Goal: Task Accomplishment & Management: Manage account settings

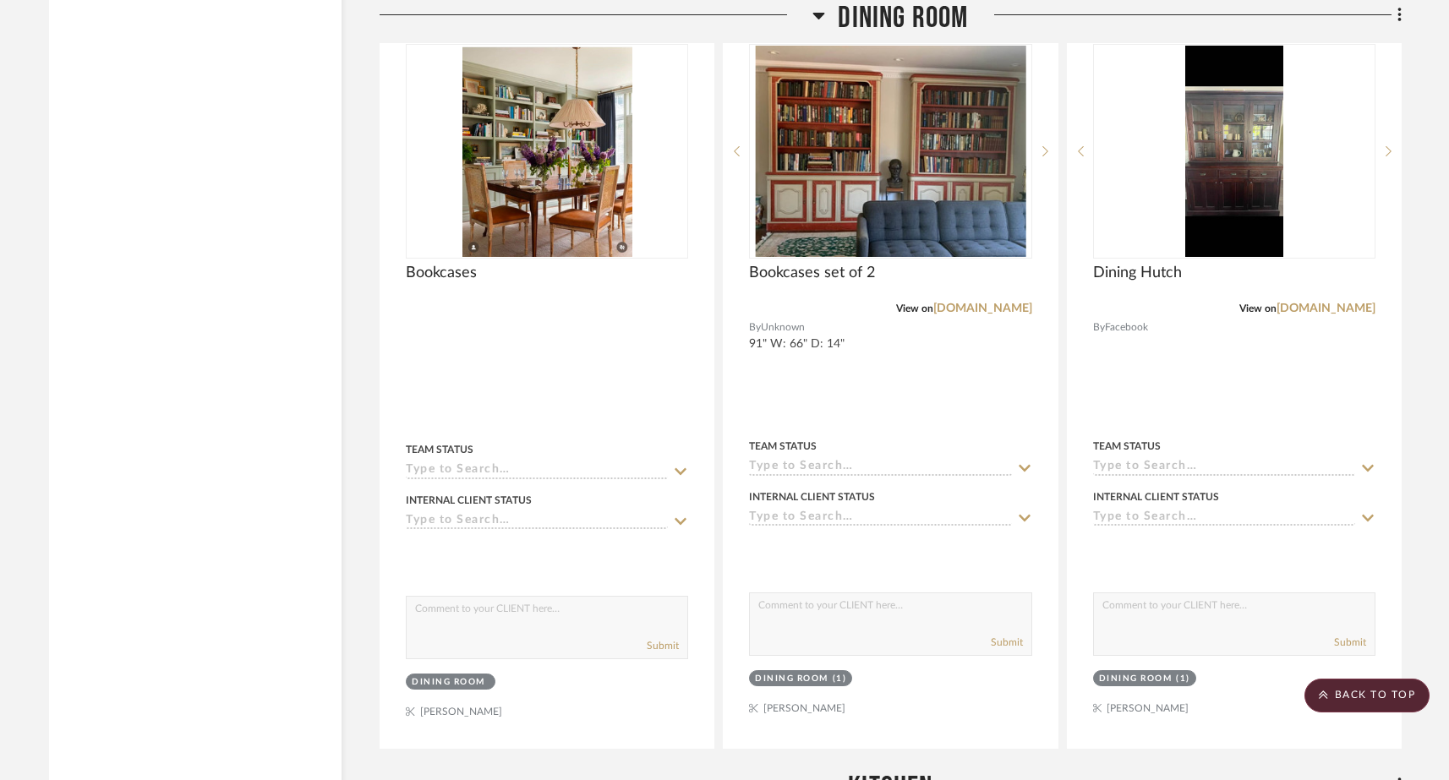
scroll to position [4439, 0]
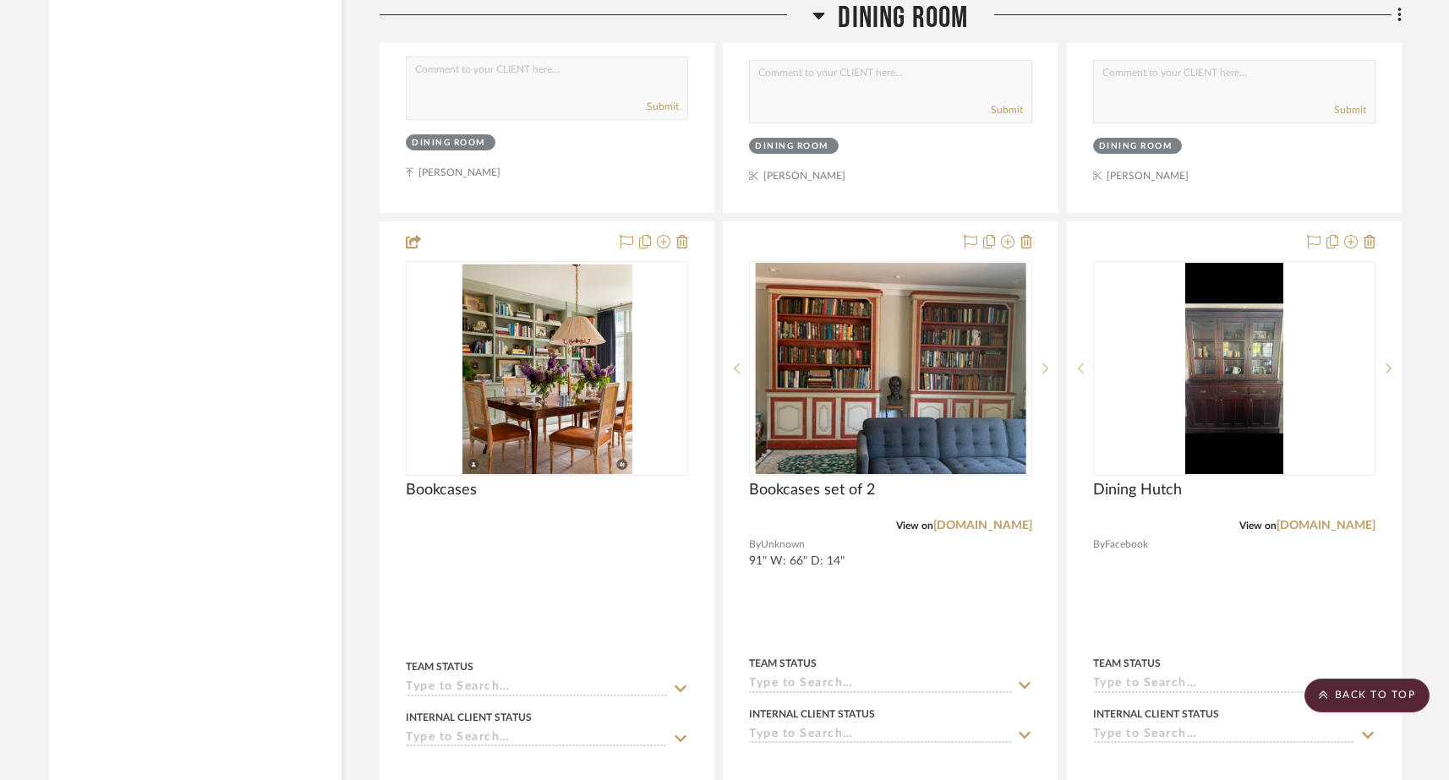
click at [1030, 194] on div at bounding box center [724, 390] width 1449 height 780
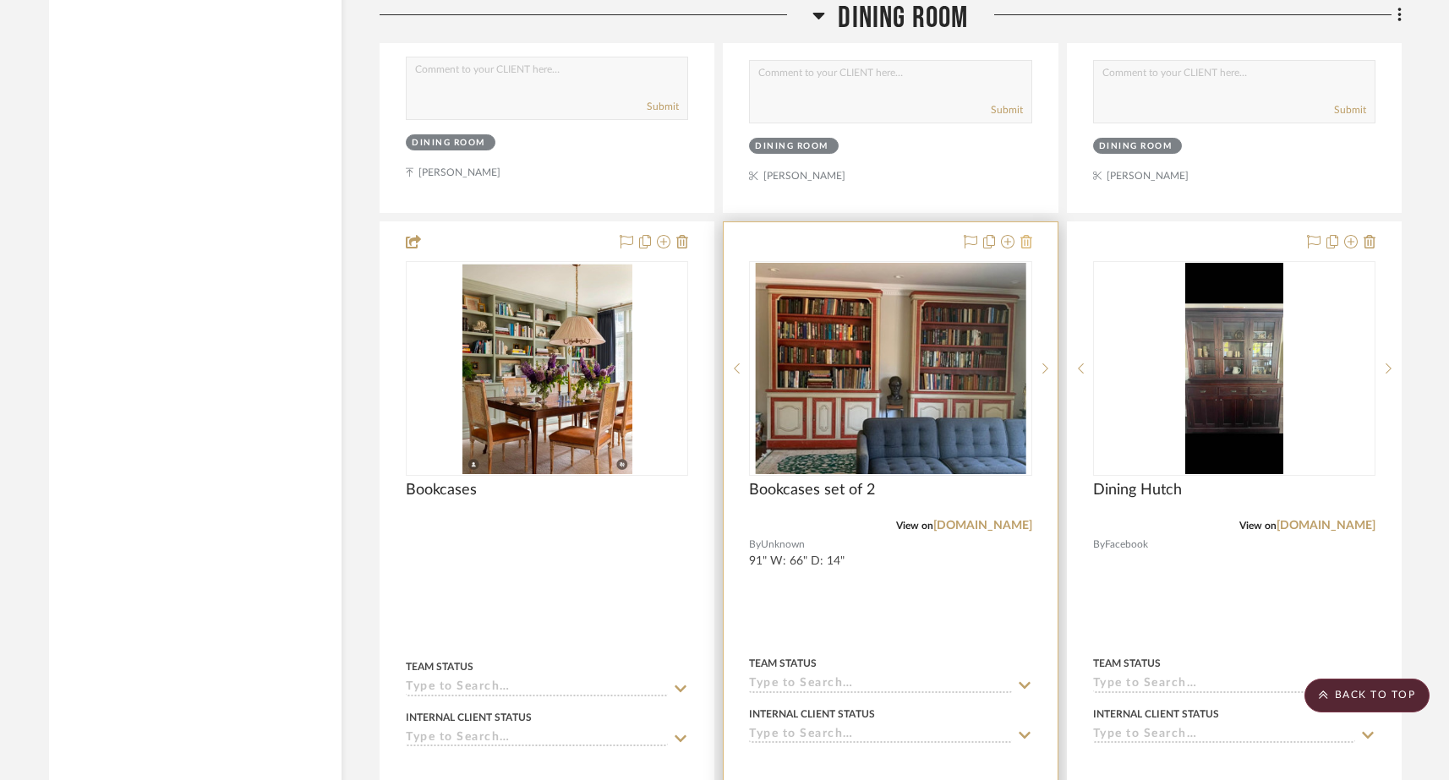
click at [1026, 235] on icon at bounding box center [1026, 242] width 12 height 14
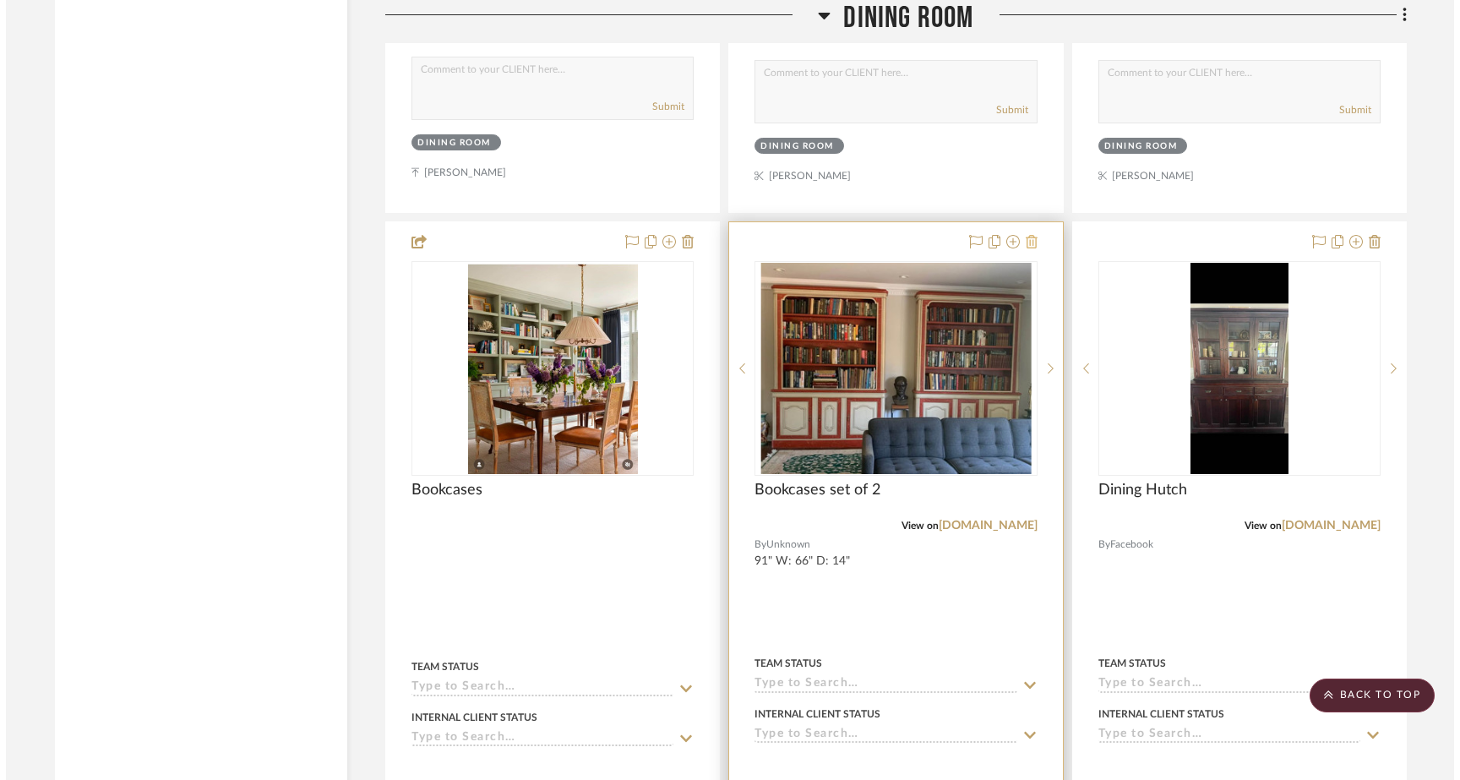
scroll to position [0, 0]
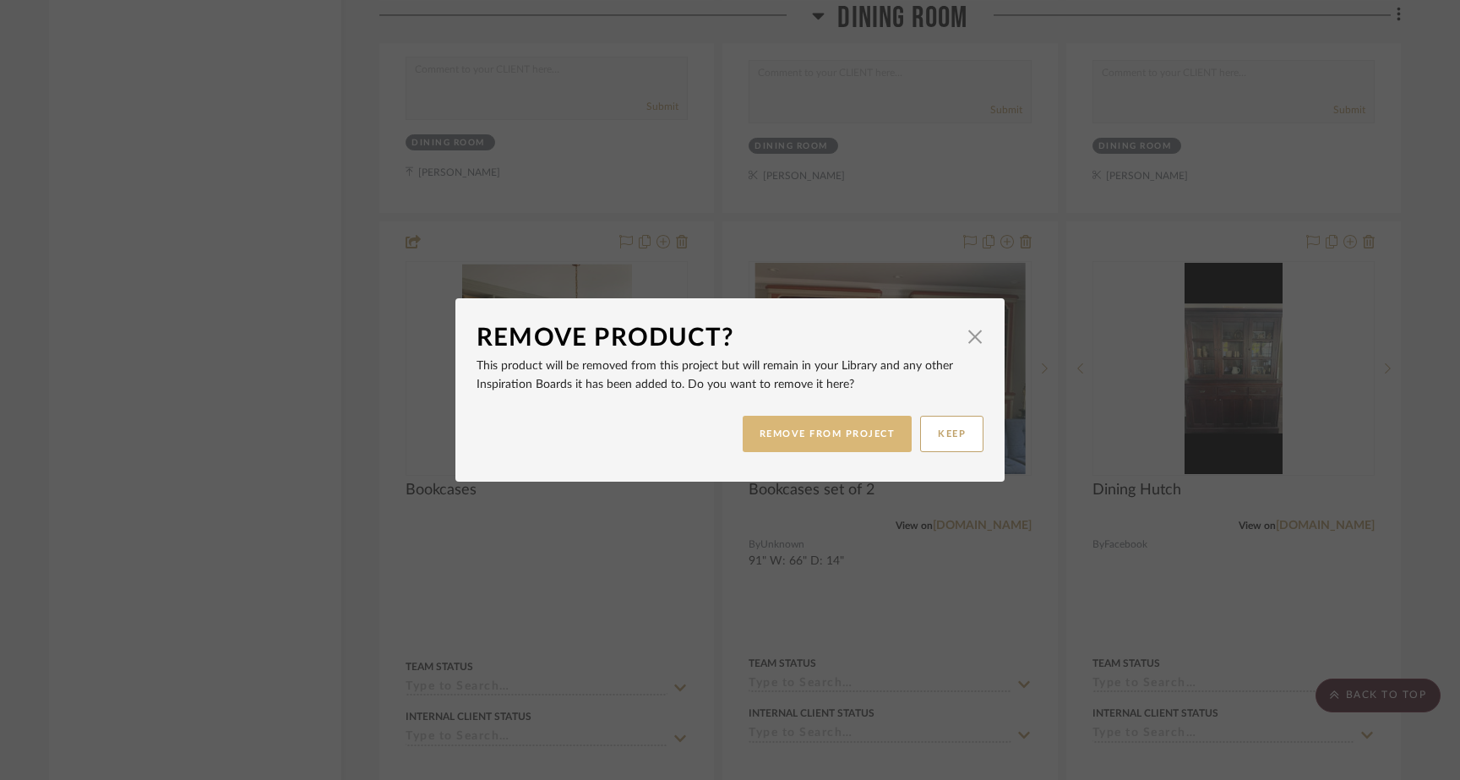
click at [852, 431] on button "REMOVE FROM PROJECT" at bounding box center [828, 434] width 170 height 36
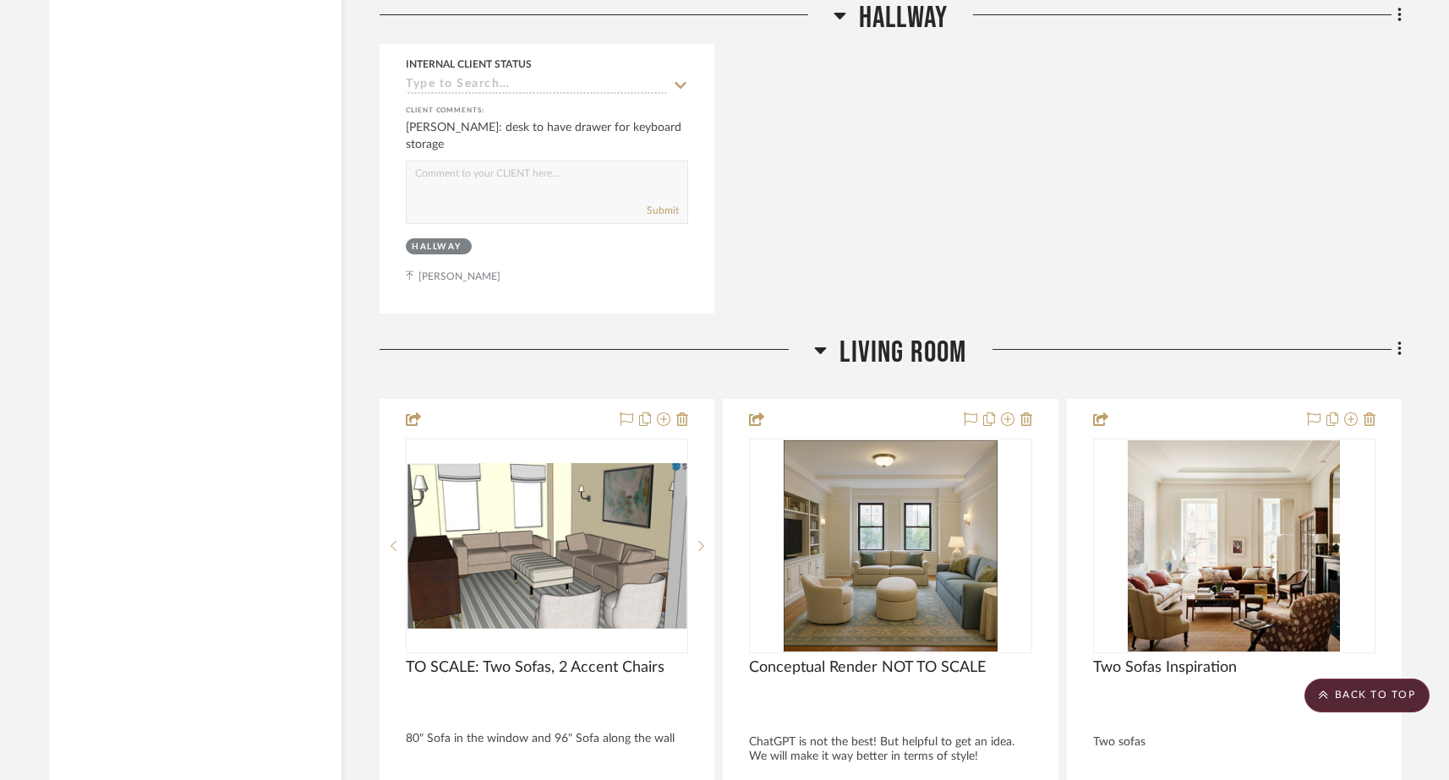
scroll to position [6214, 0]
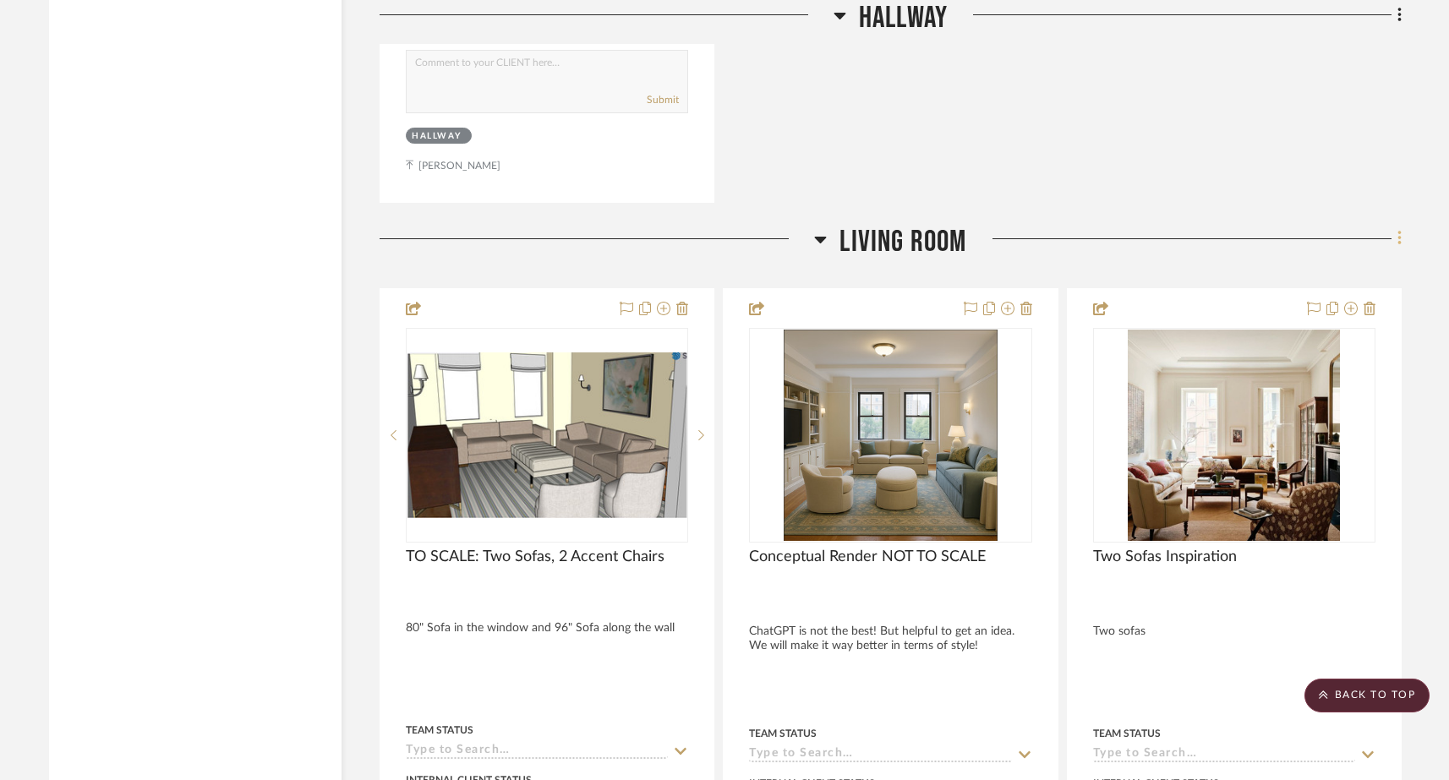
click at [1398, 232] on icon at bounding box center [1398, 239] width 3 height 14
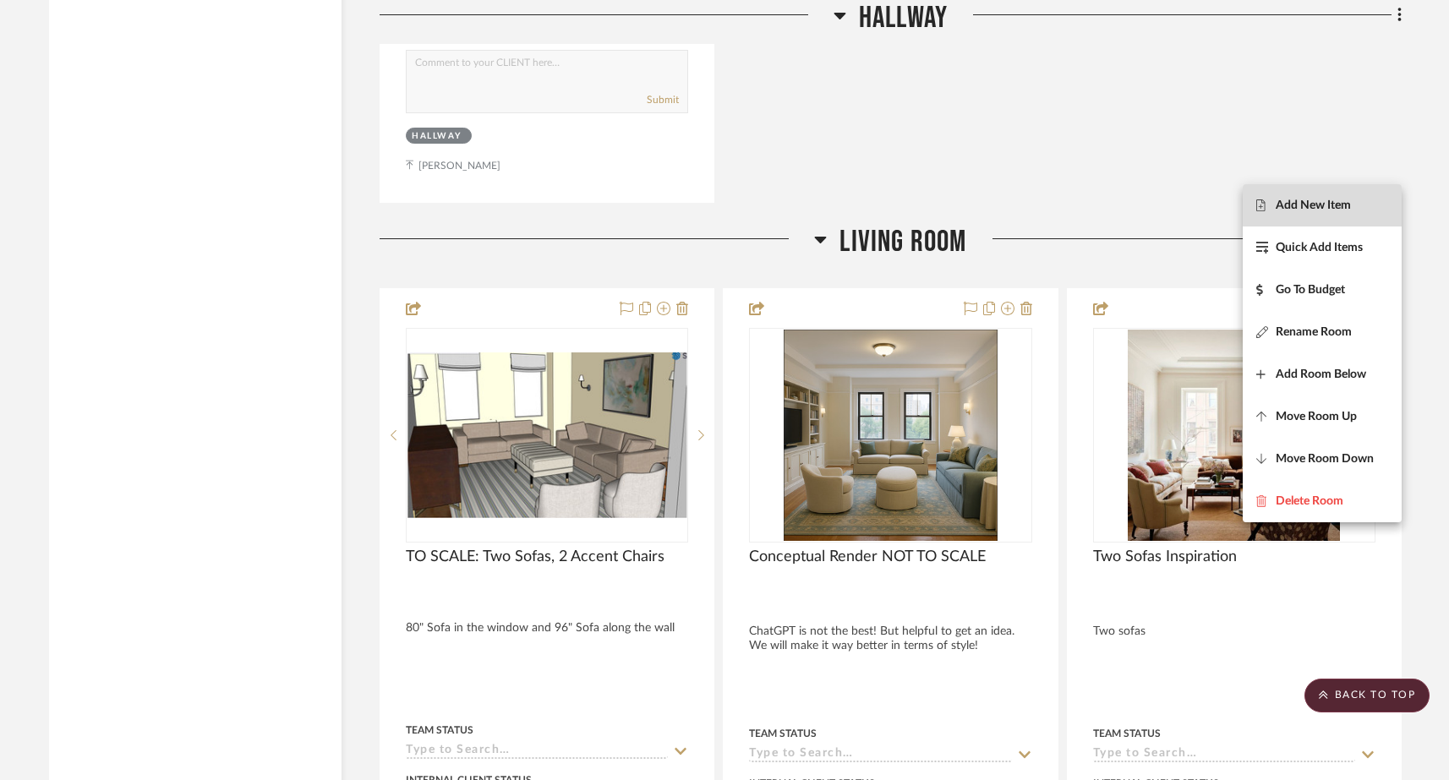
click at [1330, 210] on span "Add New Item" at bounding box center [1312, 206] width 75 height 14
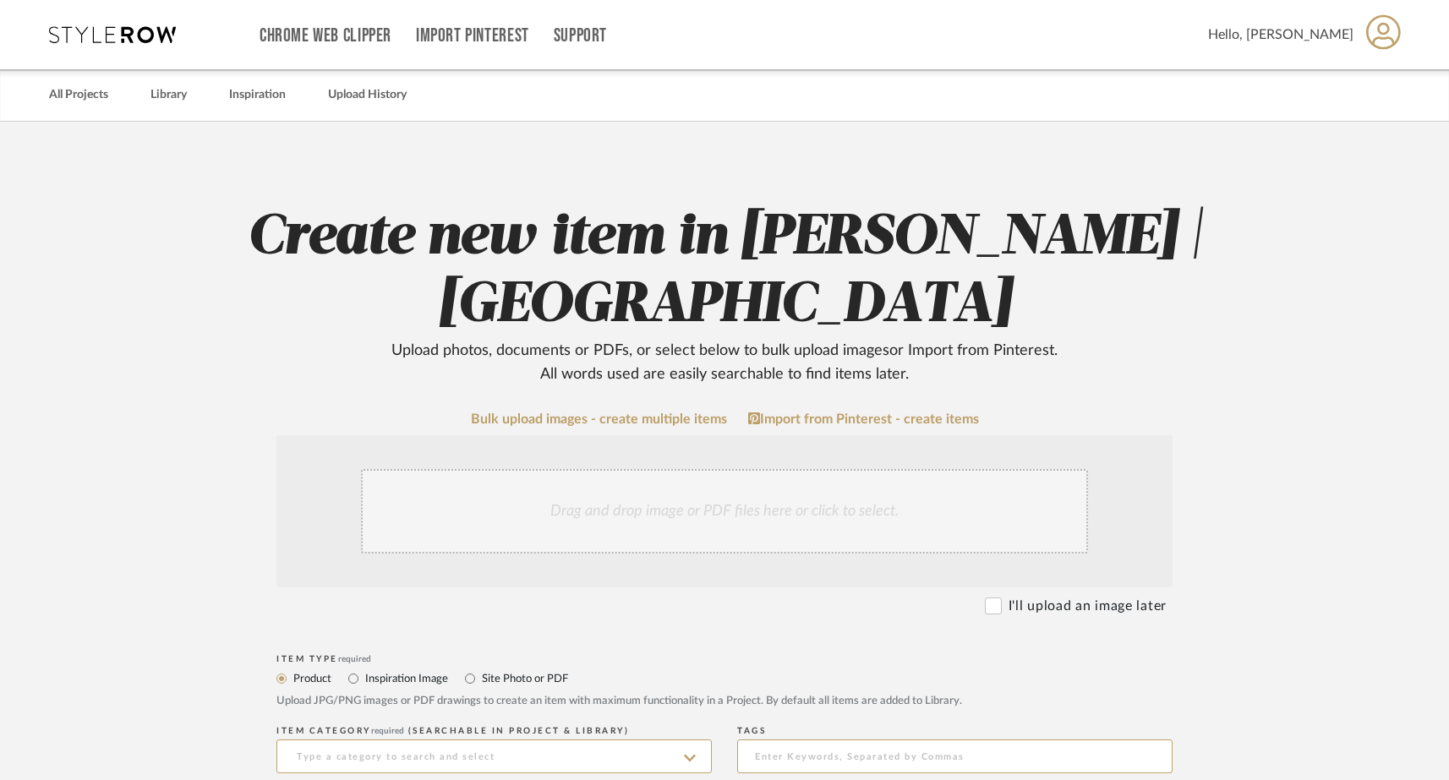
click at [665, 520] on div "Drag and drop image or PDF files here or click to select." at bounding box center [724, 511] width 727 height 85
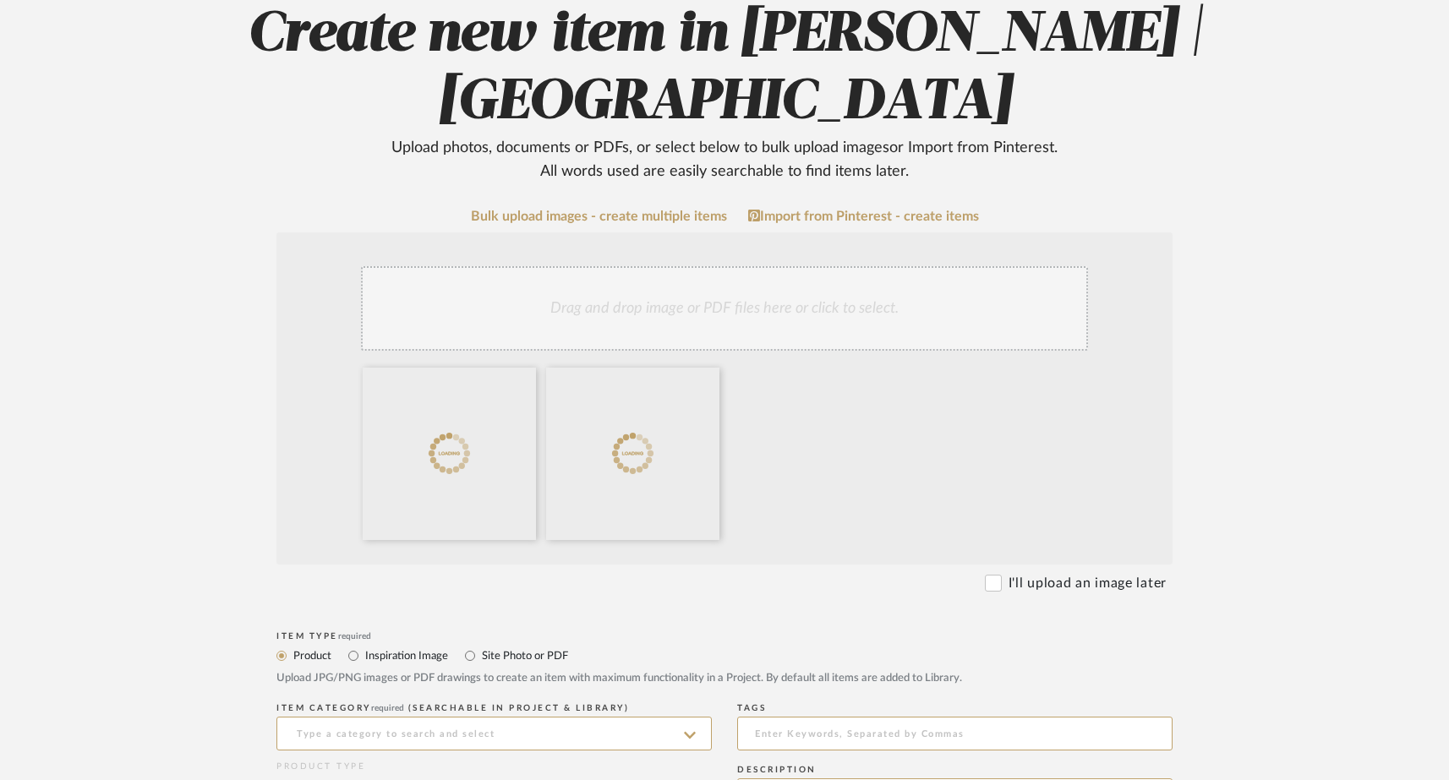
scroll to position [206, 0]
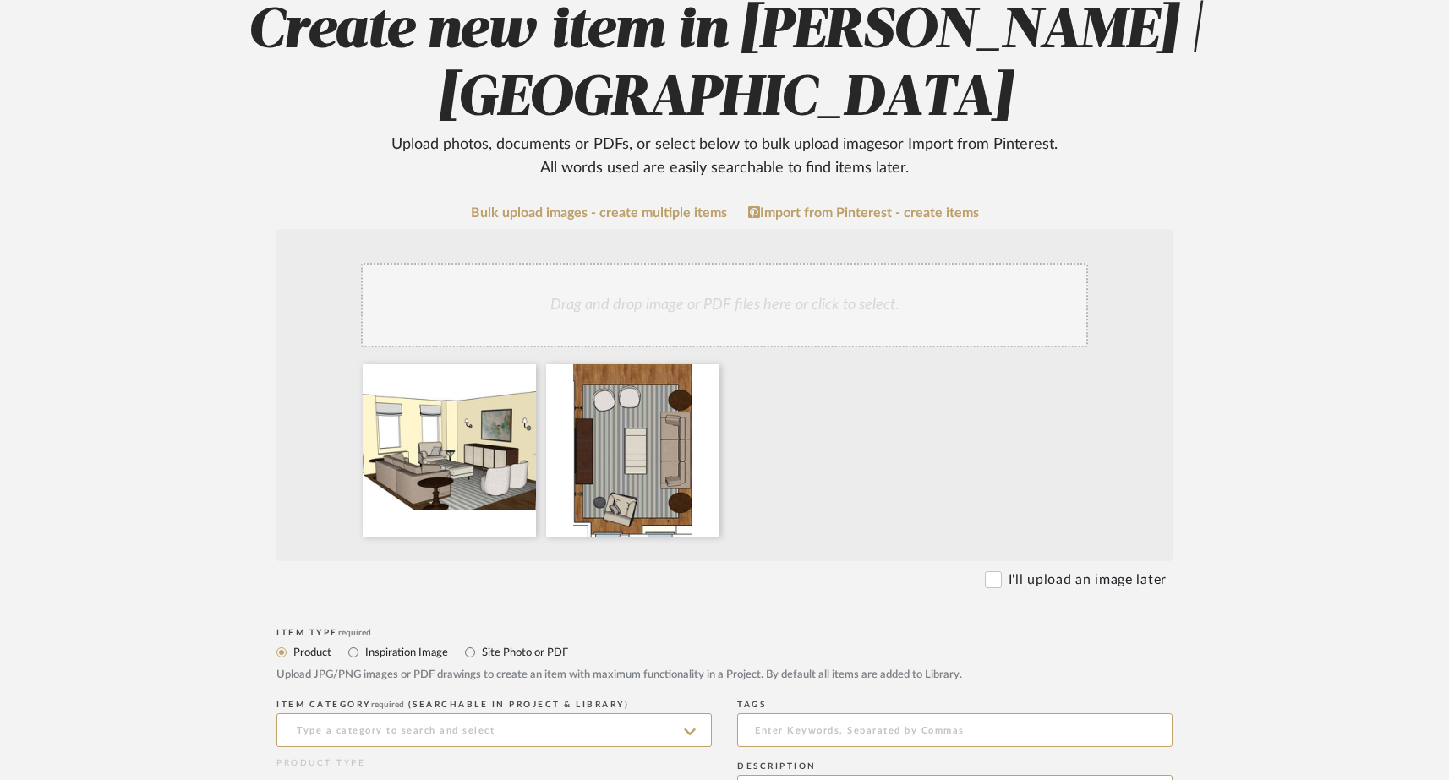
click at [624, 350] on div "Drag and drop image or PDF files here or click to select." at bounding box center [724, 395] width 896 height 332
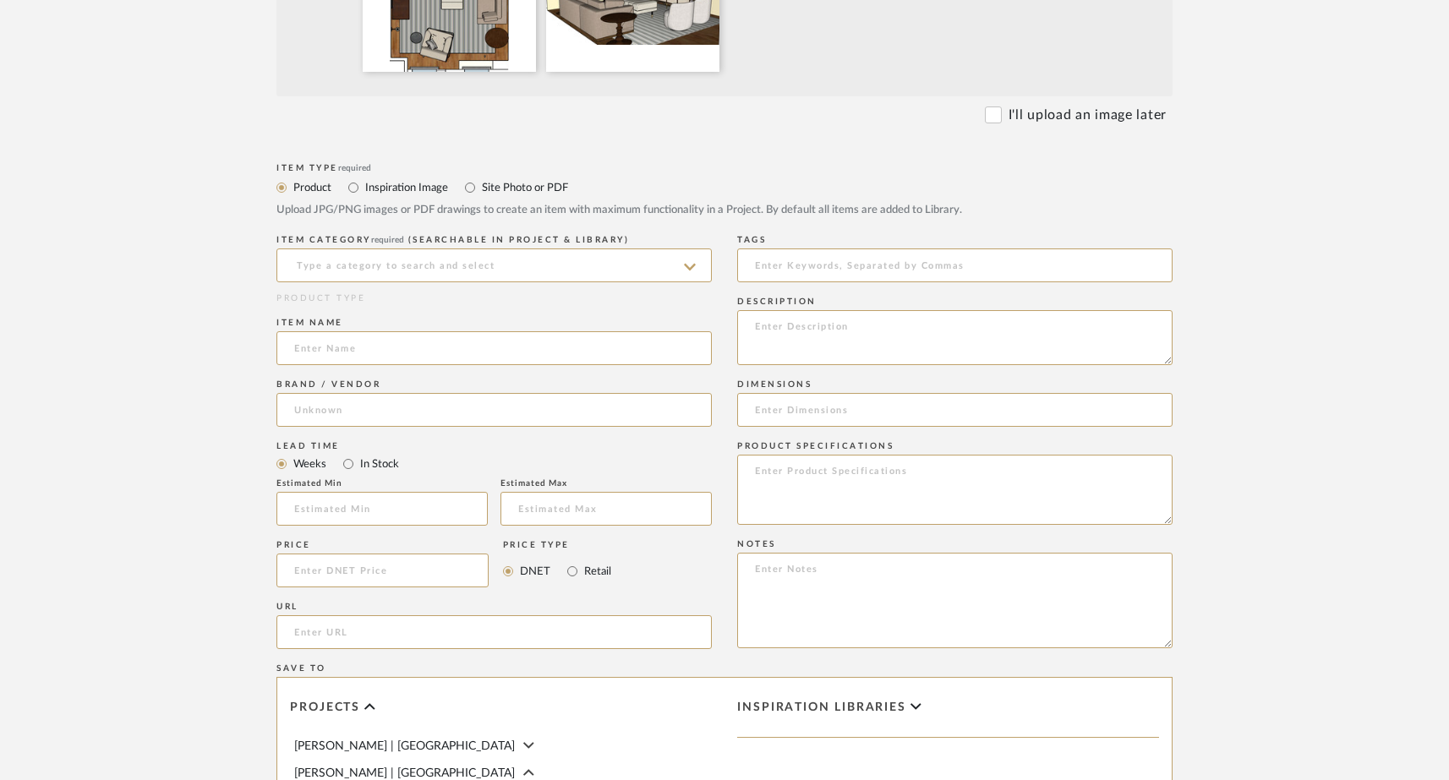
scroll to position [688, 0]
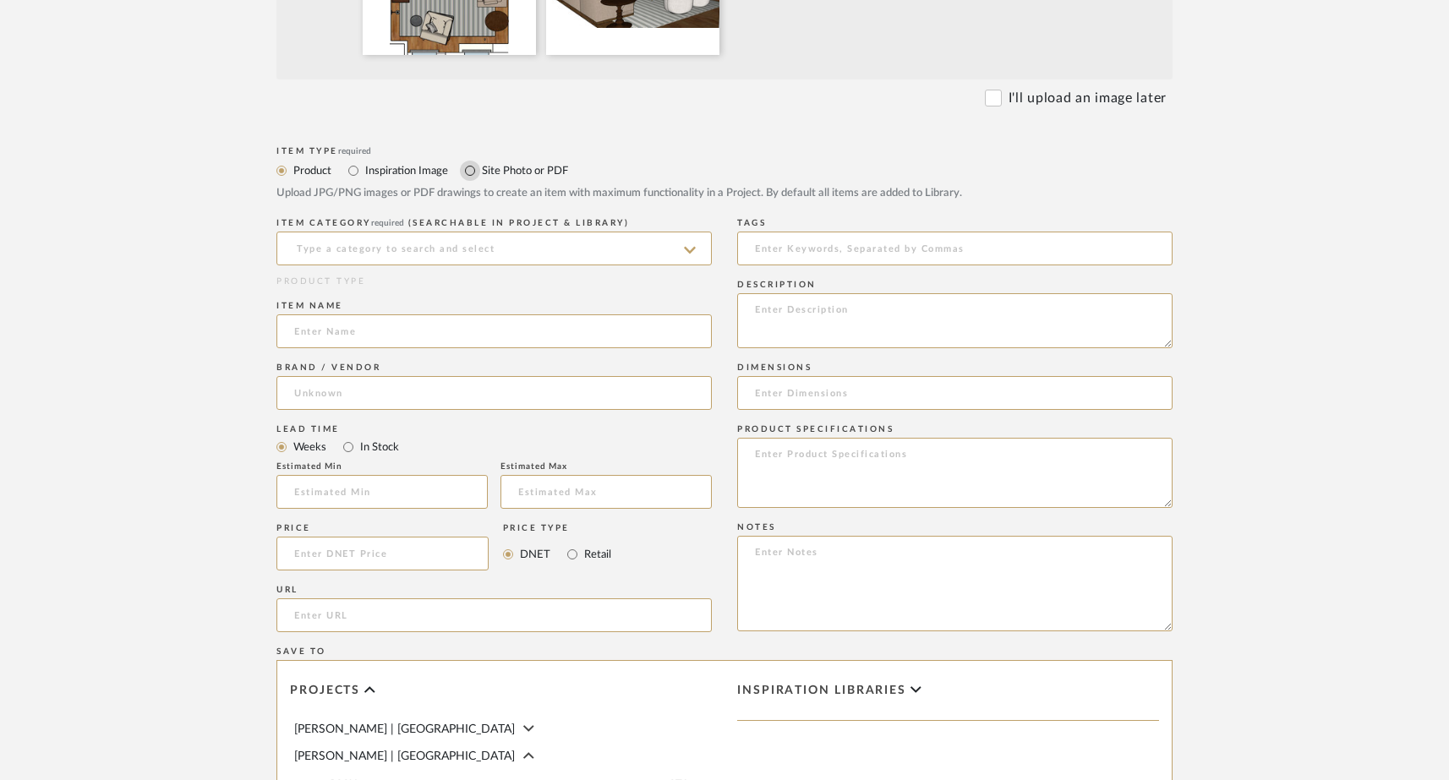
click at [472, 168] on input "Site Photo or PDF" at bounding box center [470, 171] width 20 height 20
radio input "true"
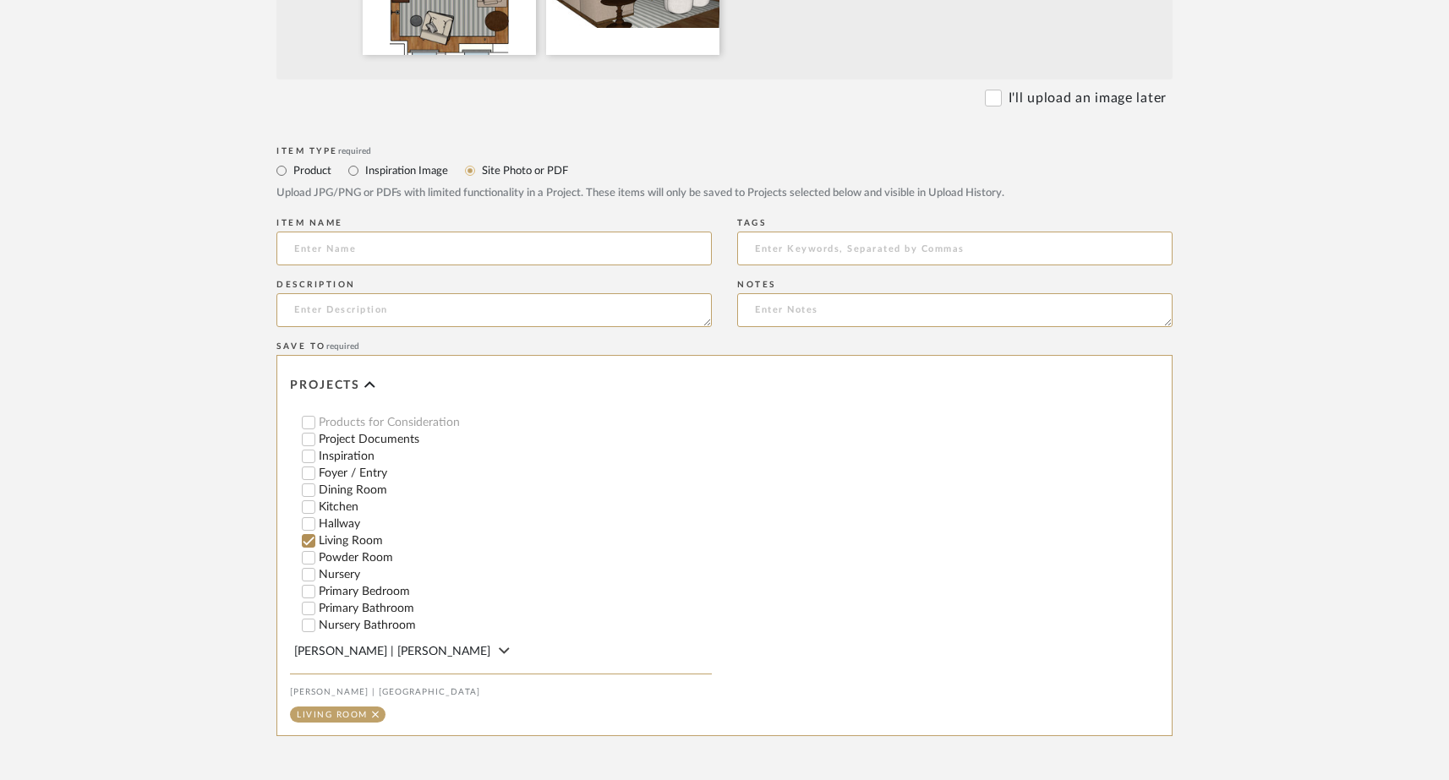
scroll to position [852, 0]
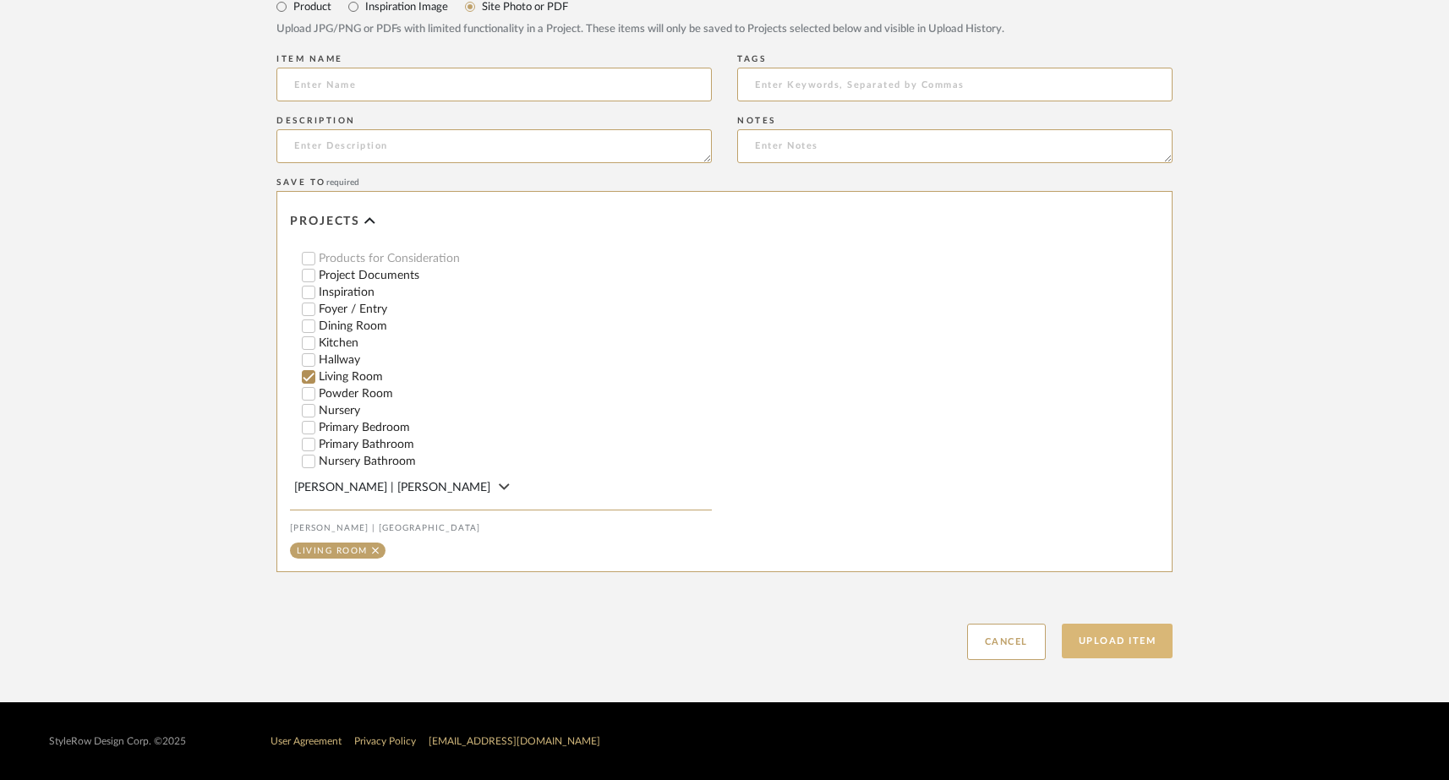
click at [1105, 637] on button "Upload Item" at bounding box center [1118, 641] width 112 height 35
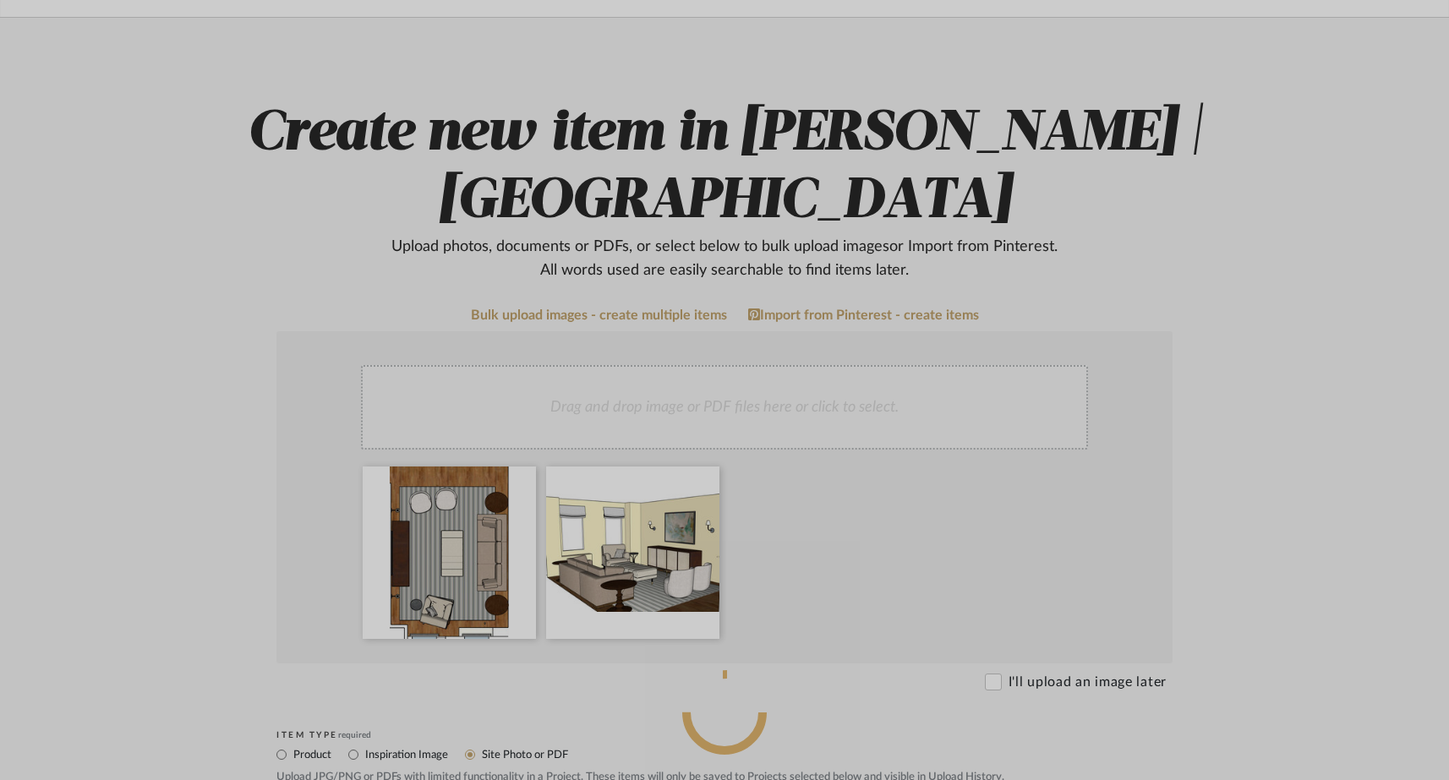
scroll to position [0, 0]
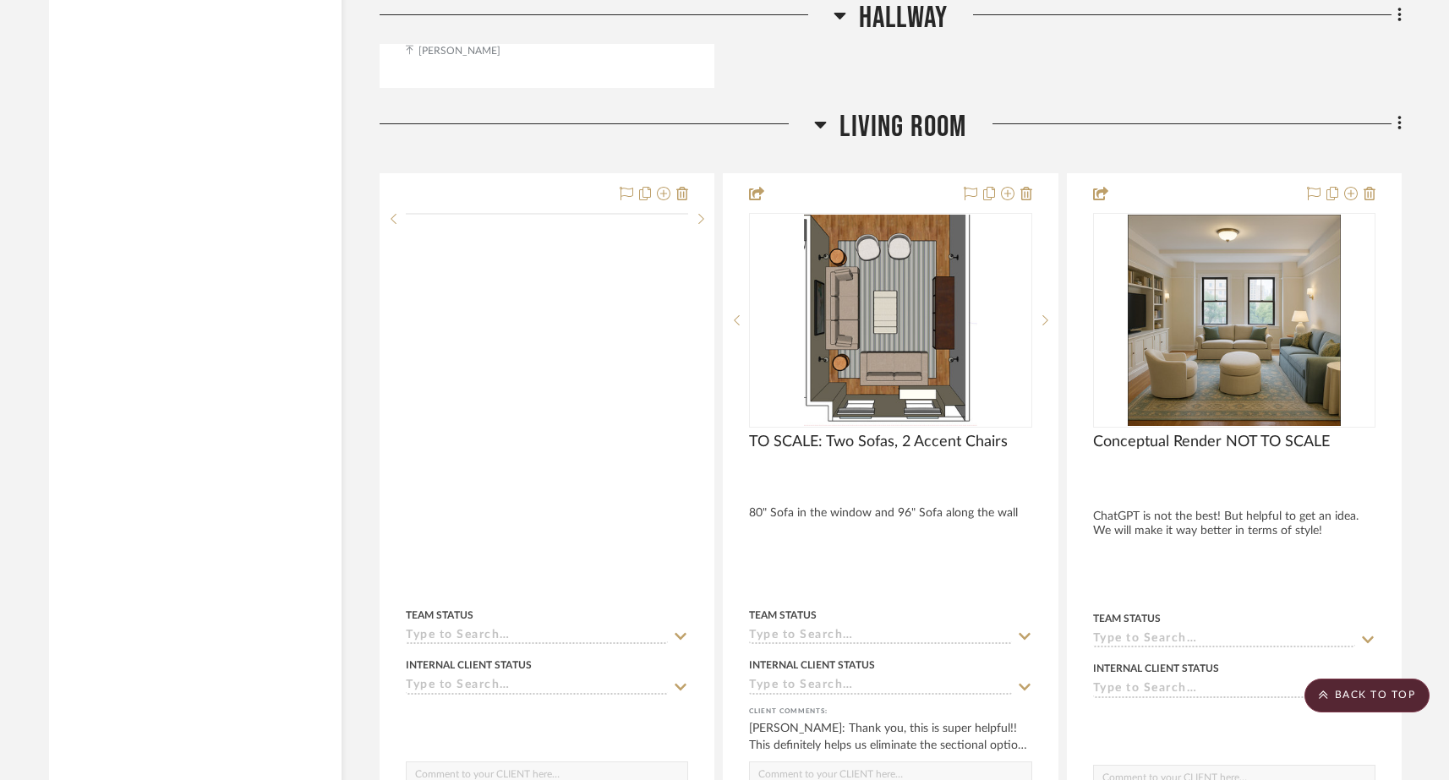
scroll to position [6362, 0]
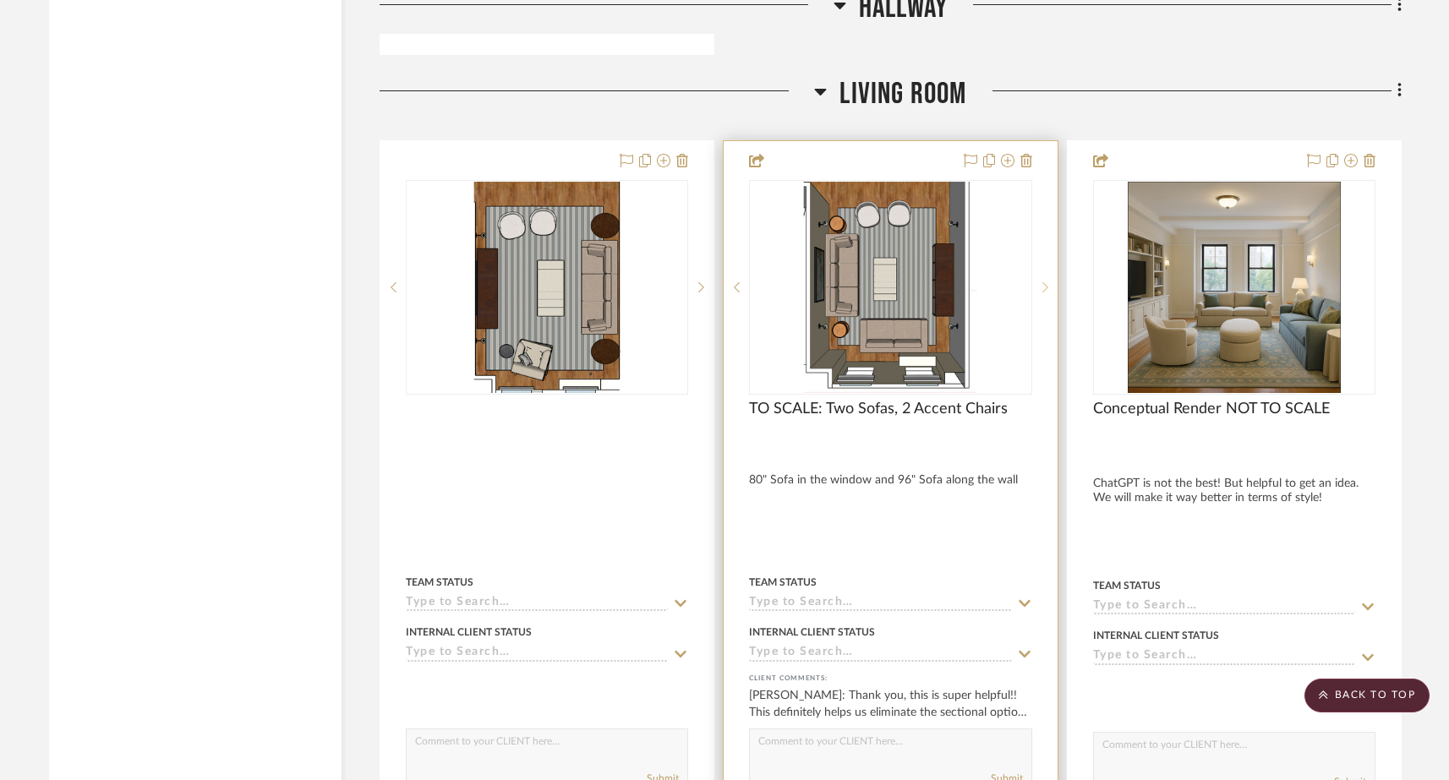
click at [1043, 281] on icon at bounding box center [1045, 287] width 6 height 12
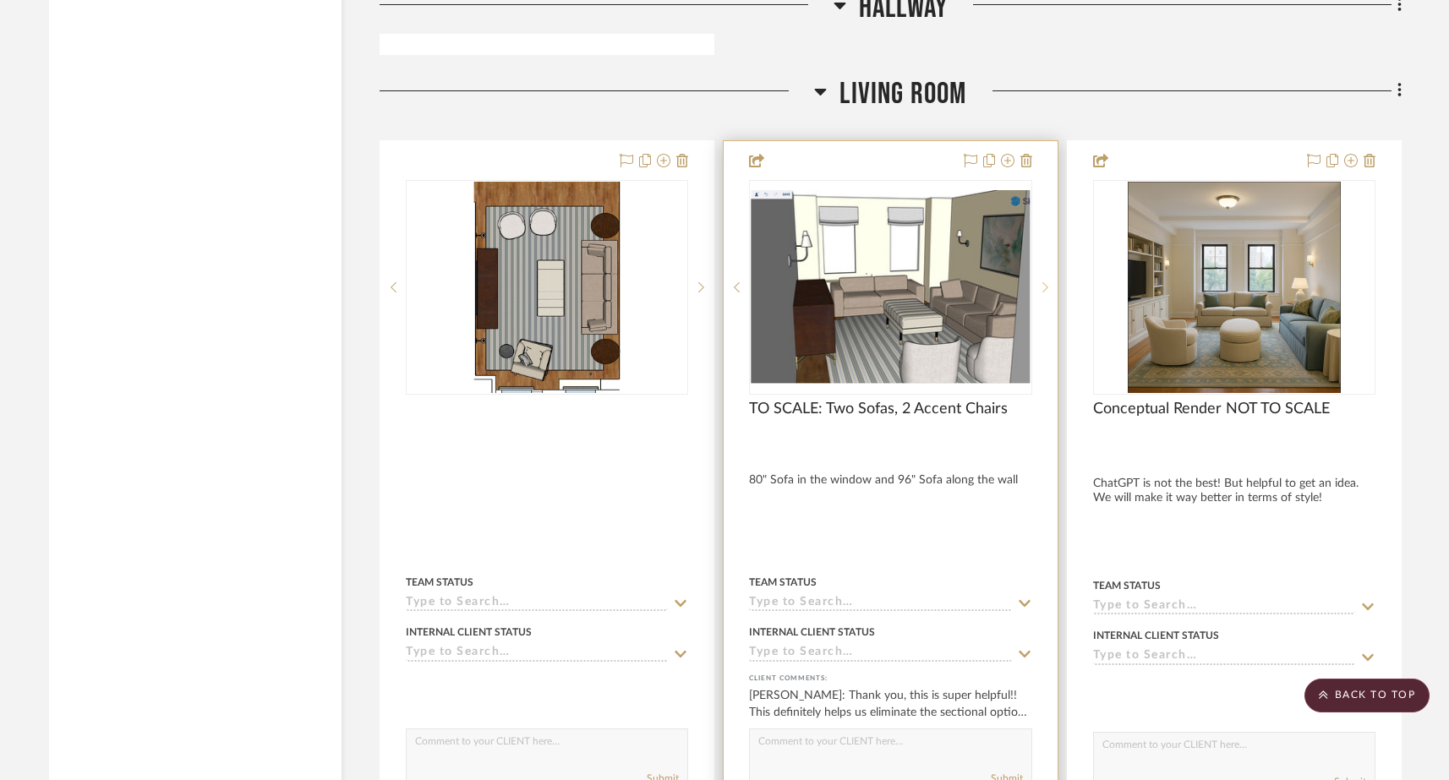
click at [1047, 281] on icon at bounding box center [1045, 287] width 6 height 12
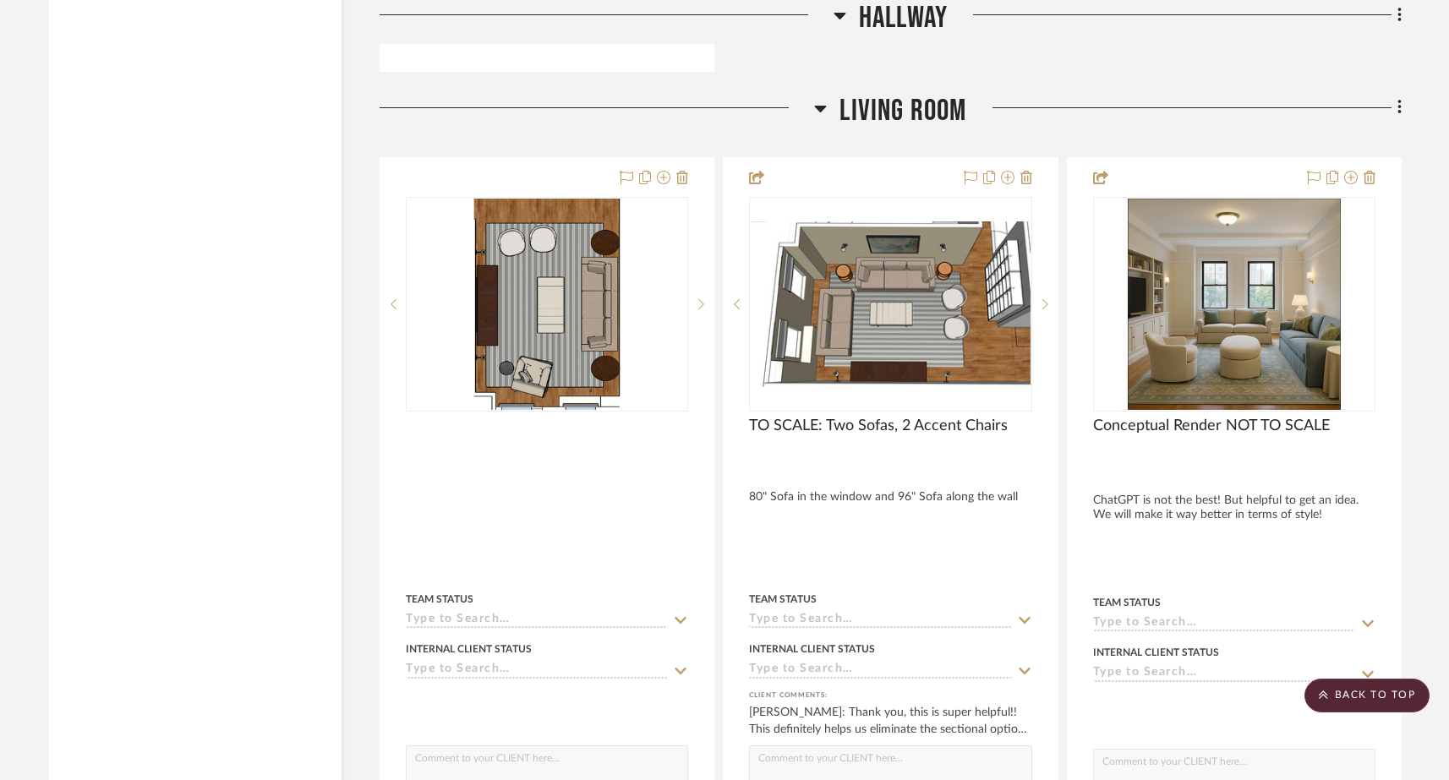
scroll to position [6338, 0]
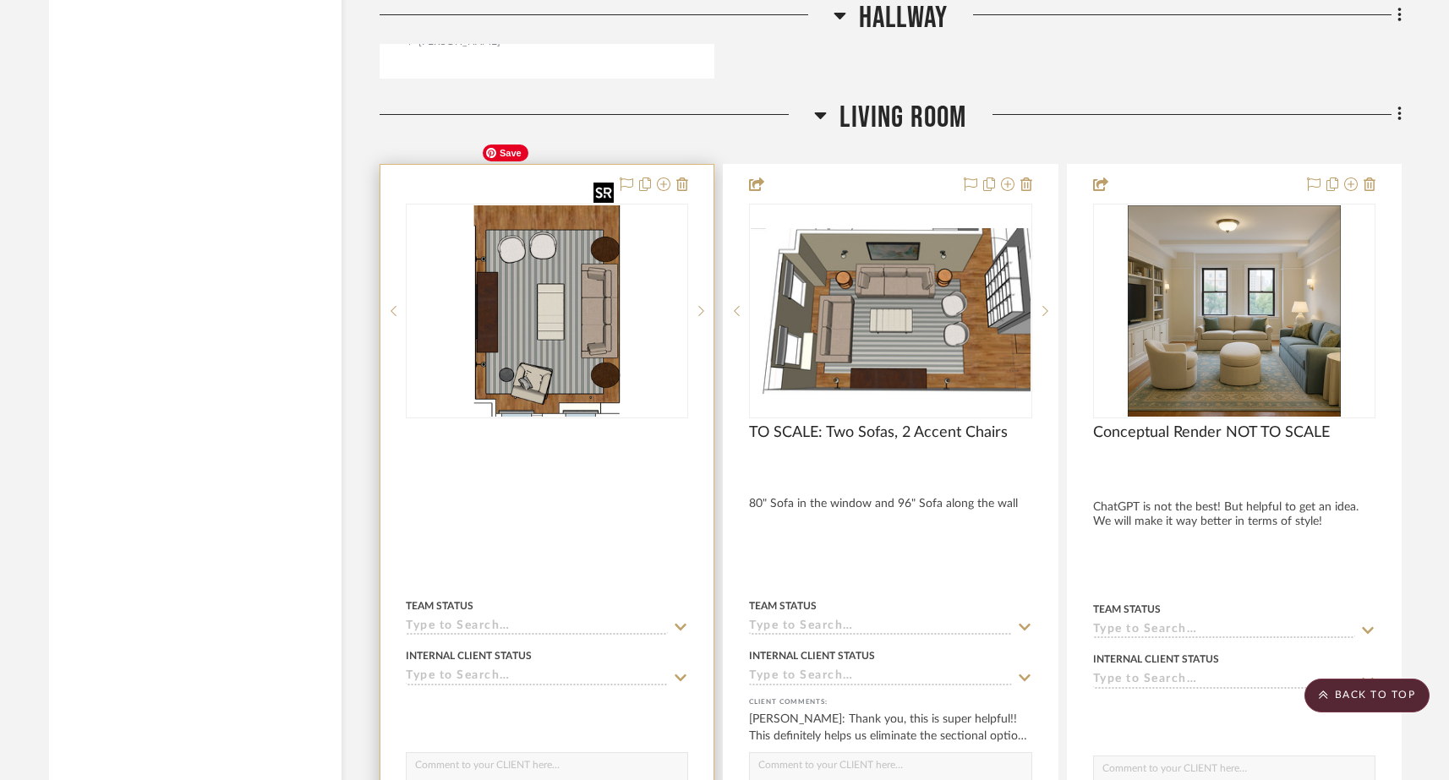
click at [495, 283] on img "0" at bounding box center [547, 310] width 146 height 211
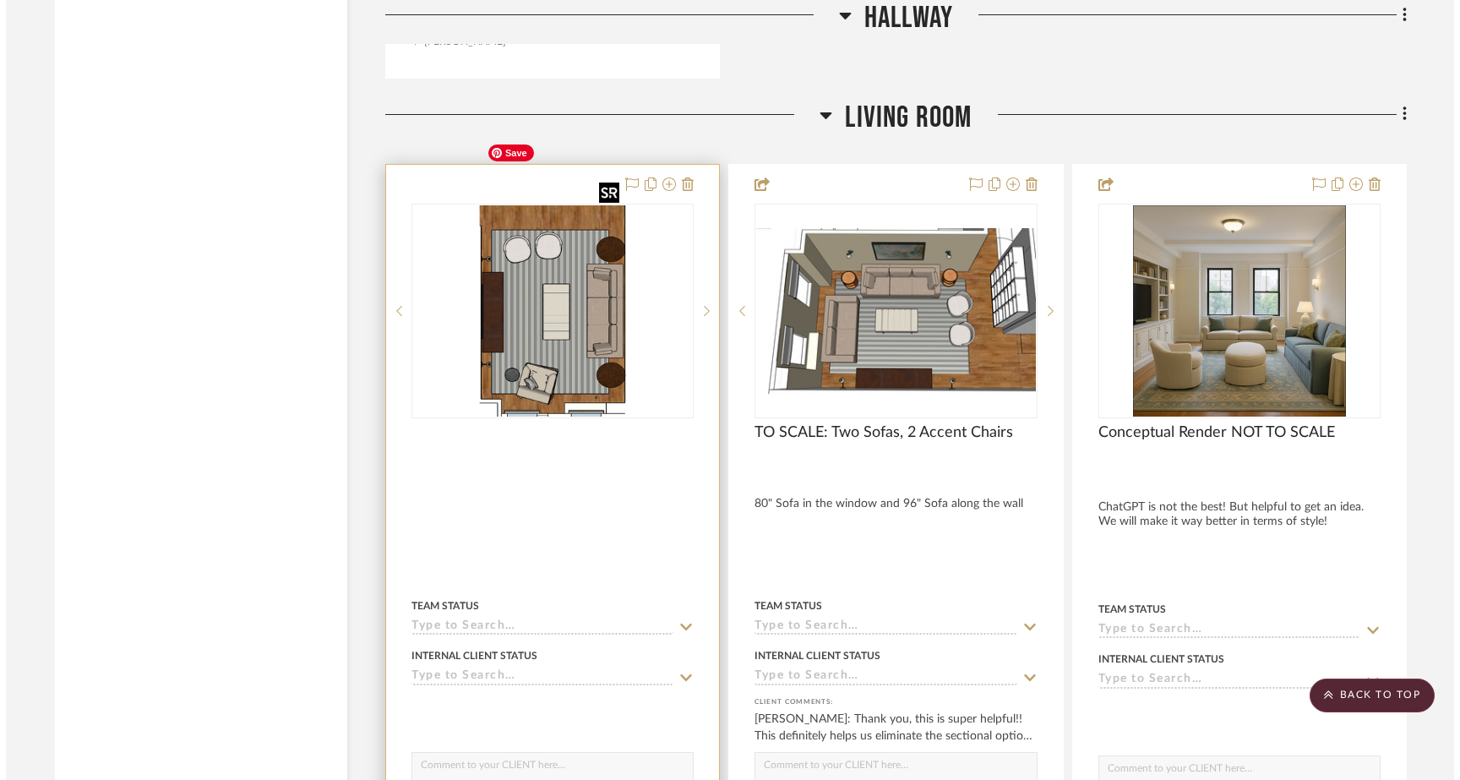
scroll to position [0, 0]
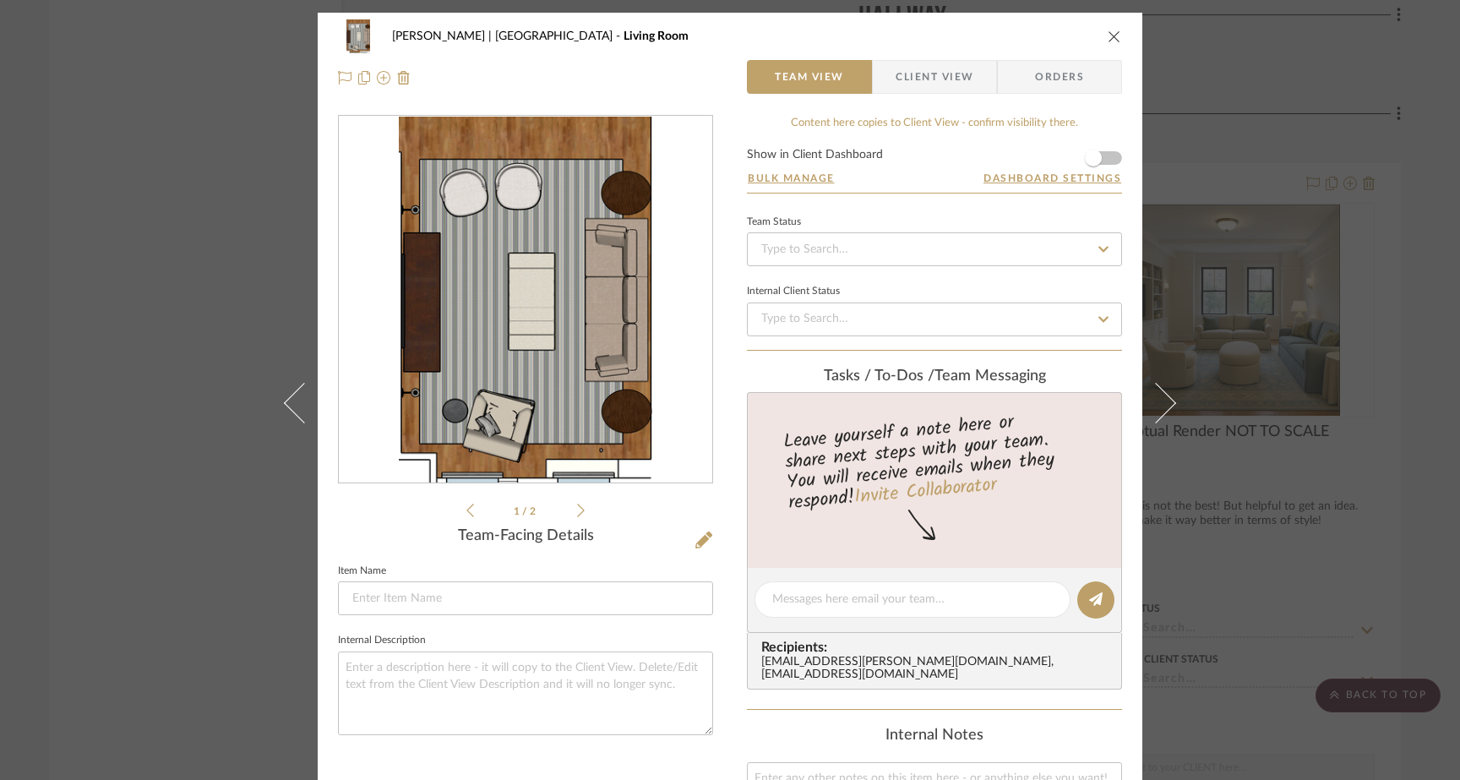
click at [227, 275] on div "[PERSON_NAME] | [GEOGRAPHIC_DATA] Living Room Team View Client View Orders 1 / …" at bounding box center [730, 390] width 1460 height 780
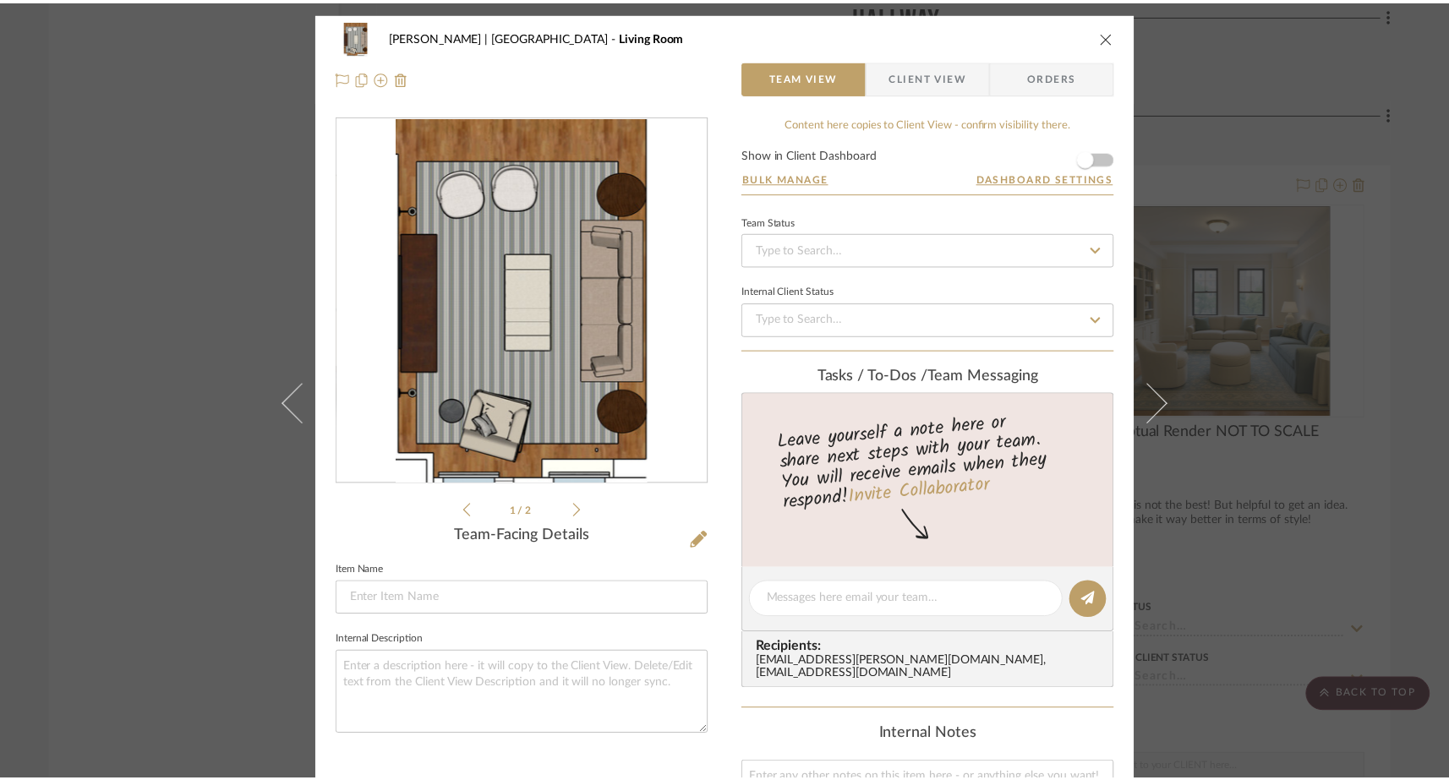
scroll to position [6338, 0]
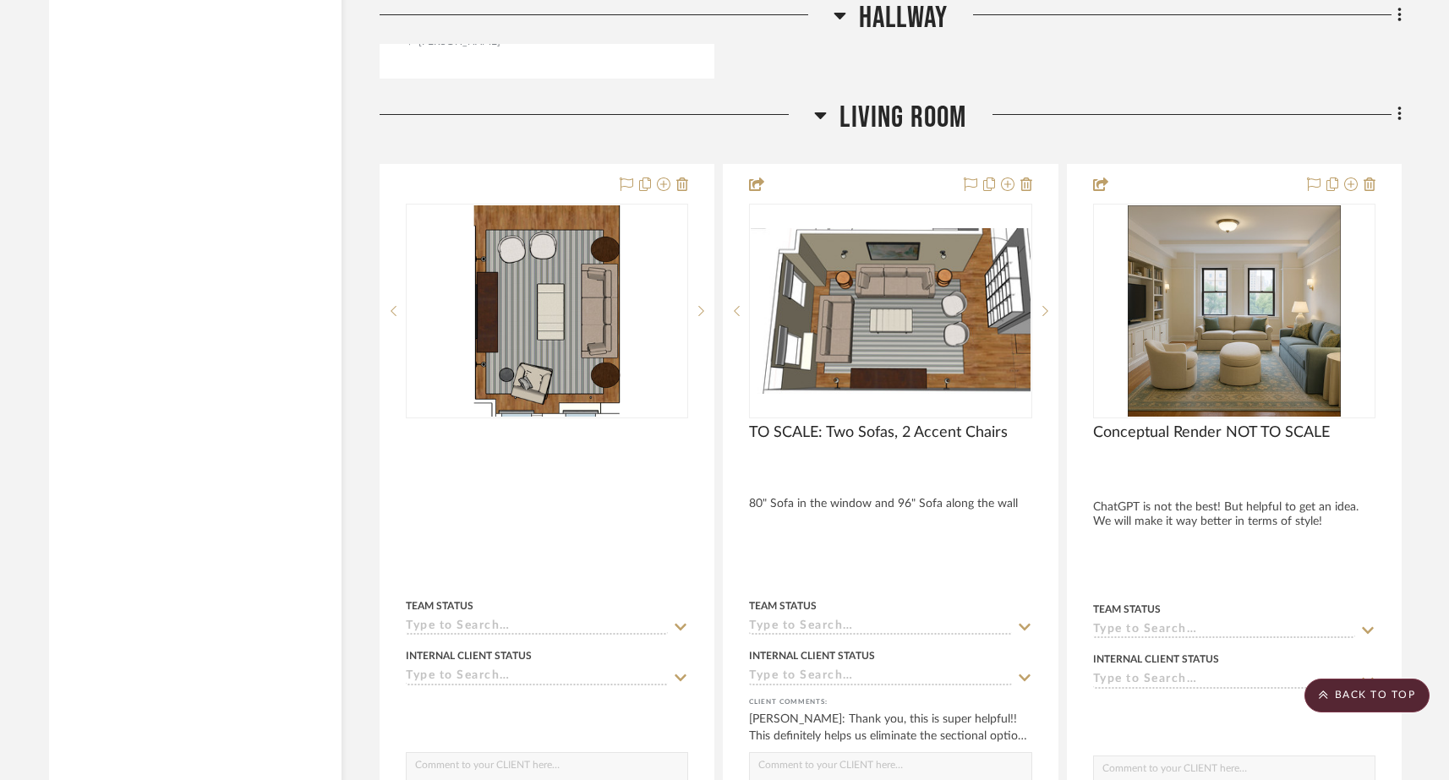
click at [1400, 105] on icon at bounding box center [1399, 114] width 5 height 19
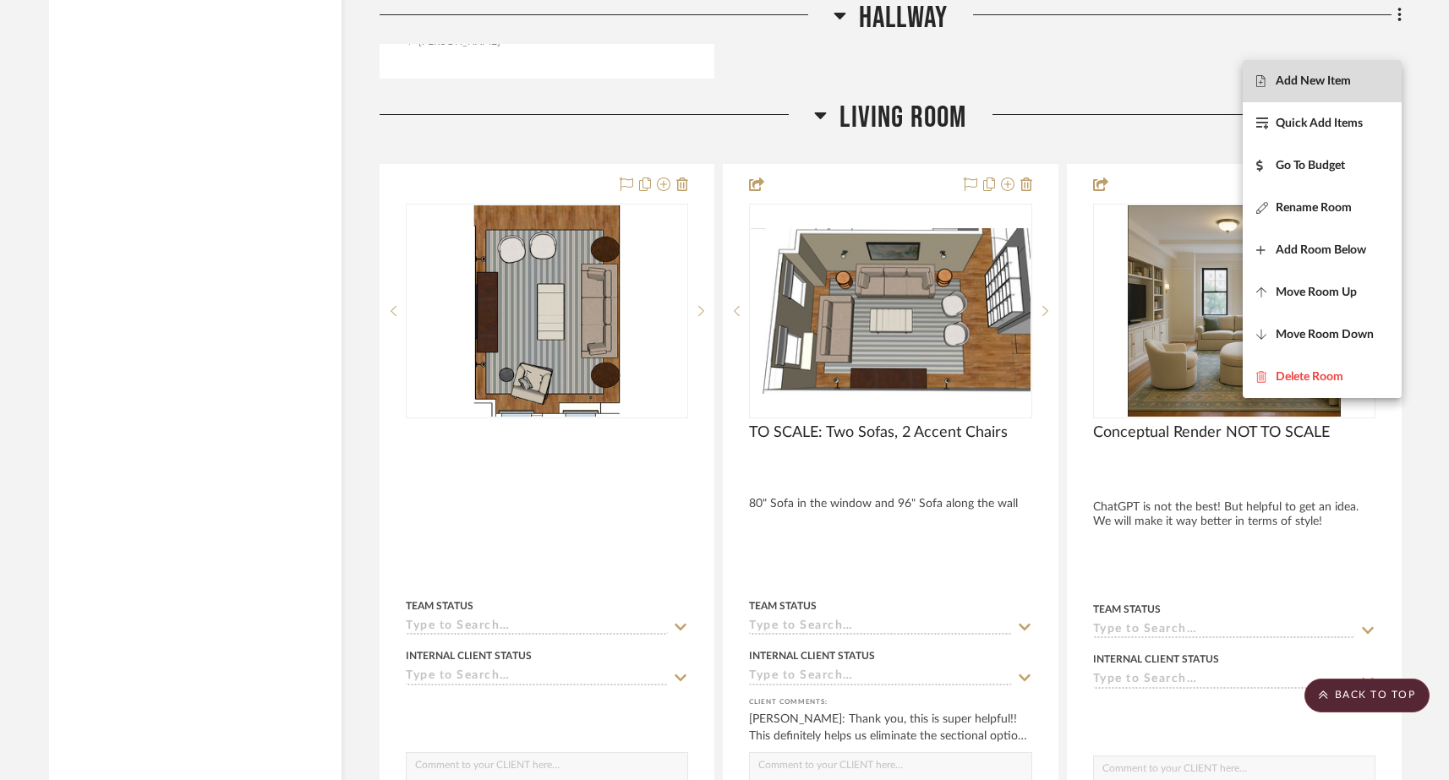
click at [1323, 83] on span "Add New Item" at bounding box center [1312, 81] width 75 height 14
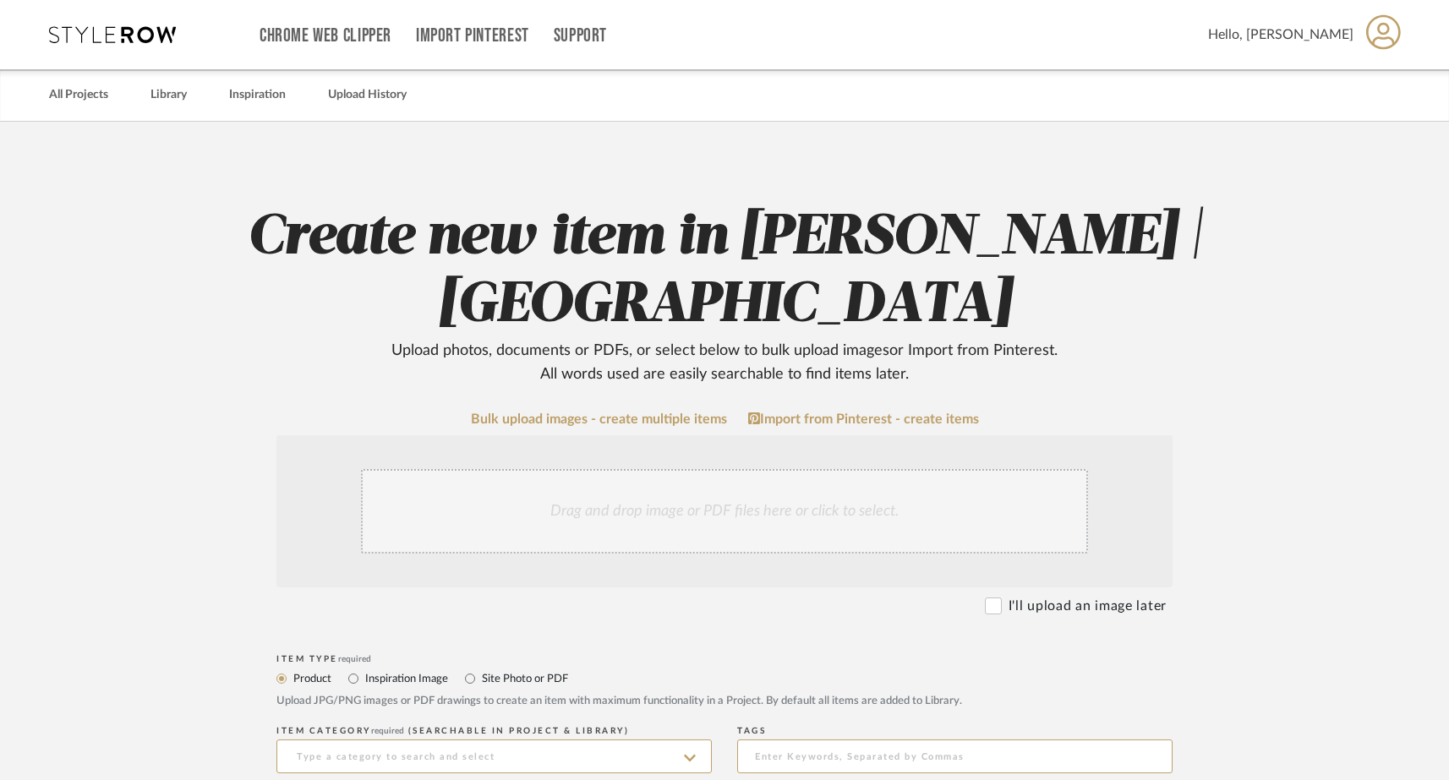
click at [756, 498] on div "Drag and drop image or PDF files here or click to select." at bounding box center [724, 511] width 727 height 85
click at [127, 26] on icon at bounding box center [112, 34] width 127 height 17
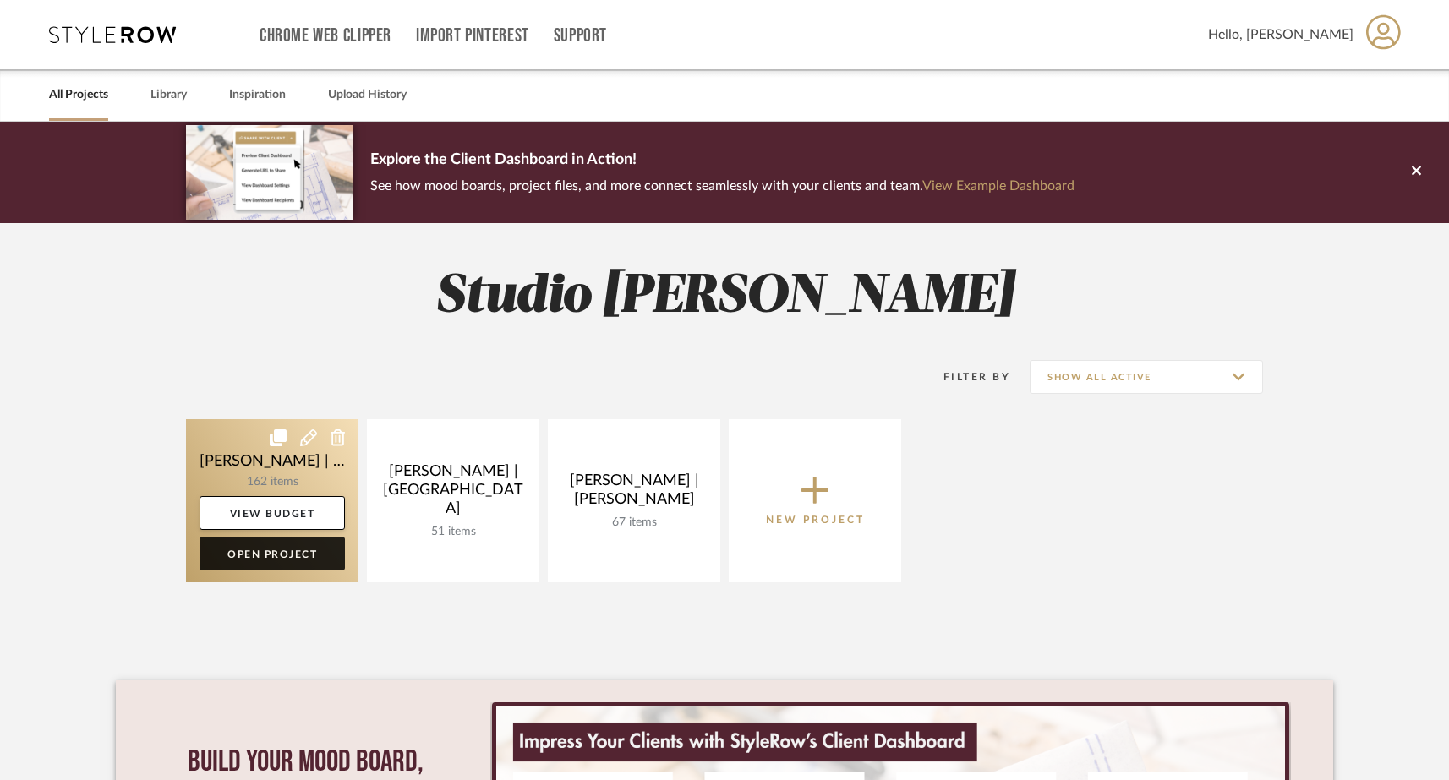
click at [245, 543] on link "Open Project" at bounding box center [271, 554] width 145 height 34
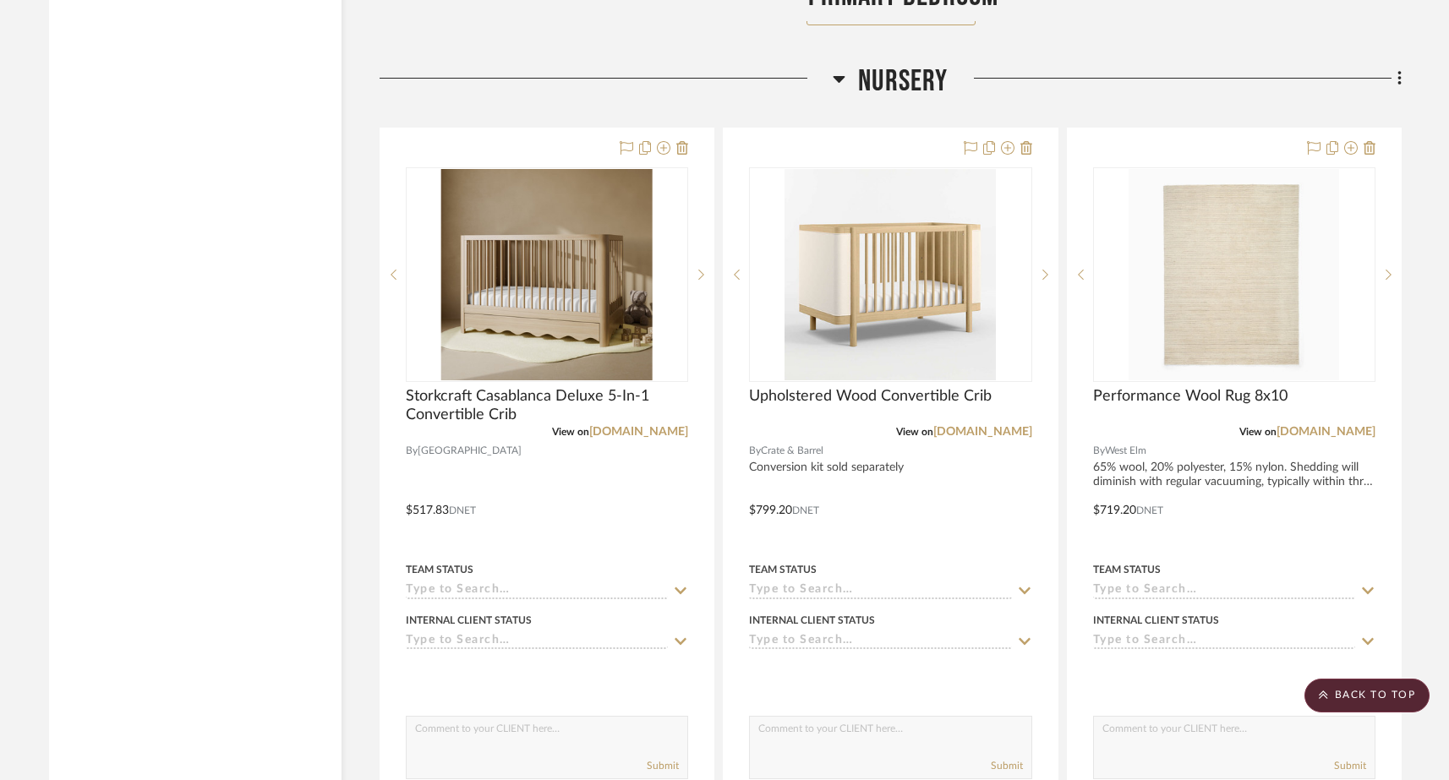
scroll to position [17977, 0]
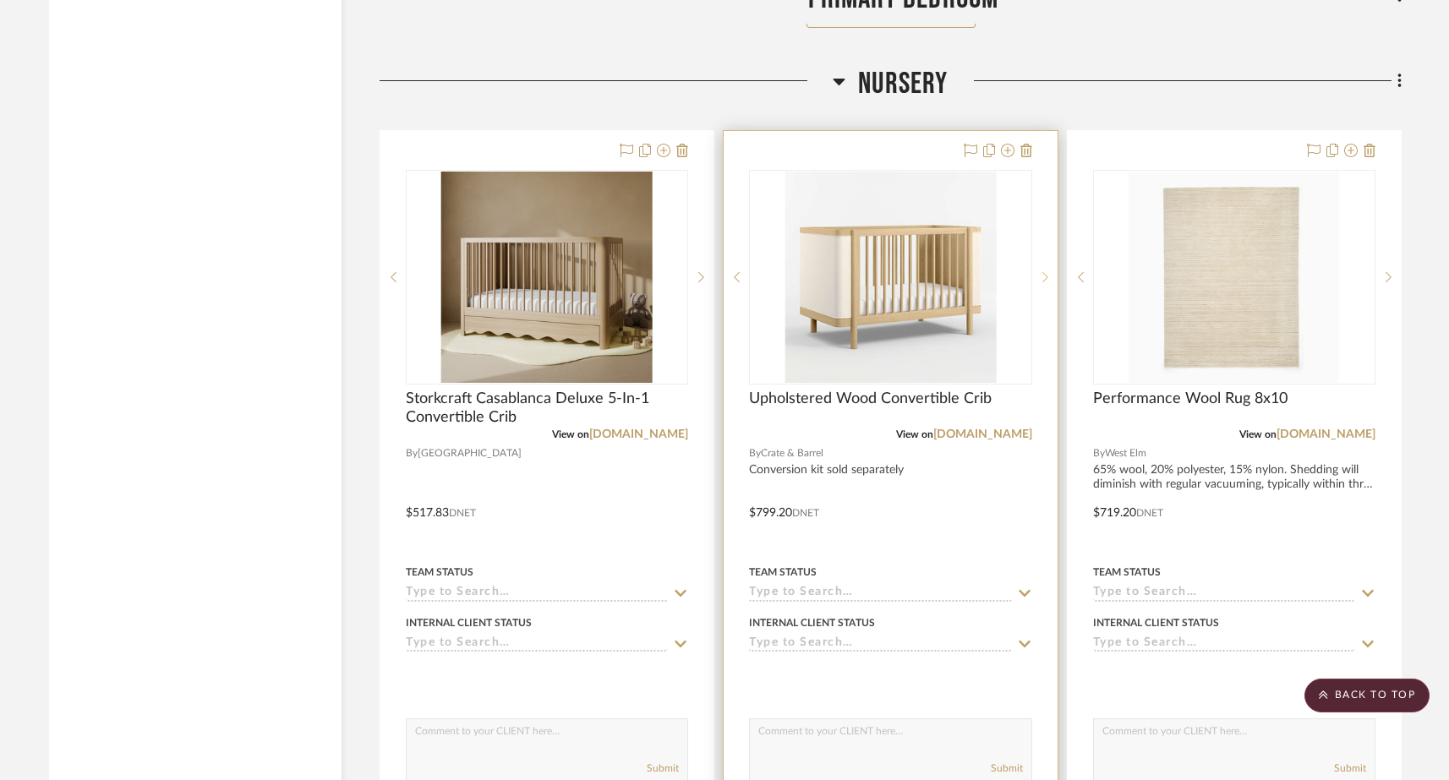
click at [1040, 271] on sr-next-btn at bounding box center [1044, 277] width 25 height 12
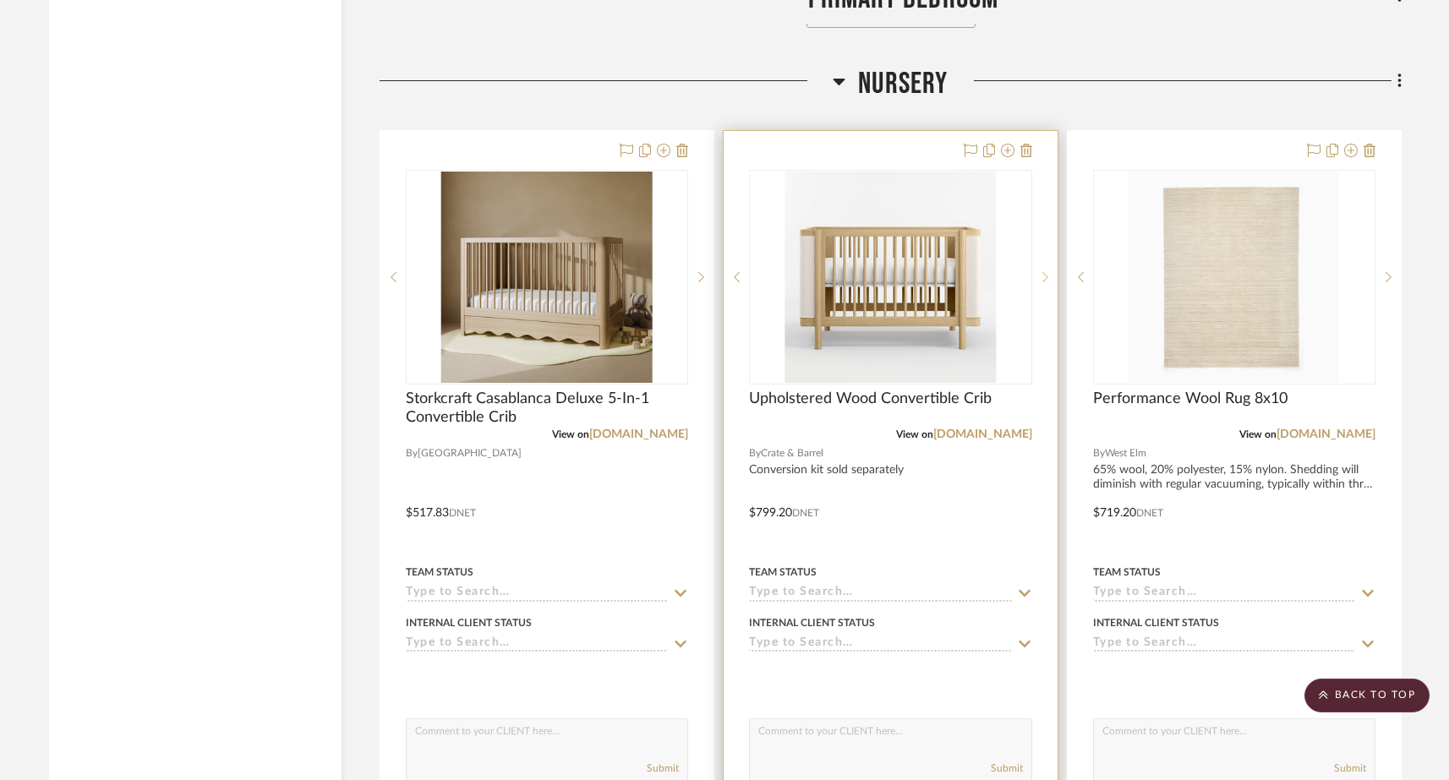
click at [1040, 271] on sr-next-btn at bounding box center [1044, 277] width 25 height 12
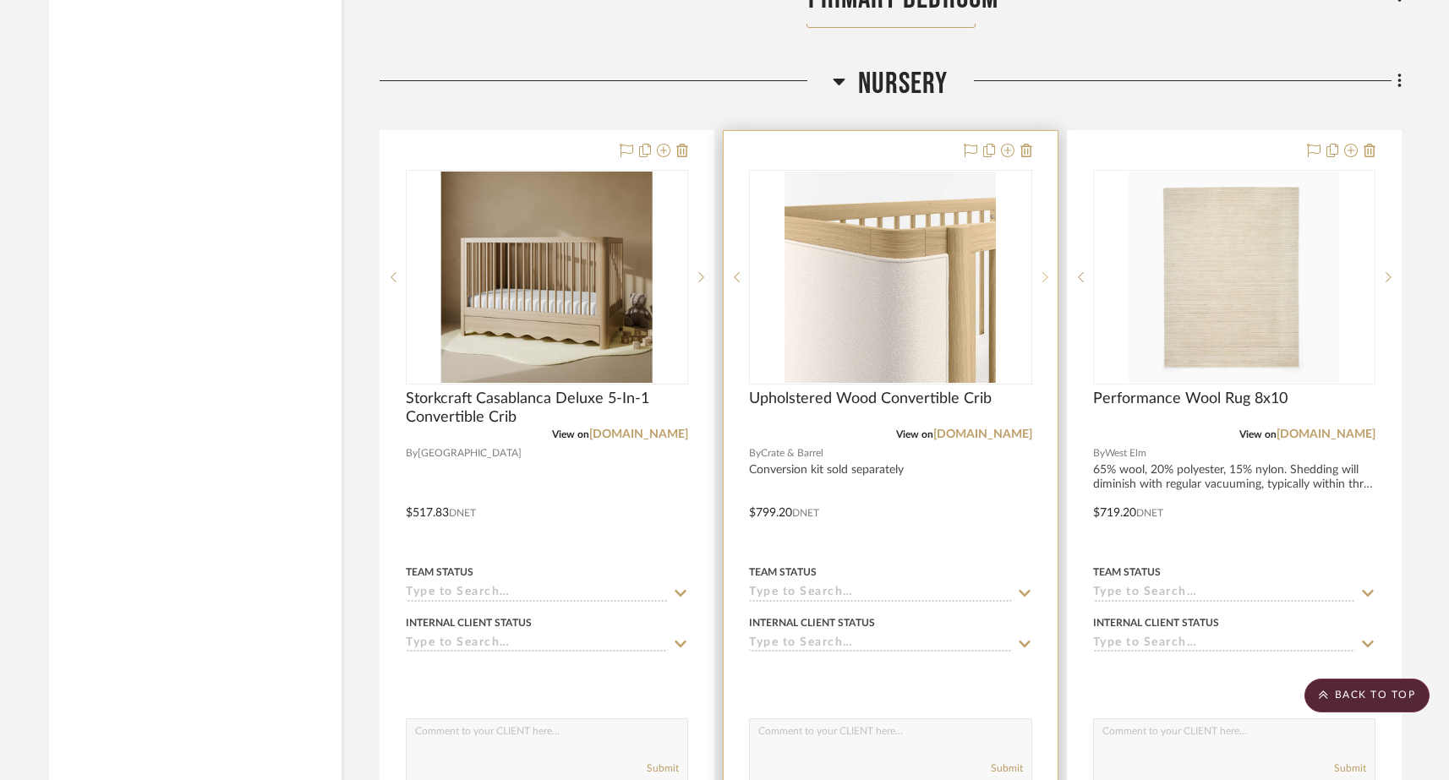
click at [1040, 271] on sr-next-btn at bounding box center [1044, 277] width 25 height 12
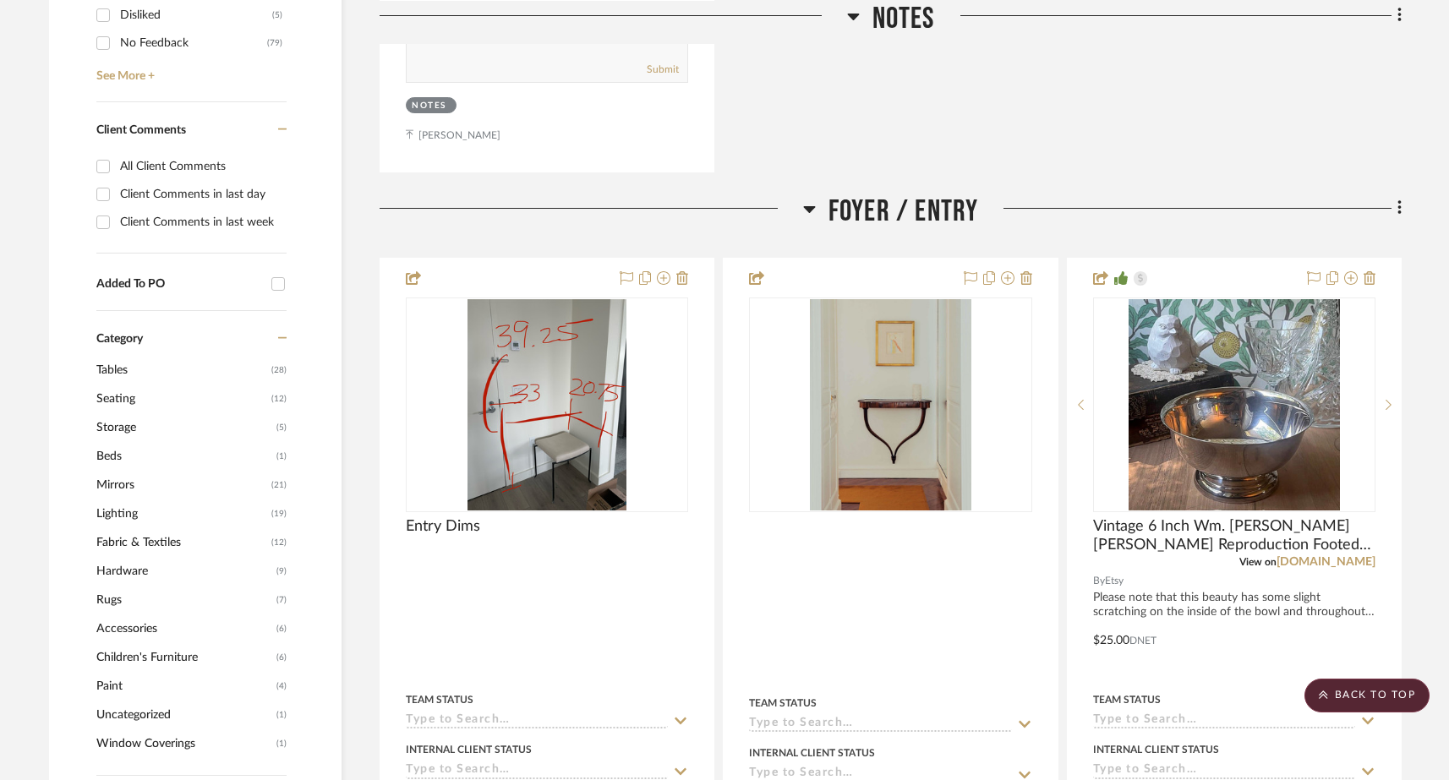
scroll to position [0, 0]
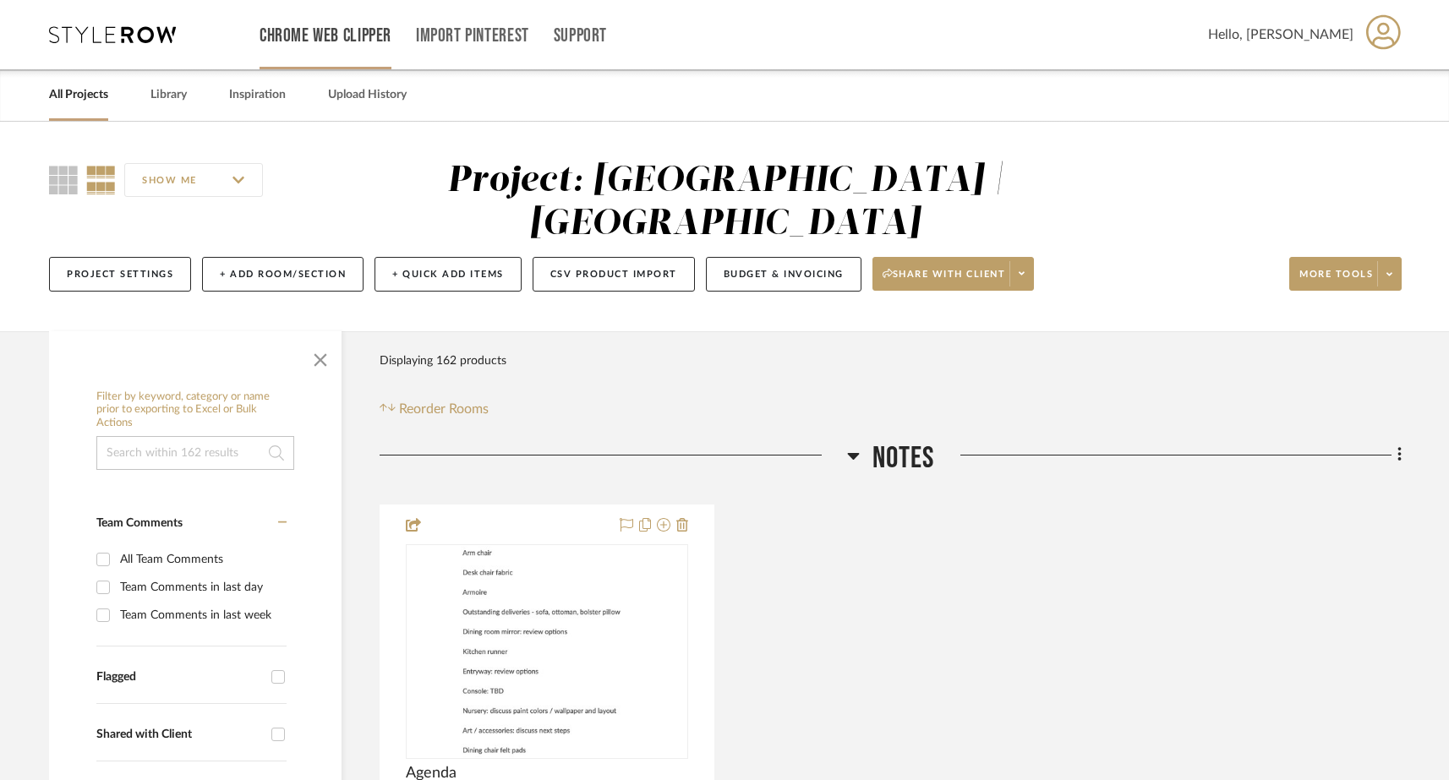
drag, startPoint x: 88, startPoint y: 94, endPoint x: 312, endPoint y: 4, distance: 241.2
click at [0, 0] on div "Chrome Web Clipper Import Pinterest Support All Projects Library Inspiration Up…" at bounding box center [724, 61] width 1449 height 122
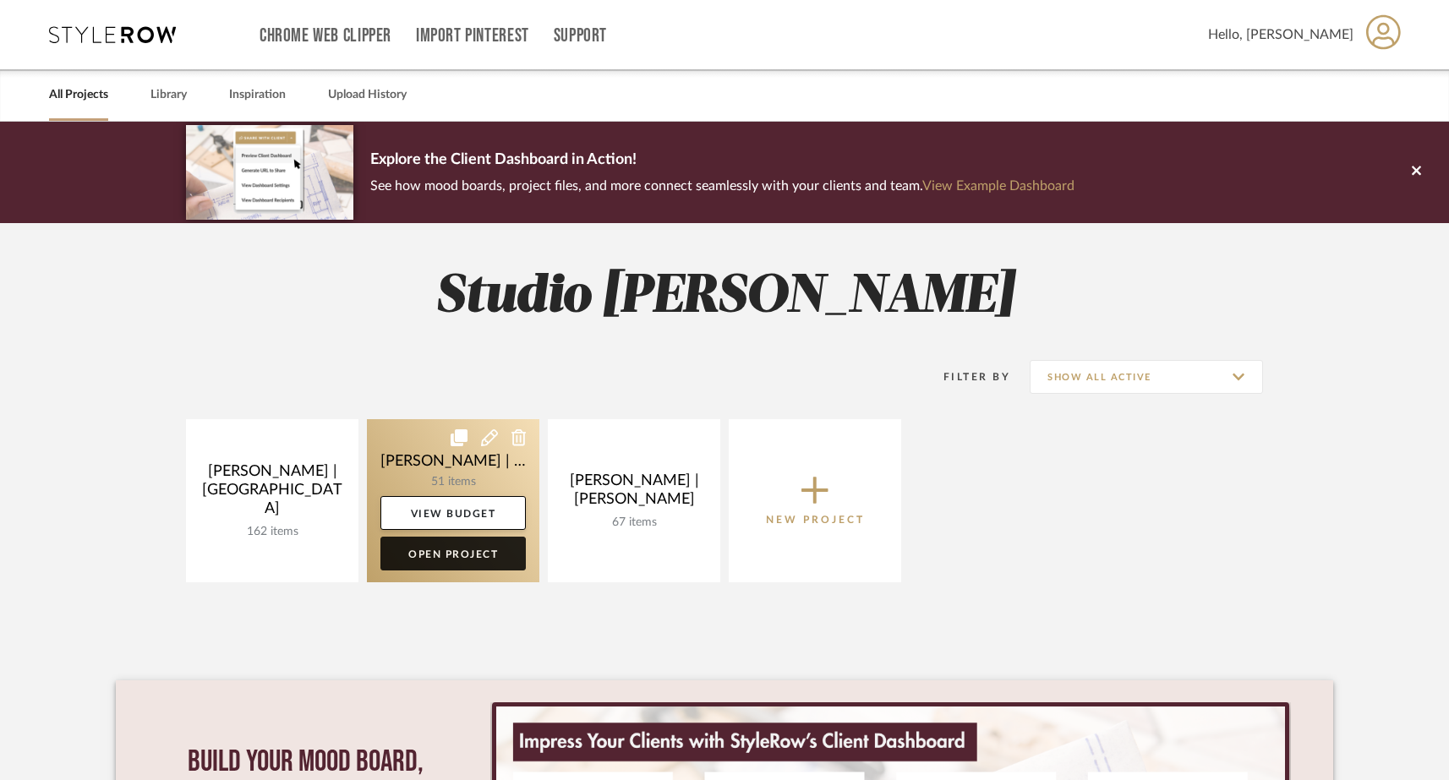
click at [429, 547] on link "Open Project" at bounding box center [452, 554] width 145 height 34
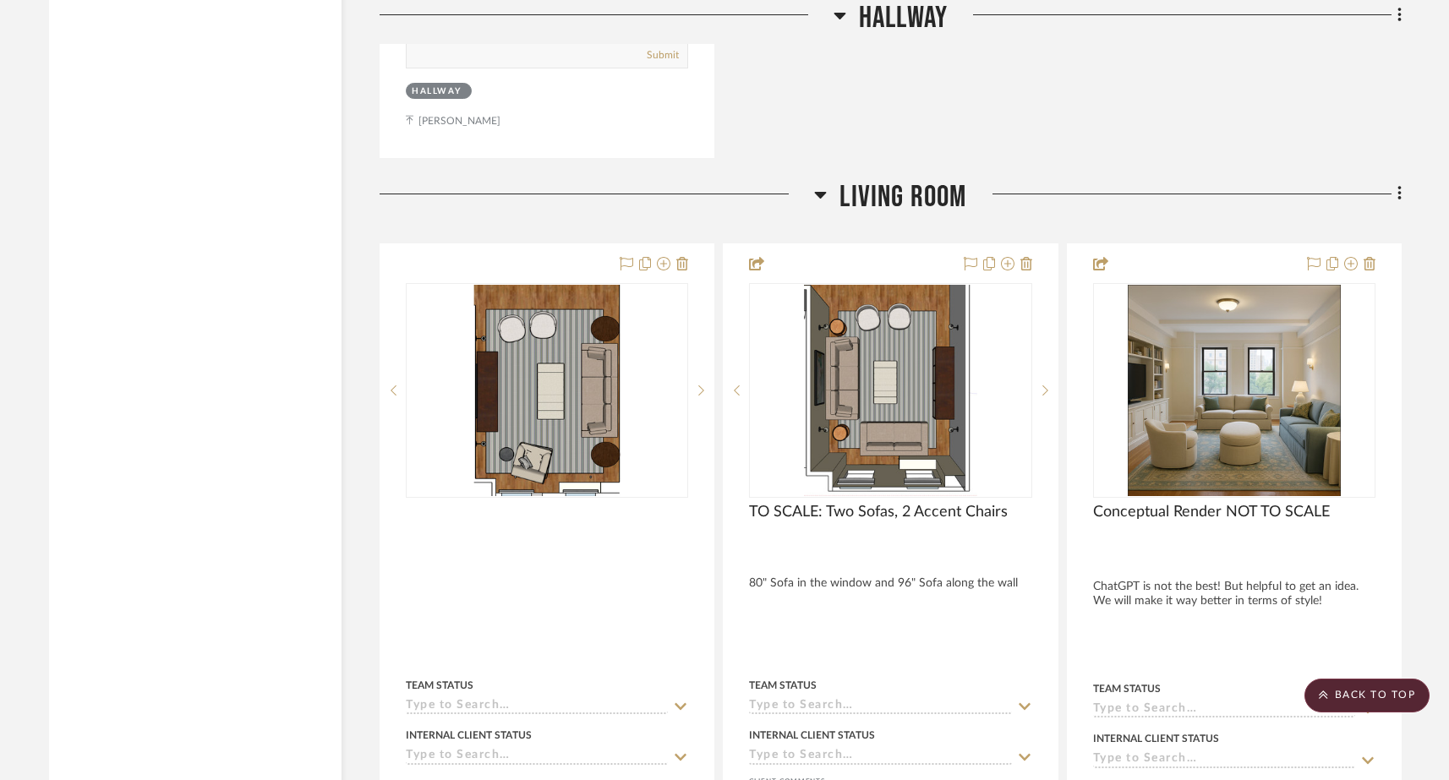
scroll to position [6260, 0]
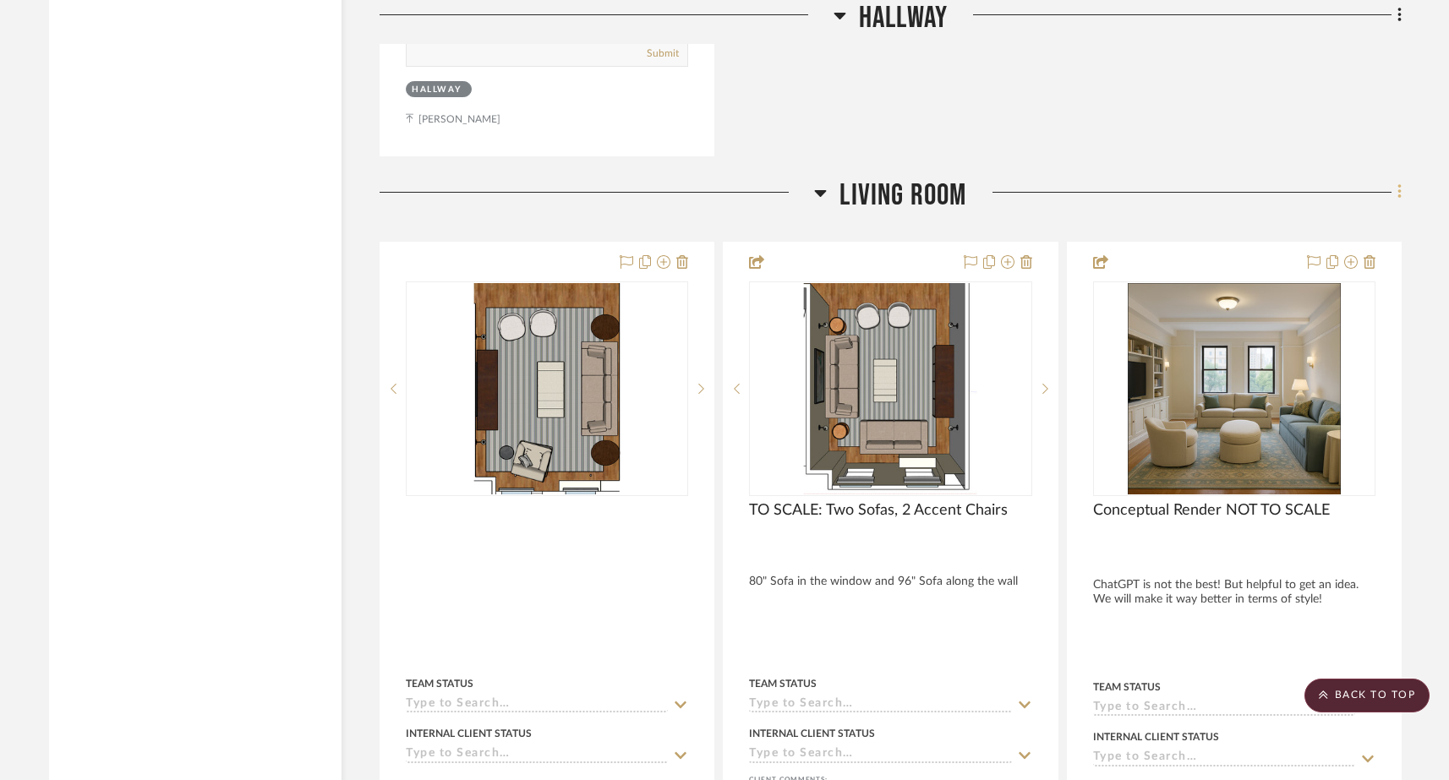
click at [1397, 185] on icon at bounding box center [1398, 192] width 3 height 14
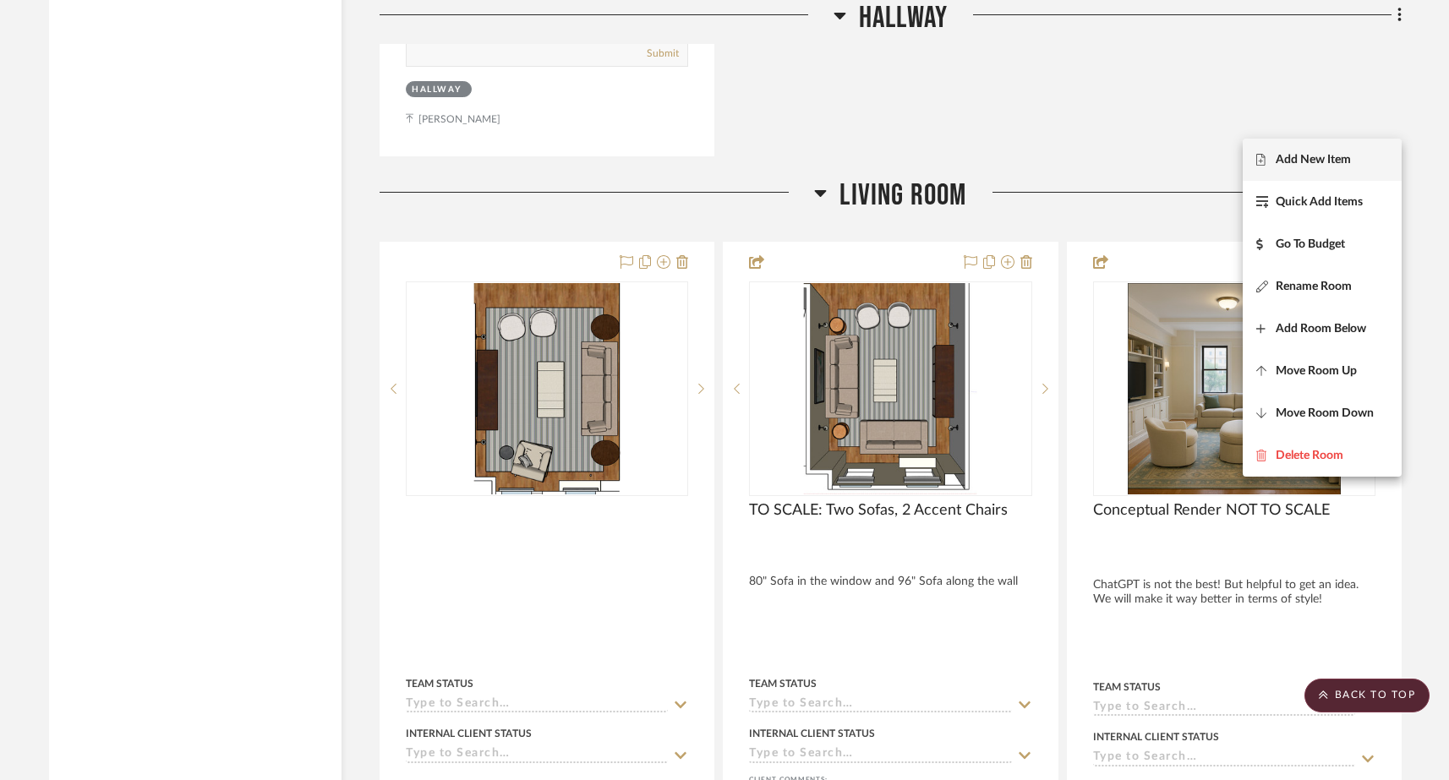
click at [1340, 150] on button "Add New Item" at bounding box center [1321, 160] width 159 height 42
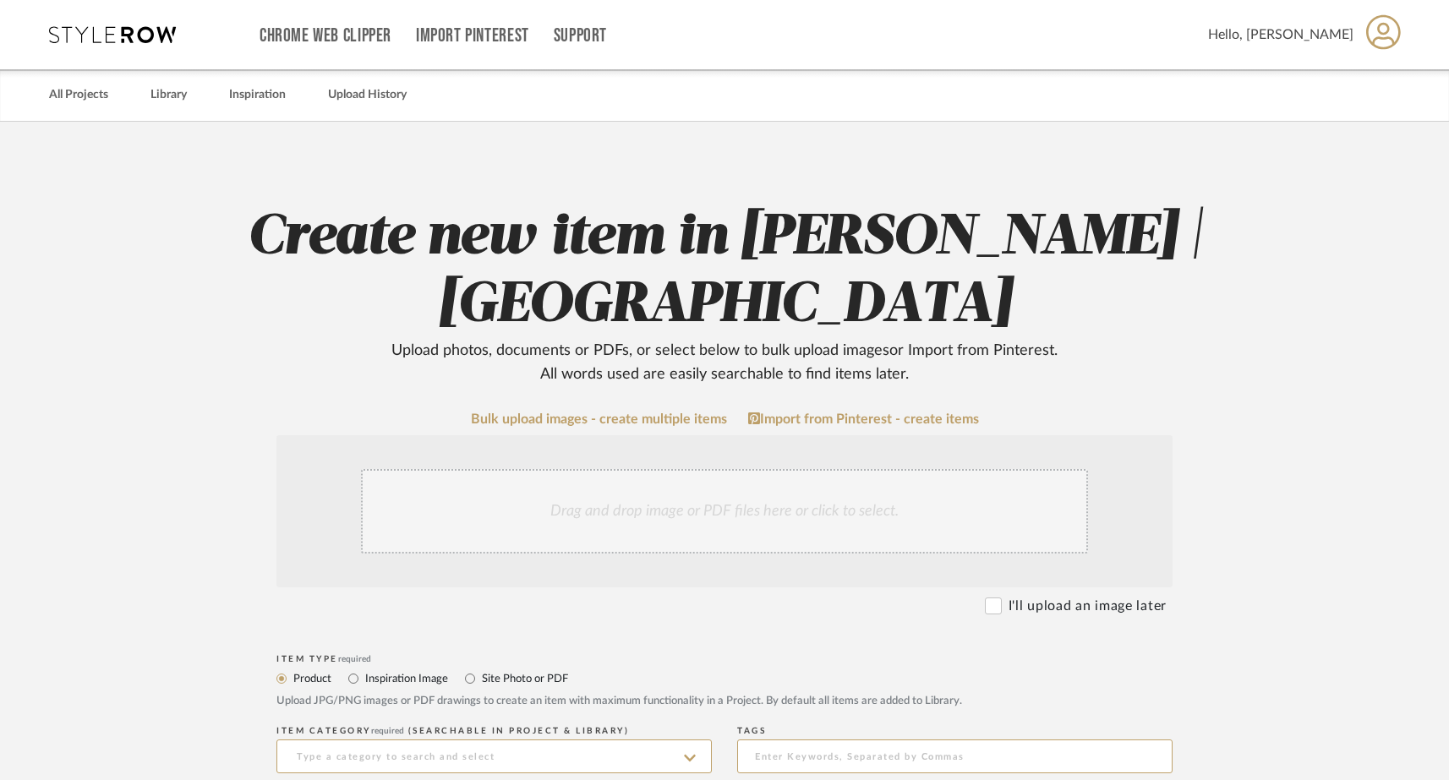
click at [603, 505] on div "Drag and drop image or PDF files here or click to select." at bounding box center [724, 511] width 727 height 85
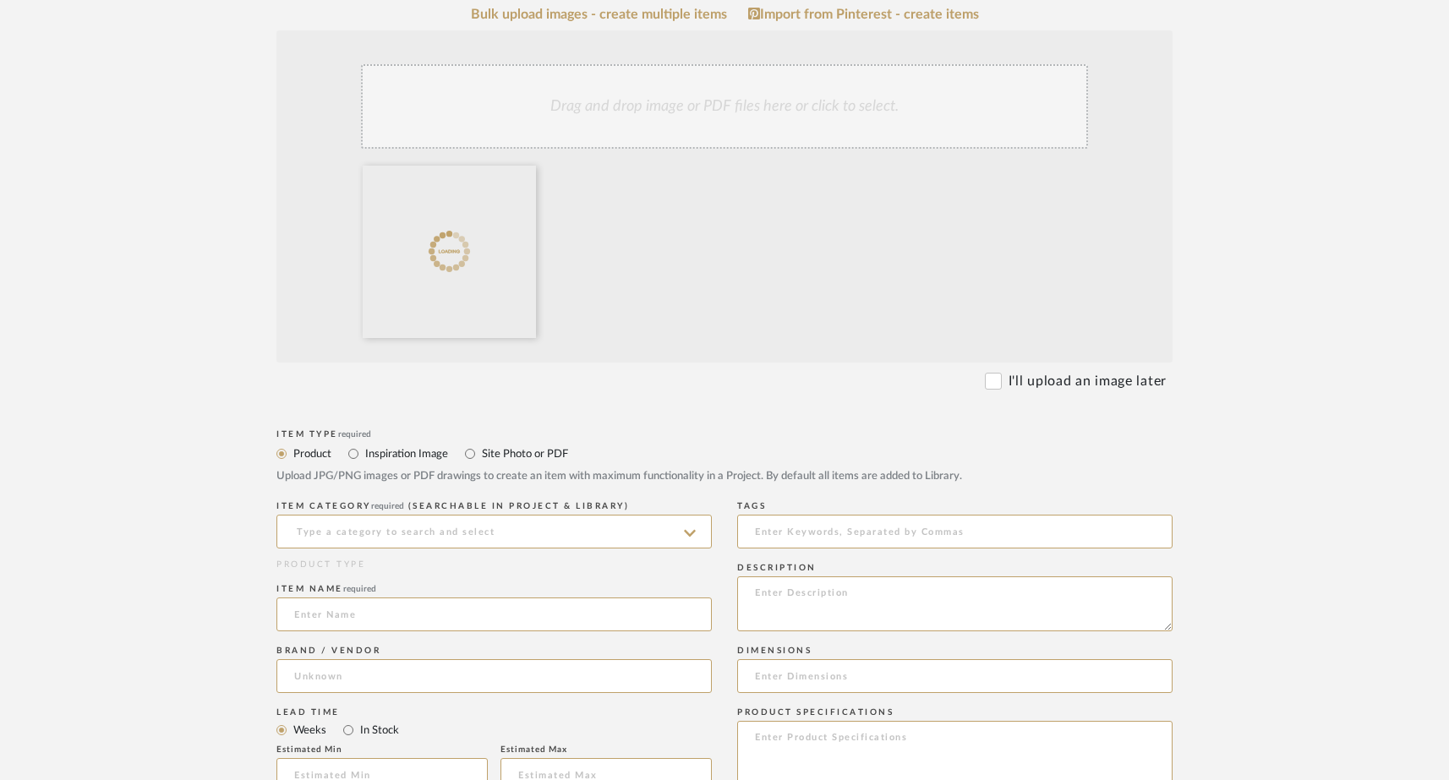
scroll to position [532, 0]
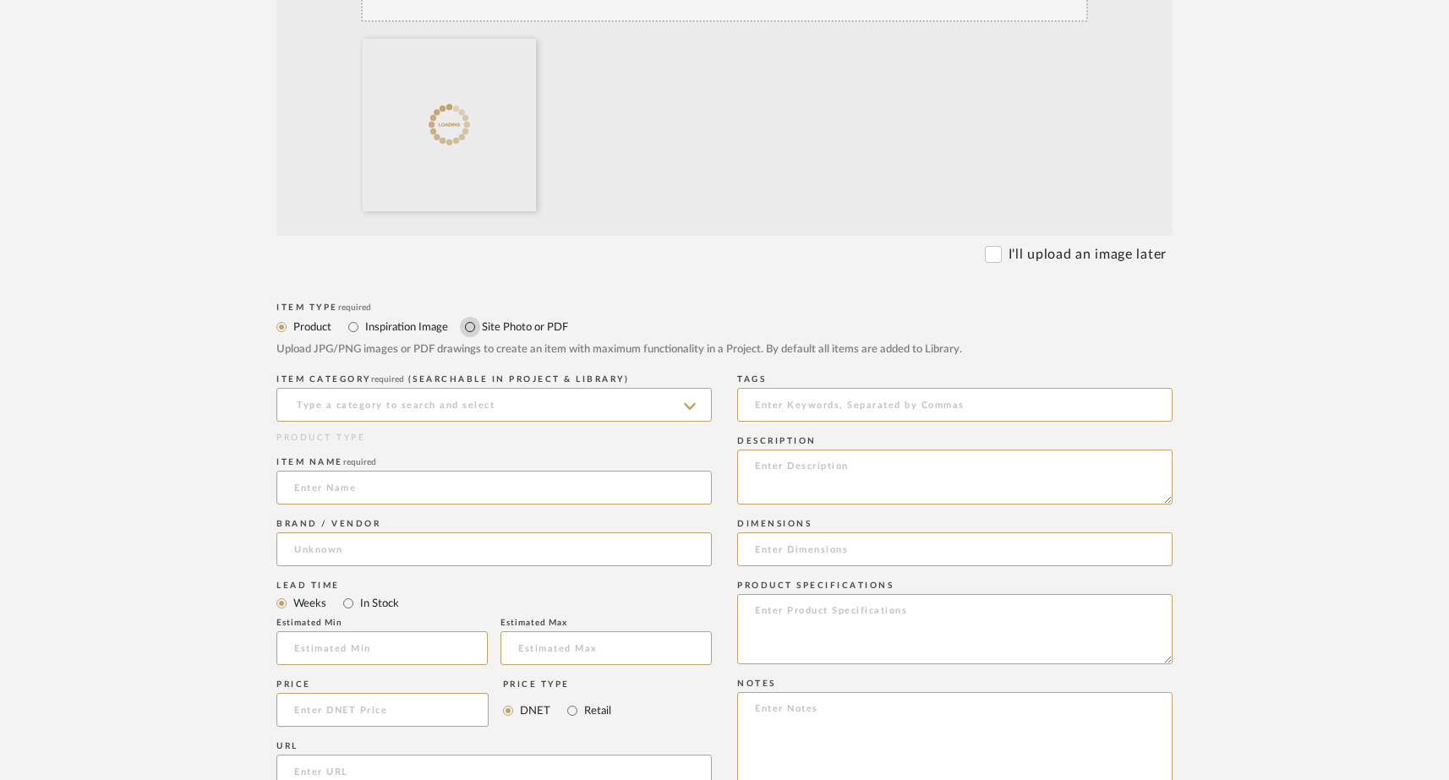
click at [463, 329] on input "Site Photo or PDF" at bounding box center [470, 327] width 20 height 20
radio input "true"
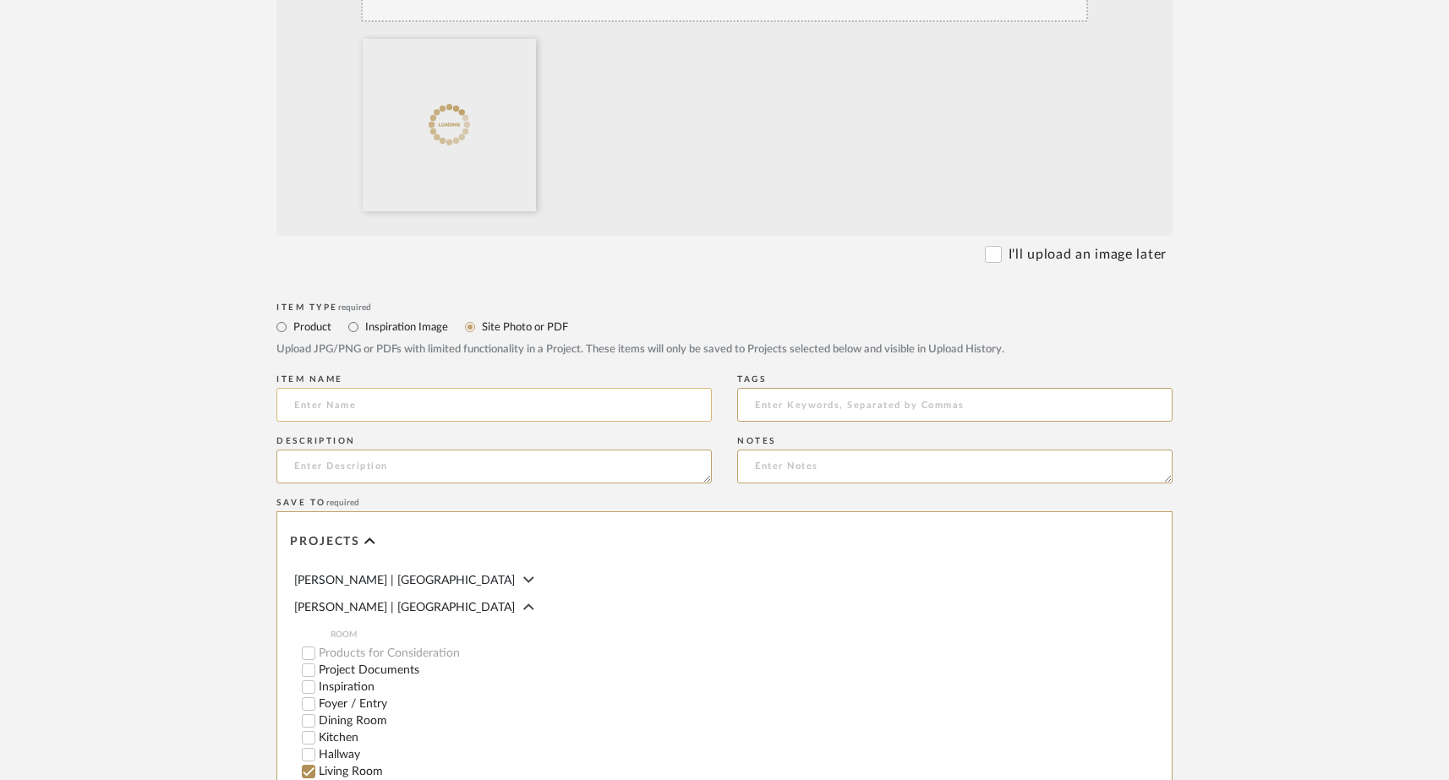
click at [379, 413] on input at bounding box center [493, 405] width 435 height 34
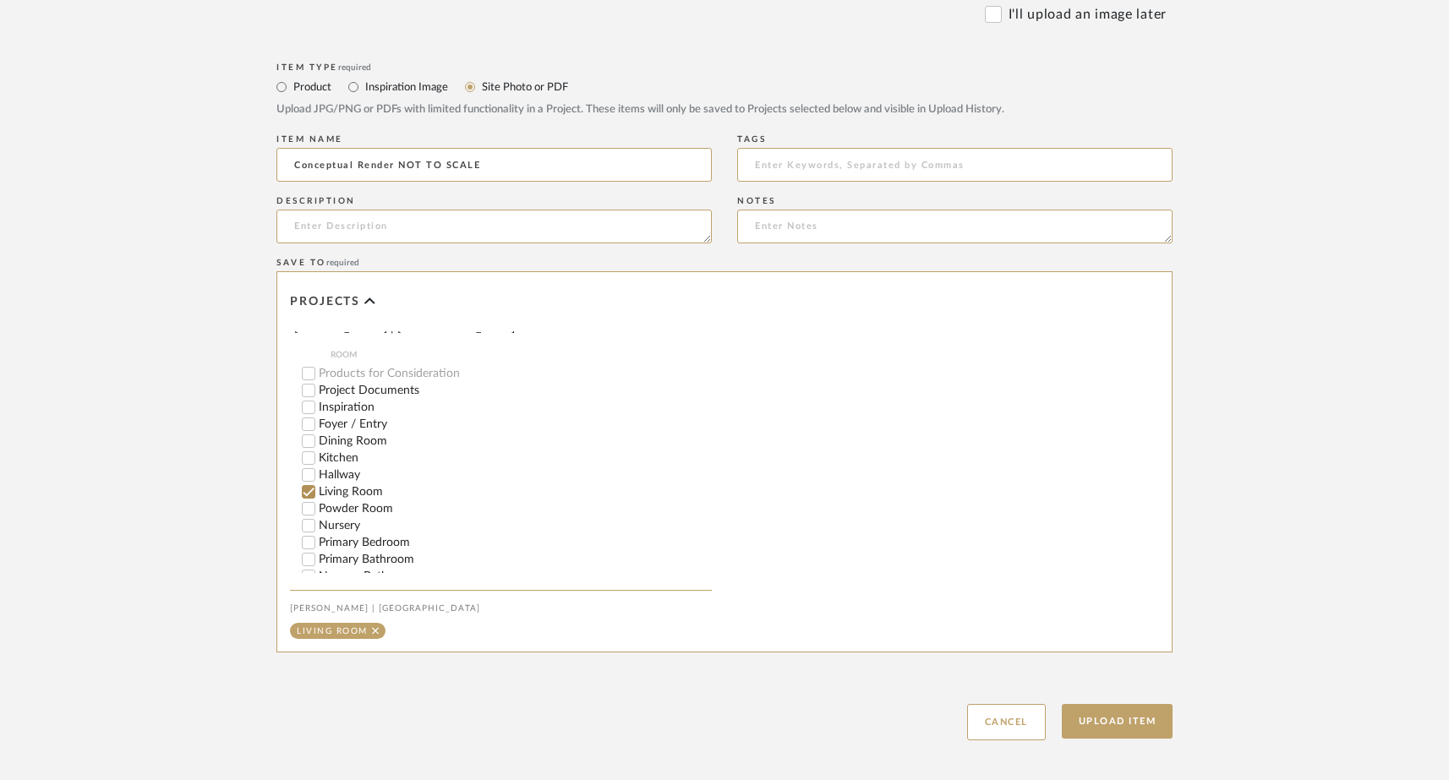
scroll to position [852, 0]
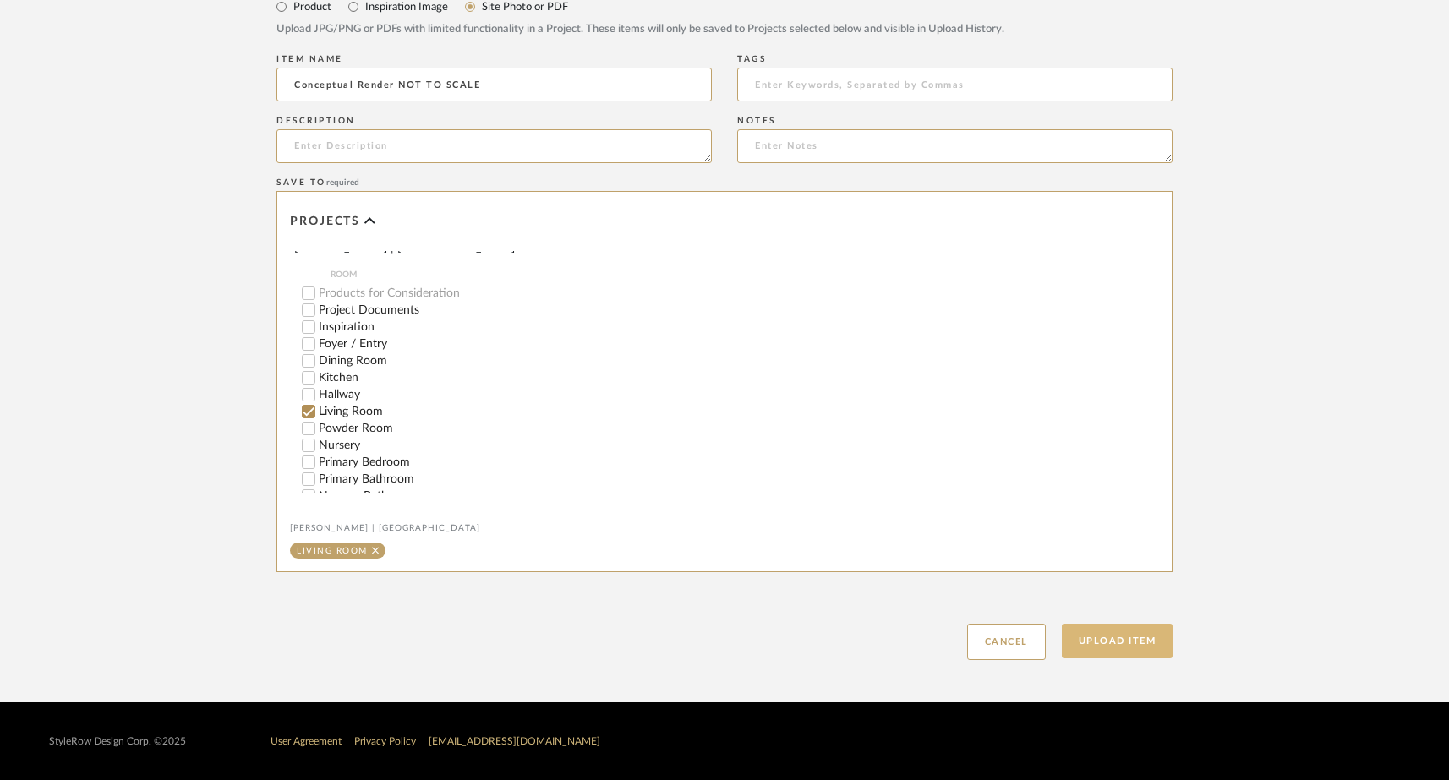
type input "Conceptual Render NOT TO SCALE"
click at [1093, 642] on button "Upload Item" at bounding box center [1118, 641] width 112 height 35
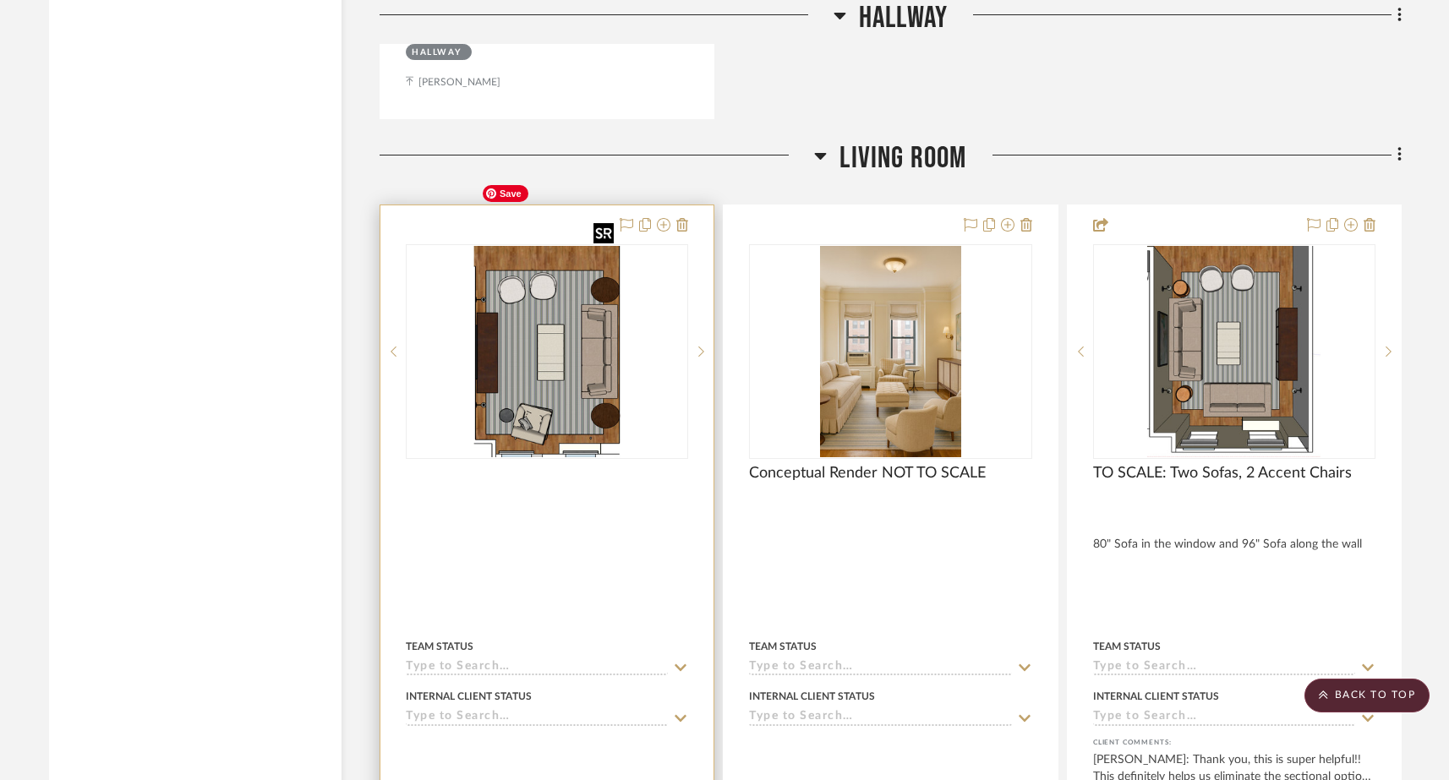
scroll to position [6297, 0]
click at [532, 325] on img "0" at bounding box center [547, 352] width 146 height 211
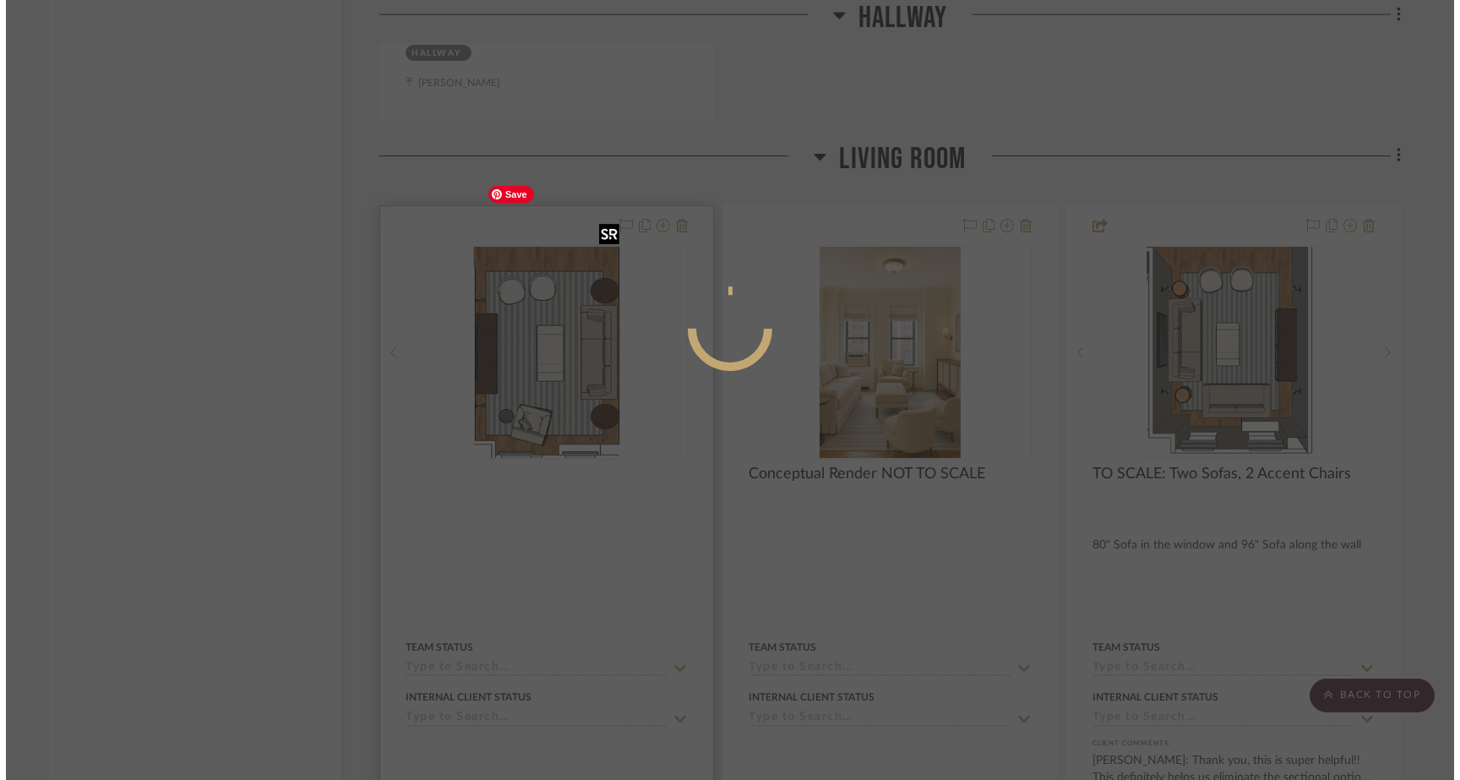
scroll to position [0, 0]
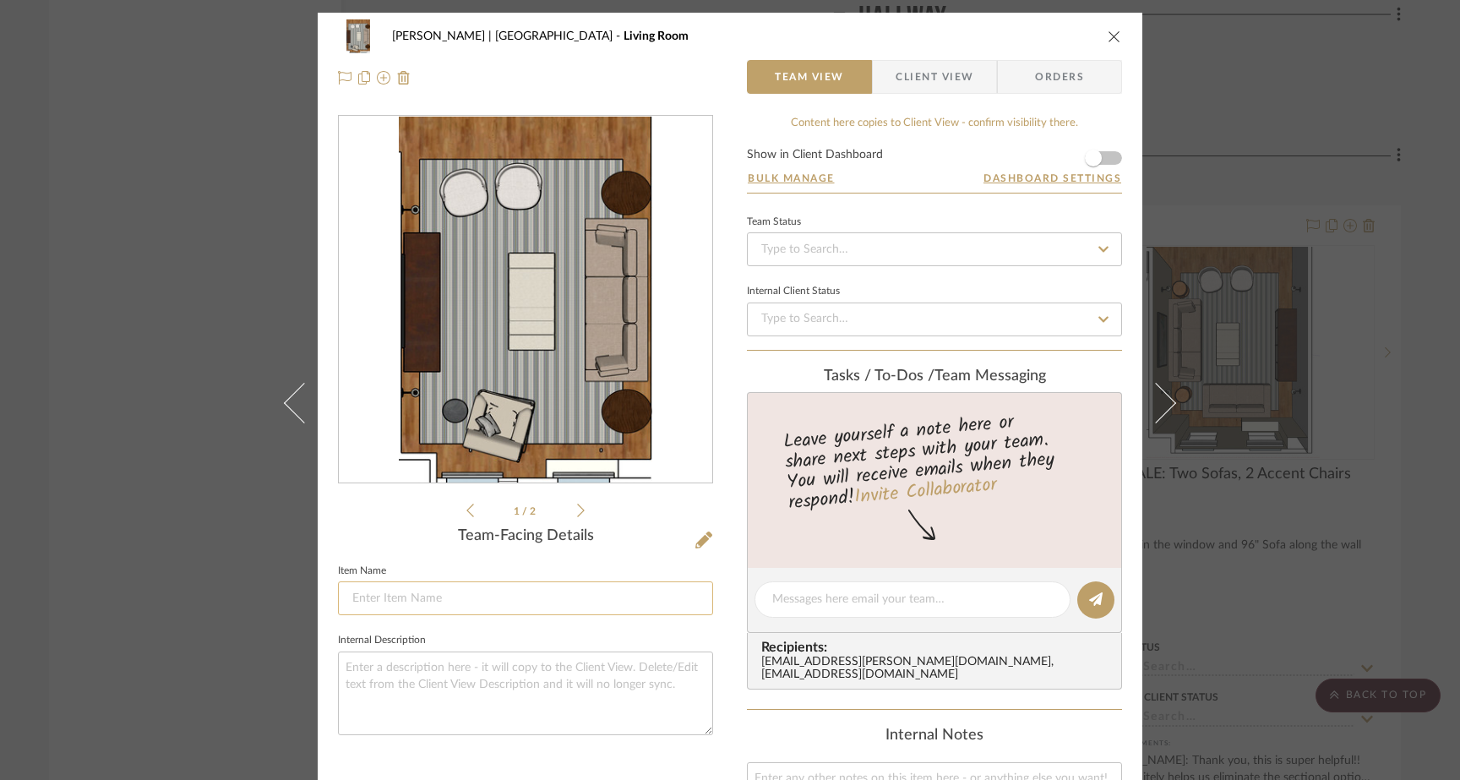
click at [434, 589] on input at bounding box center [525, 598] width 375 height 34
type input "TO SCALE: One sofa + 3 chairs"
click at [475, 620] on sr-form-field "Item Name TO SCALE: One sofa + 3 chairs" at bounding box center [525, 595] width 375 height 70
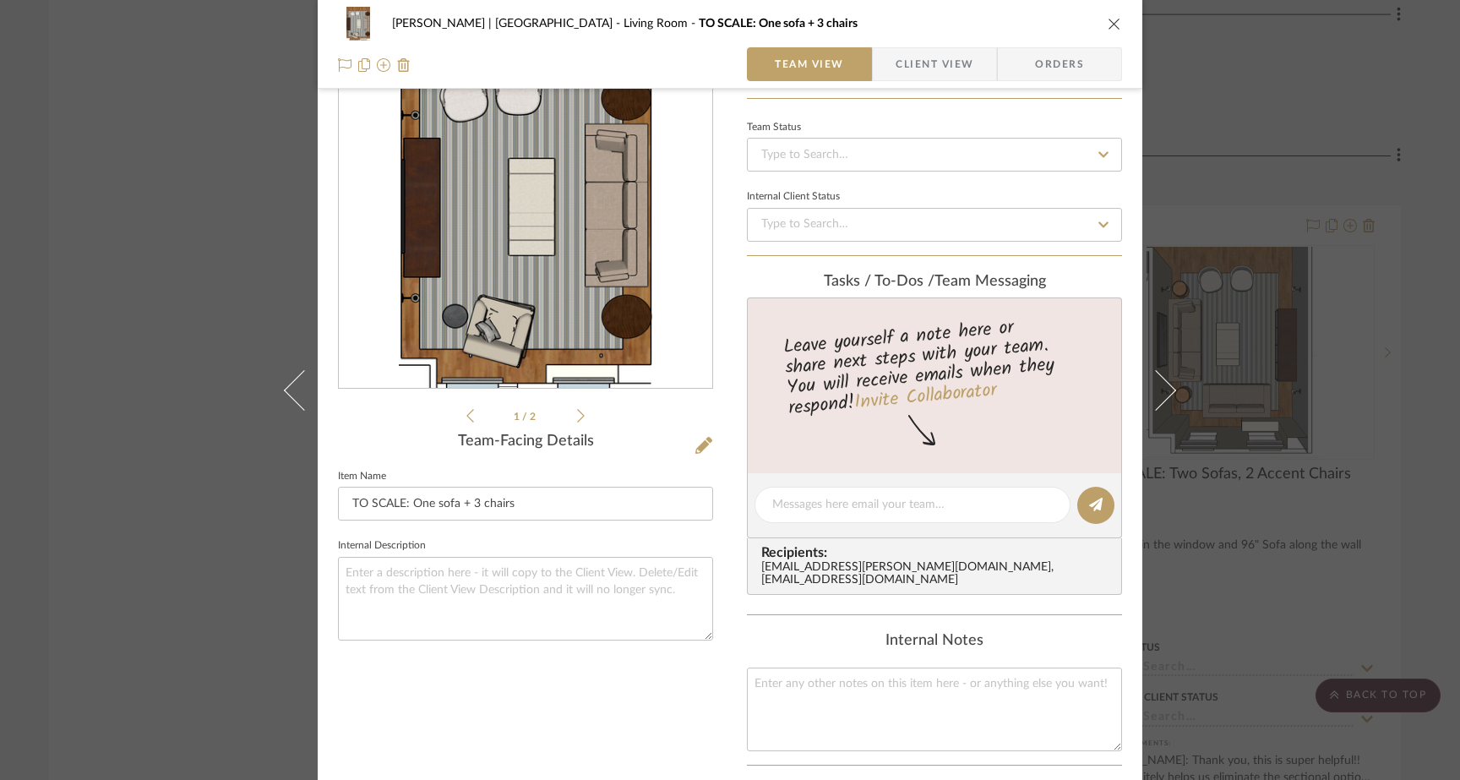
scroll to position [96, 0]
click at [570, 415] on li "1 / 2" at bounding box center [525, 415] width 103 height 20
click at [577, 414] on icon at bounding box center [581, 415] width 8 height 14
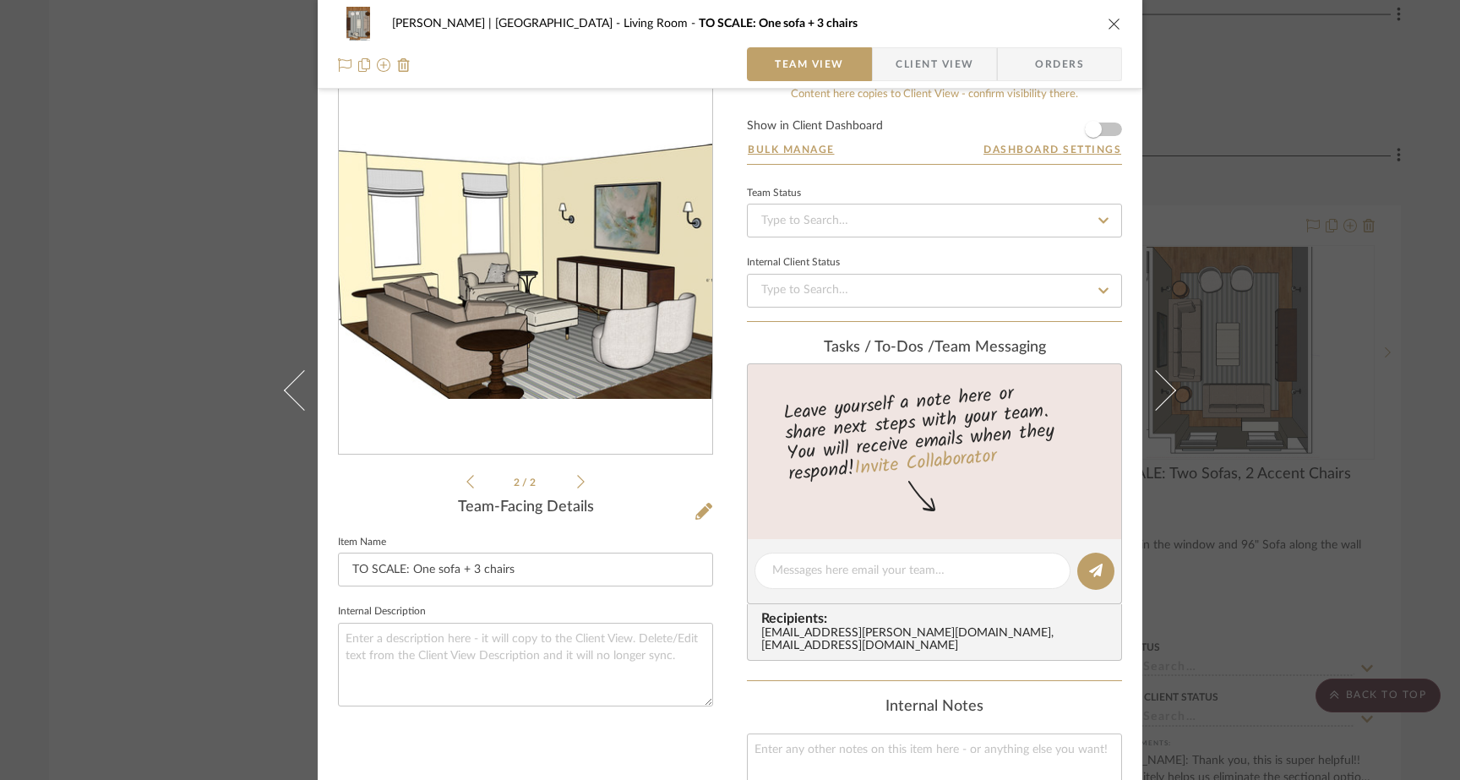
scroll to position [28, 0]
click at [217, 313] on div "Gutstein-Dyja | Upper West Side Living Room TO SCALE: One sofa + 3 chairs Team …" at bounding box center [730, 390] width 1460 height 780
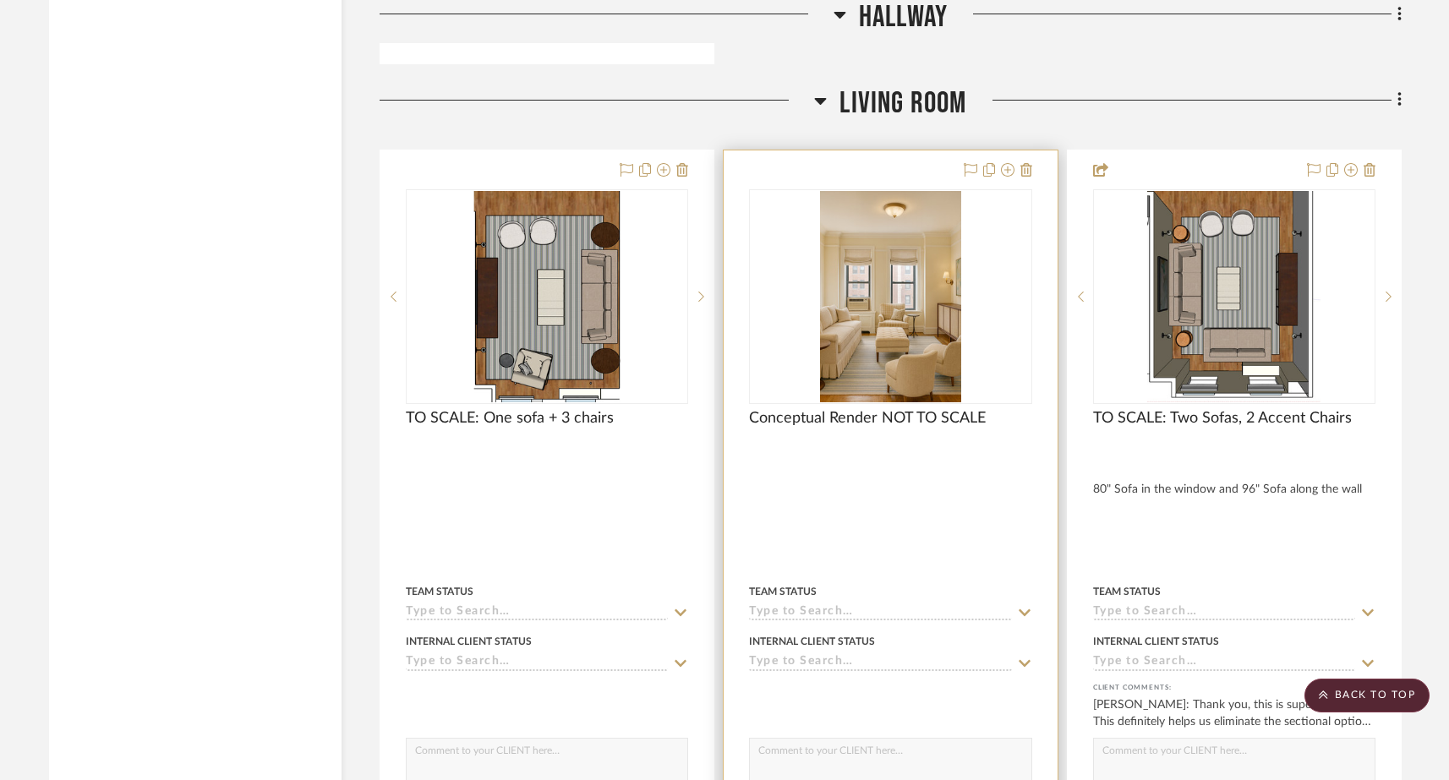
scroll to position [6363, 0]
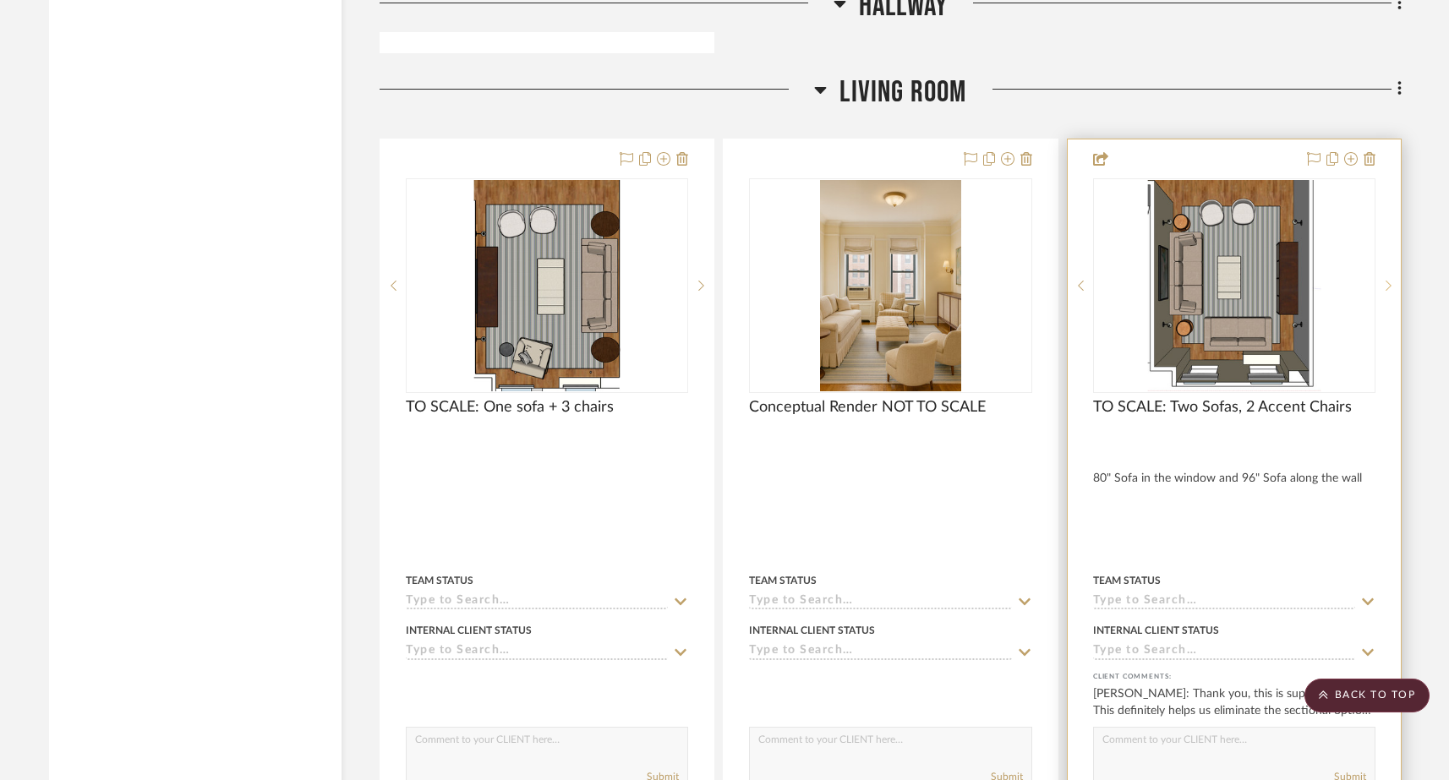
click at [1387, 280] on icon at bounding box center [1388, 286] width 6 height 12
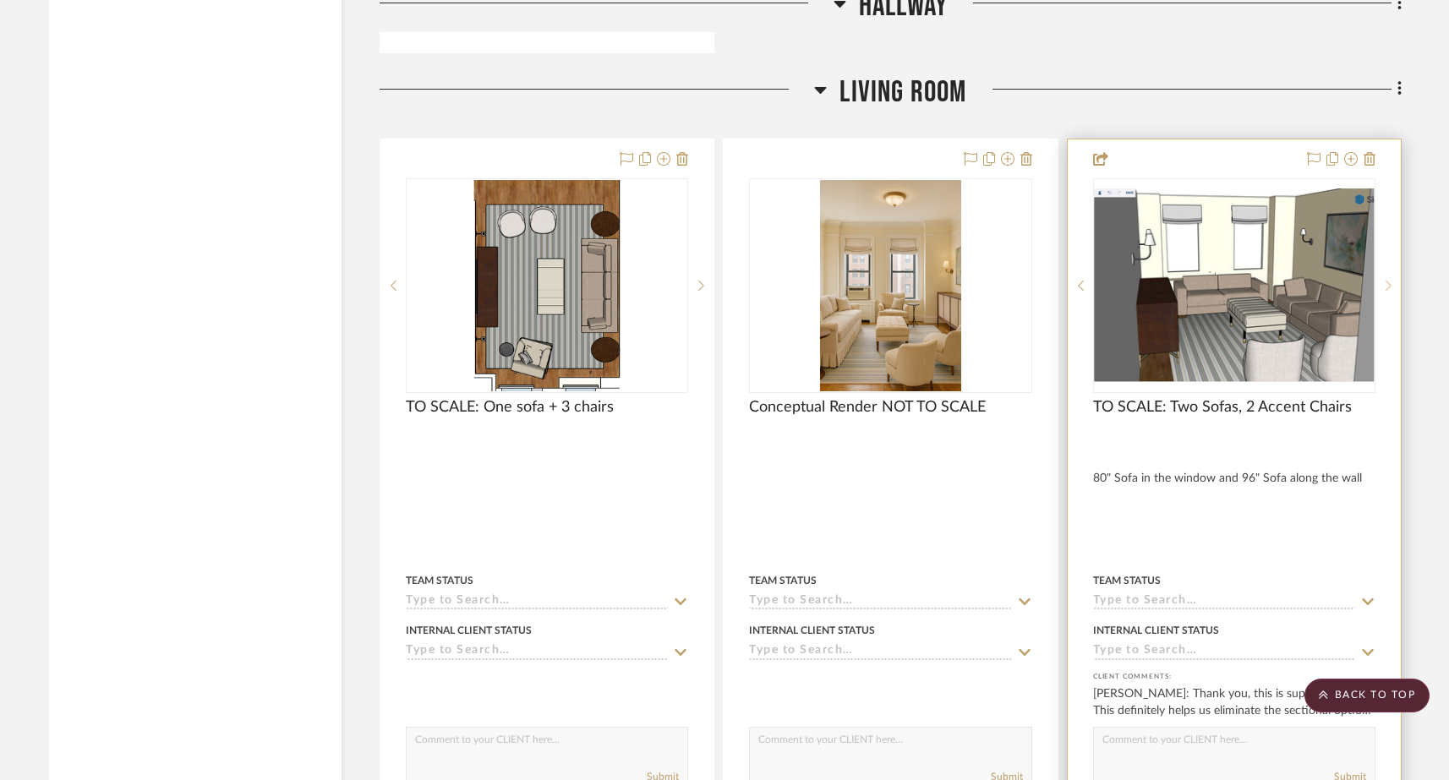
click at [1387, 280] on icon at bounding box center [1388, 286] width 6 height 12
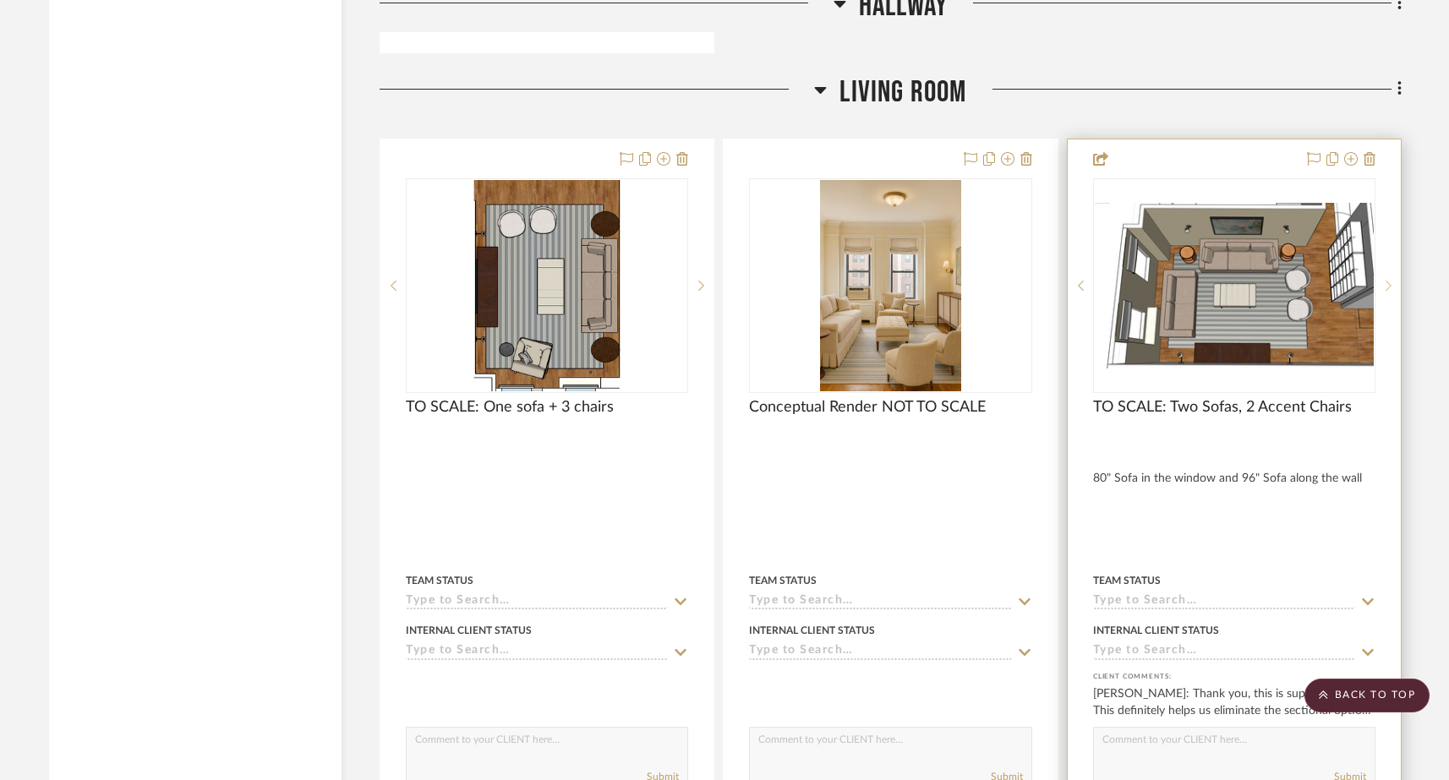
click at [1387, 280] on icon at bounding box center [1388, 286] width 6 height 12
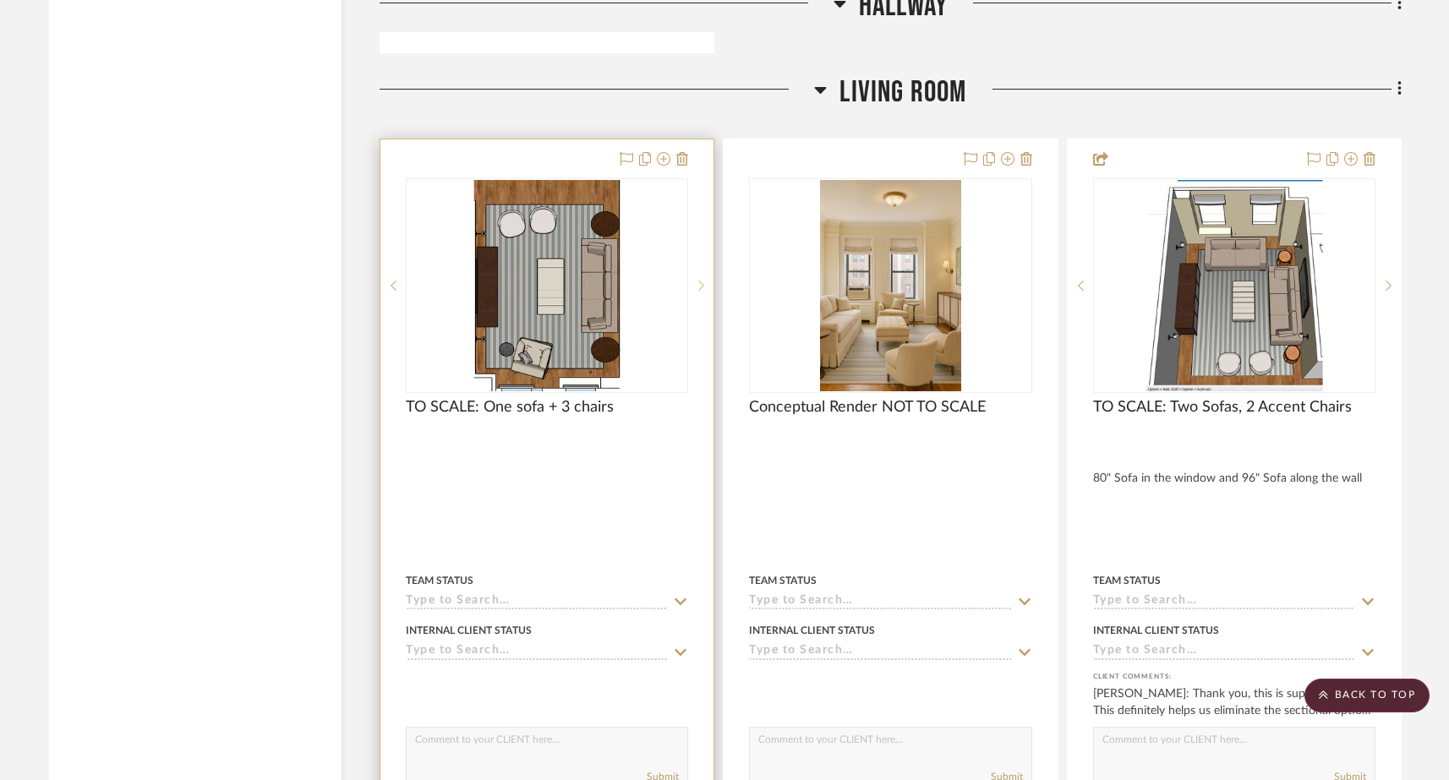
click at [699, 280] on icon at bounding box center [701, 286] width 6 height 12
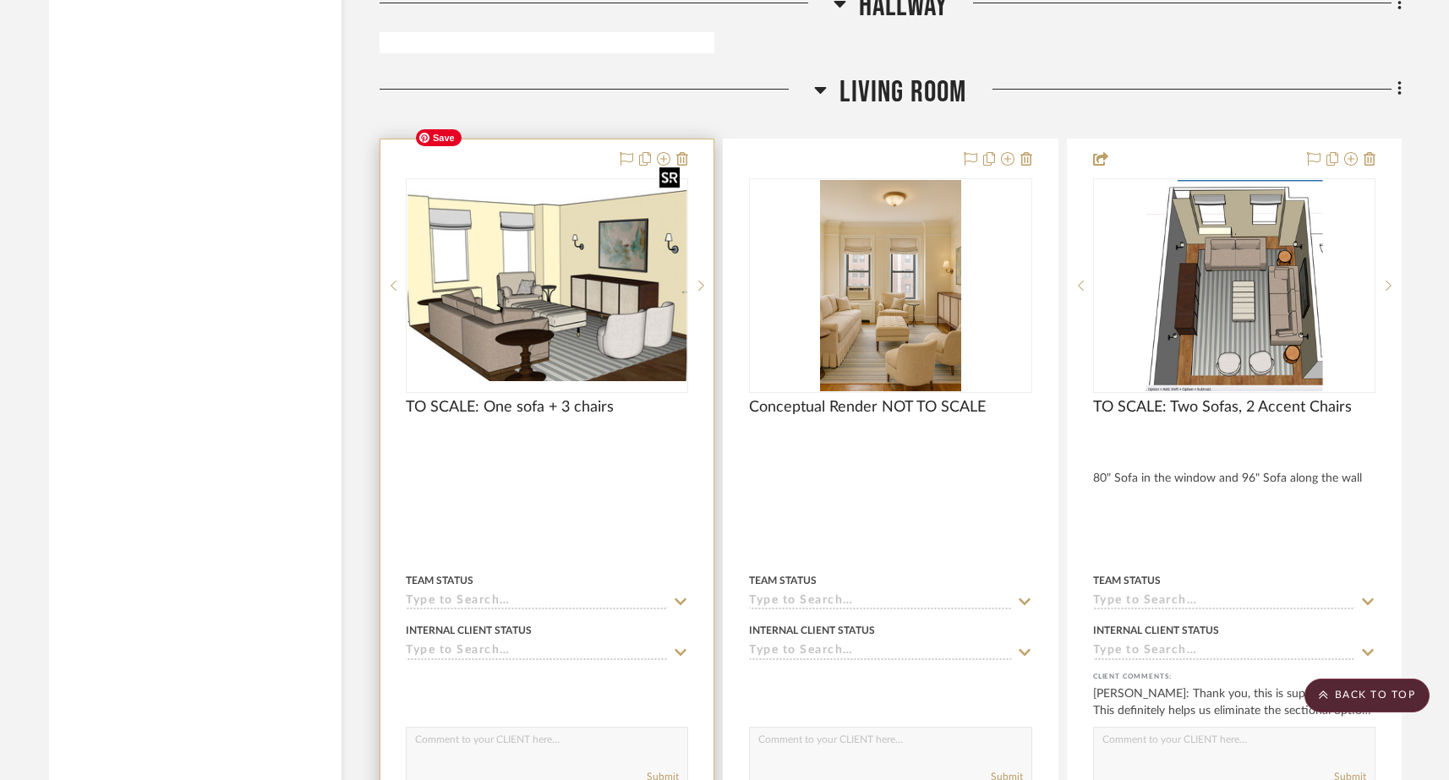
click at [625, 272] on img "1" at bounding box center [546, 285] width 279 height 191
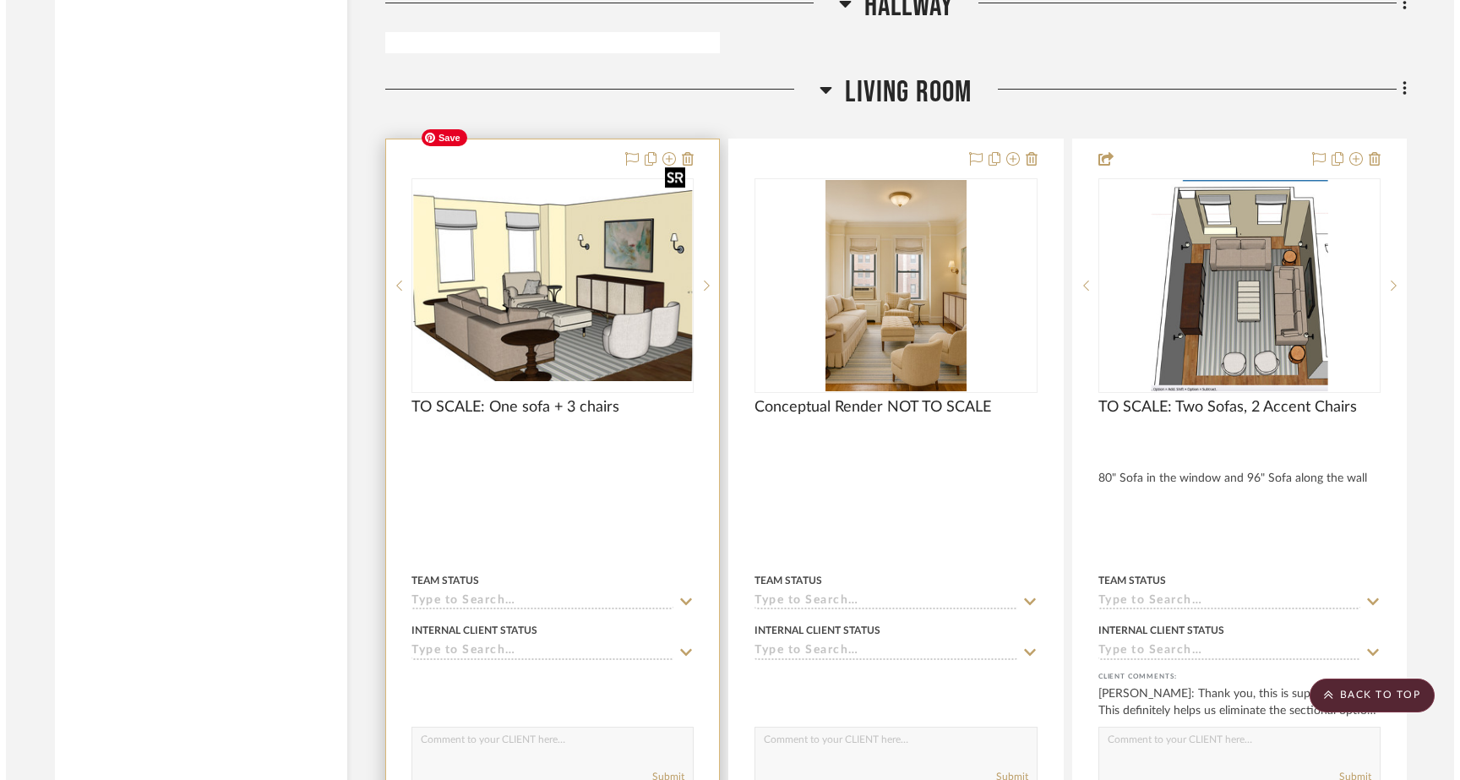
scroll to position [0, 0]
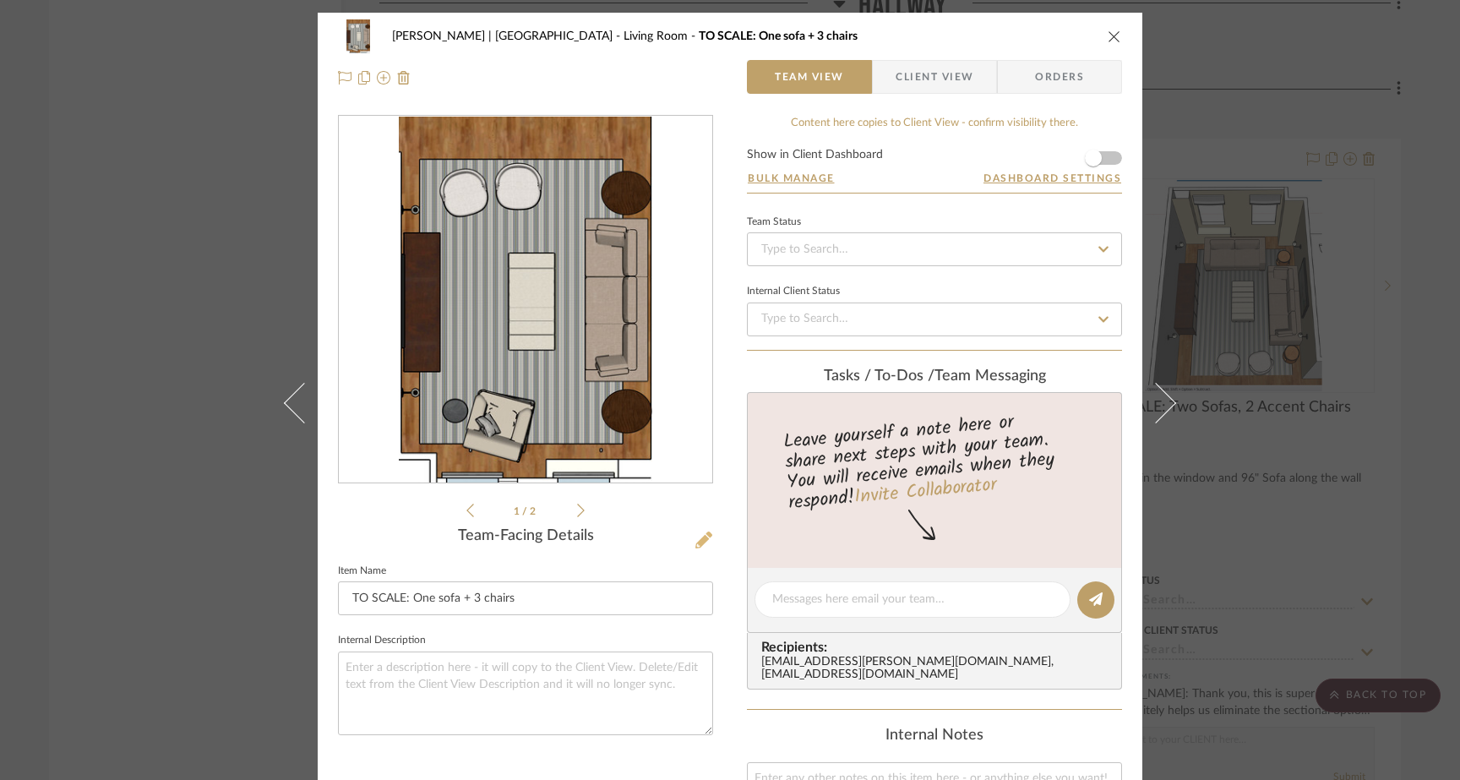
click at [696, 540] on icon at bounding box center [704, 540] width 17 height 17
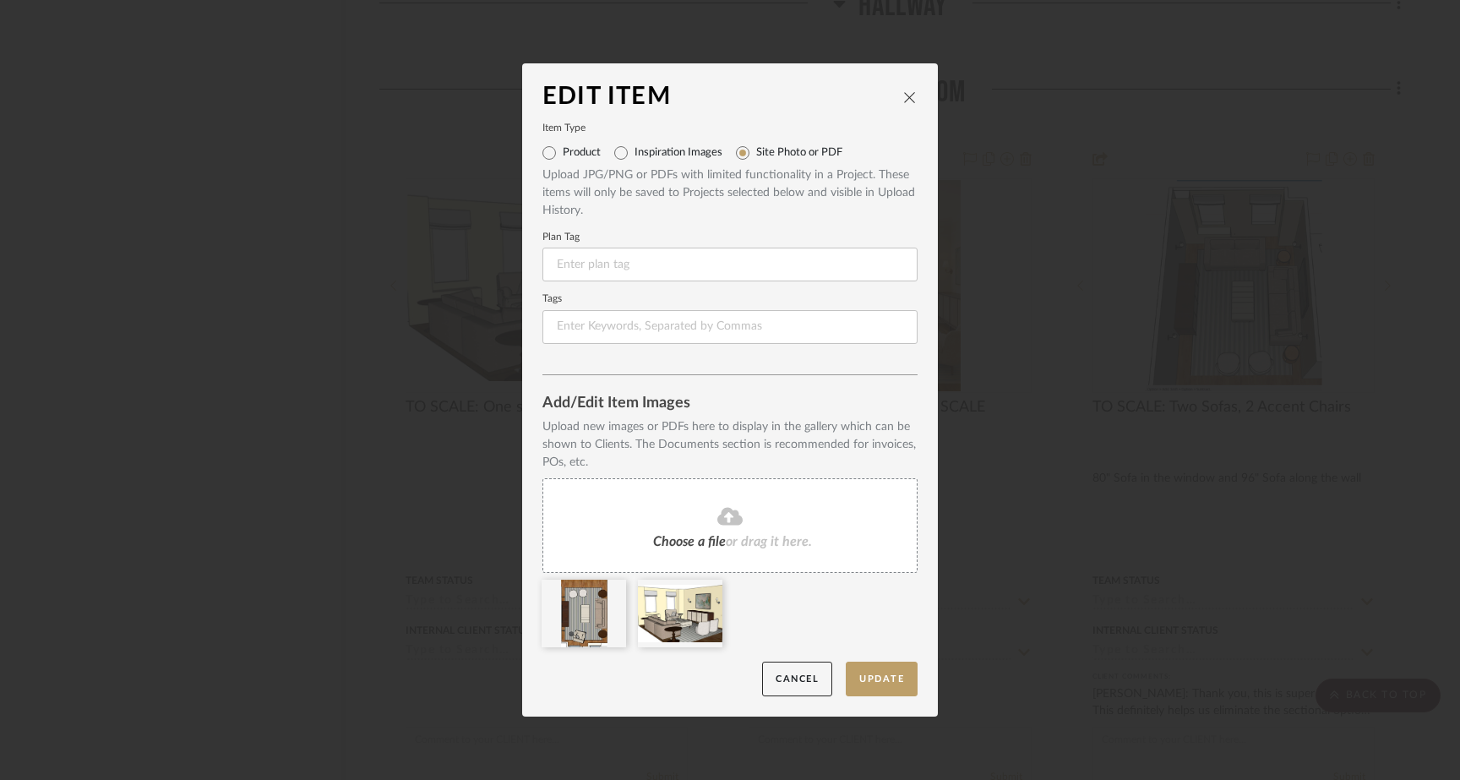
click at [673, 539] on span "Choose a file" at bounding box center [689, 542] width 73 height 14
click at [723, 521] on icon at bounding box center [730, 516] width 25 height 20
click at [749, 503] on div "Choose a file or drag it here." at bounding box center [730, 525] width 375 height 95
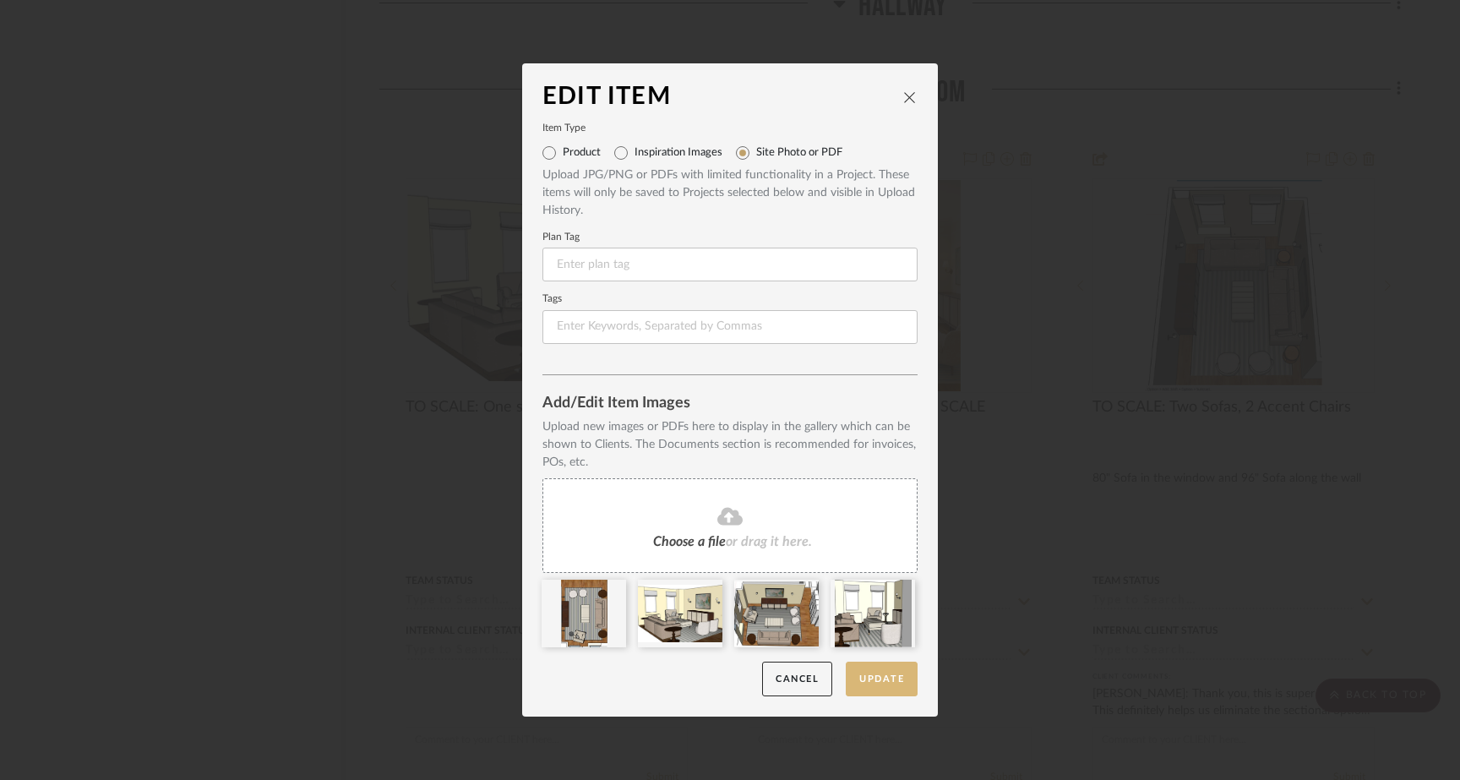
click at [874, 690] on button "Update" at bounding box center [882, 679] width 72 height 35
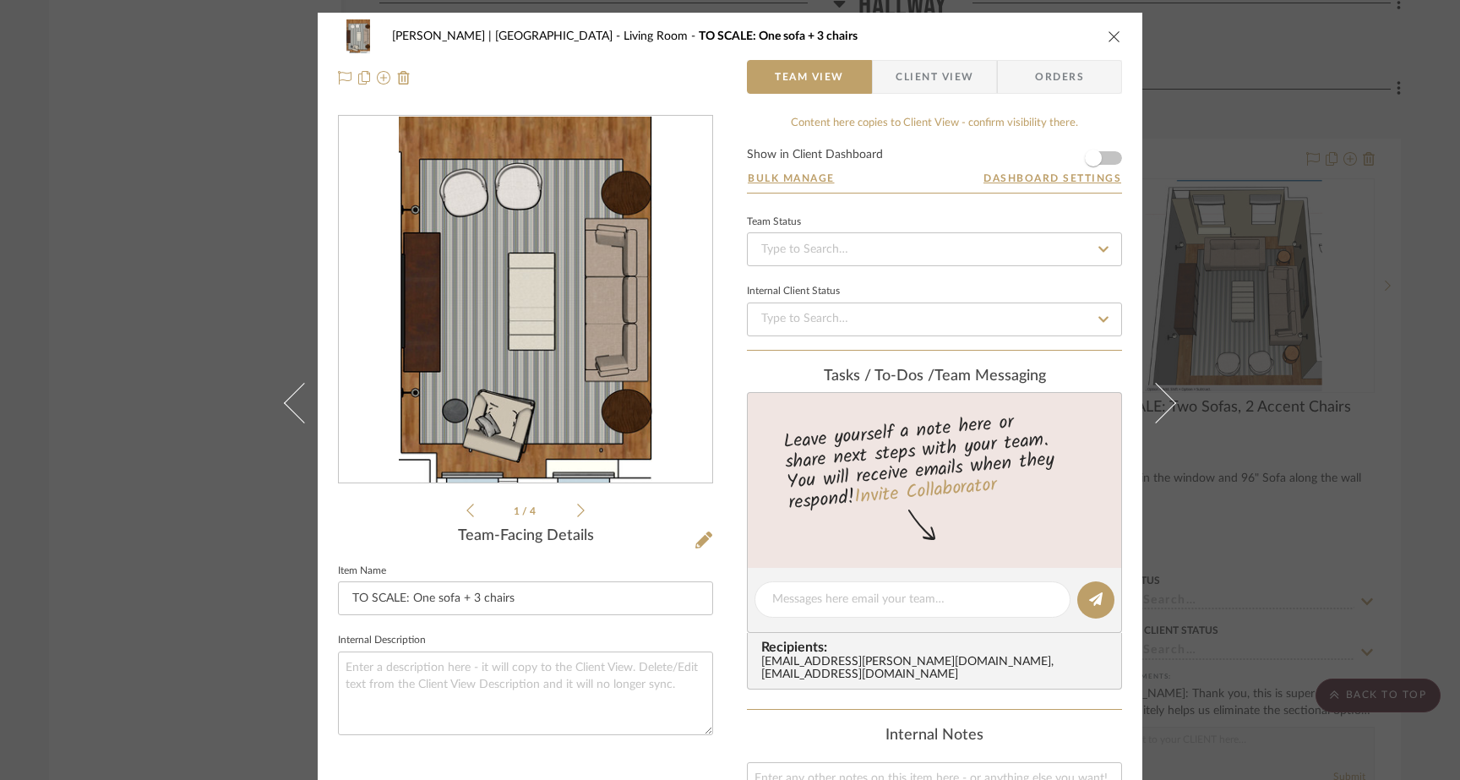
click at [1108, 38] on icon "close" at bounding box center [1115, 37] width 14 height 14
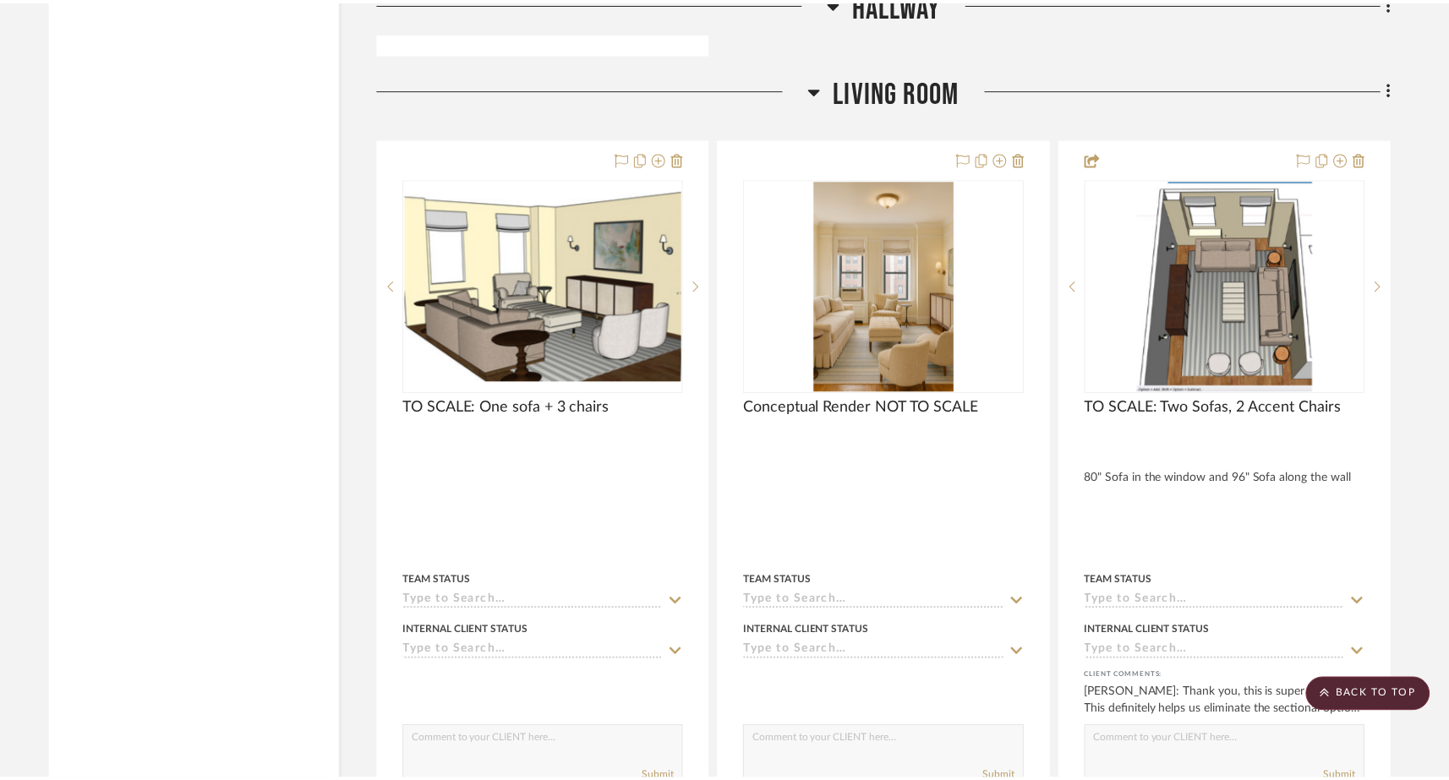
scroll to position [6363, 0]
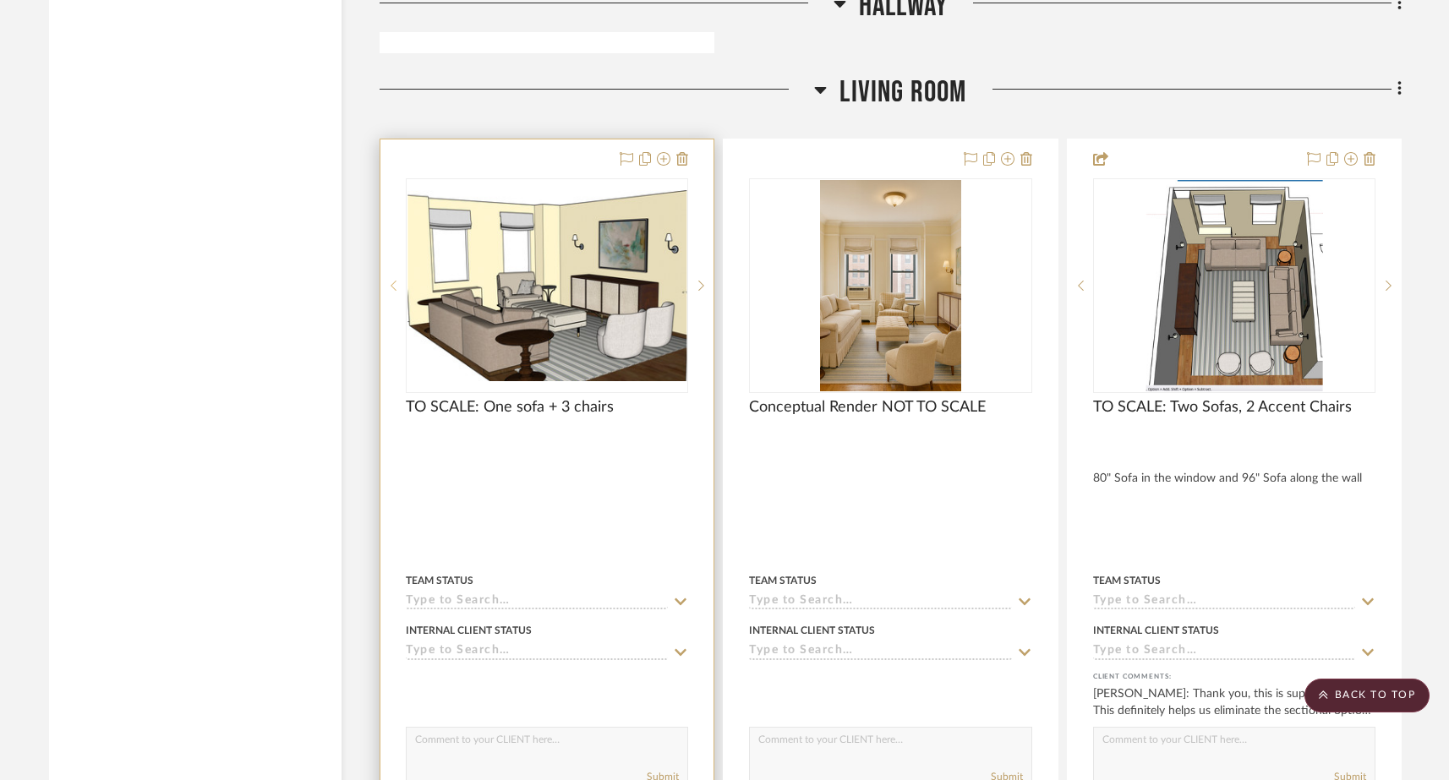
click at [393, 210] on div at bounding box center [392, 285] width 25 height 215
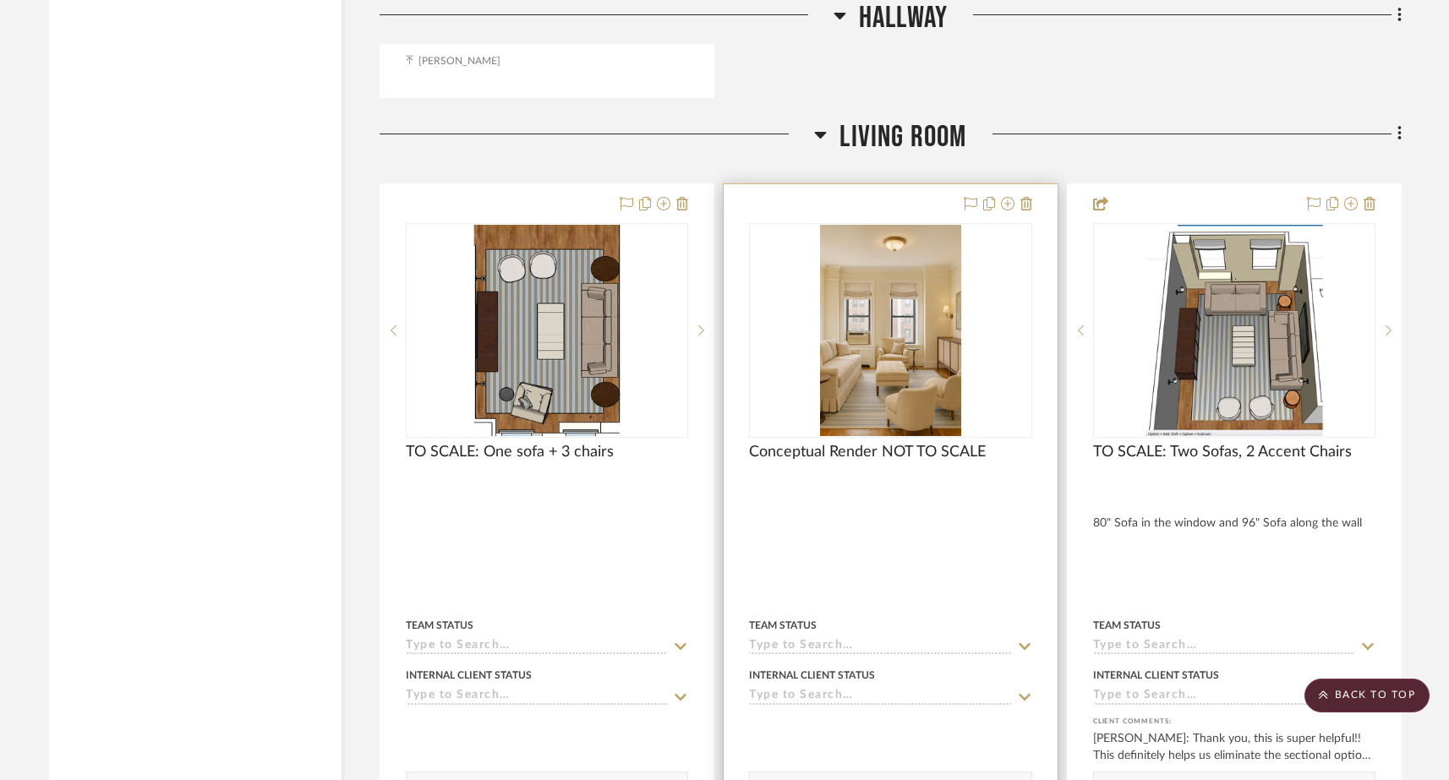
scroll to position [6307, 0]
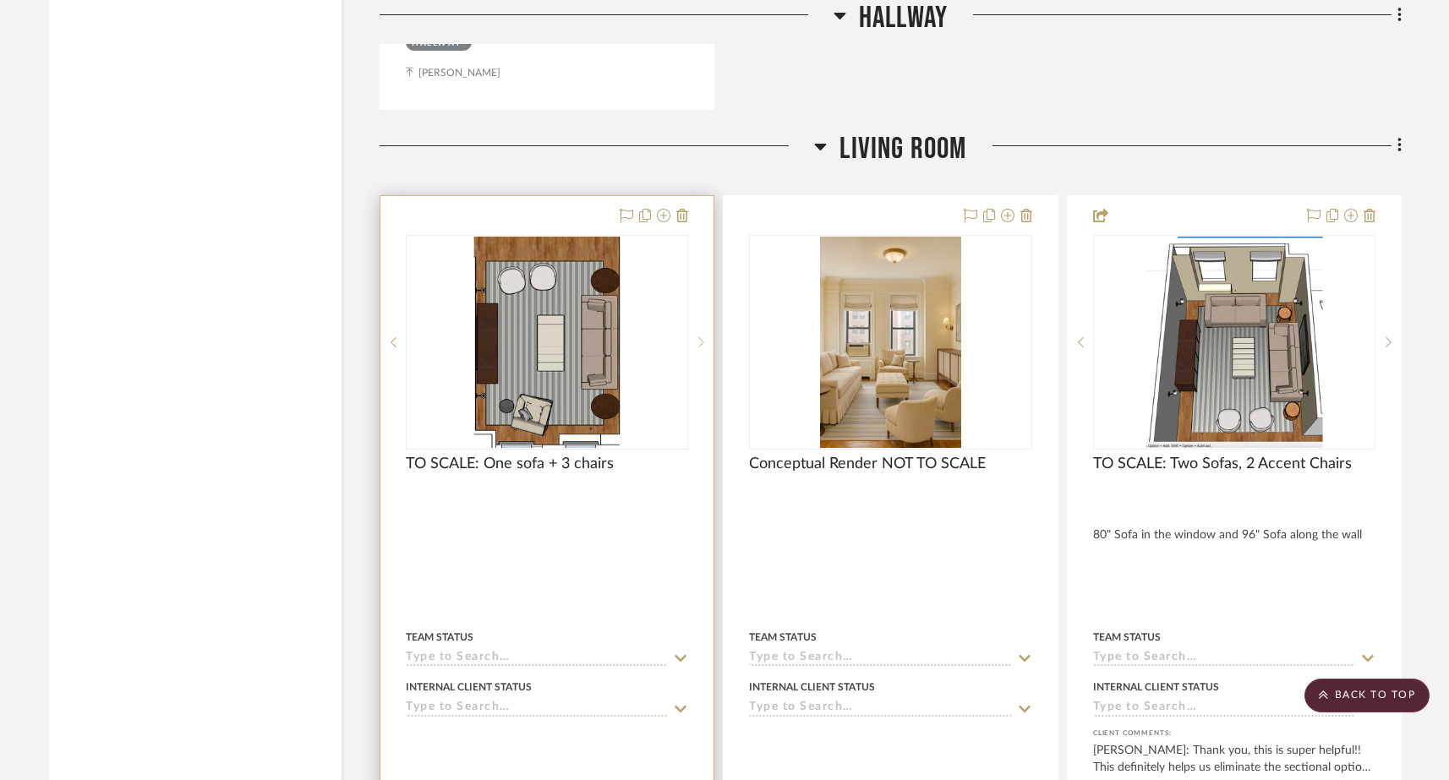
click at [699, 336] on icon at bounding box center [701, 342] width 6 height 12
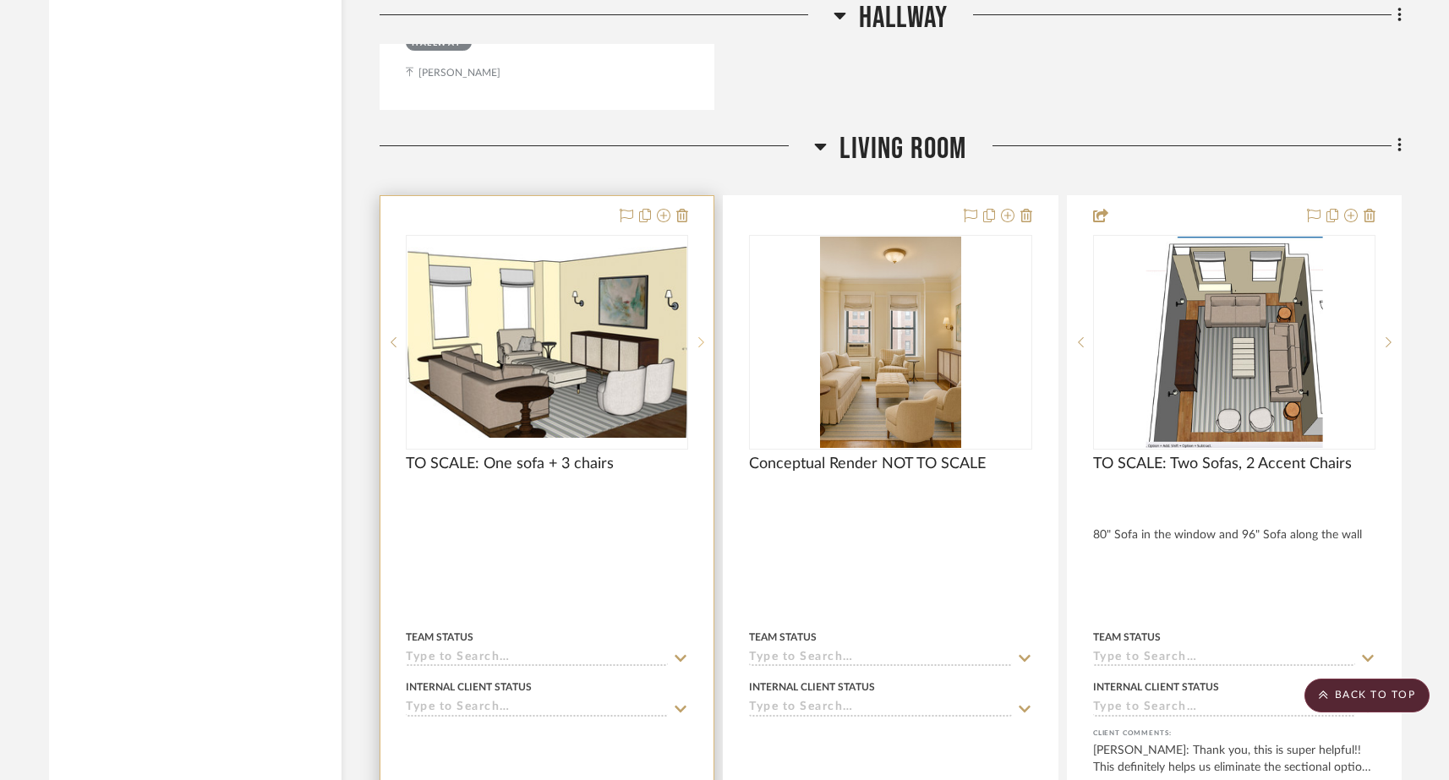
click at [699, 336] on icon at bounding box center [701, 342] width 6 height 12
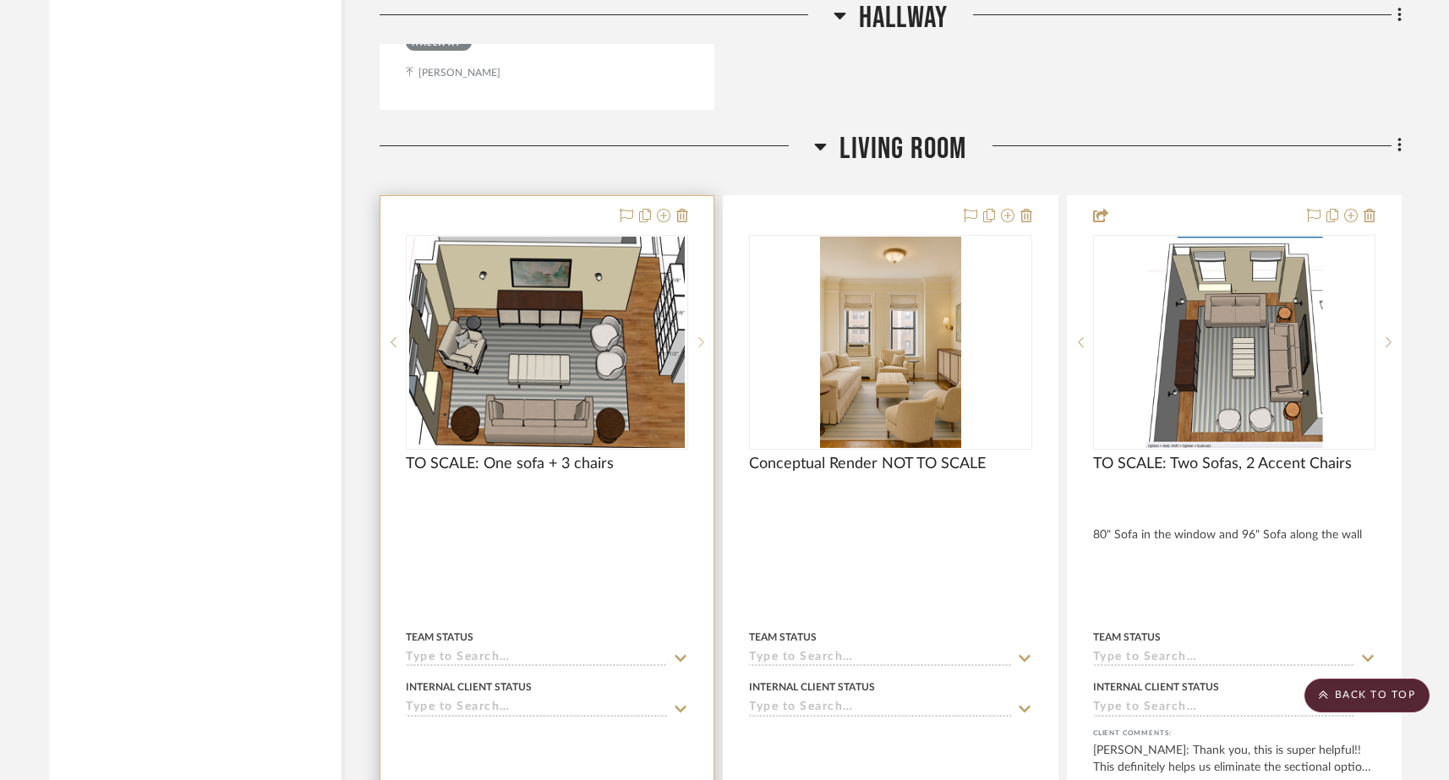
click at [699, 336] on icon at bounding box center [701, 342] width 6 height 12
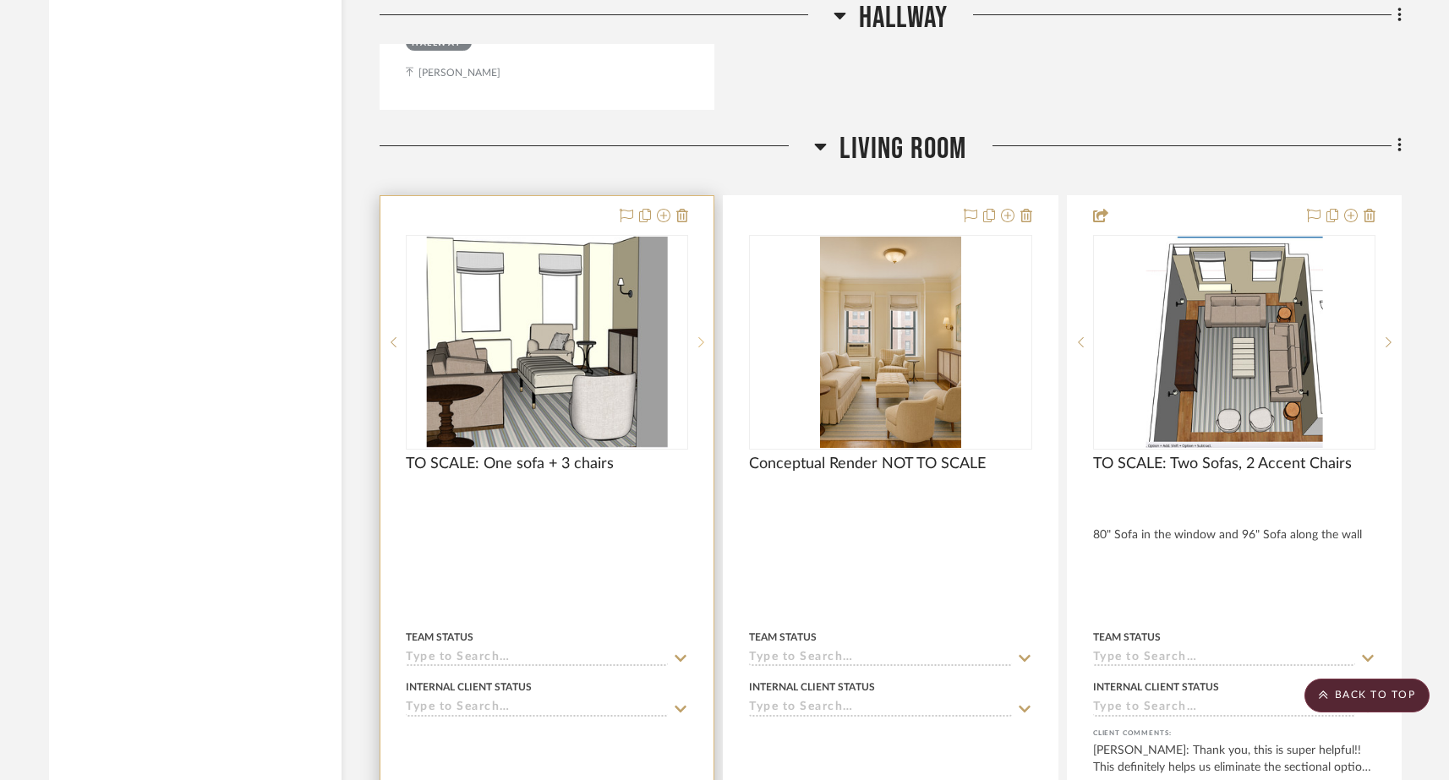
click at [699, 336] on icon at bounding box center [701, 342] width 6 height 12
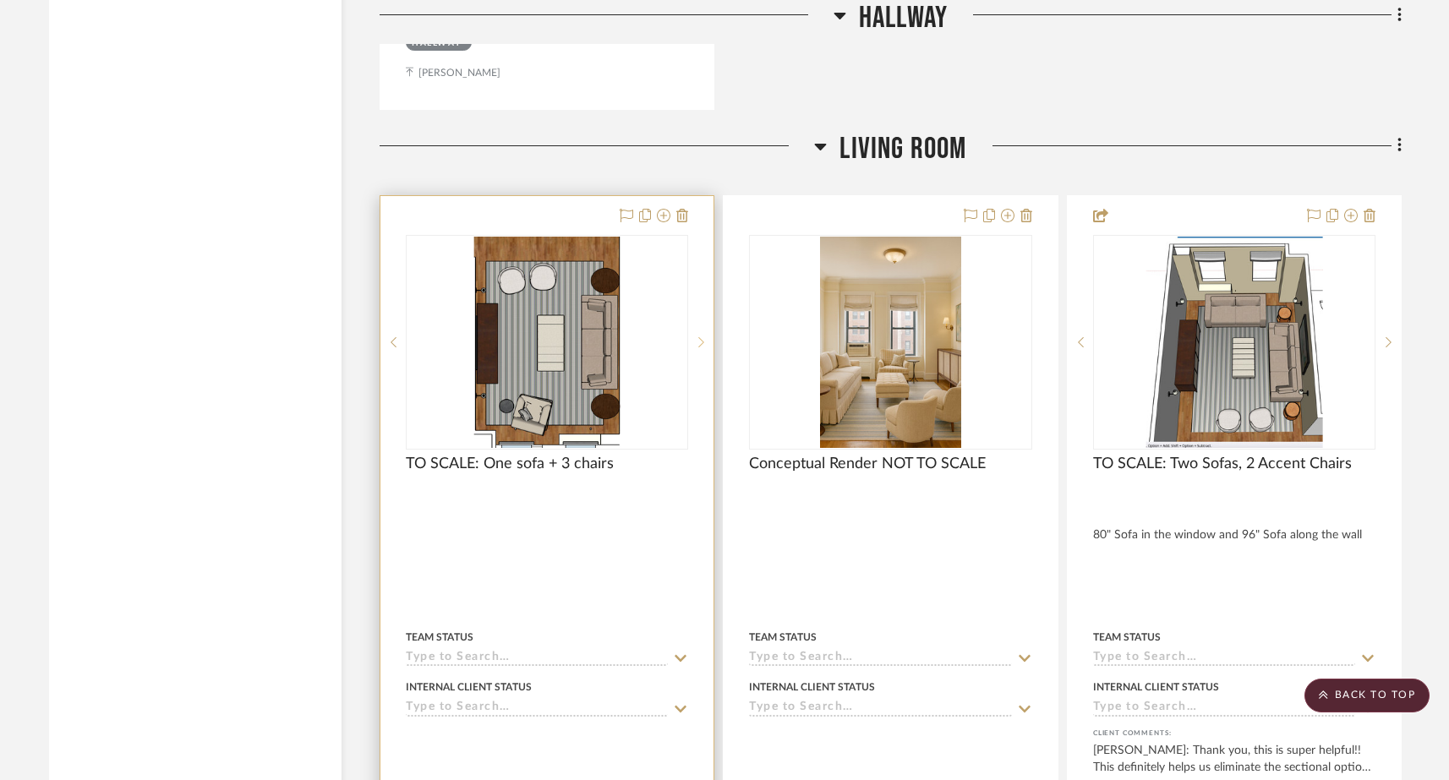
click at [699, 336] on icon at bounding box center [701, 342] width 6 height 12
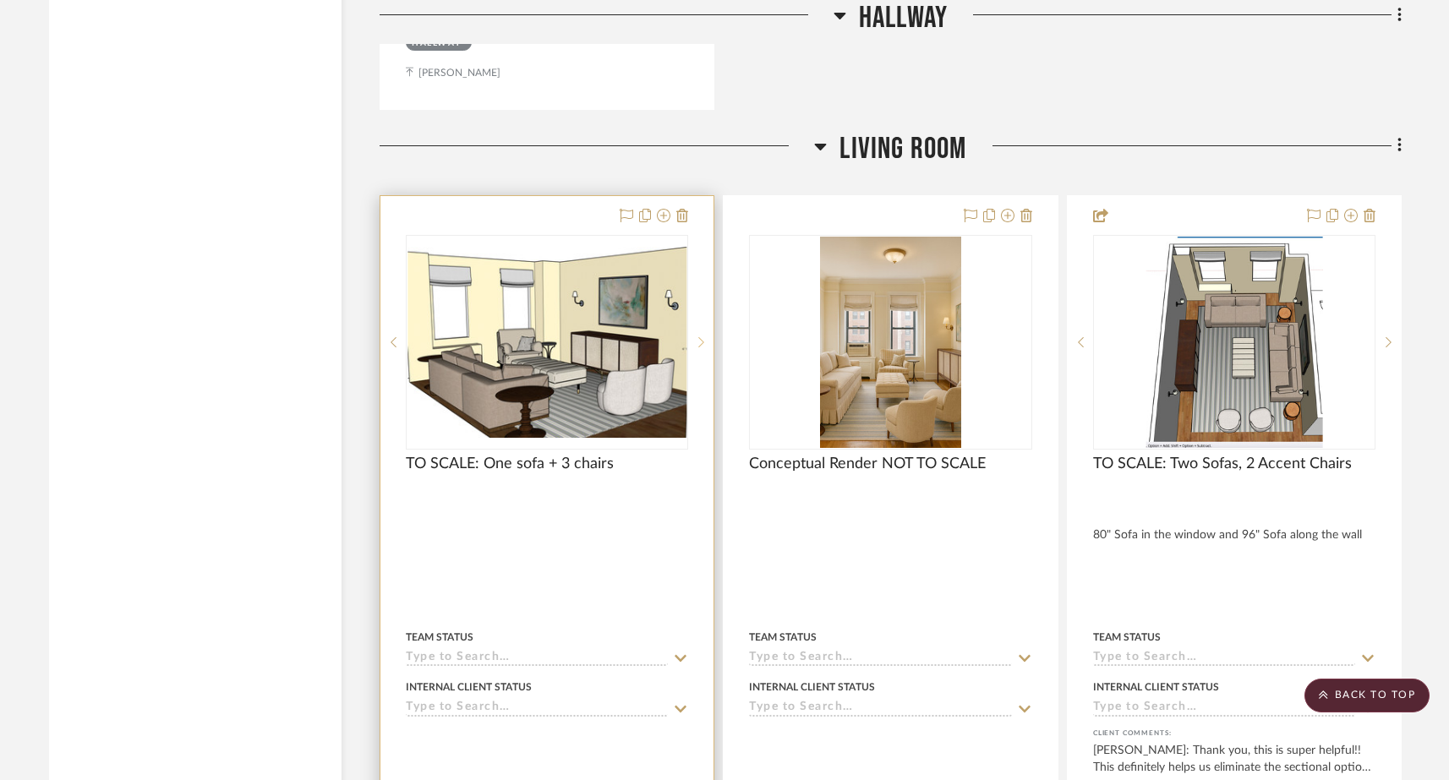
click at [699, 336] on icon at bounding box center [701, 342] width 6 height 12
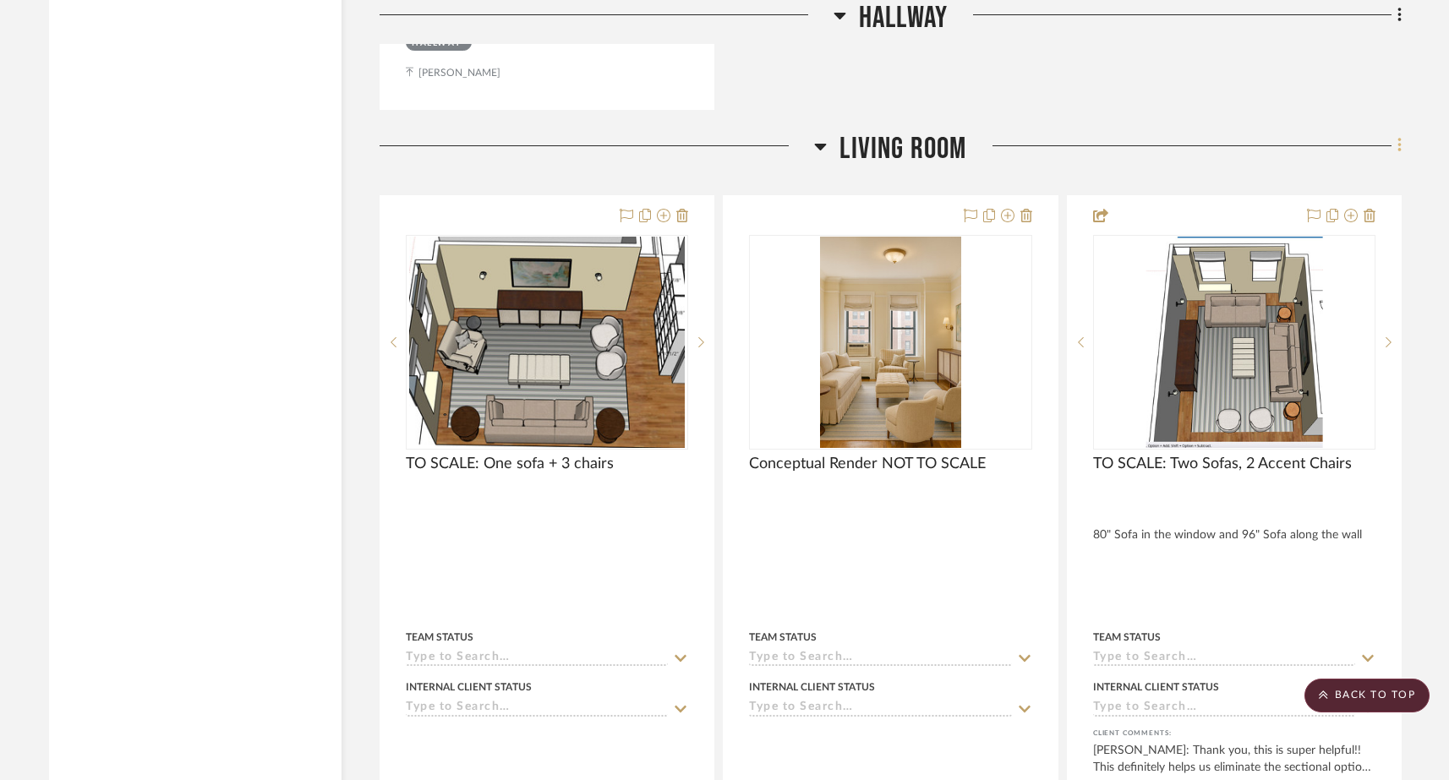
click at [1398, 139] on icon at bounding box center [1398, 146] width 3 height 14
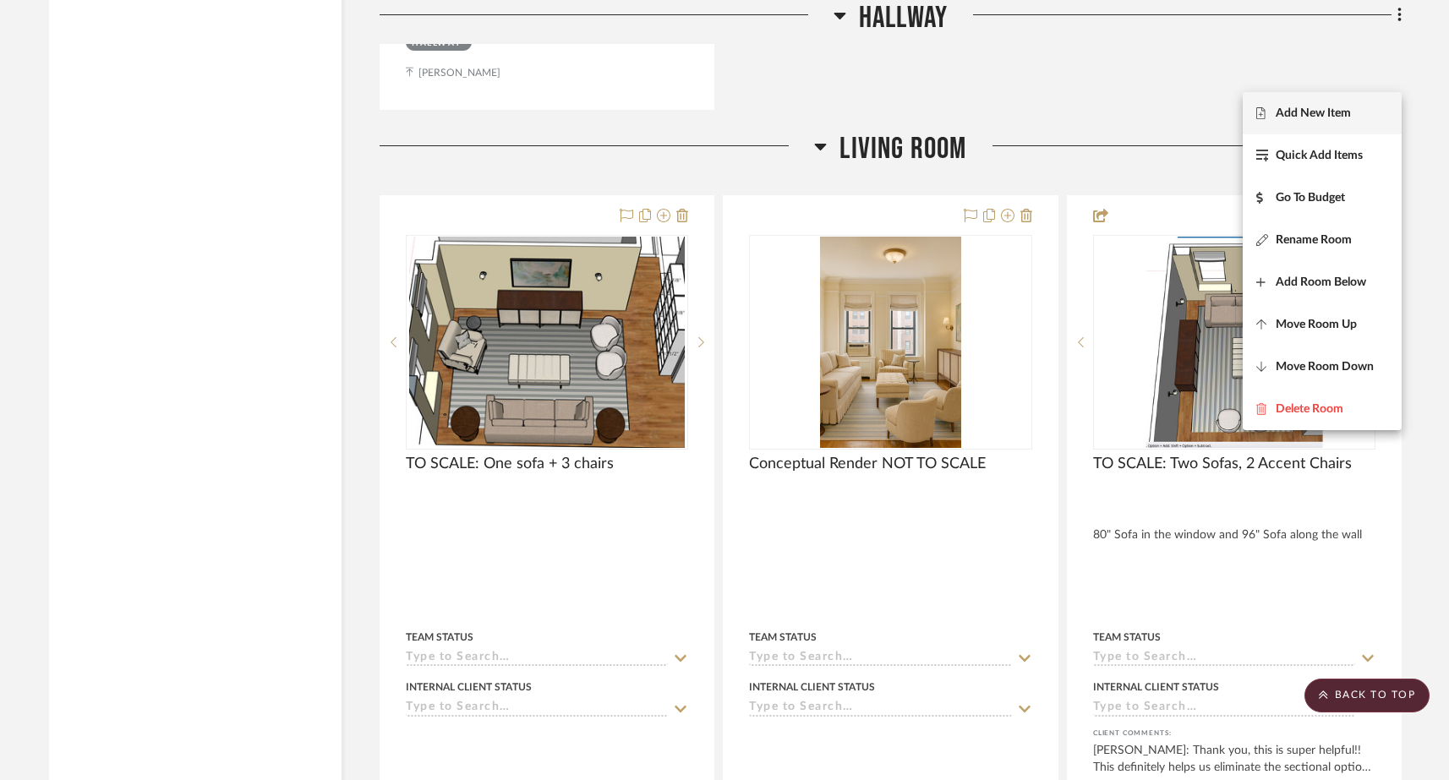
click at [1275, 120] on button "Add New Item" at bounding box center [1321, 113] width 159 height 42
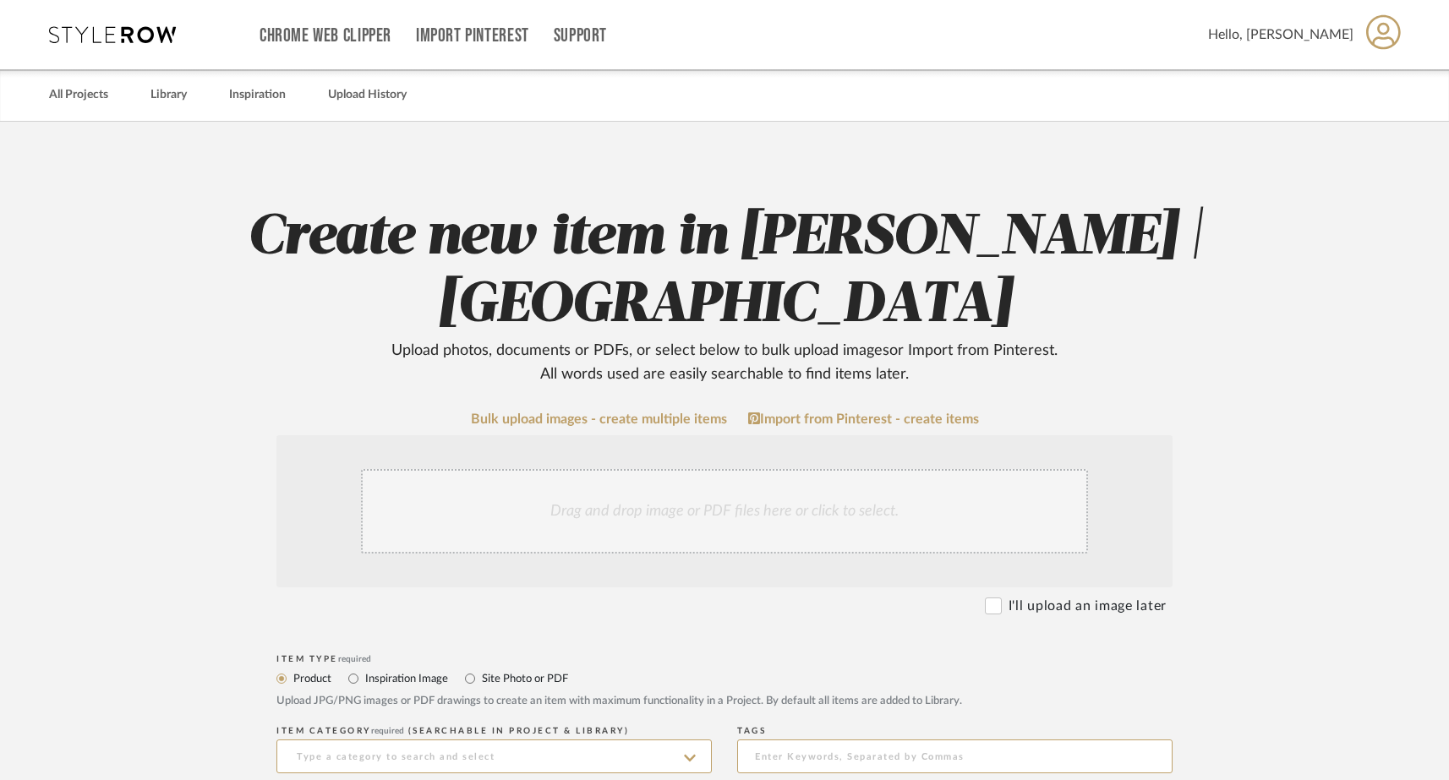
click at [696, 510] on div "Drag and drop image or PDF files here or click to select." at bounding box center [724, 511] width 727 height 85
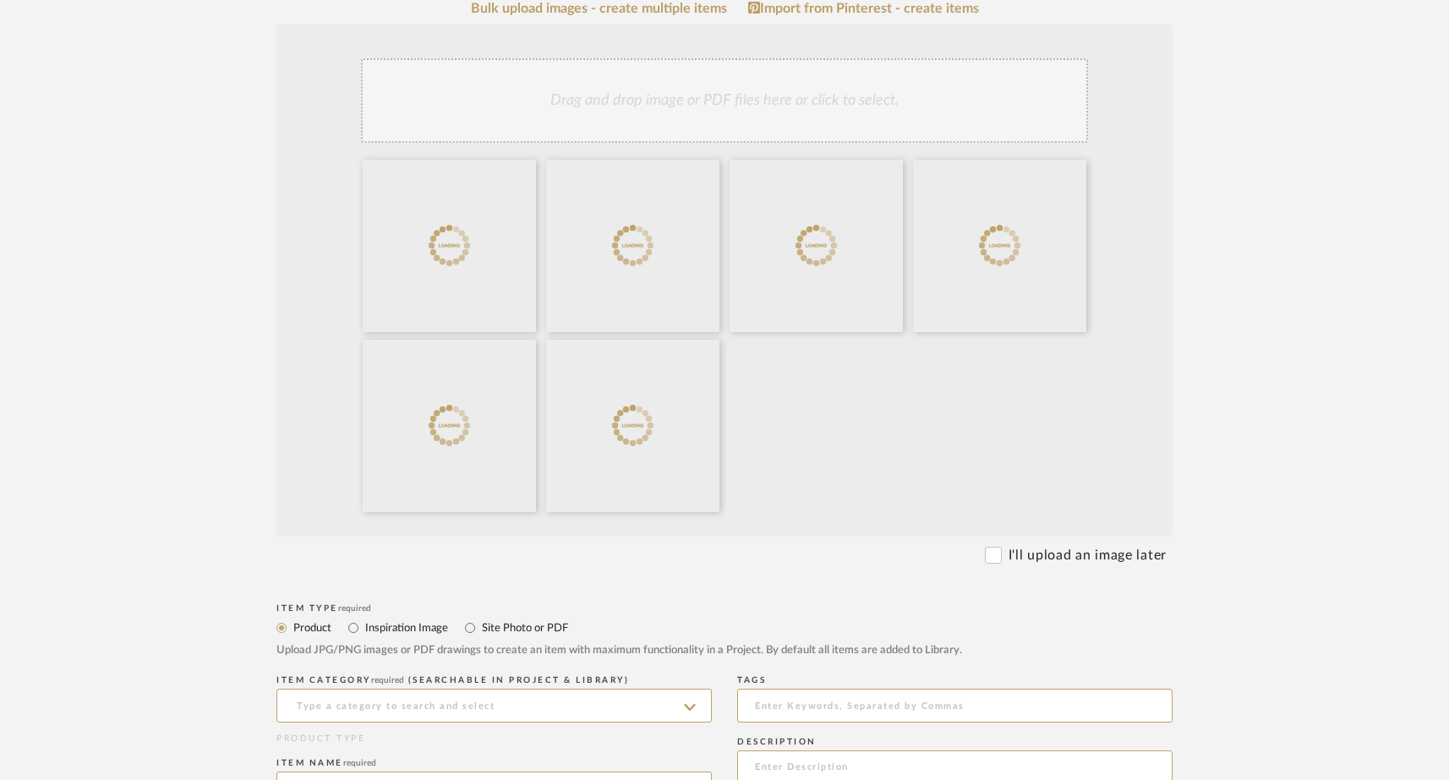
scroll to position [418, 0]
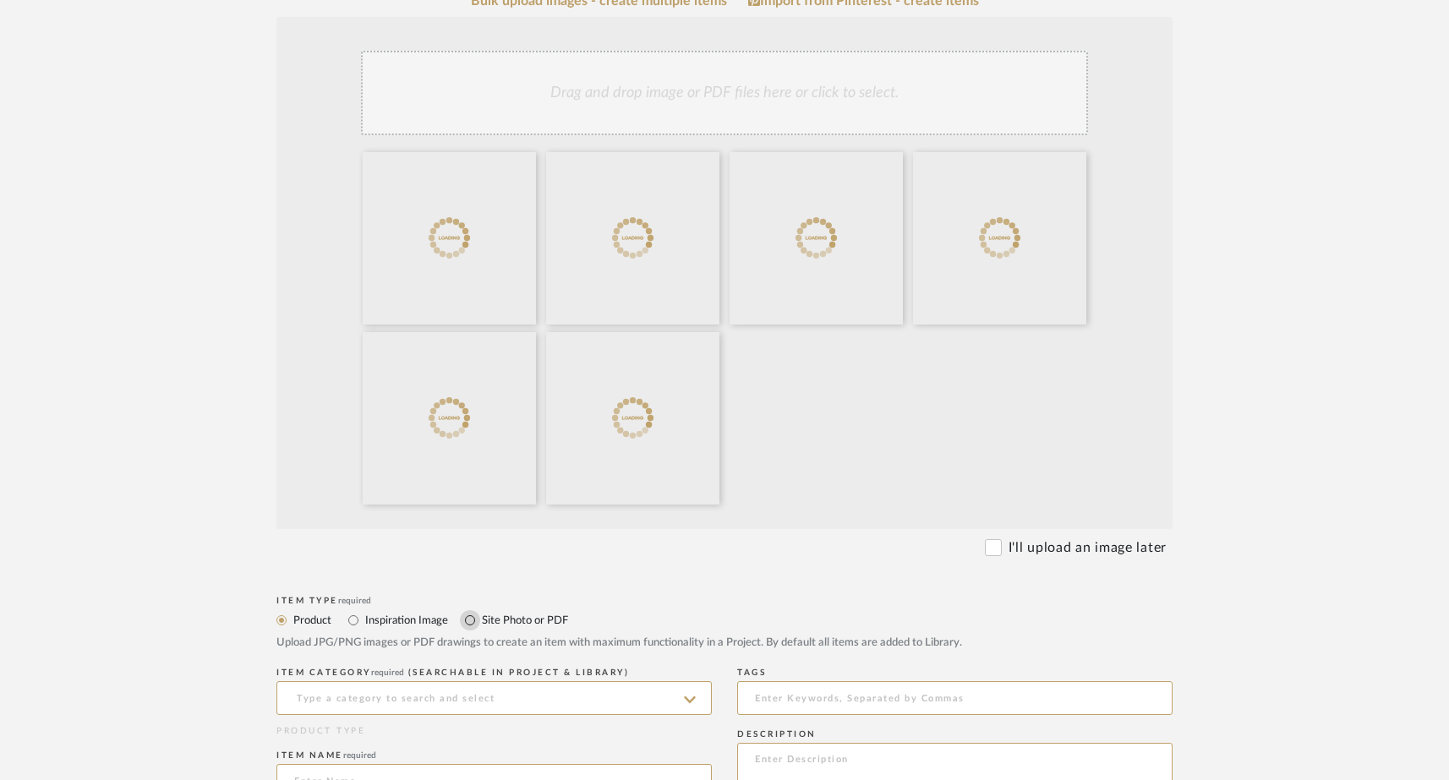
click at [469, 625] on input "Site Photo or PDF" at bounding box center [470, 620] width 20 height 20
radio input "true"
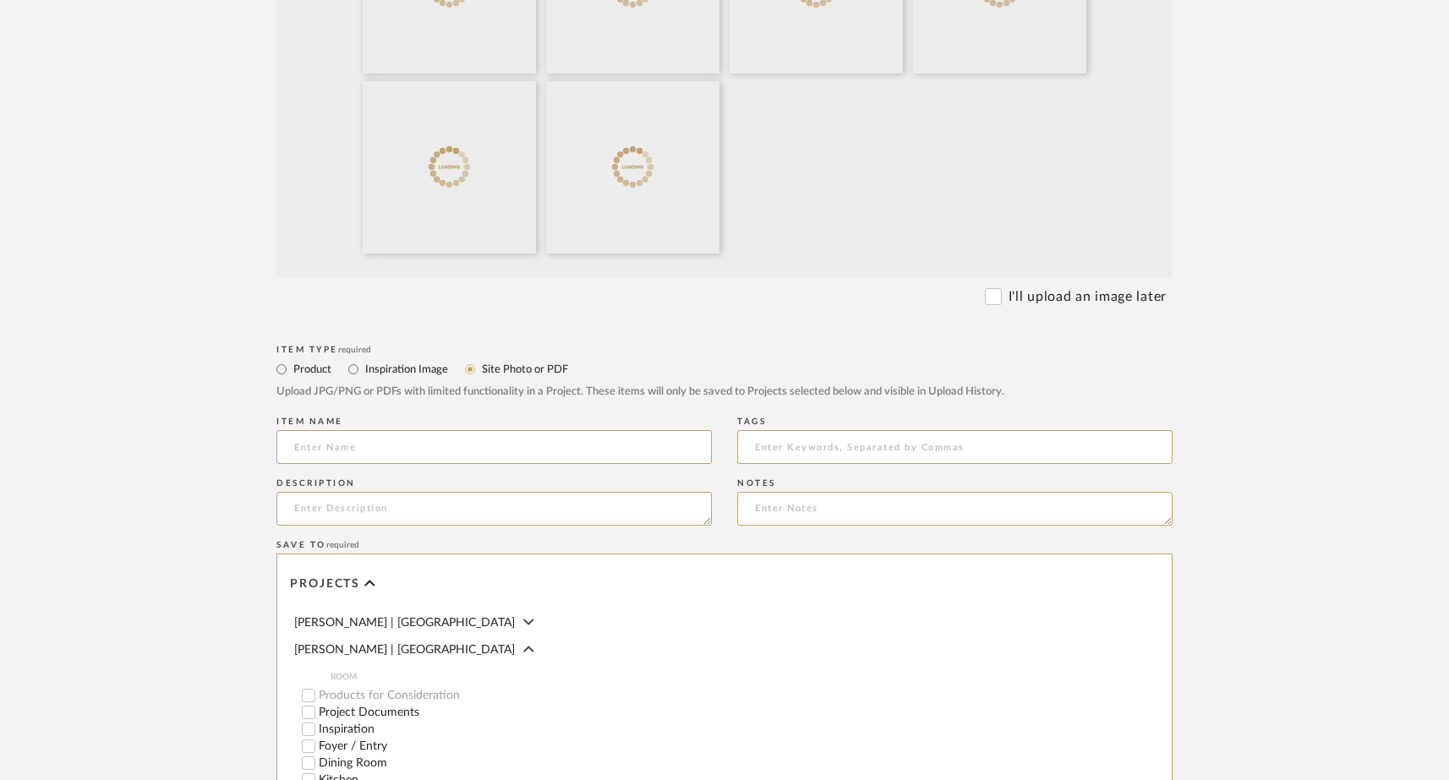
scroll to position [716, 0]
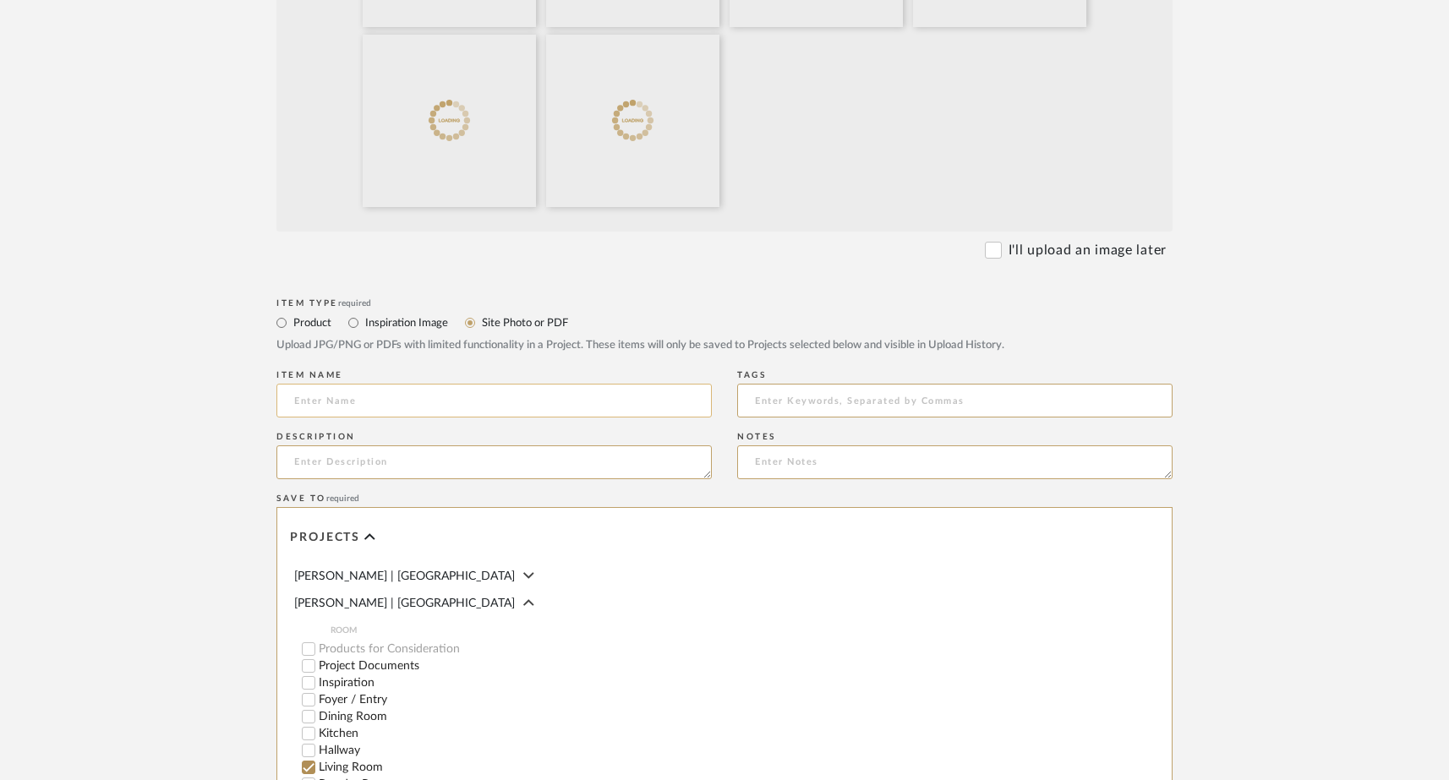
click at [546, 403] on input at bounding box center [493, 401] width 435 height 34
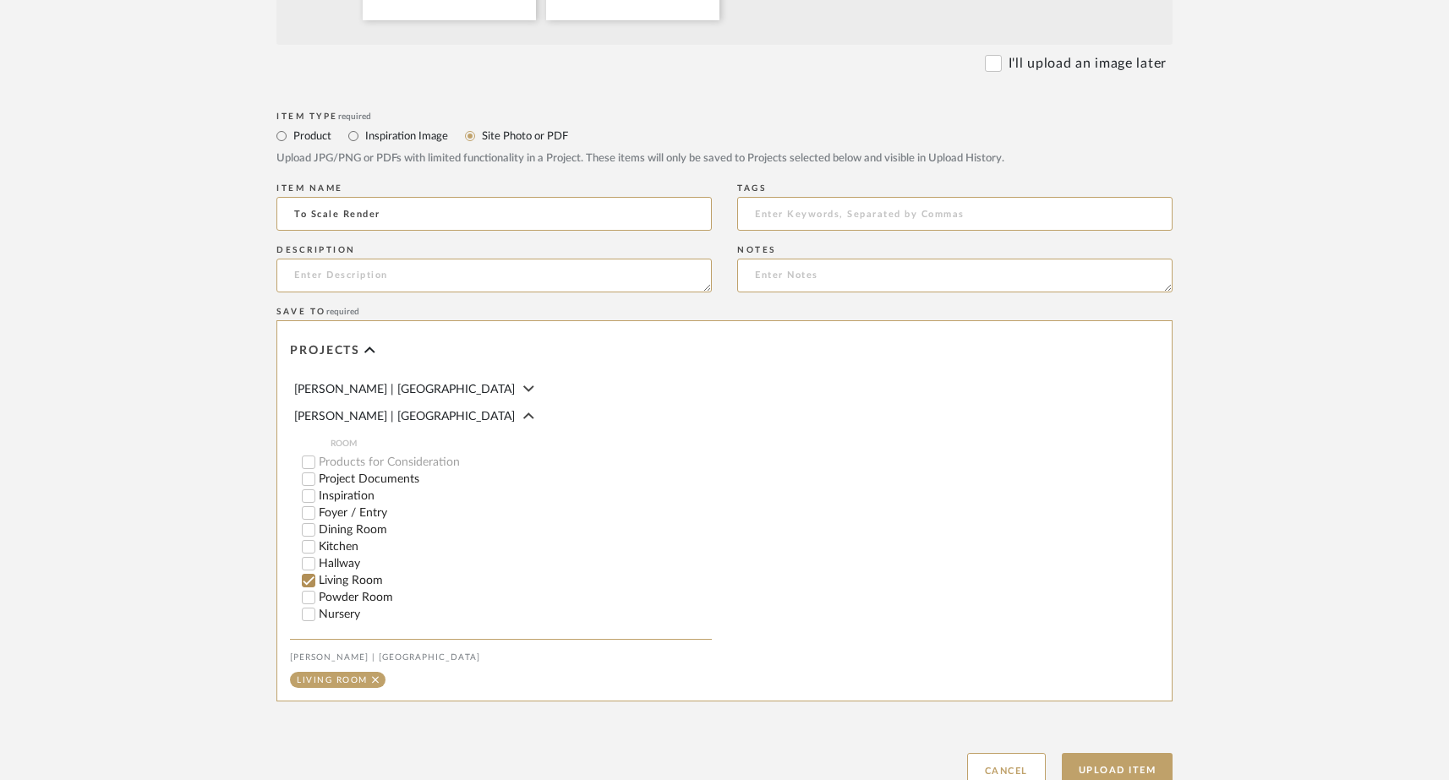
scroll to position [909, 0]
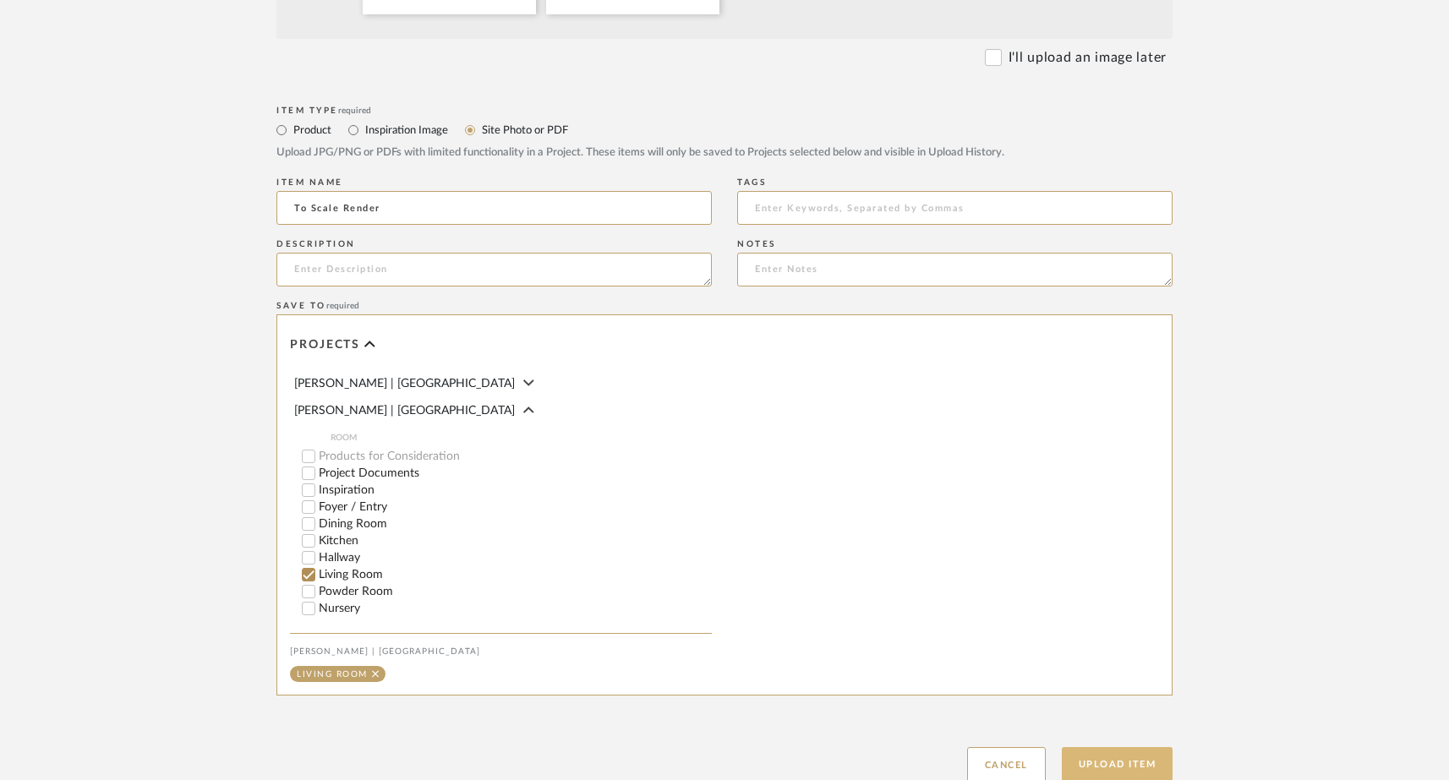
type input "To Scale Render"
click at [1121, 767] on button "Upload Item" at bounding box center [1118, 764] width 112 height 35
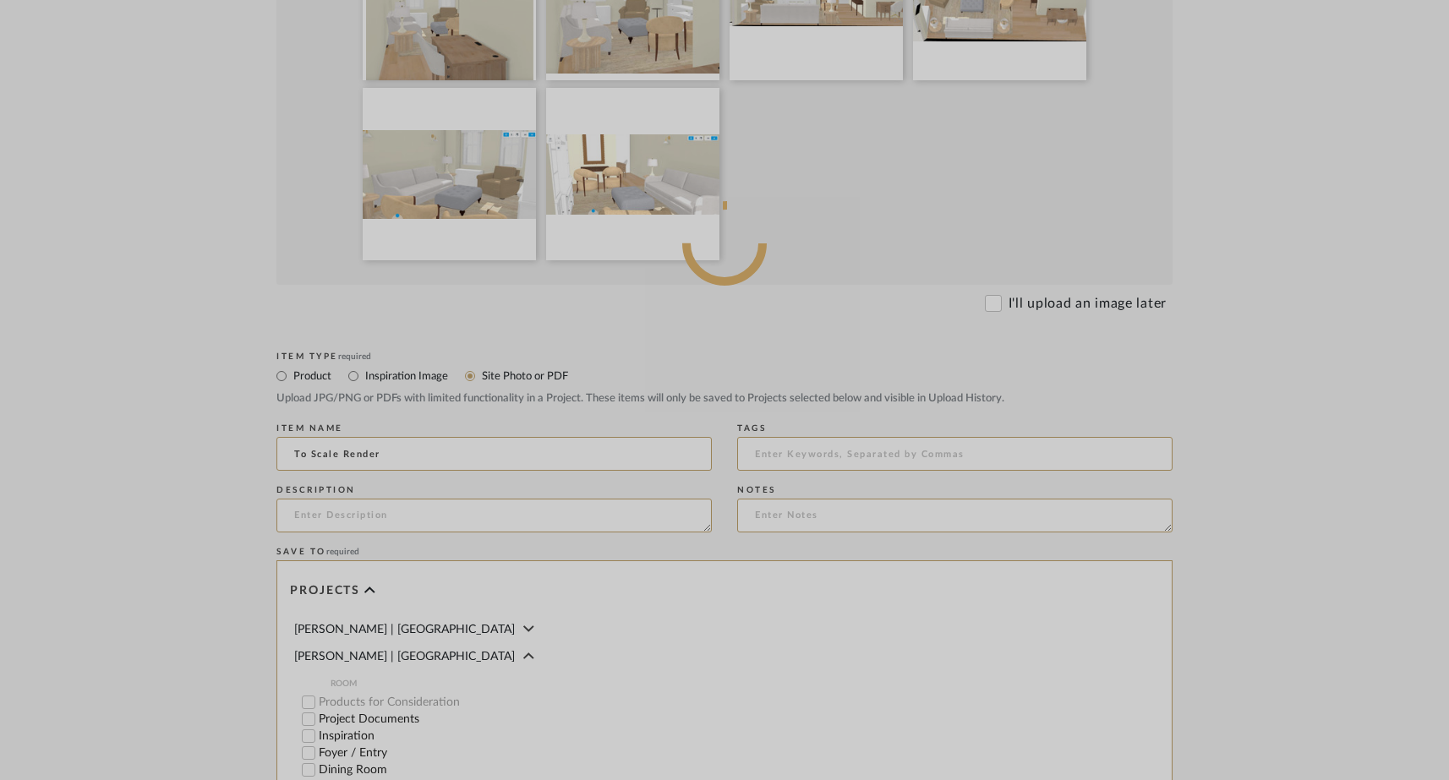
scroll to position [662, 0]
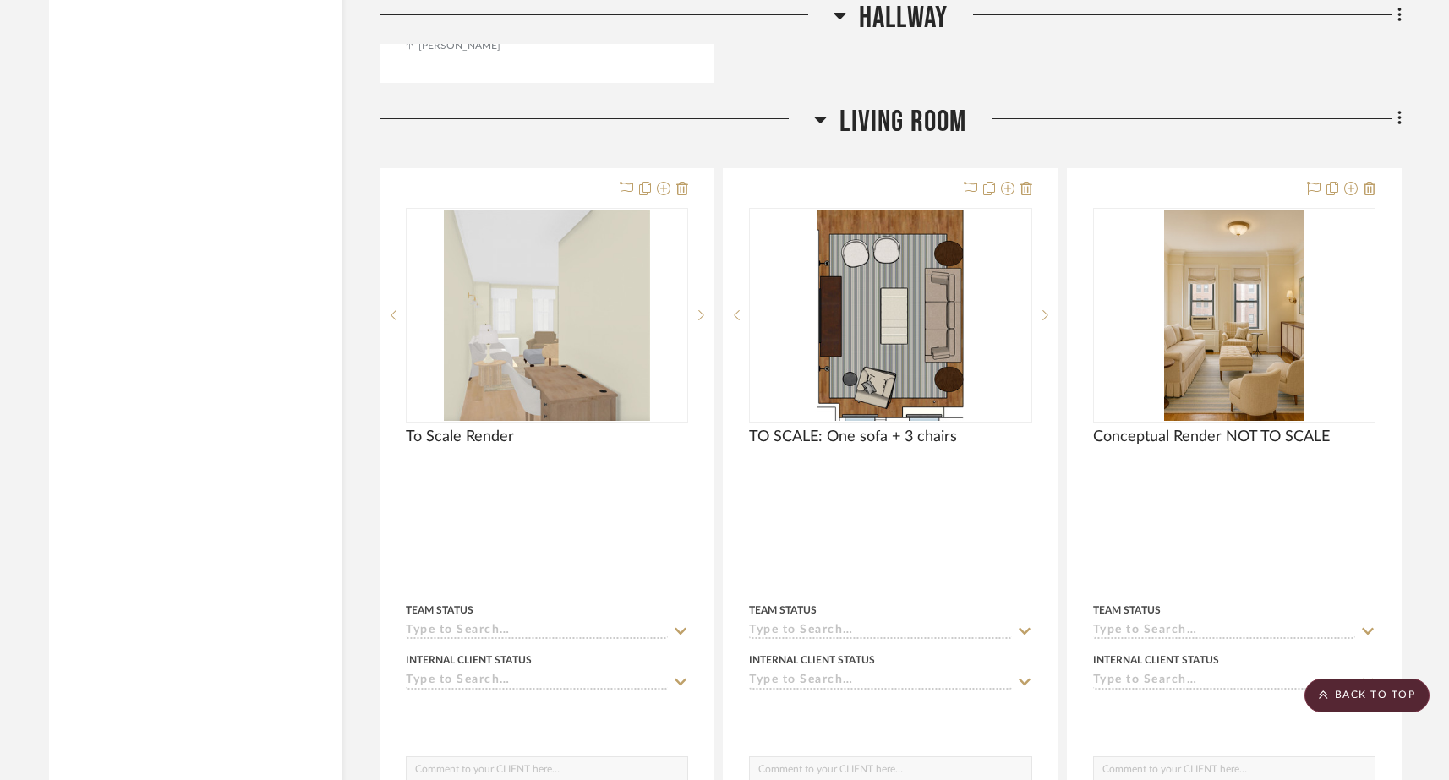
scroll to position [6362, 0]
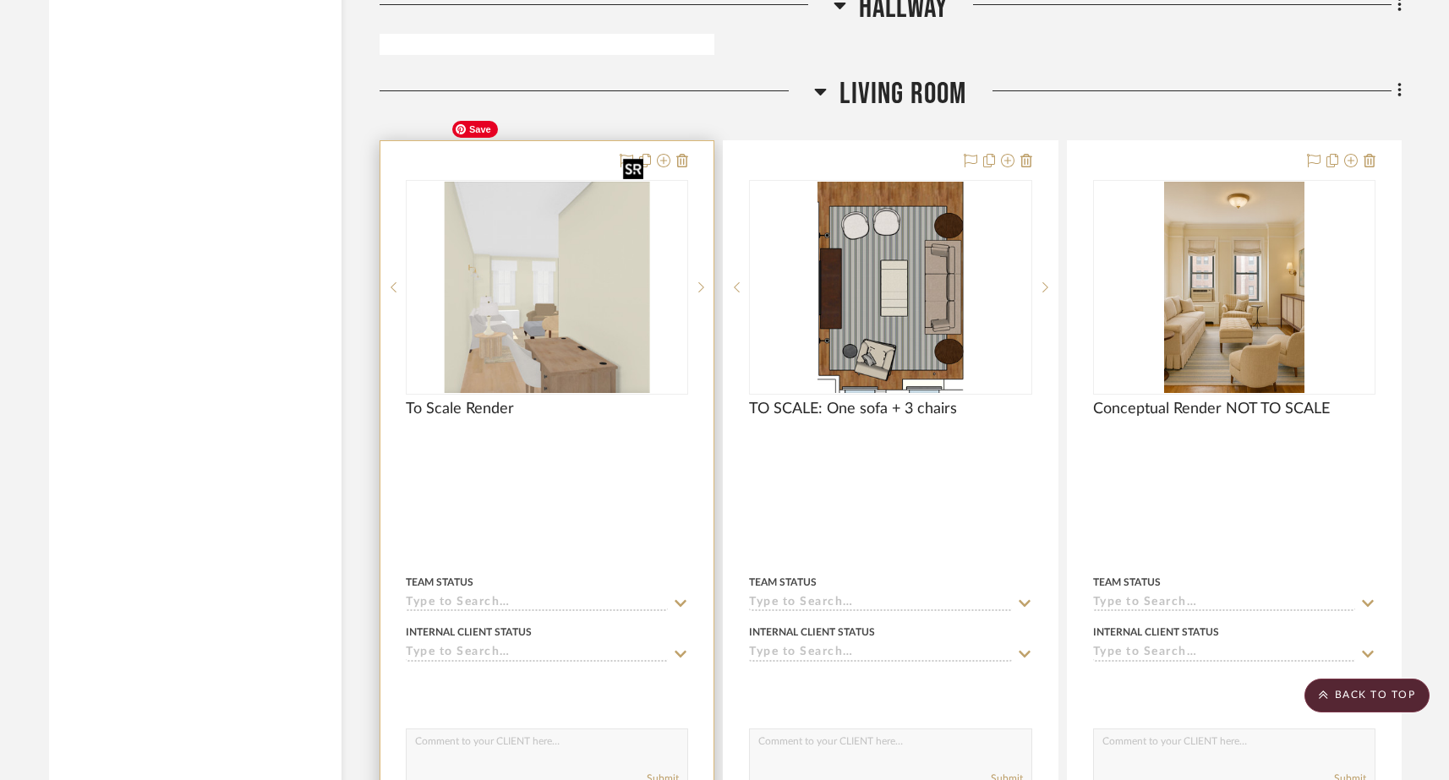
click at [634, 304] on img "0" at bounding box center [547, 287] width 206 height 211
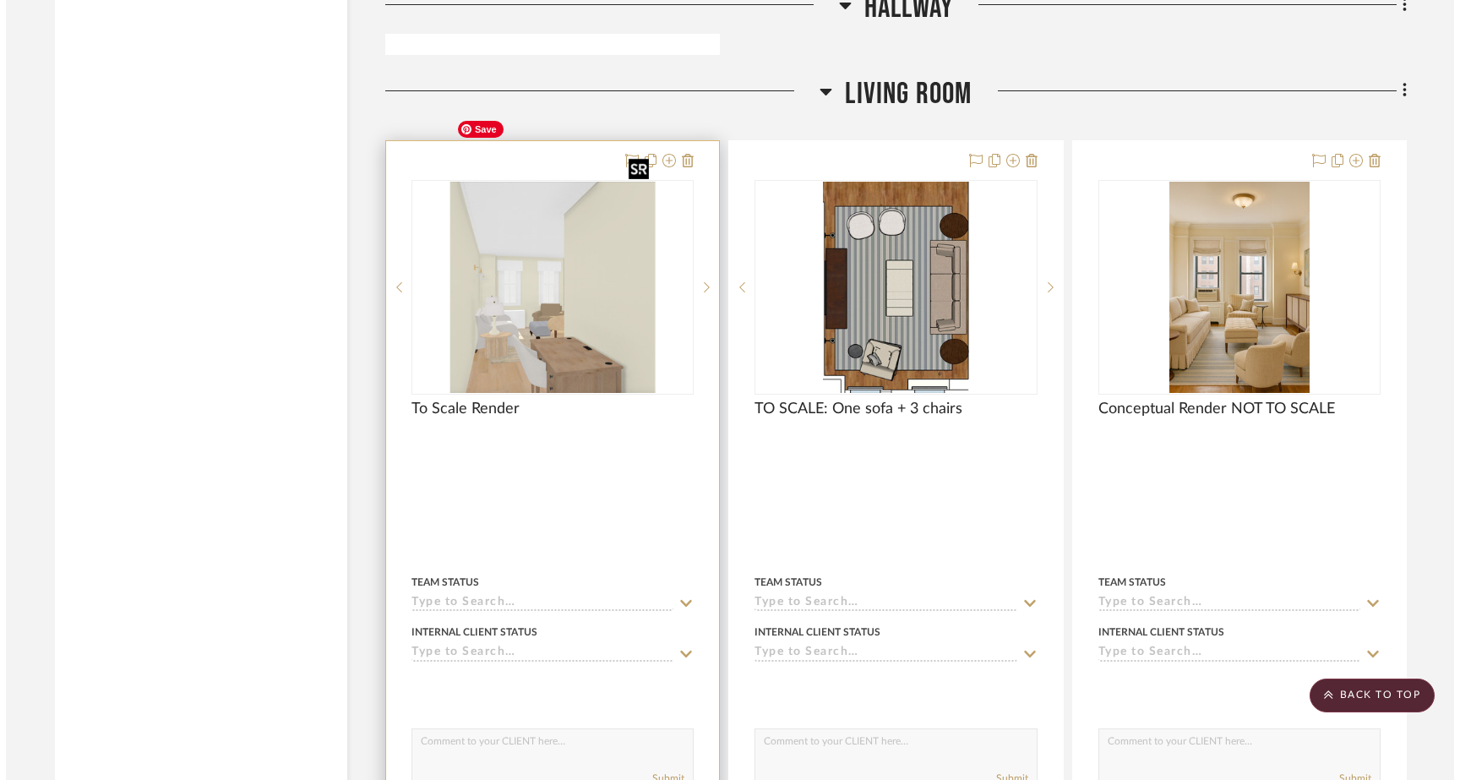
scroll to position [0, 0]
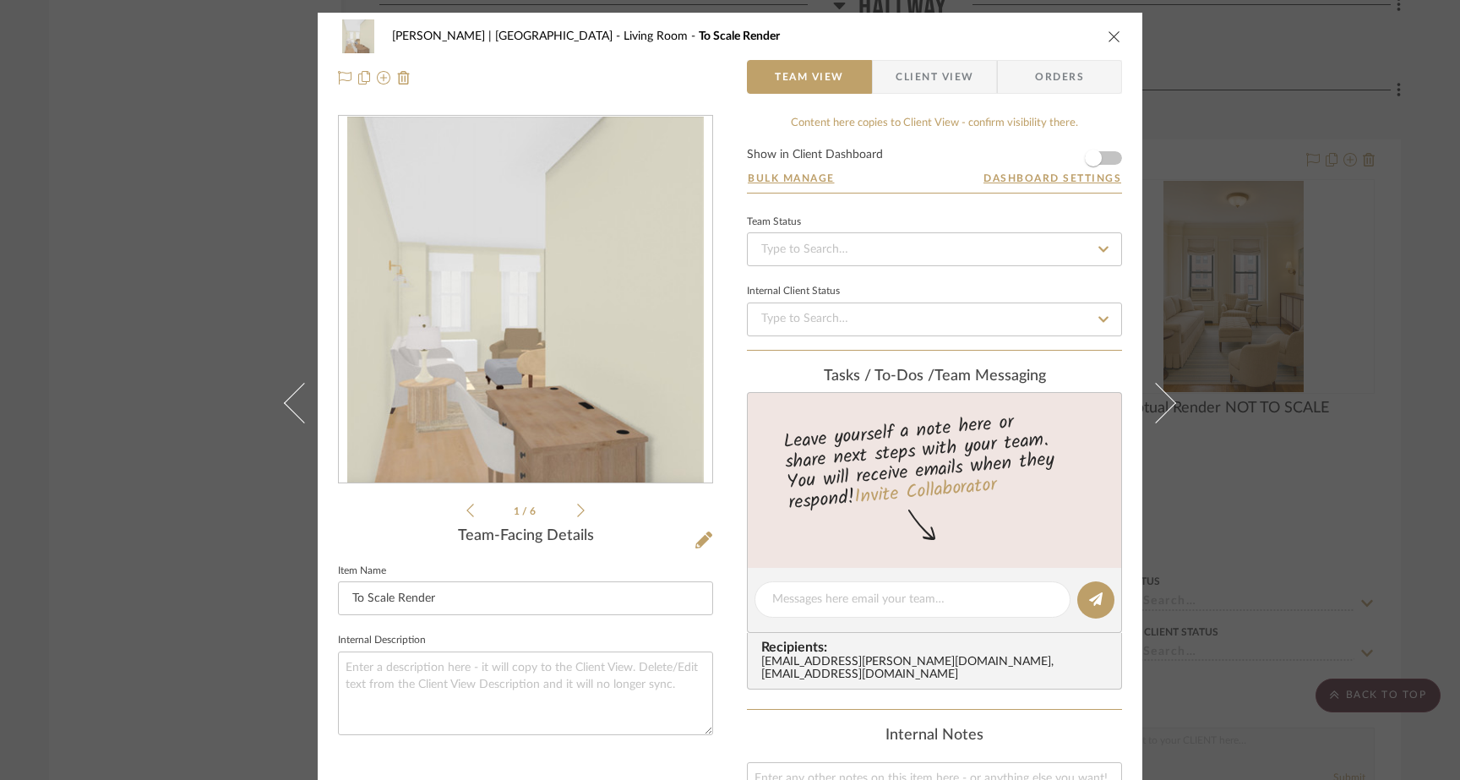
click at [577, 512] on icon at bounding box center [581, 510] width 8 height 15
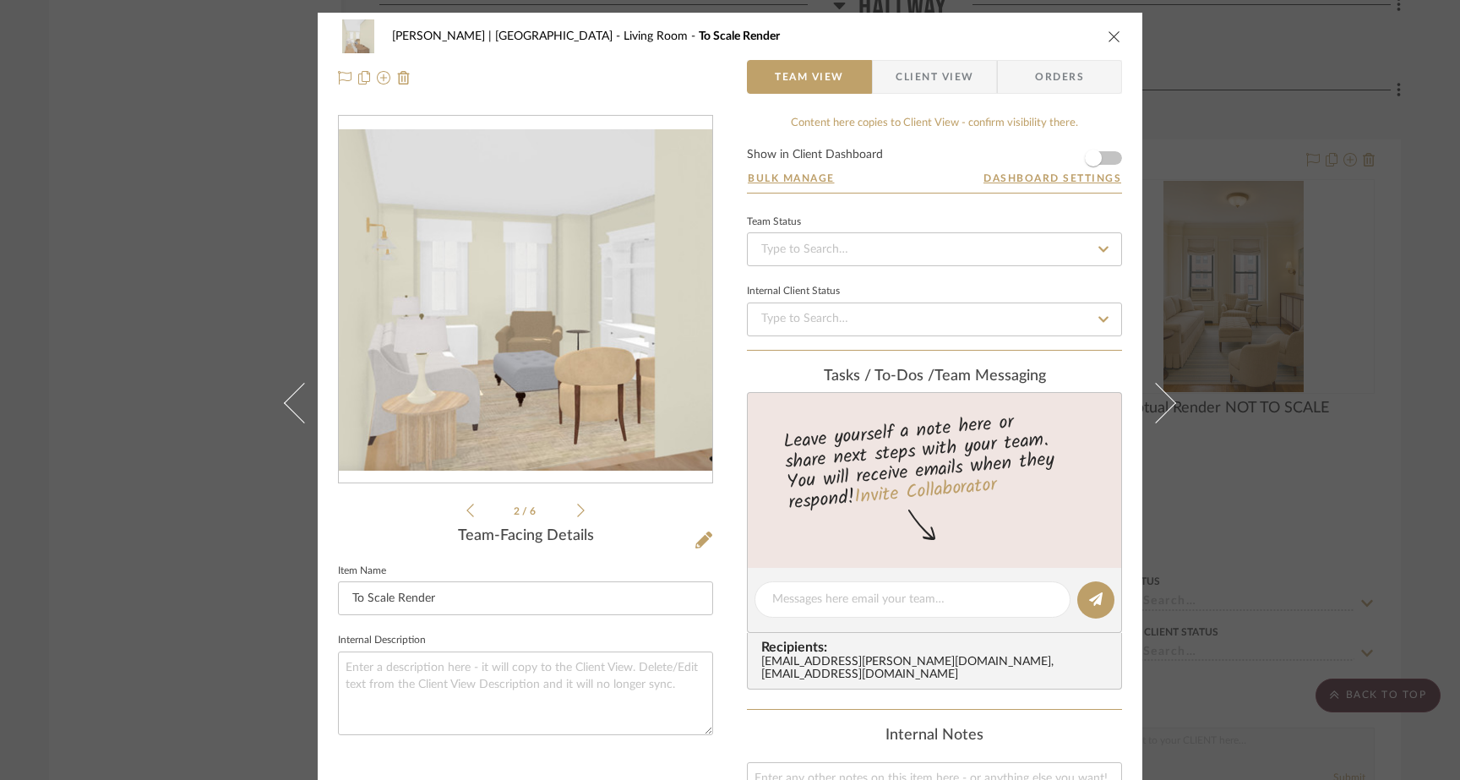
click at [577, 512] on icon at bounding box center [581, 510] width 8 height 15
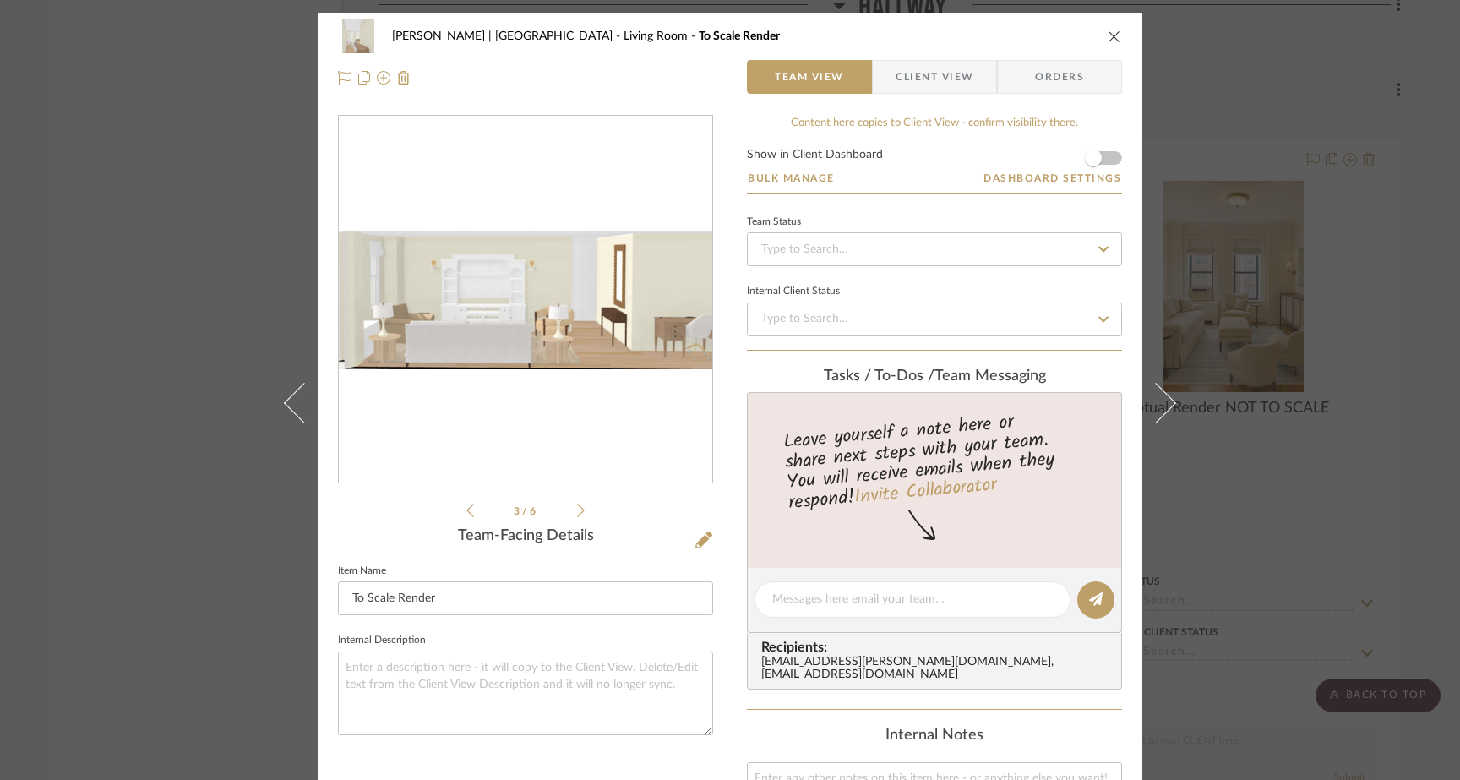
click at [577, 512] on icon at bounding box center [581, 510] width 8 height 15
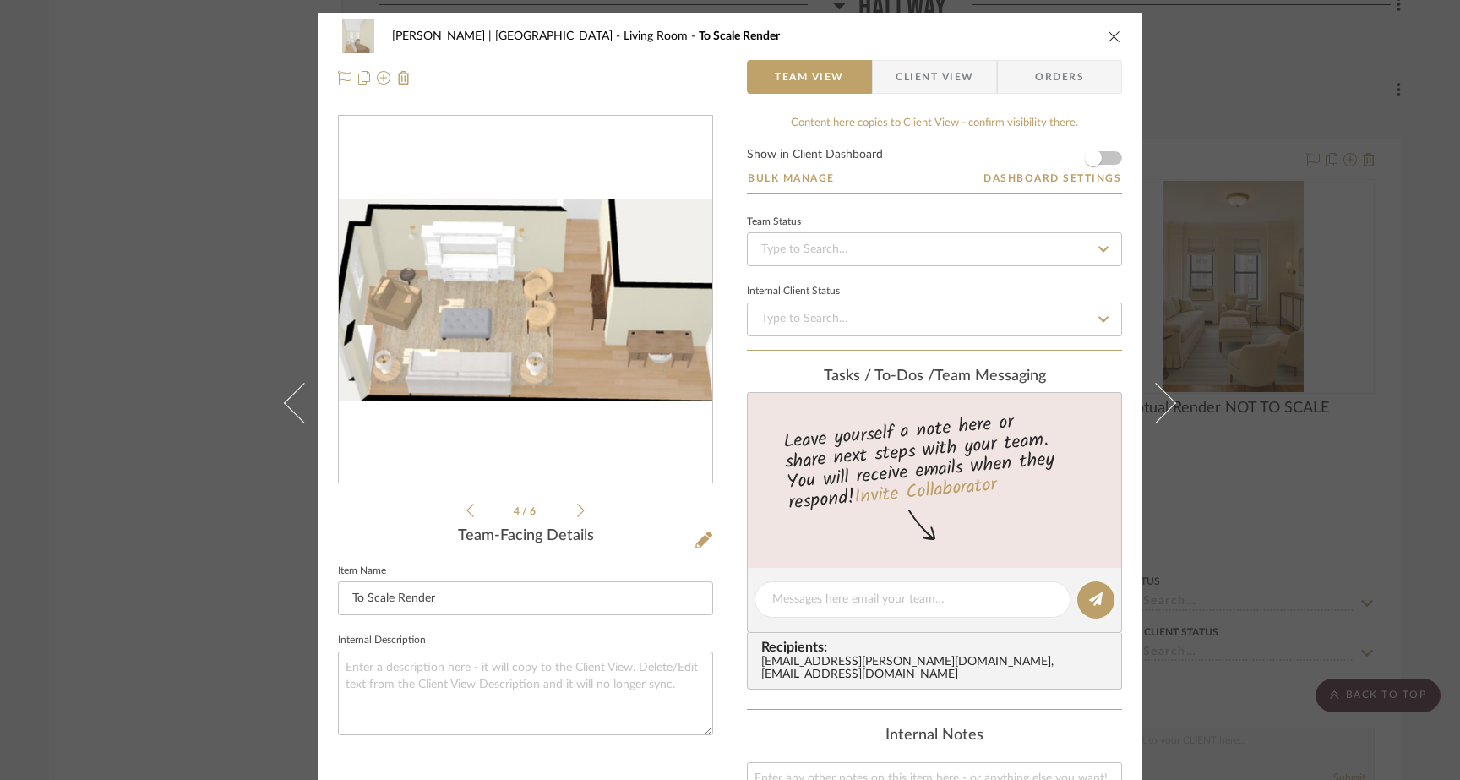
click at [577, 512] on icon at bounding box center [581, 510] width 8 height 15
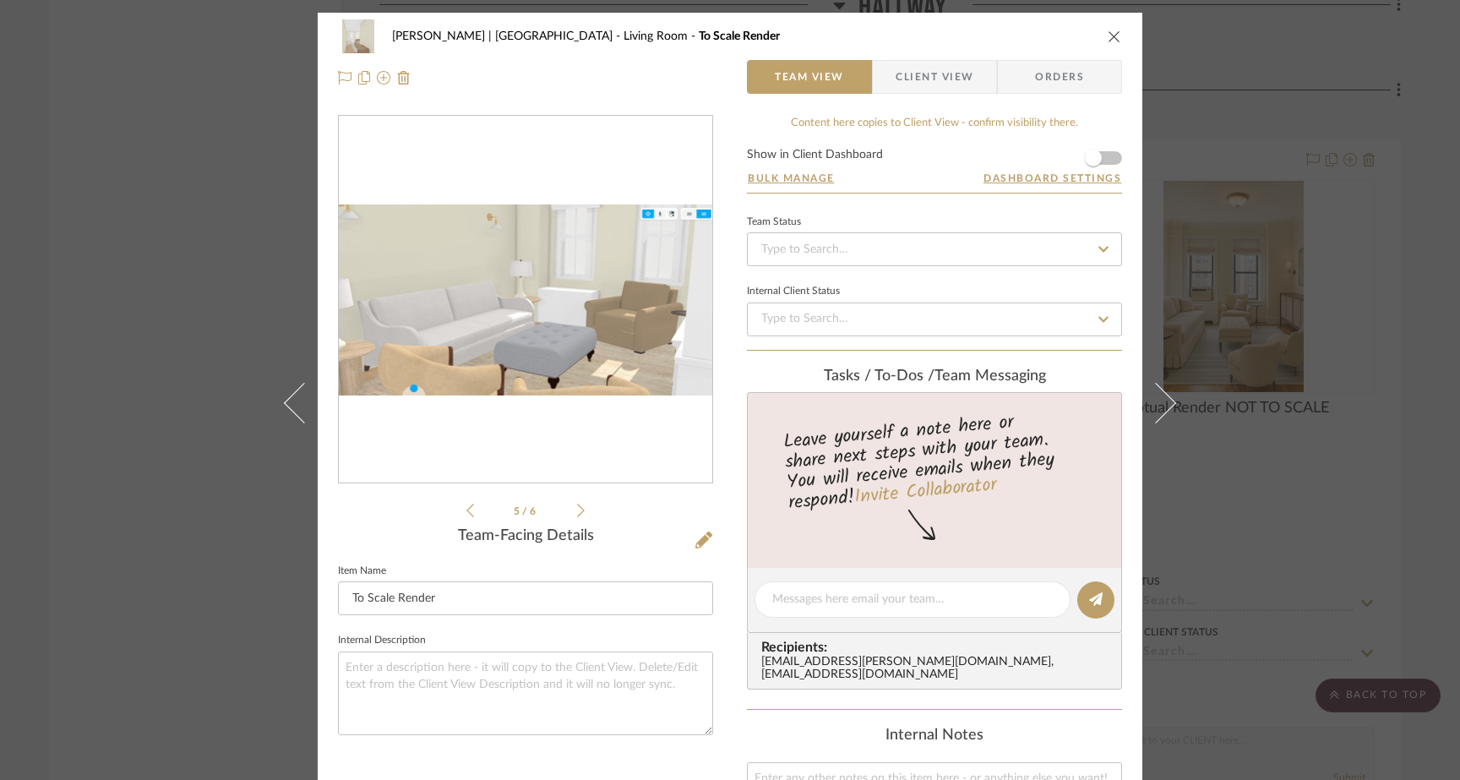
click at [577, 512] on icon at bounding box center [581, 510] width 8 height 15
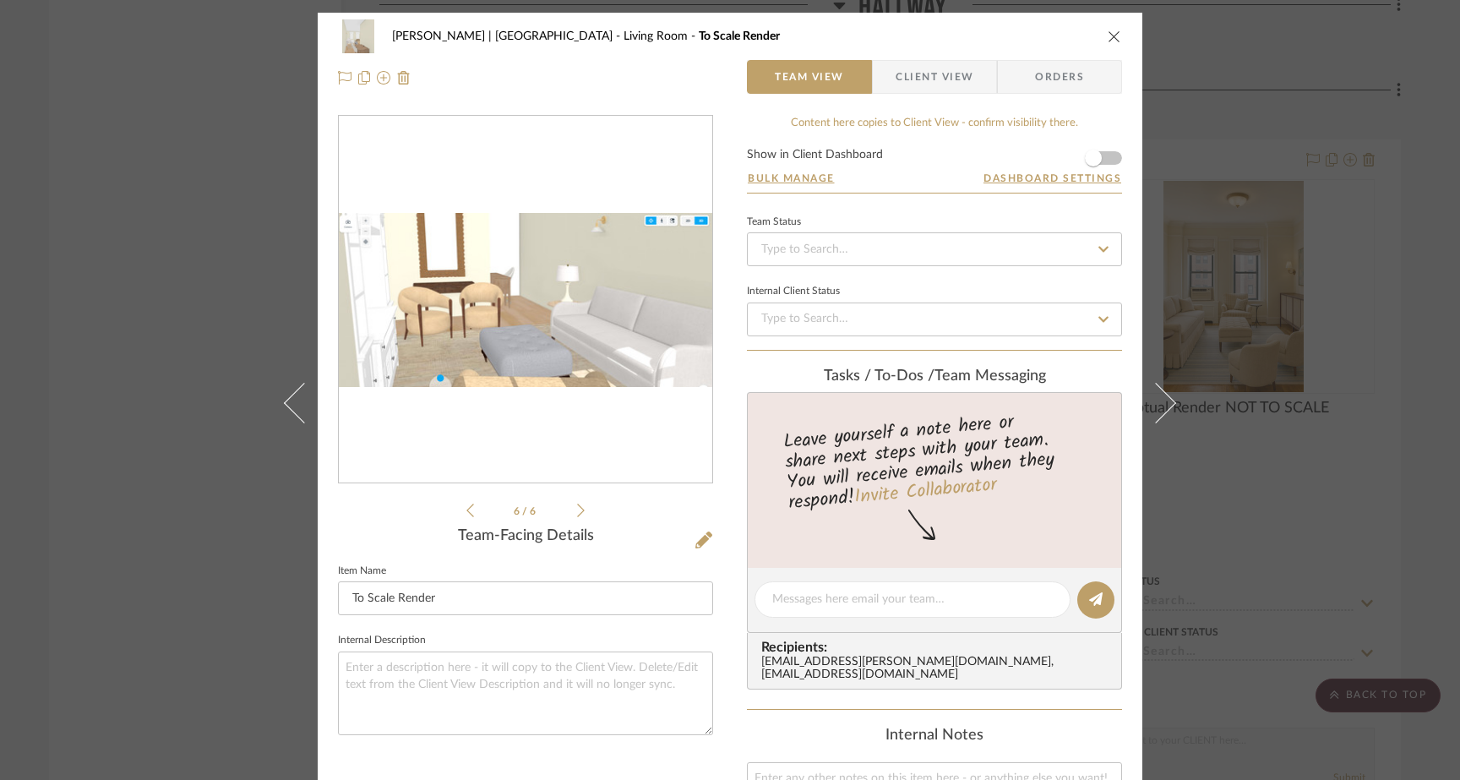
click at [577, 512] on icon at bounding box center [581, 510] width 8 height 15
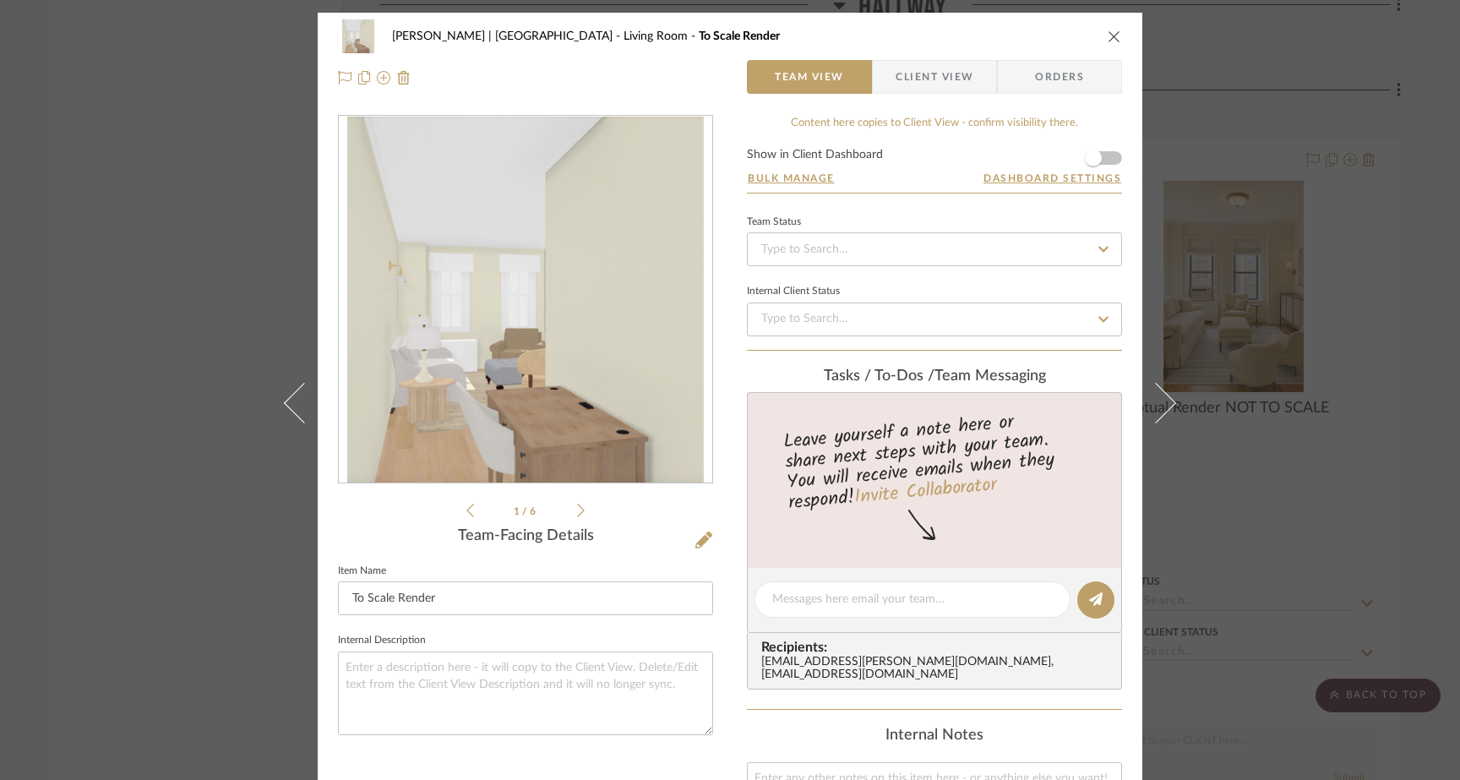
click at [577, 512] on icon at bounding box center [581, 510] width 8 height 15
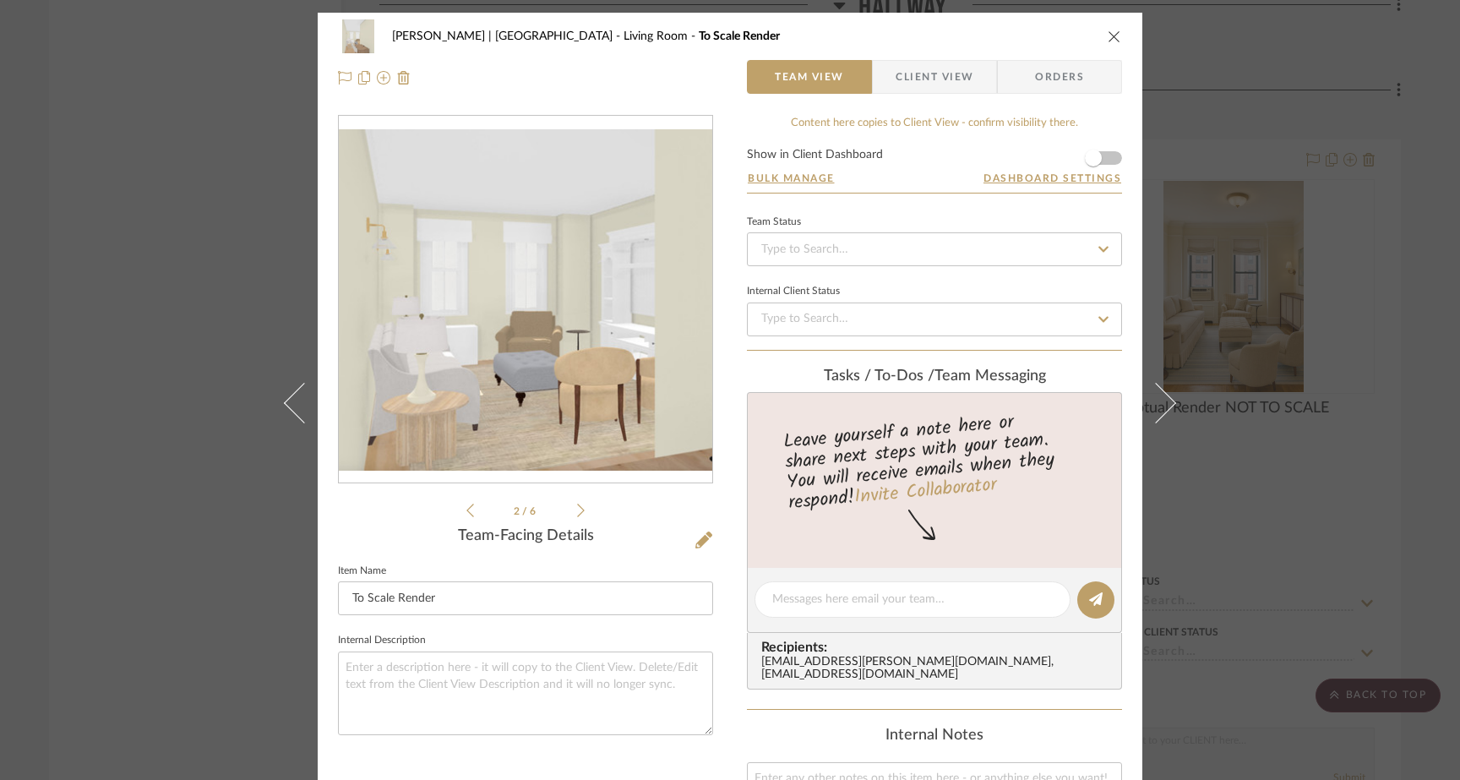
click at [577, 512] on icon at bounding box center [581, 510] width 8 height 15
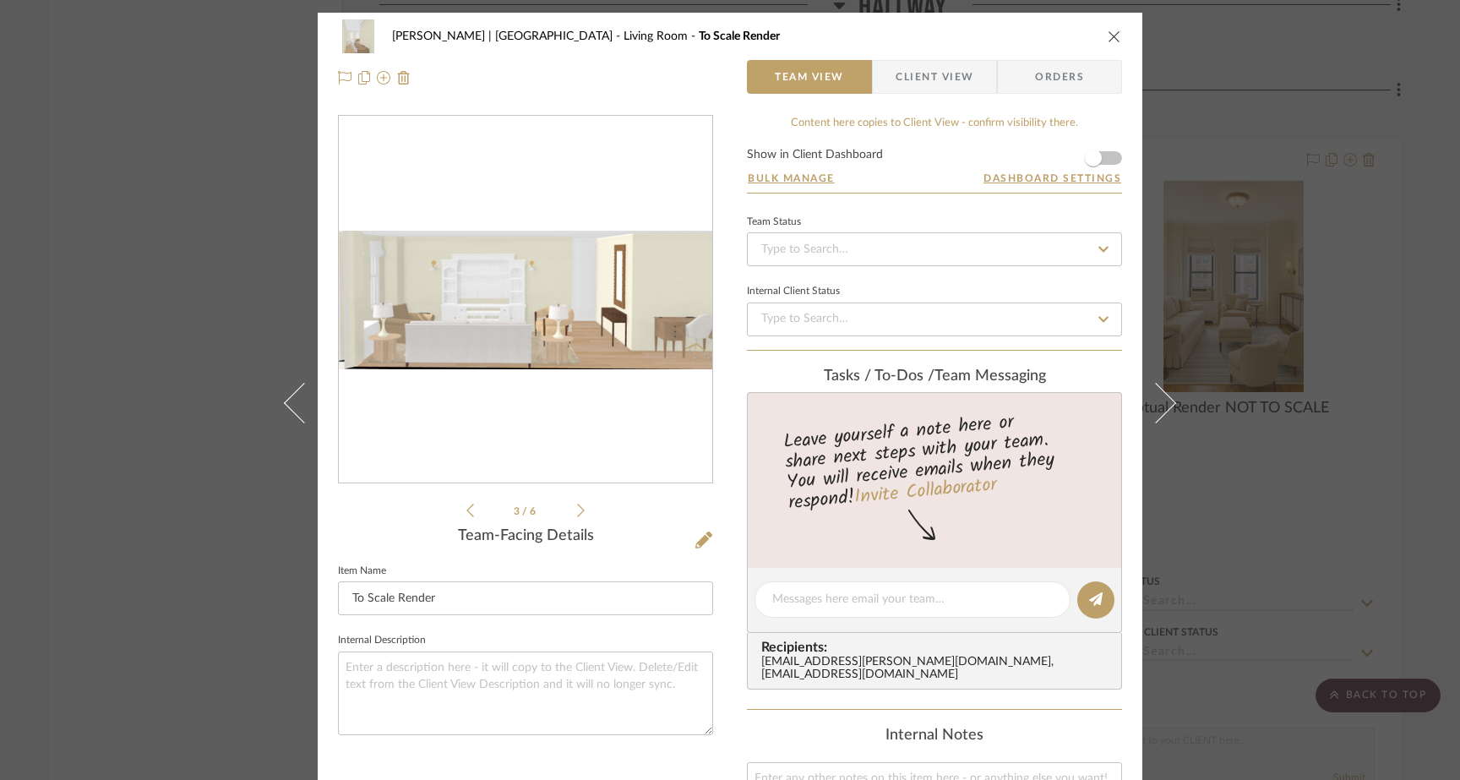
click at [577, 512] on icon at bounding box center [581, 510] width 8 height 15
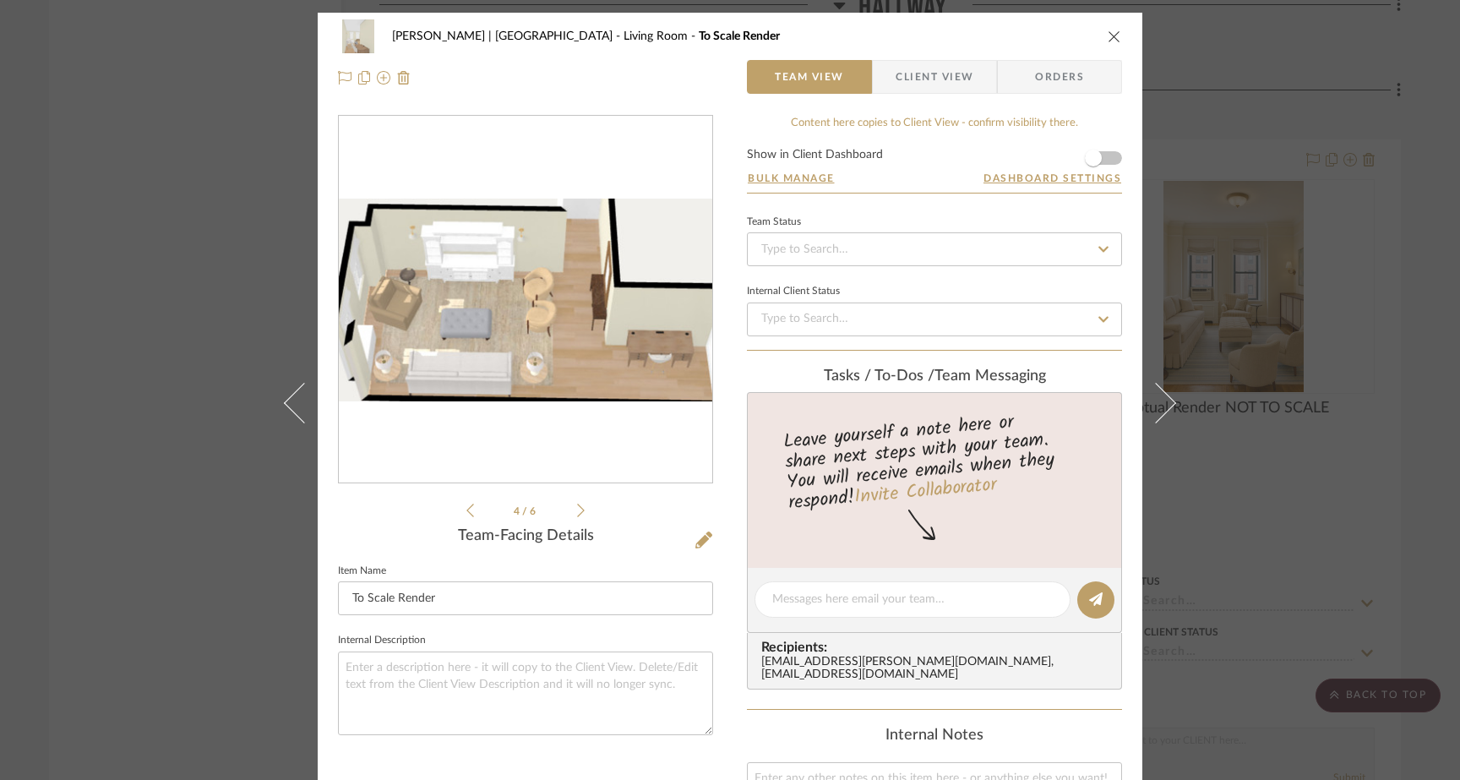
click at [582, 416] on div "3" at bounding box center [526, 300] width 374 height 367
click at [700, 543] on icon at bounding box center [704, 540] width 17 height 17
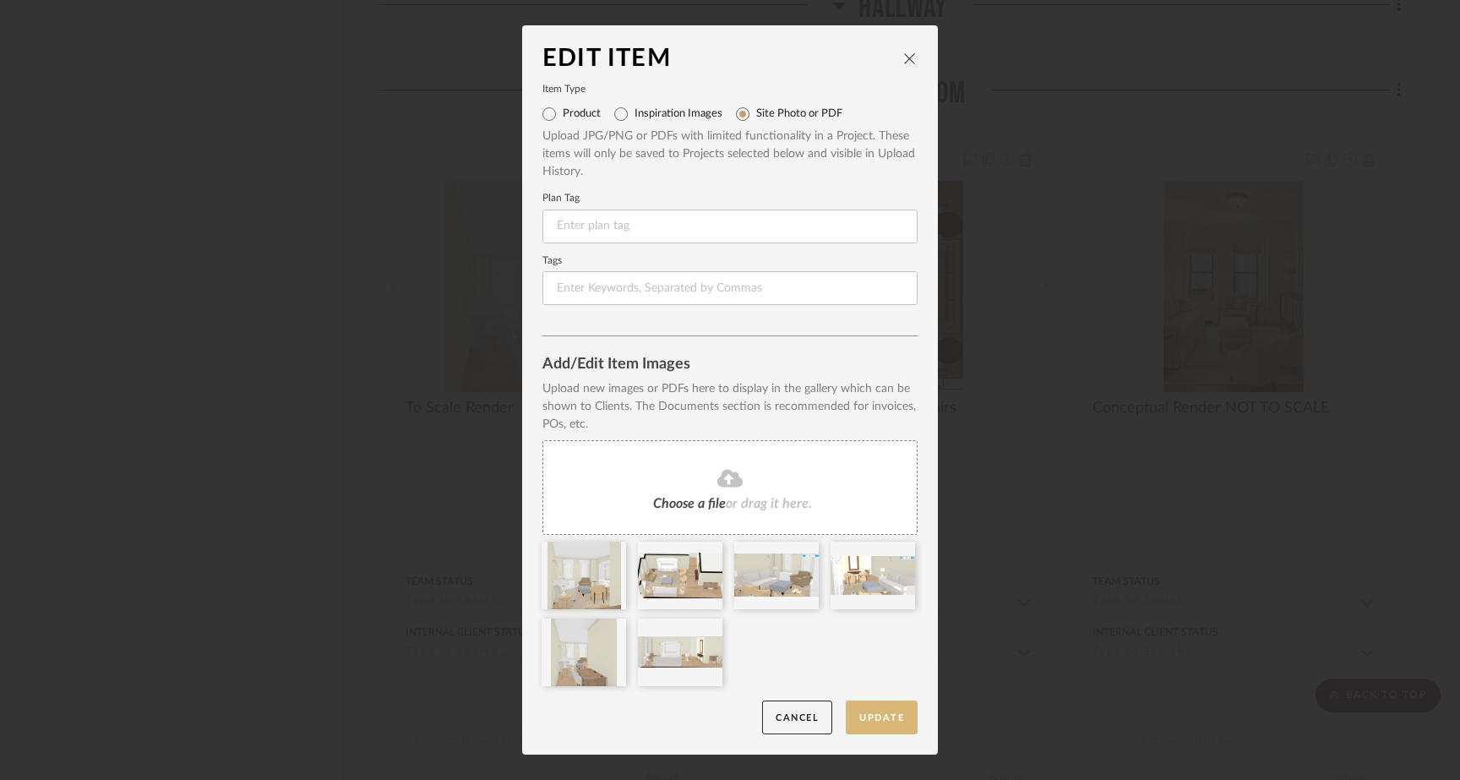
click at [863, 723] on button "Update" at bounding box center [882, 718] width 72 height 35
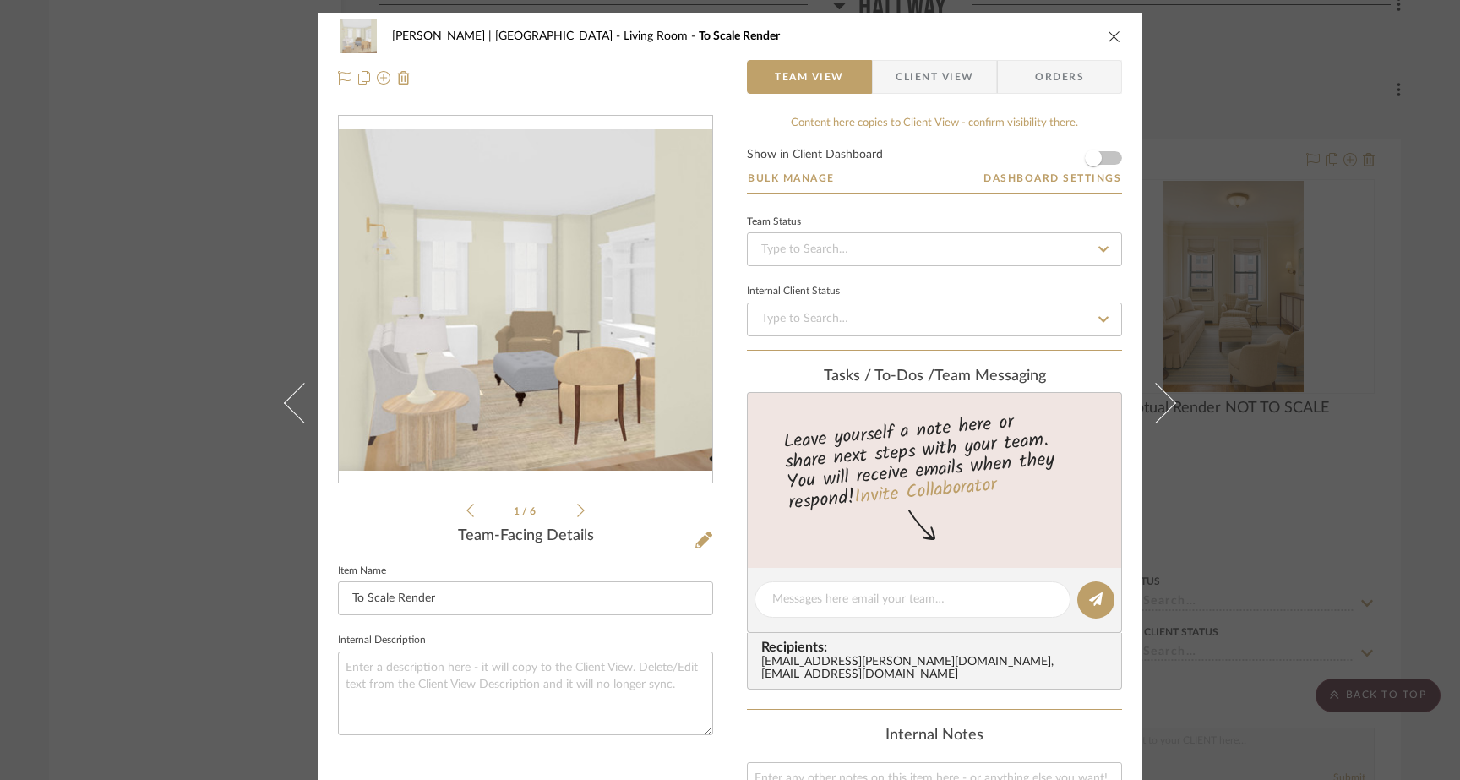
click at [577, 510] on icon at bounding box center [581, 511] width 8 height 14
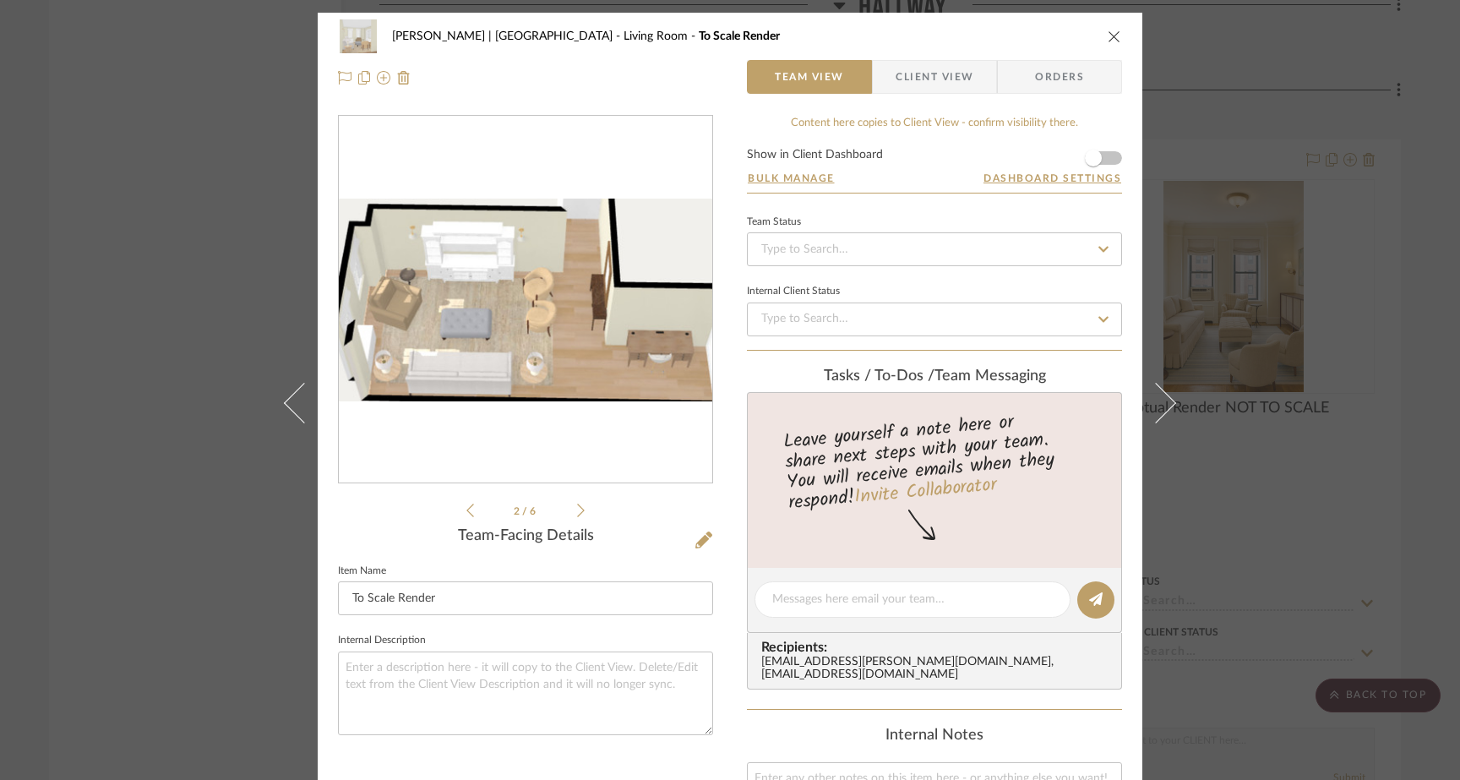
click at [577, 510] on icon at bounding box center [581, 511] width 8 height 14
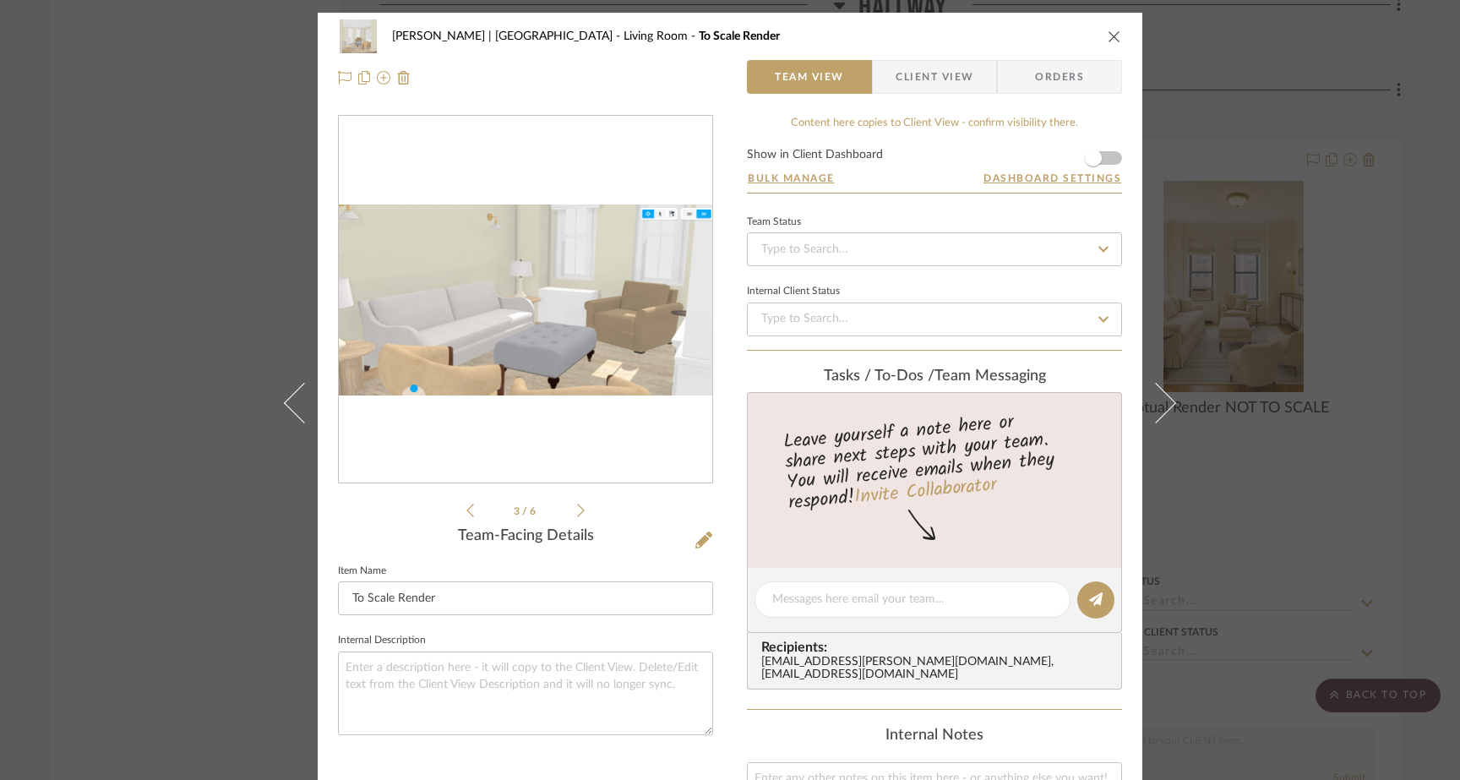
click at [577, 510] on icon at bounding box center [581, 511] width 8 height 14
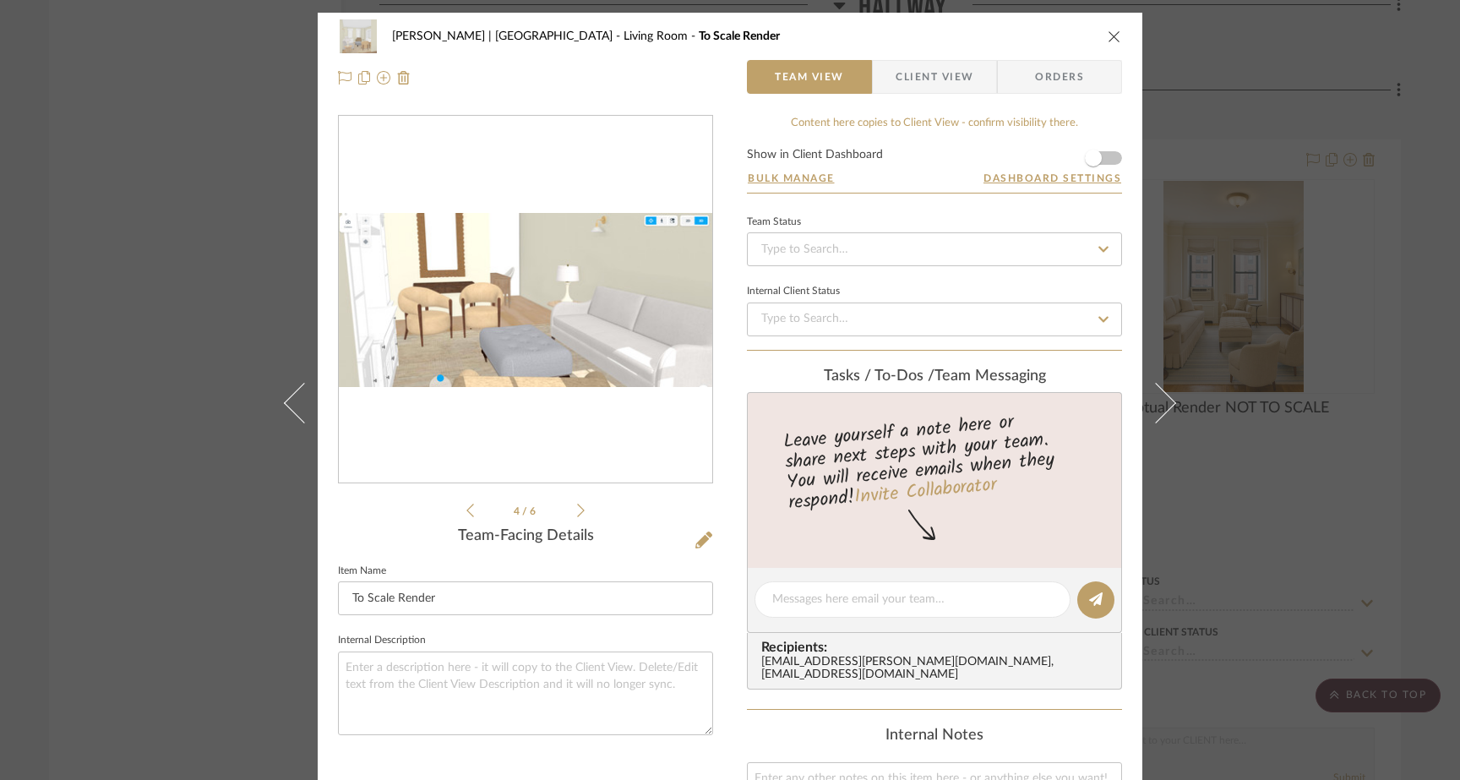
click at [577, 510] on icon at bounding box center [581, 511] width 8 height 14
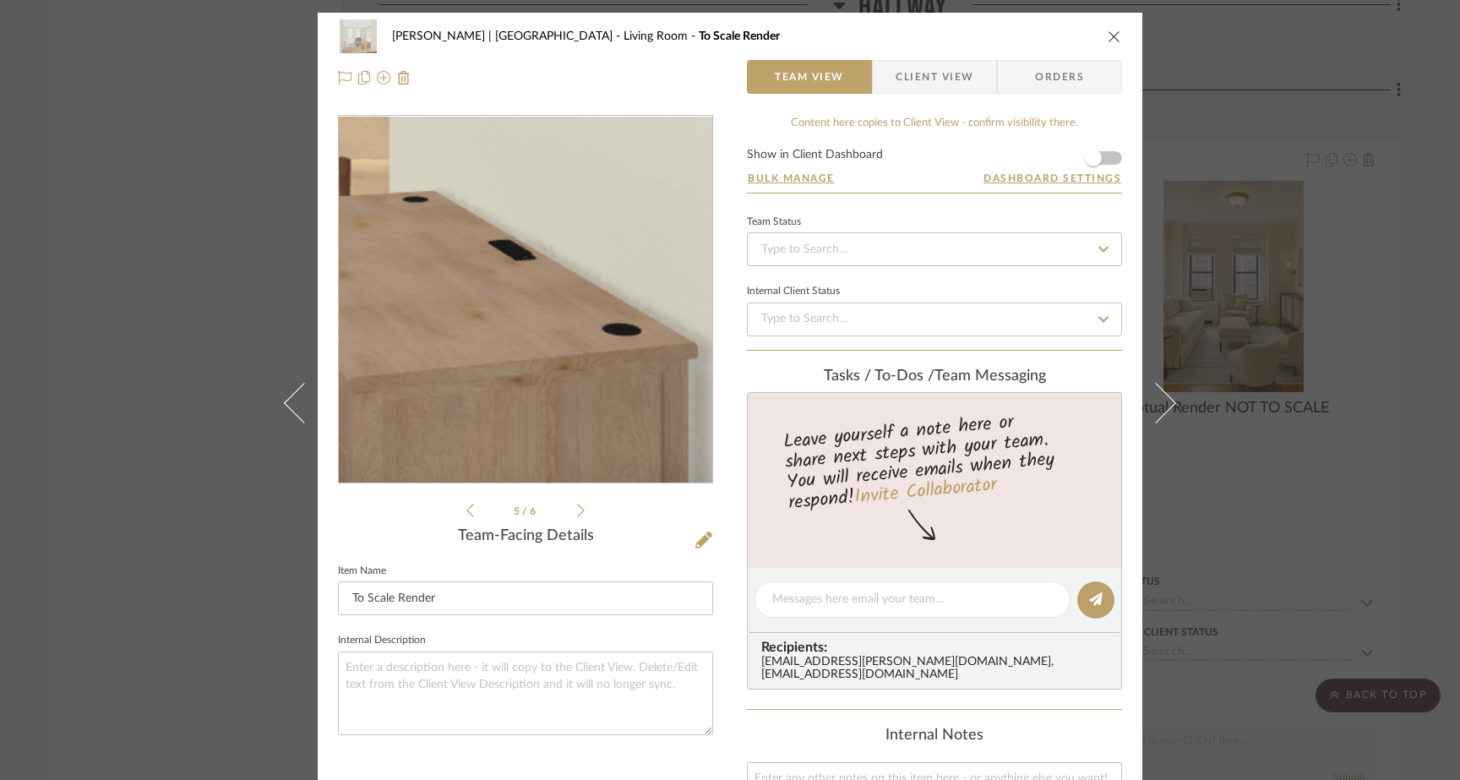
click at [585, 451] on img "4" at bounding box center [525, 300] width 357 height 367
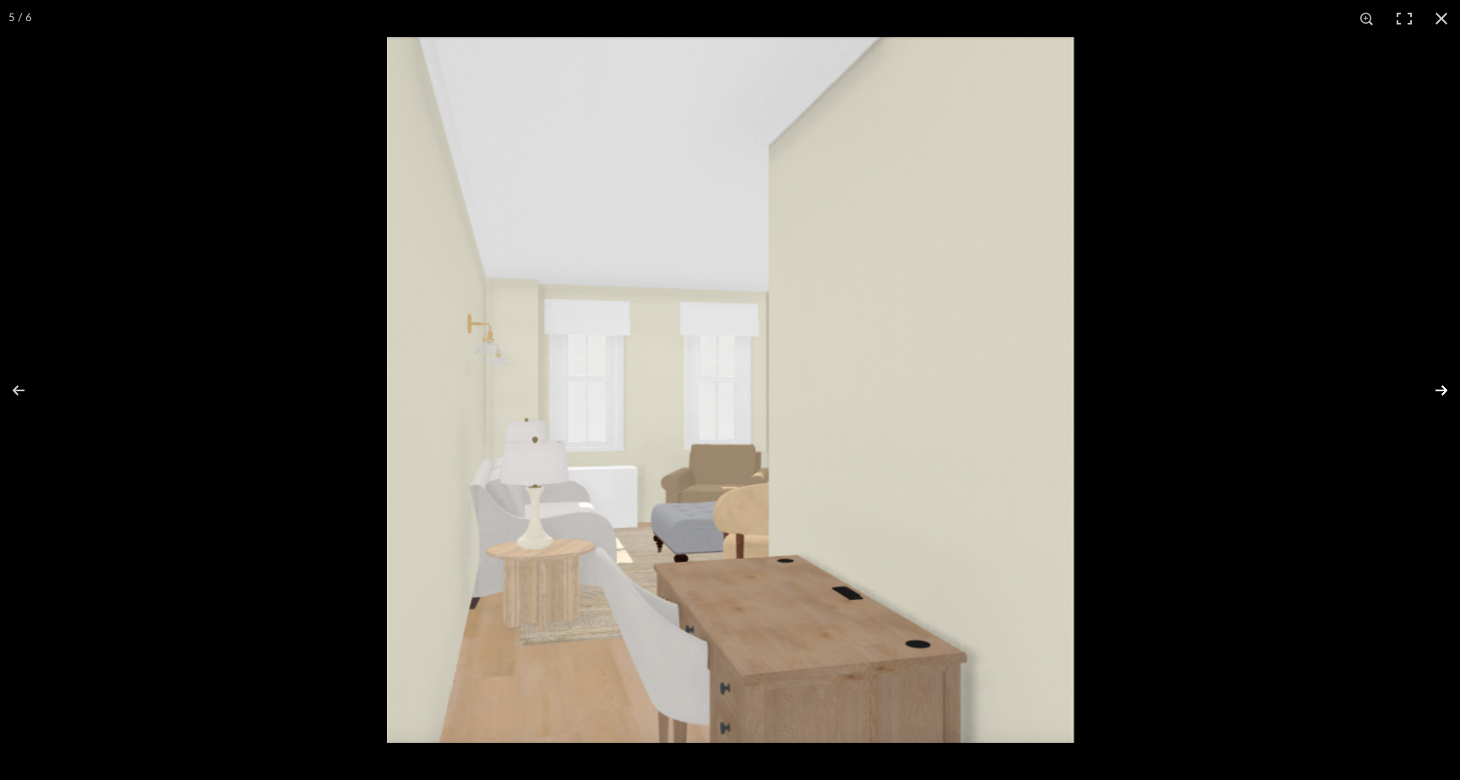
click at [1443, 394] on button at bounding box center [1430, 390] width 59 height 85
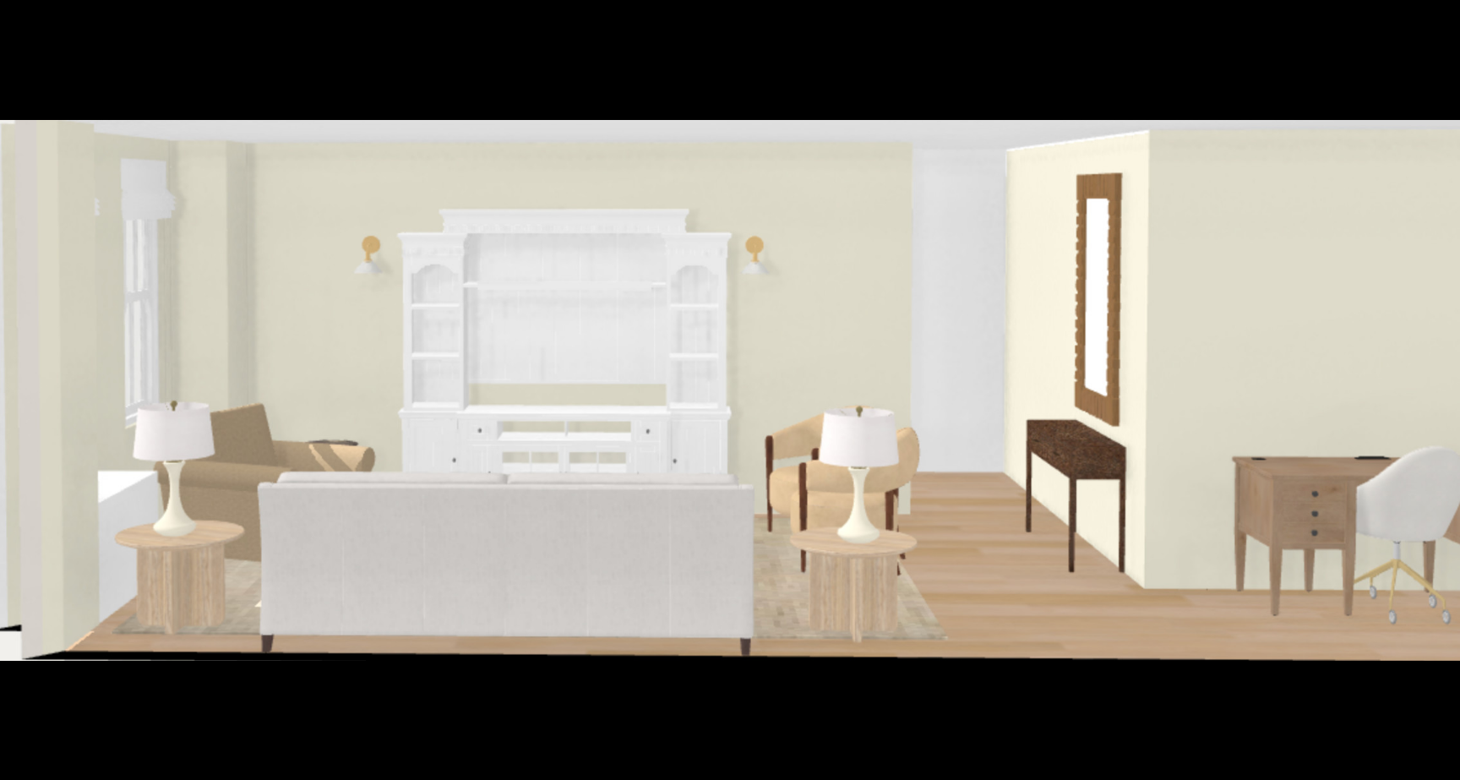
click at [1443, 394] on button at bounding box center [1430, 390] width 59 height 85
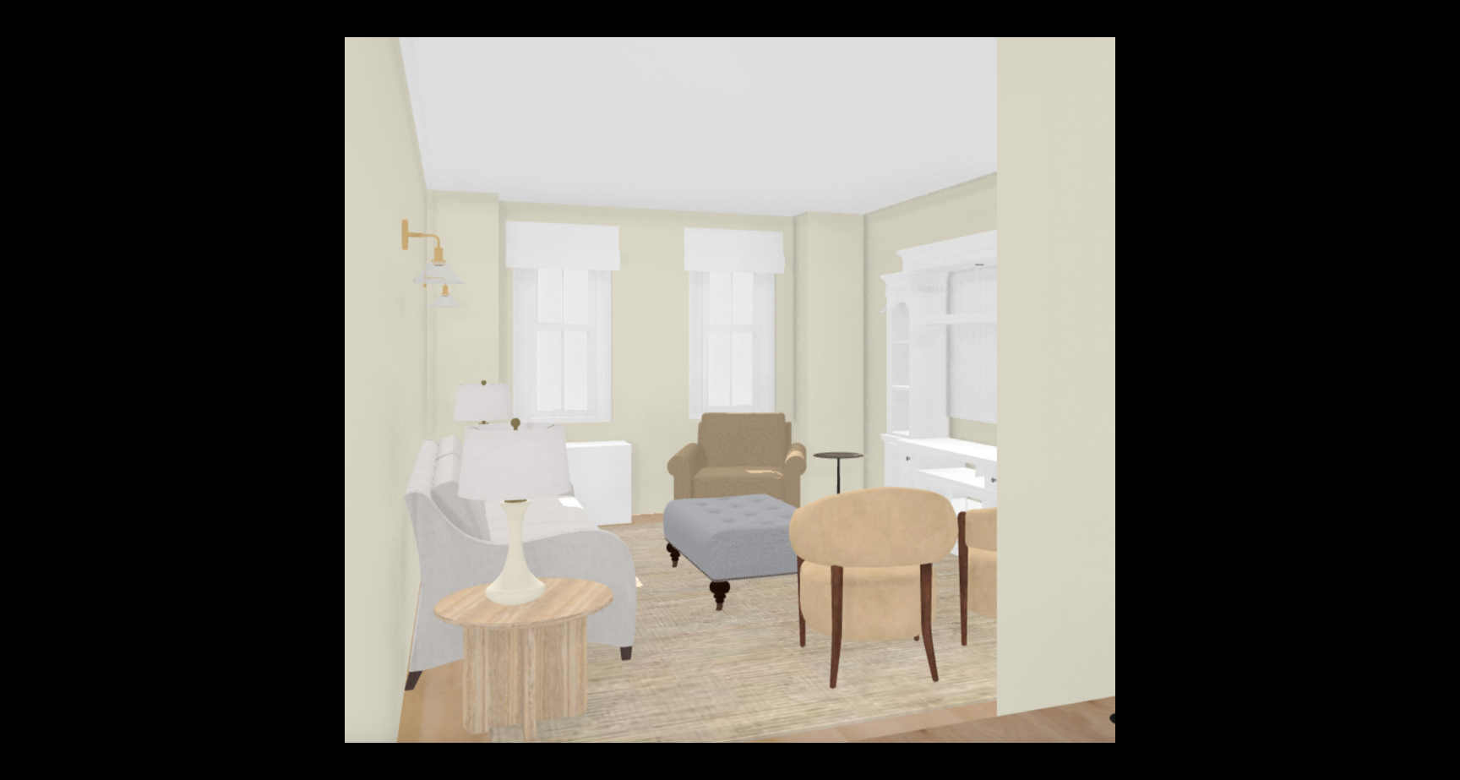
click at [1443, 394] on button at bounding box center [1430, 390] width 59 height 85
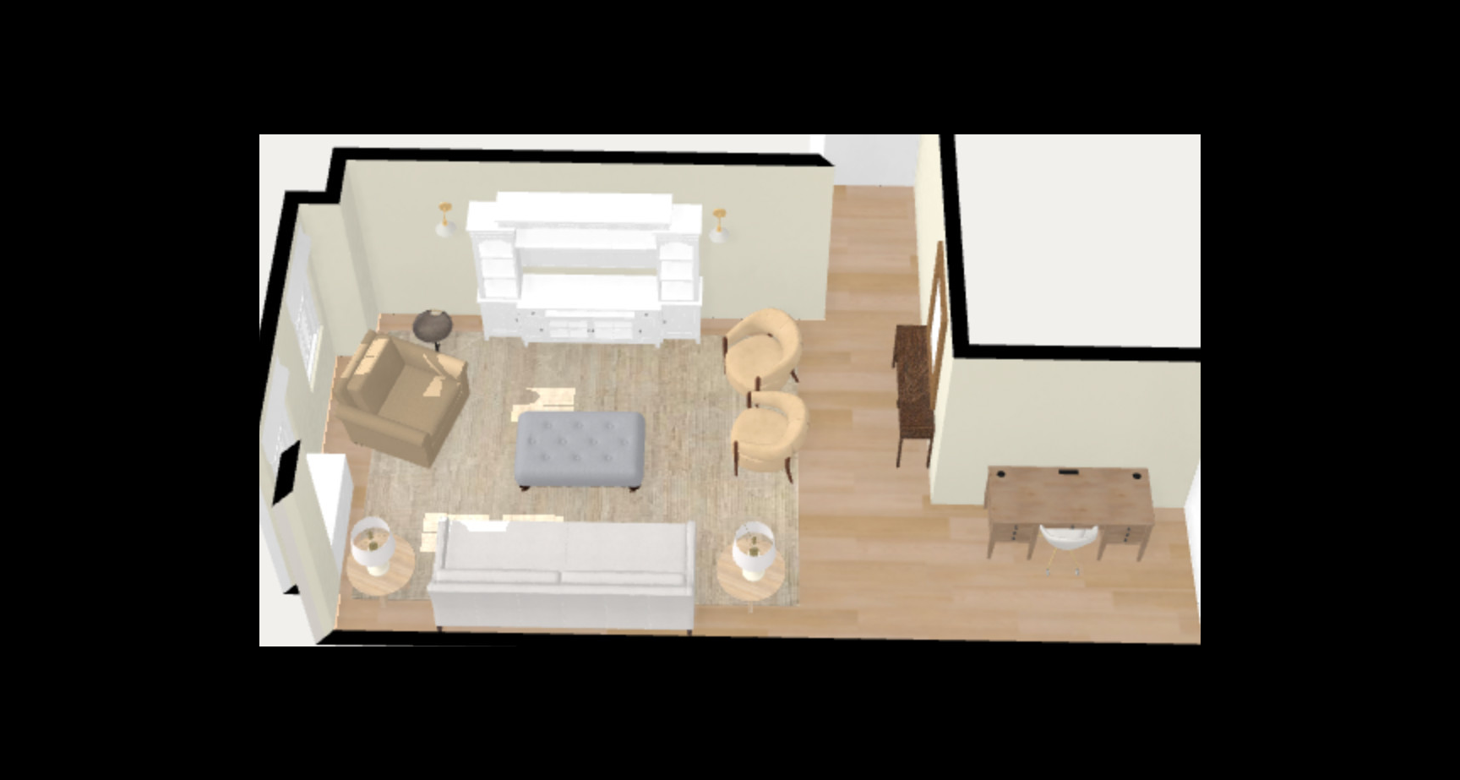
click at [1443, 394] on button at bounding box center [1430, 390] width 59 height 85
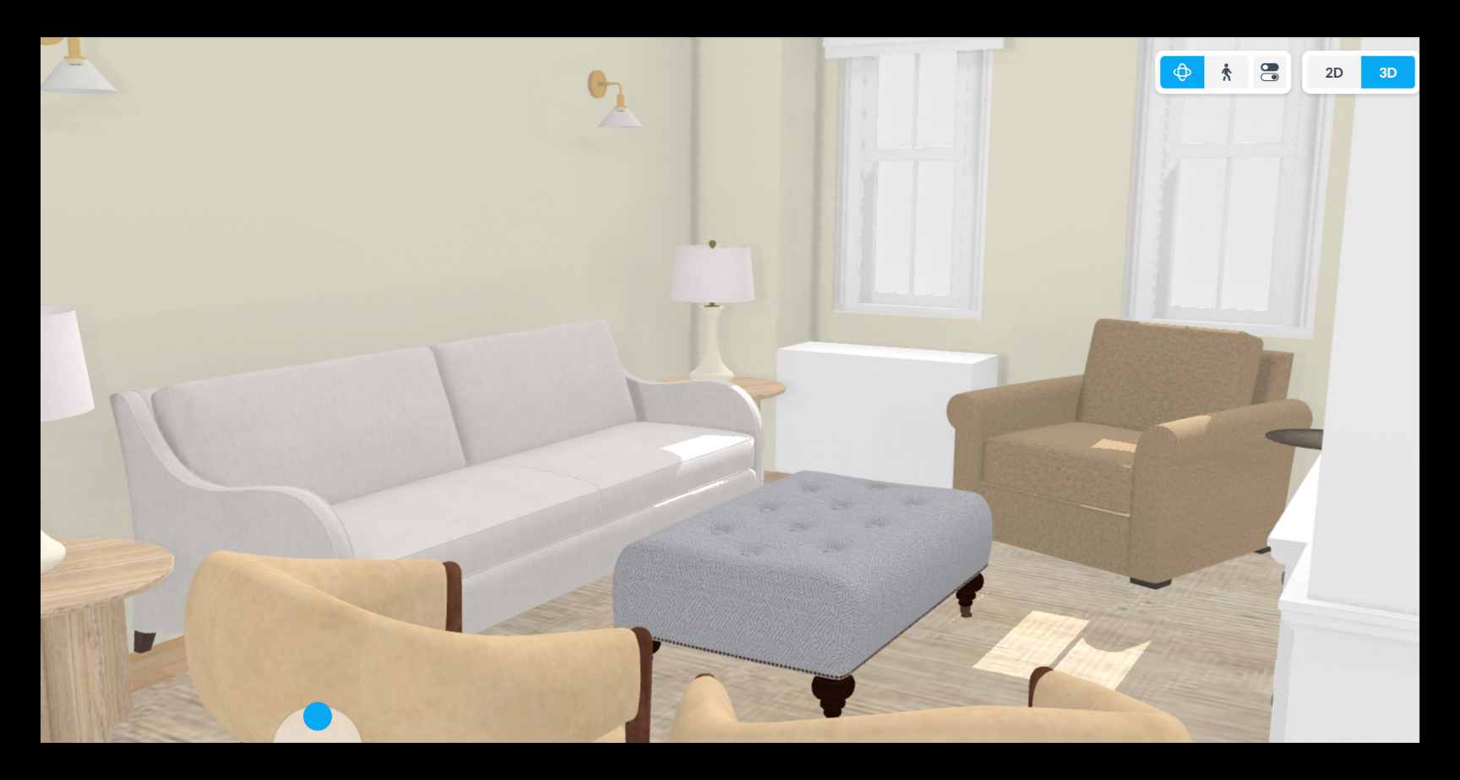
click at [1443, 394] on button at bounding box center [1430, 390] width 59 height 85
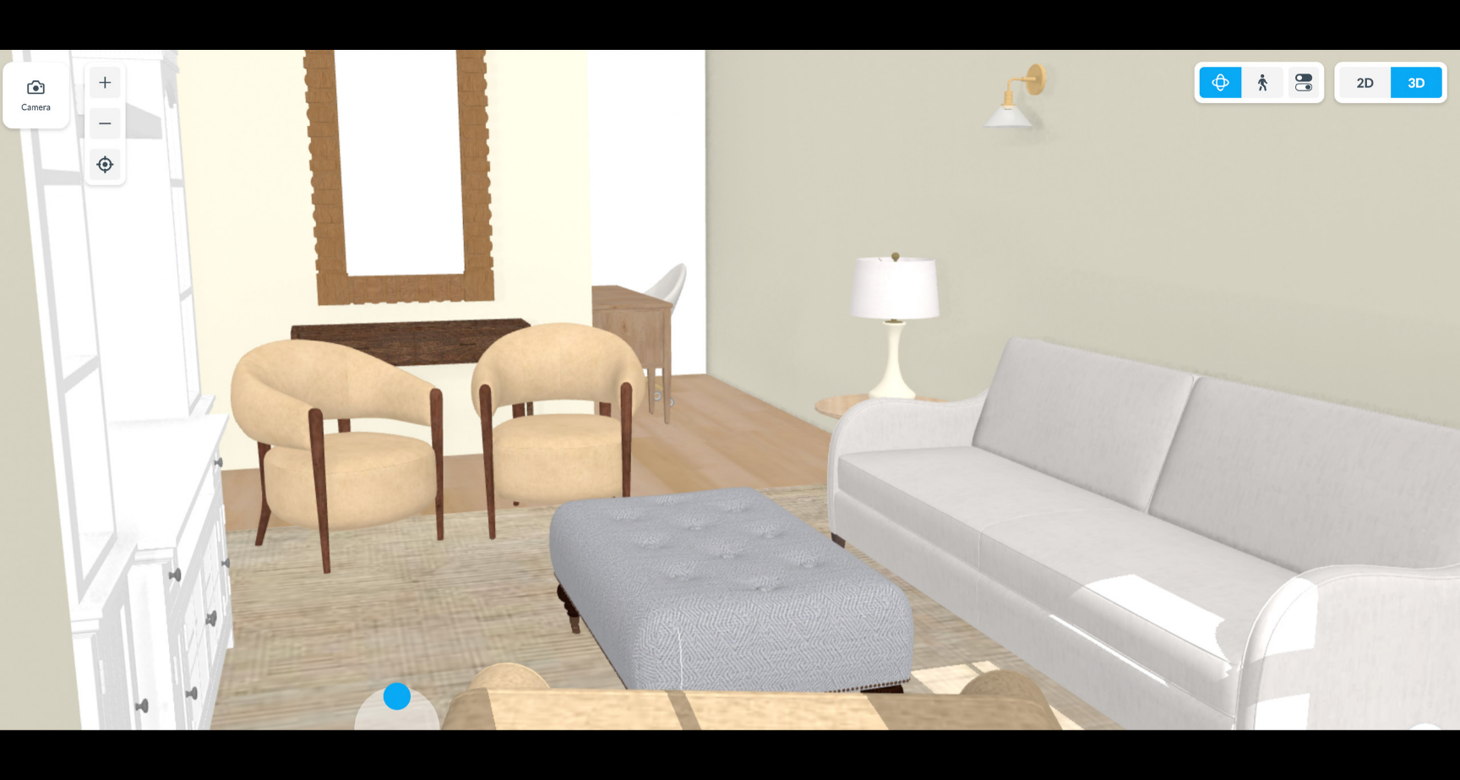
click at [1443, 394] on button at bounding box center [1430, 390] width 59 height 85
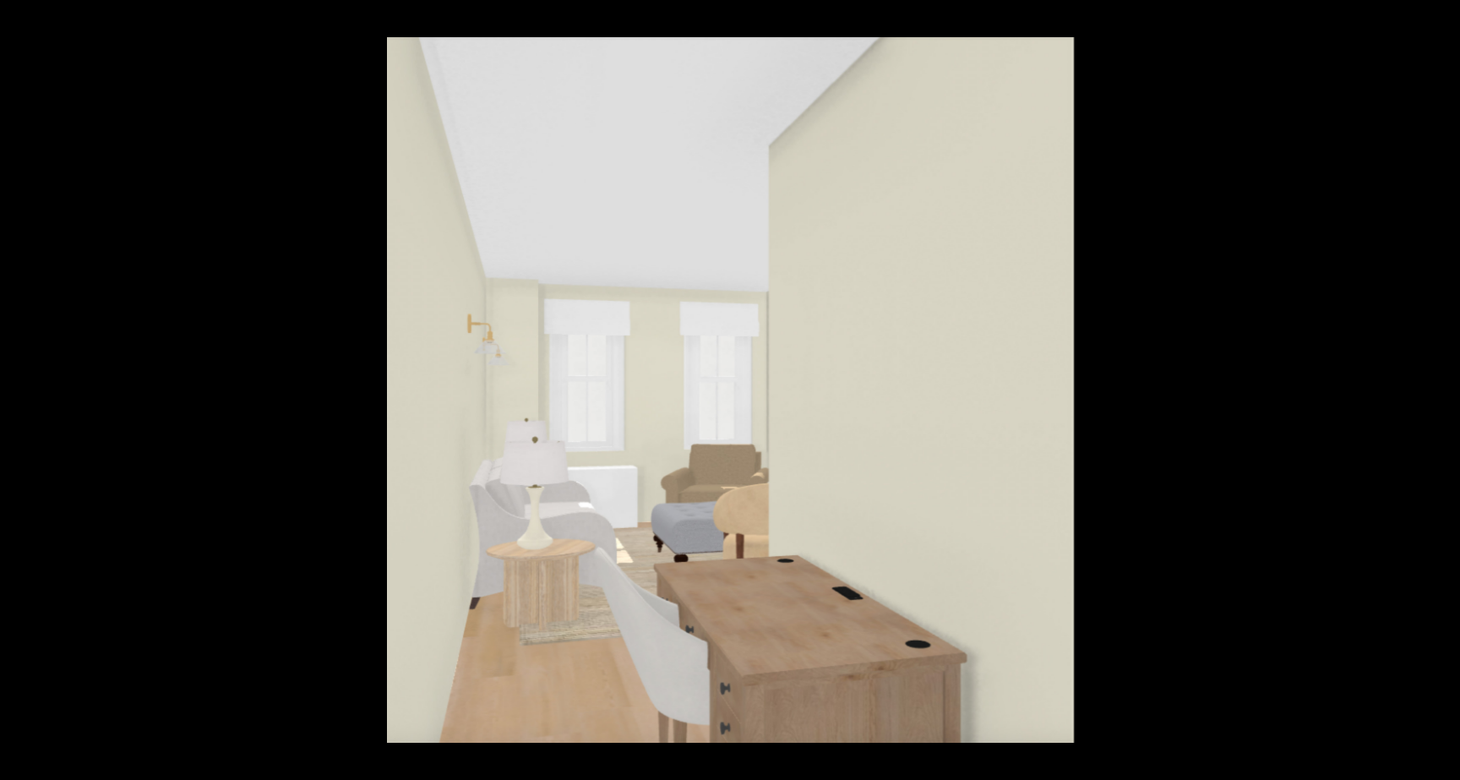
click at [1443, 394] on button at bounding box center [1430, 390] width 59 height 85
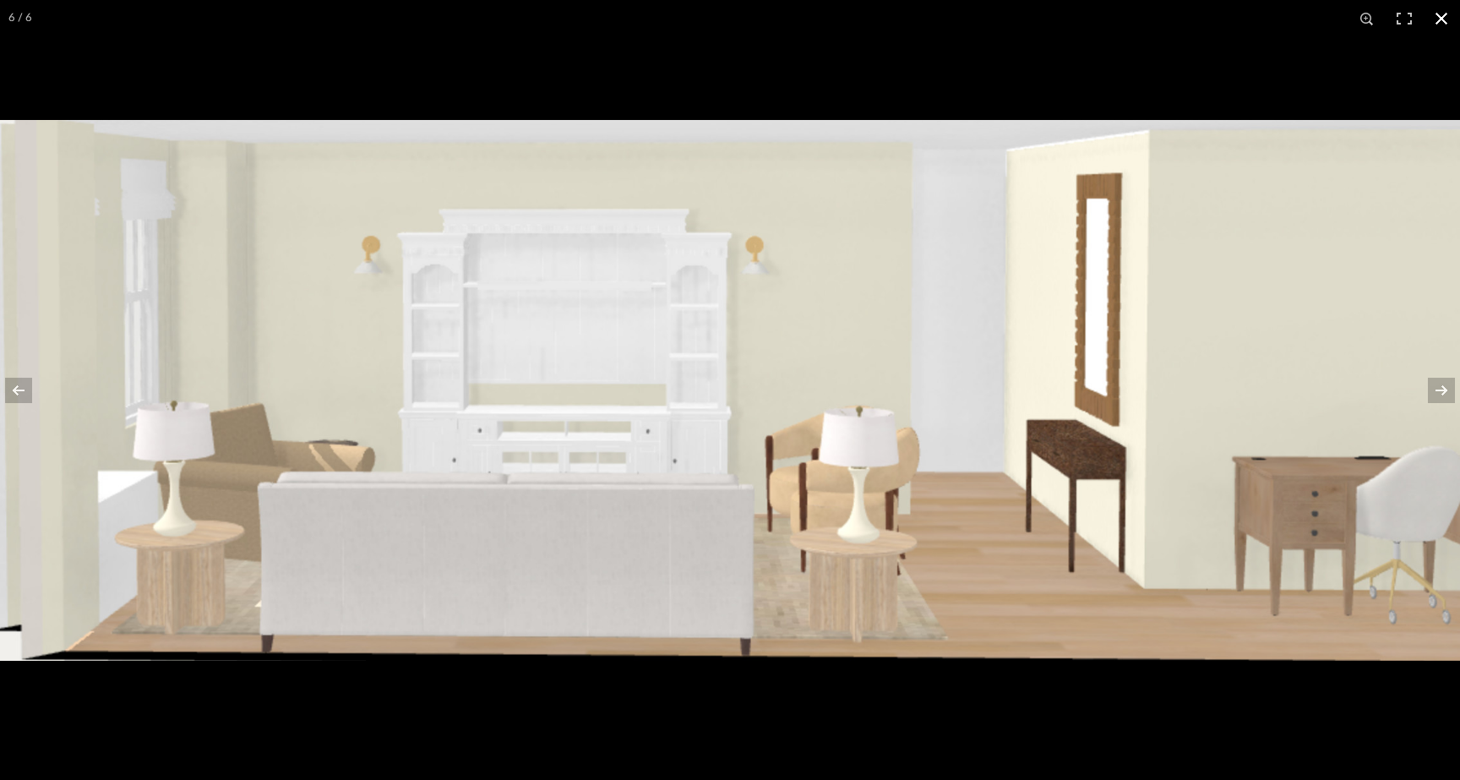
click at [1445, 15] on button at bounding box center [1441, 18] width 37 height 37
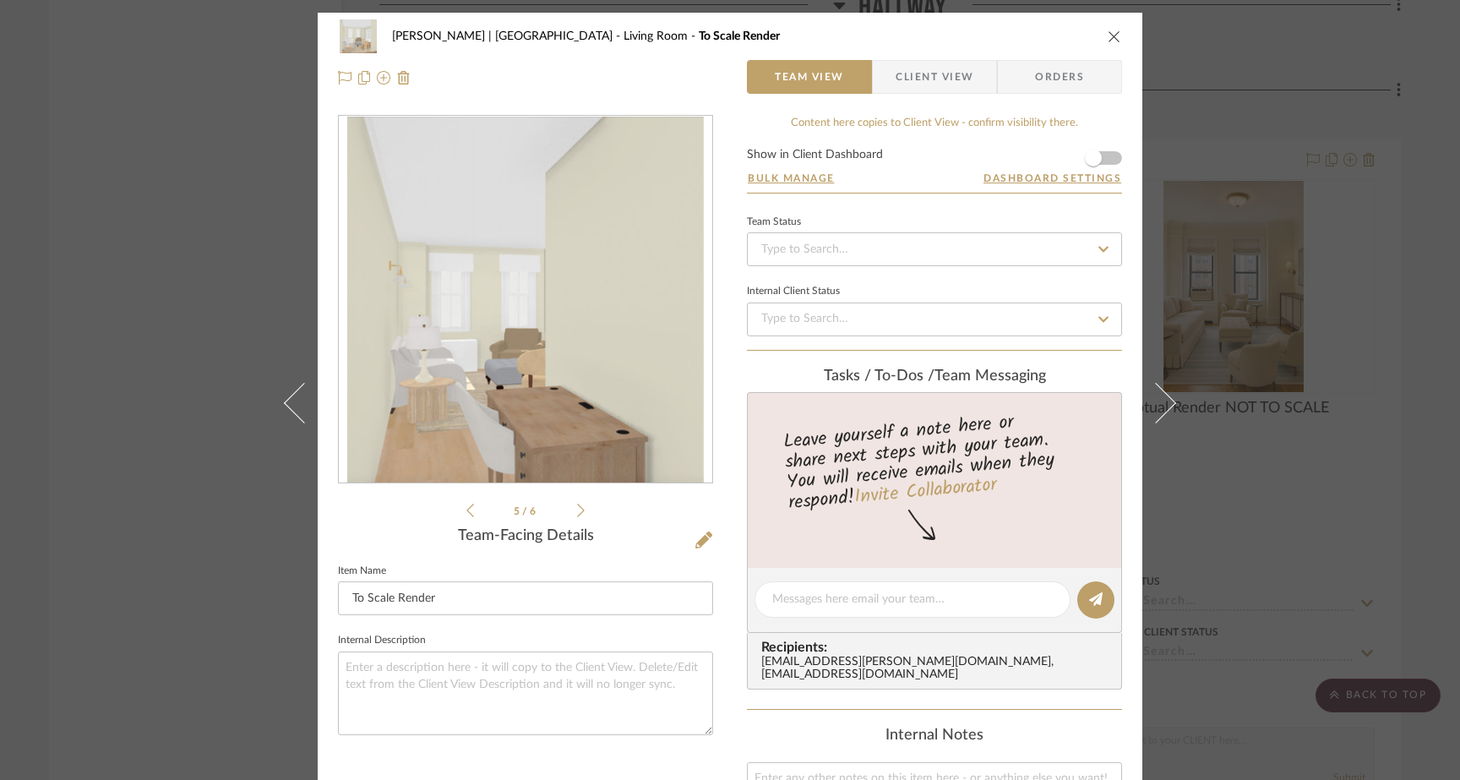
click at [225, 248] on div "Gutstein-Dyja | Upper West Side Living Room To Scale Render Team View Client Vi…" at bounding box center [730, 390] width 1460 height 780
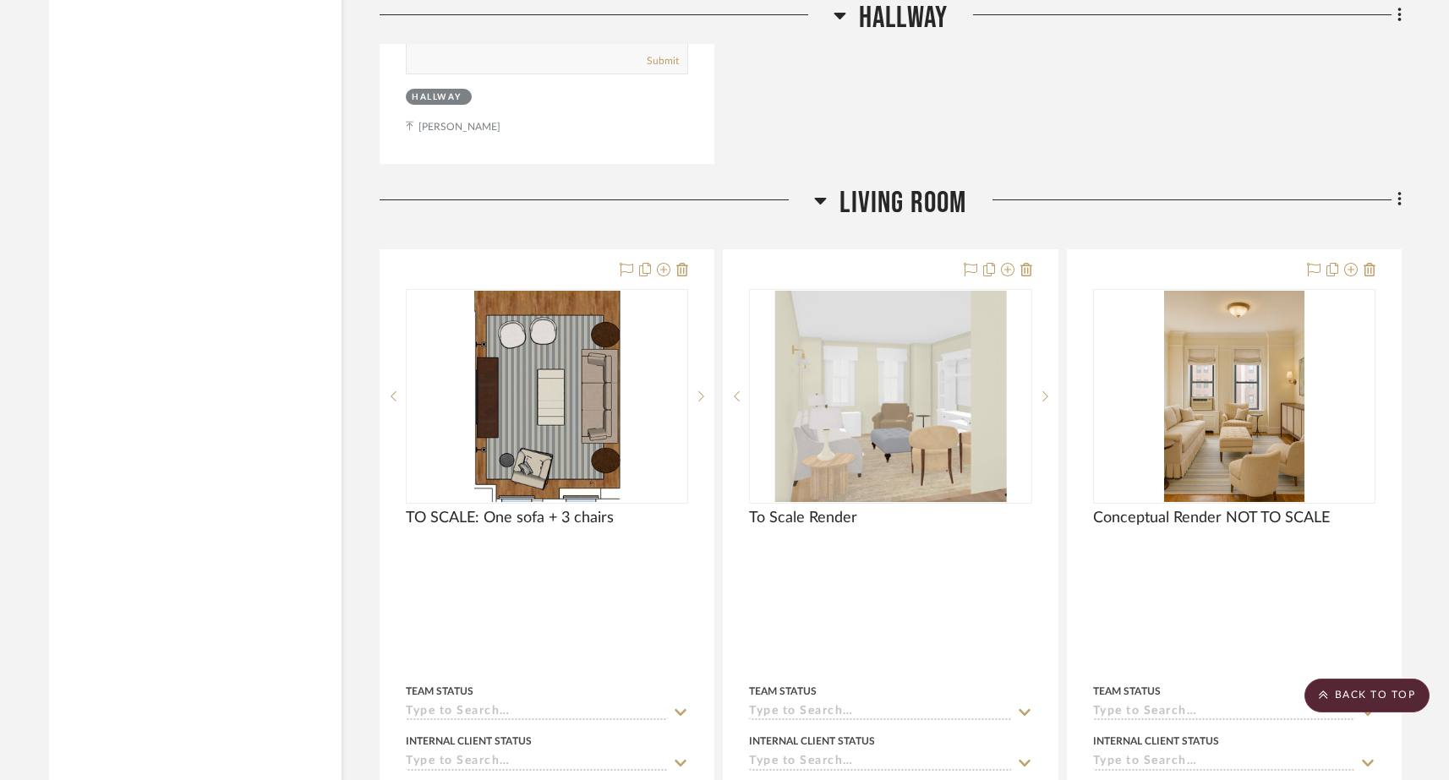
scroll to position [6239, 0]
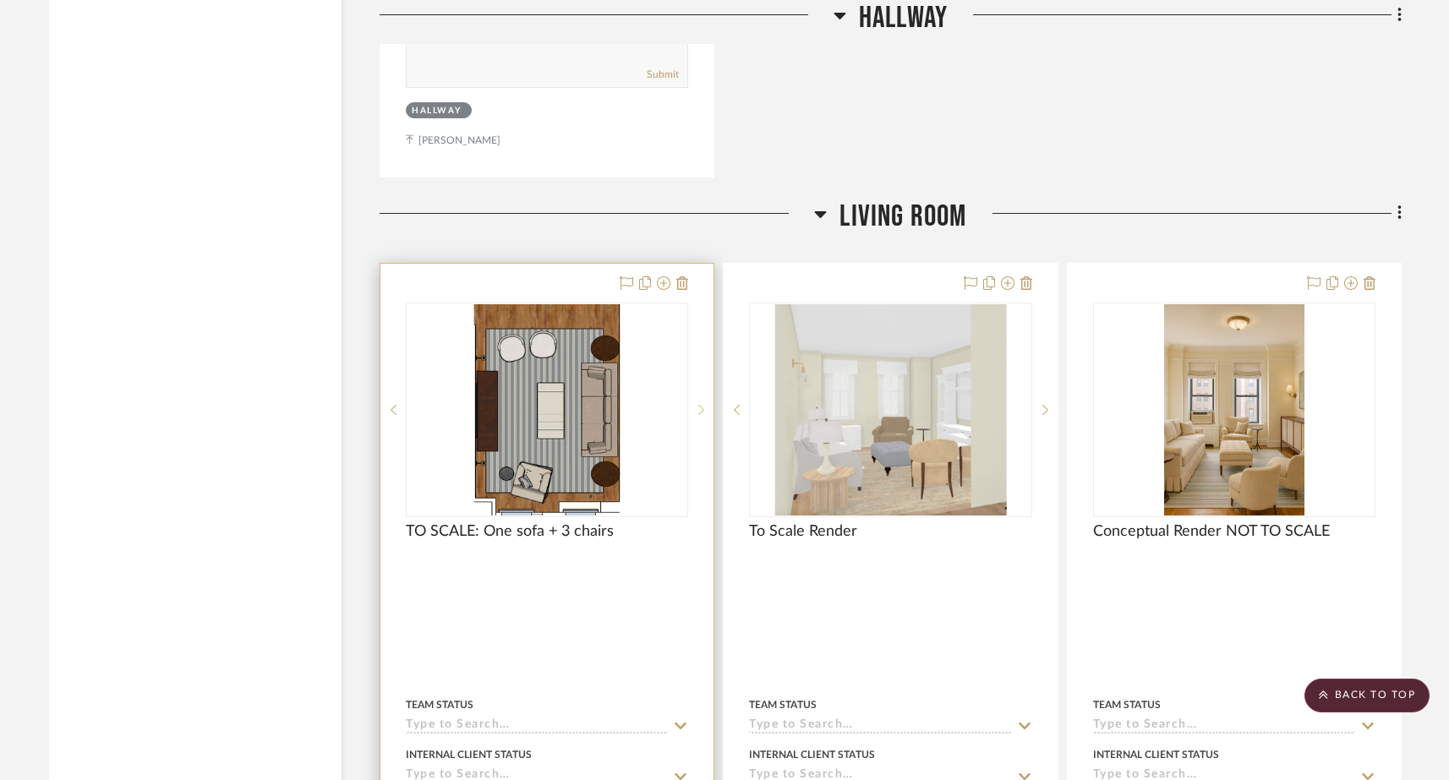
click at [702, 405] on icon at bounding box center [702, 410] width 6 height 10
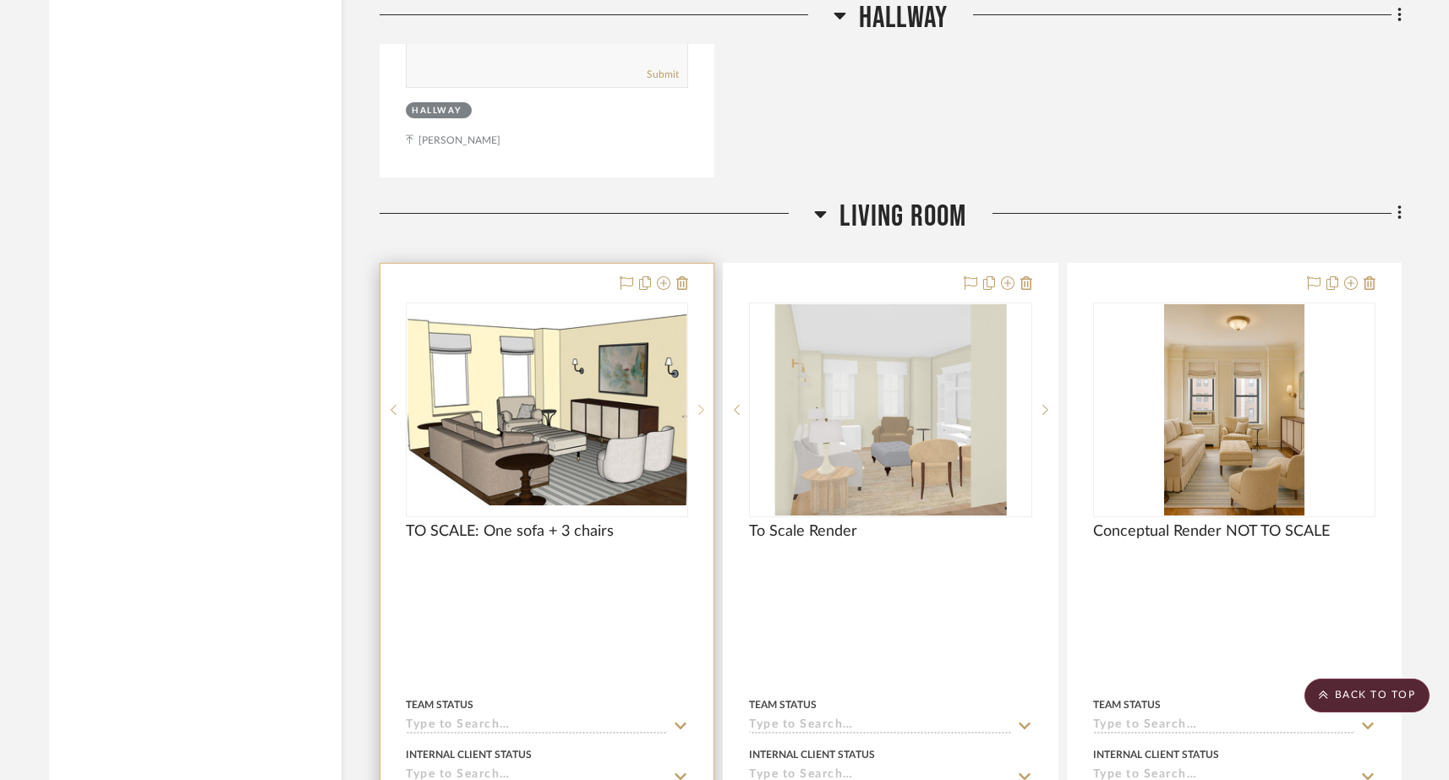
click at [702, 405] on icon at bounding box center [702, 410] width 6 height 10
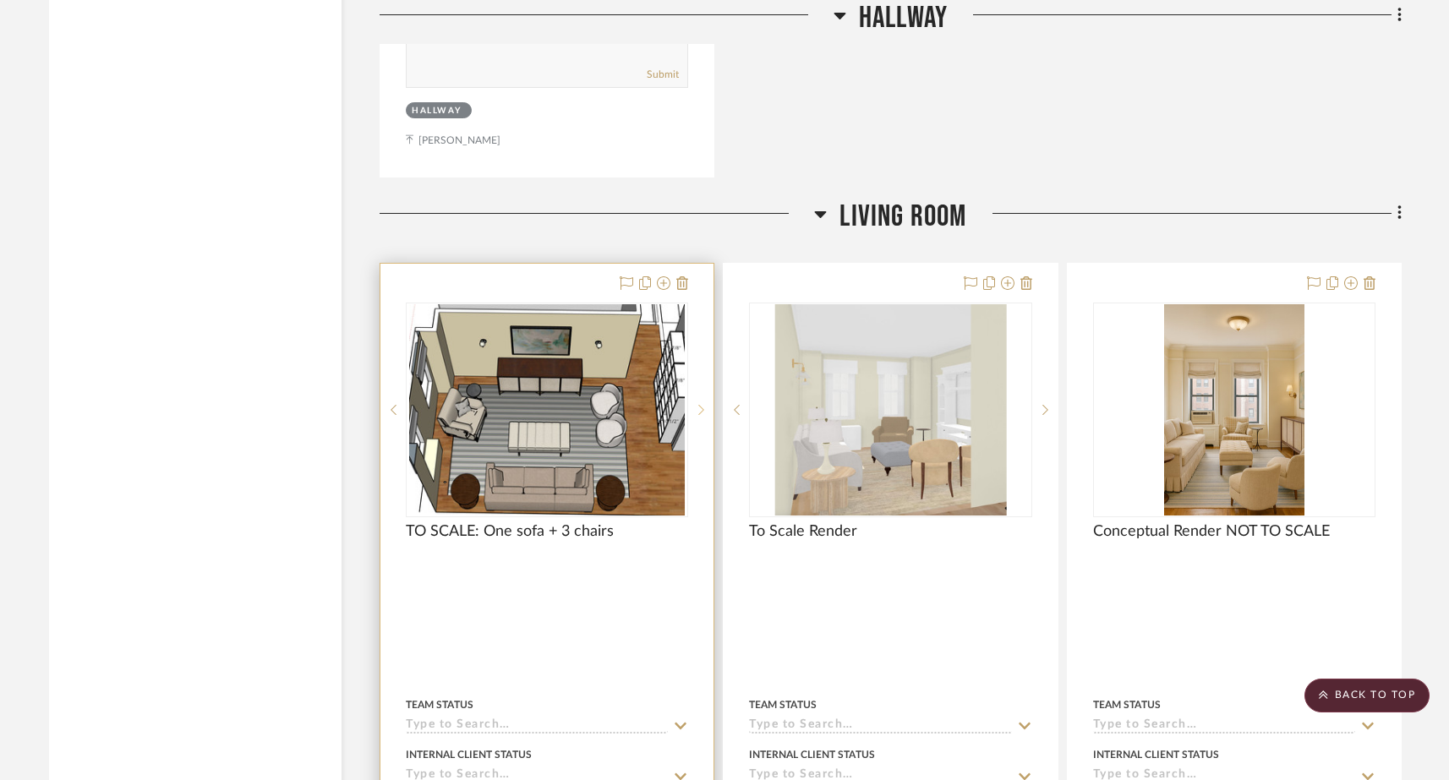
click at [702, 405] on icon at bounding box center [702, 410] width 6 height 10
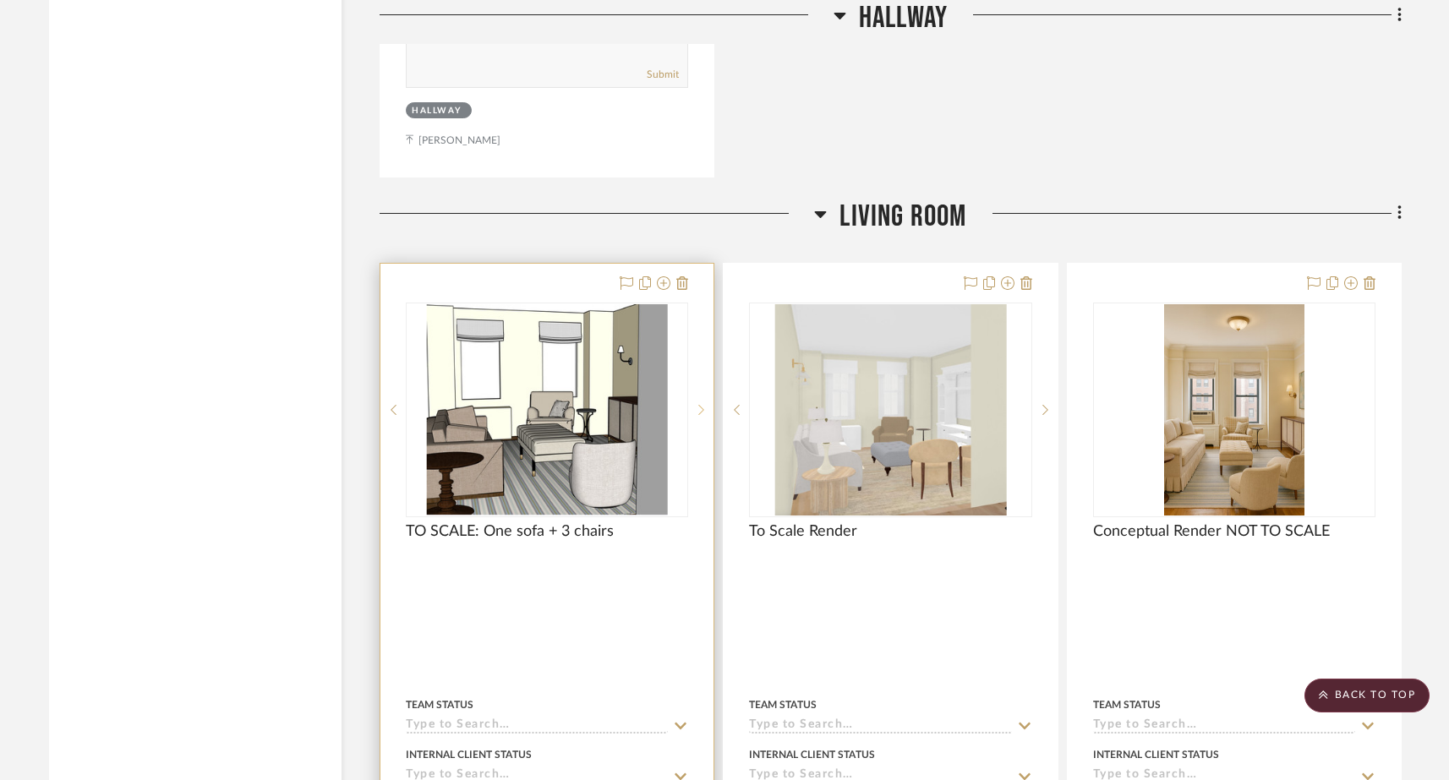
click at [702, 405] on icon at bounding box center [702, 410] width 6 height 10
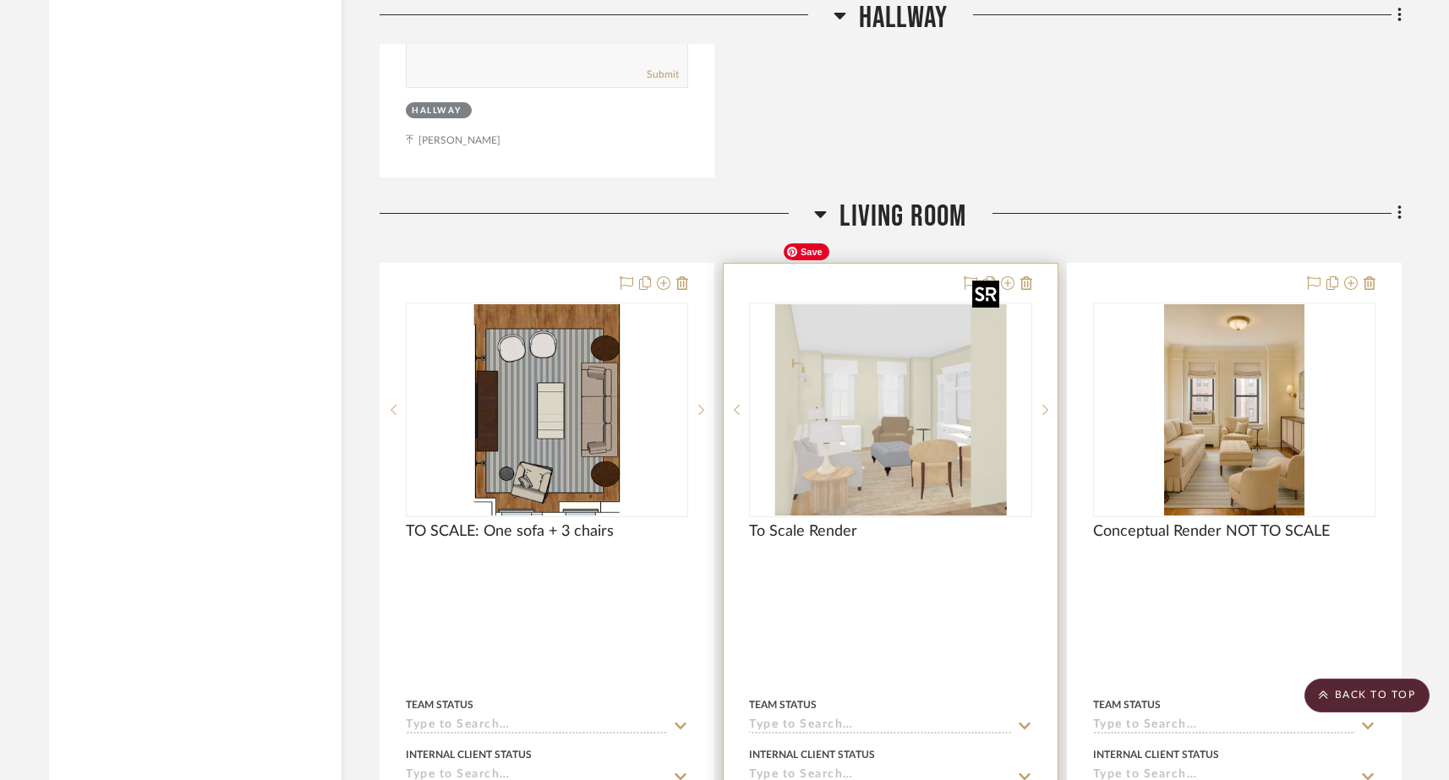
click at [922, 418] on img "0" at bounding box center [890, 409] width 231 height 211
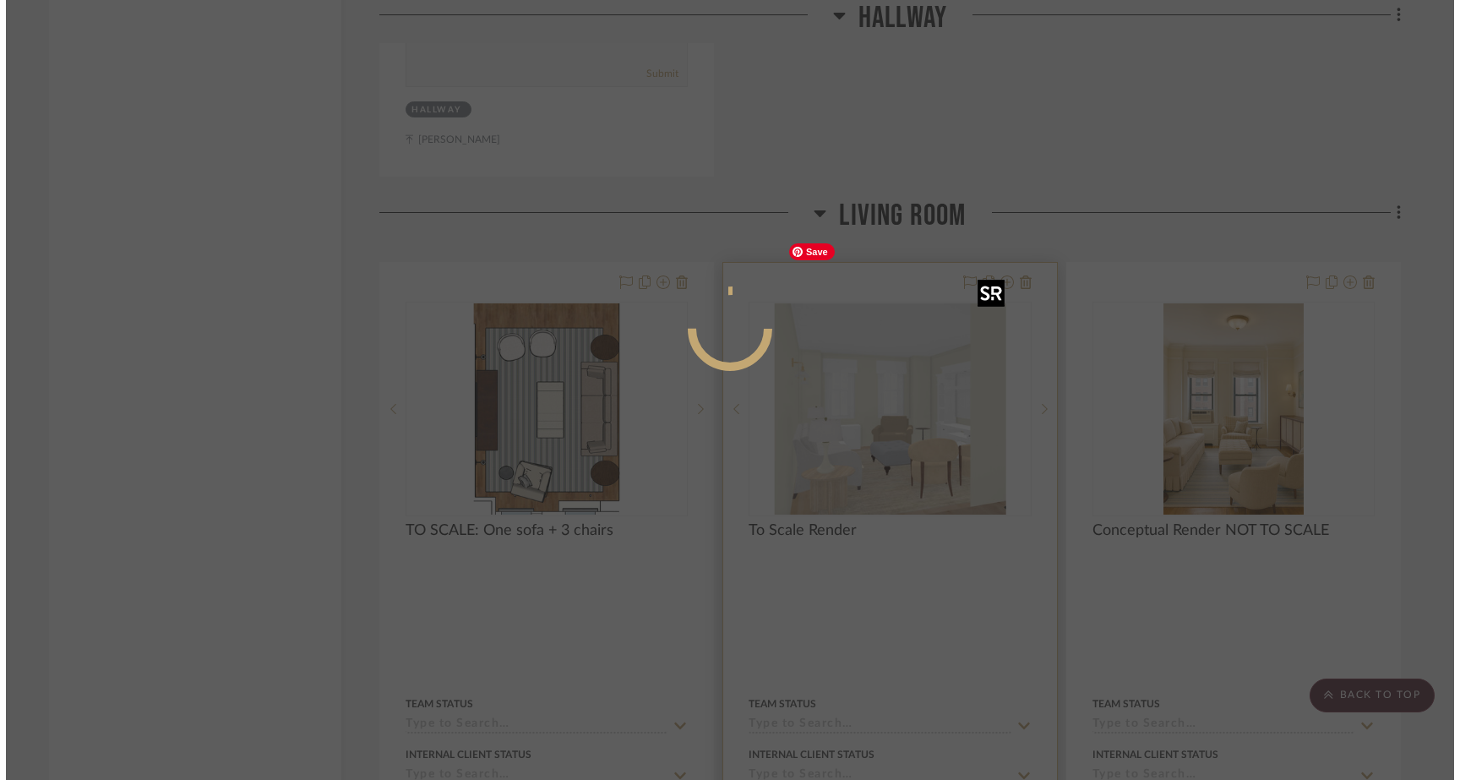
scroll to position [0, 0]
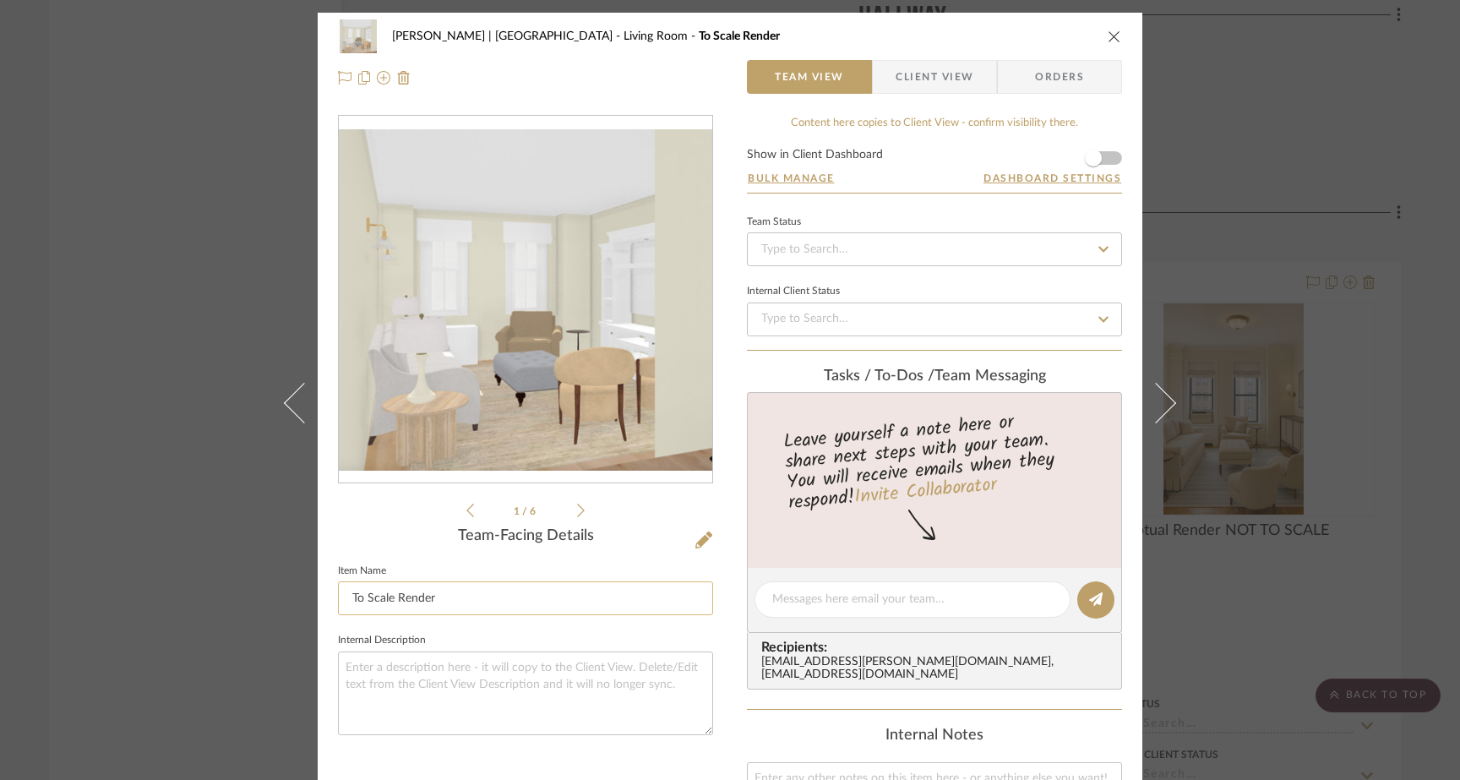
drag, startPoint x: 395, startPoint y: 598, endPoint x: 449, endPoint y: 596, distance: 54.1
click at [449, 596] on input "To Scale Render" at bounding box center [525, 598] width 375 height 34
type input "To Scale: One Sofa + 3 Chairs"
click at [489, 634] on fieldset "Internal Description" at bounding box center [525, 682] width 375 height 106
click at [189, 296] on div "Gutstein-Dyja | Upper West Side Living Room To Scale: One Sofa + 3 Chairs Team …" at bounding box center [730, 390] width 1460 height 780
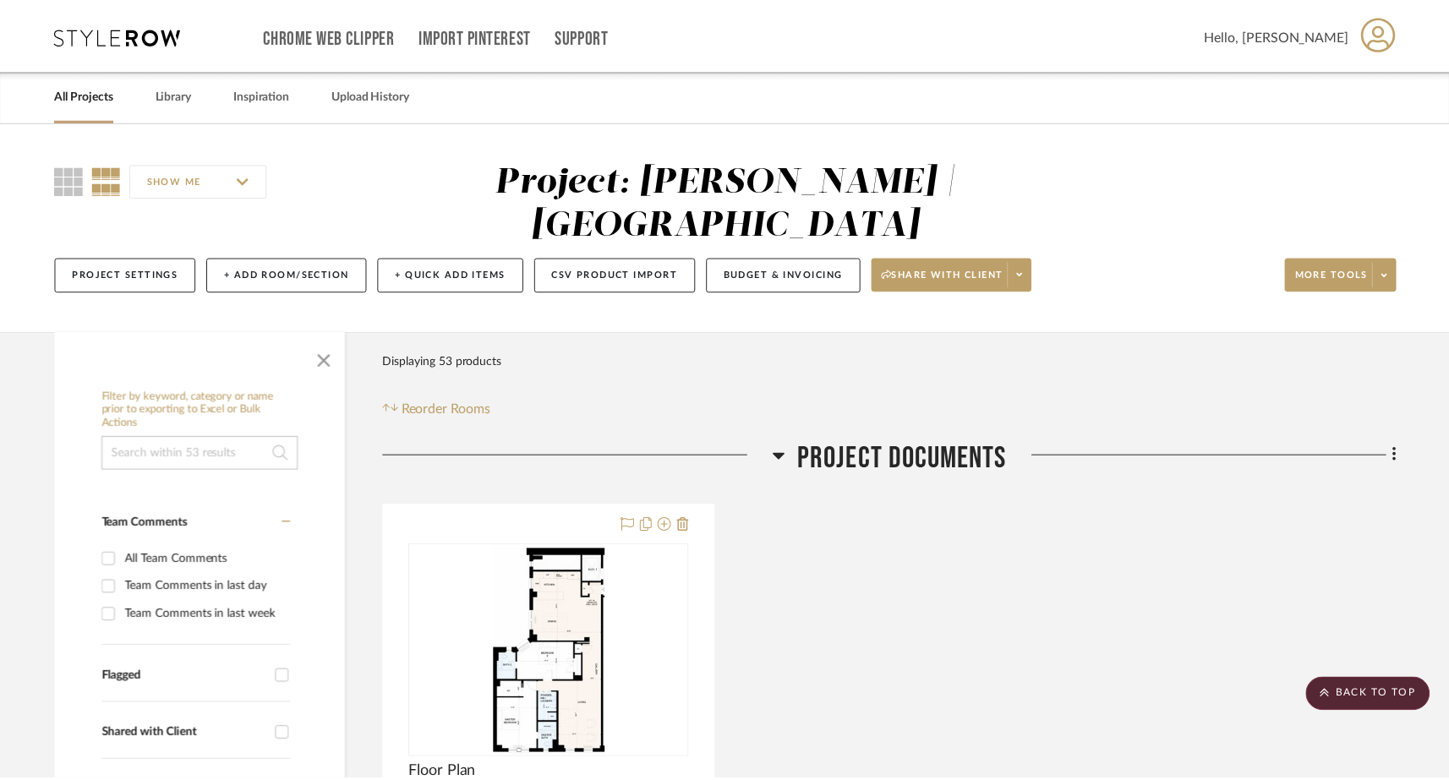
scroll to position [6239, 0]
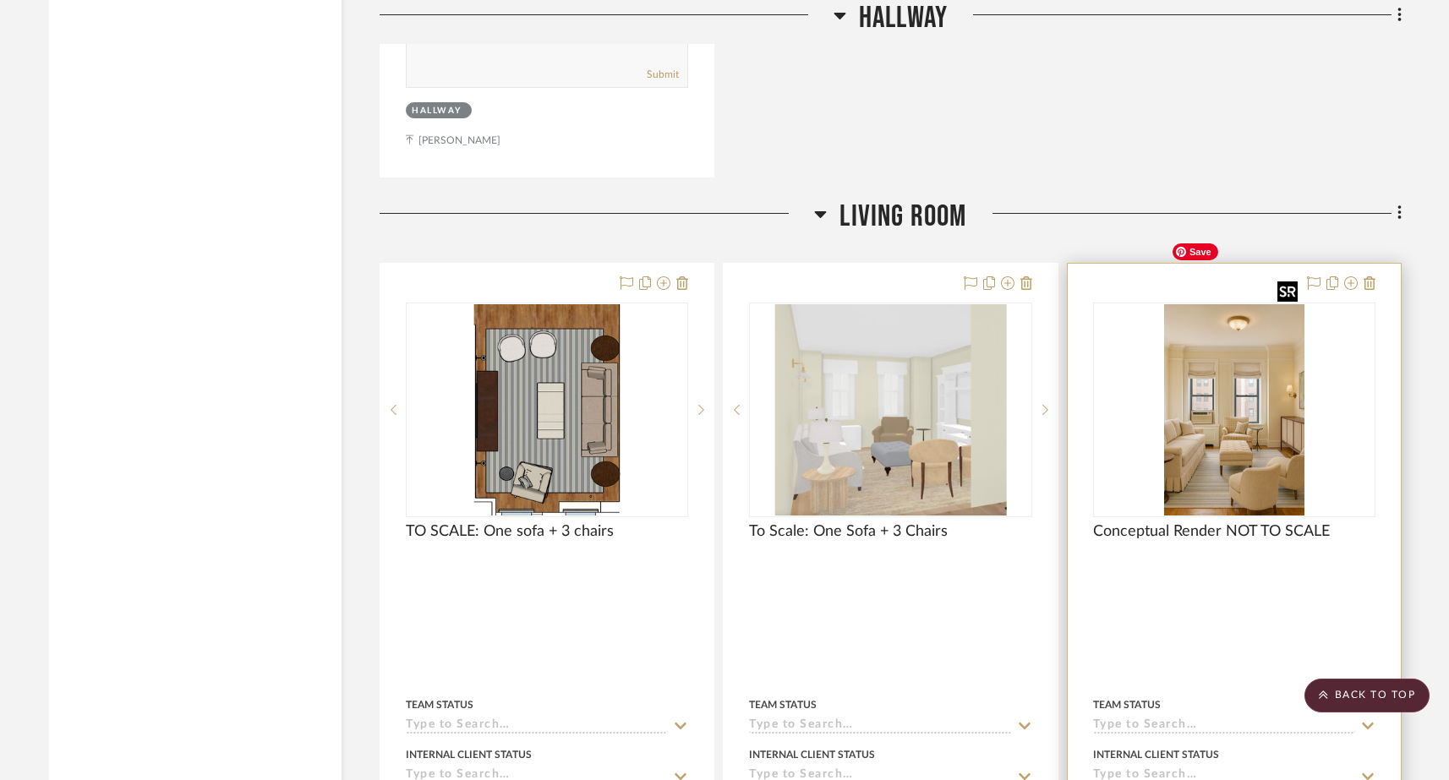
click at [1224, 417] on img "0" at bounding box center [1234, 409] width 140 height 211
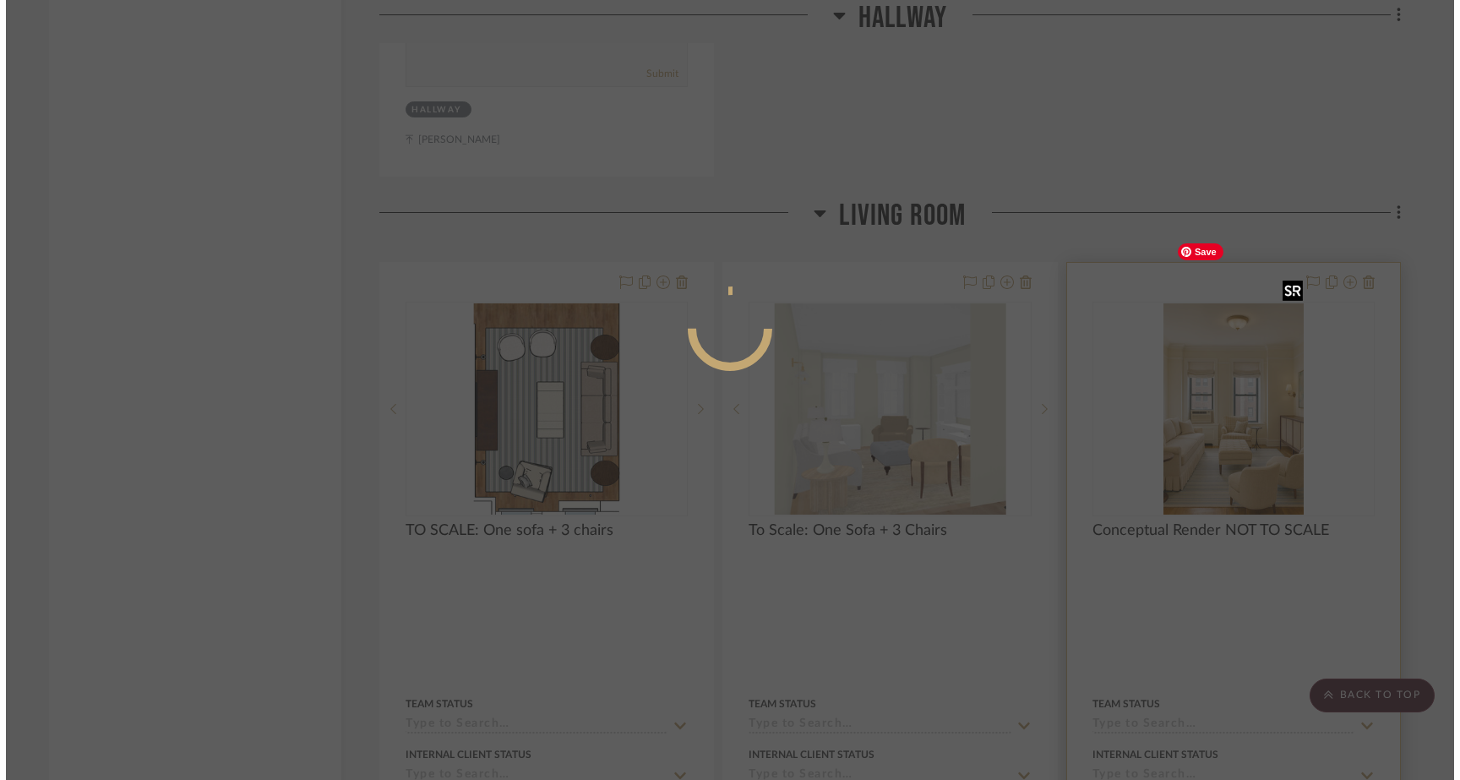
scroll to position [0, 0]
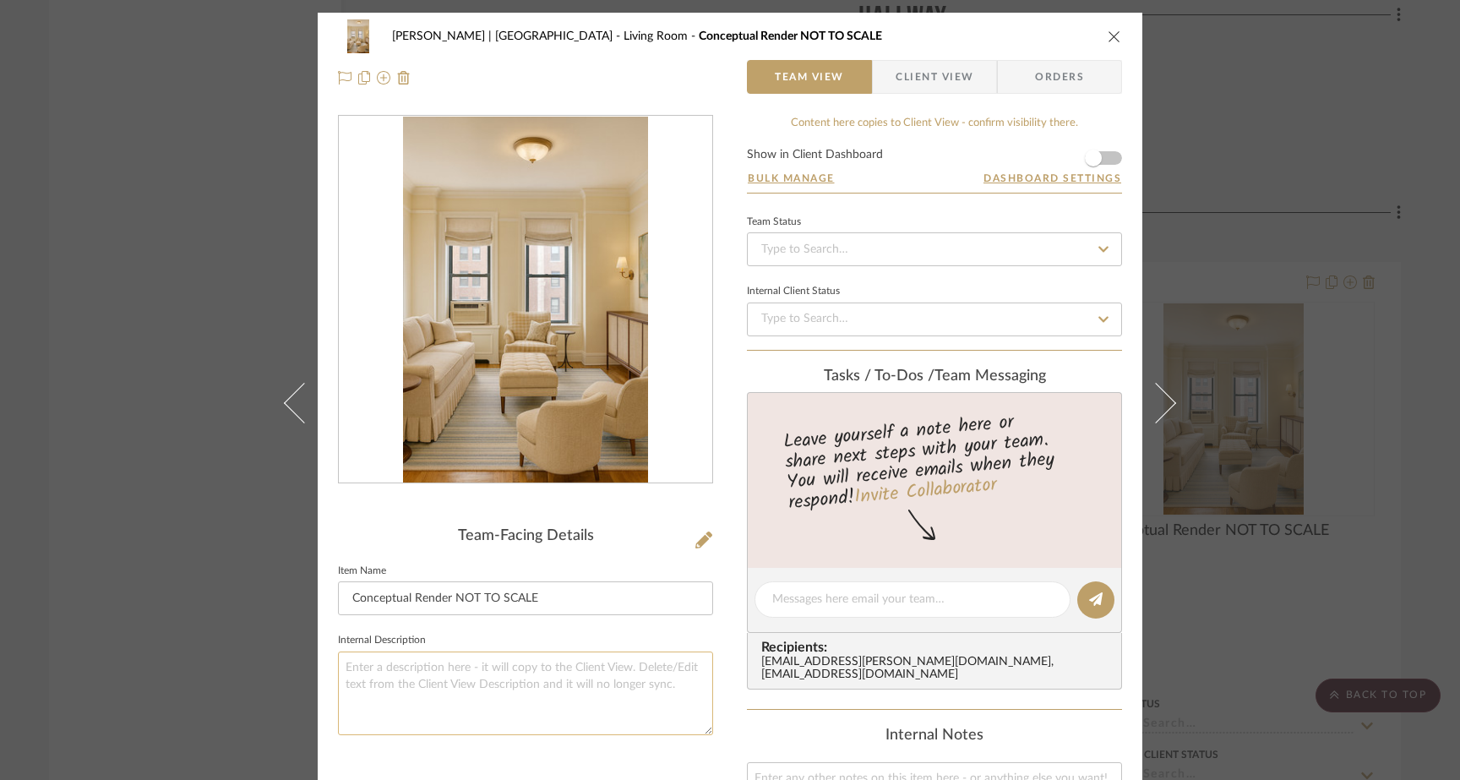
click at [488, 680] on textarea at bounding box center [525, 694] width 375 height 84
type textarea "One sofa, 3 Chairs"
click at [412, 749] on div "Team-Facing Details Item Name Conceptual Render NOT TO SCALE Internal Descripti…" at bounding box center [525, 626] width 375 height 1022
click at [111, 322] on div "Gutstein-Dyja | Upper West Side Living Room Conceptual Render NOT TO SCALE Team…" at bounding box center [730, 390] width 1460 height 780
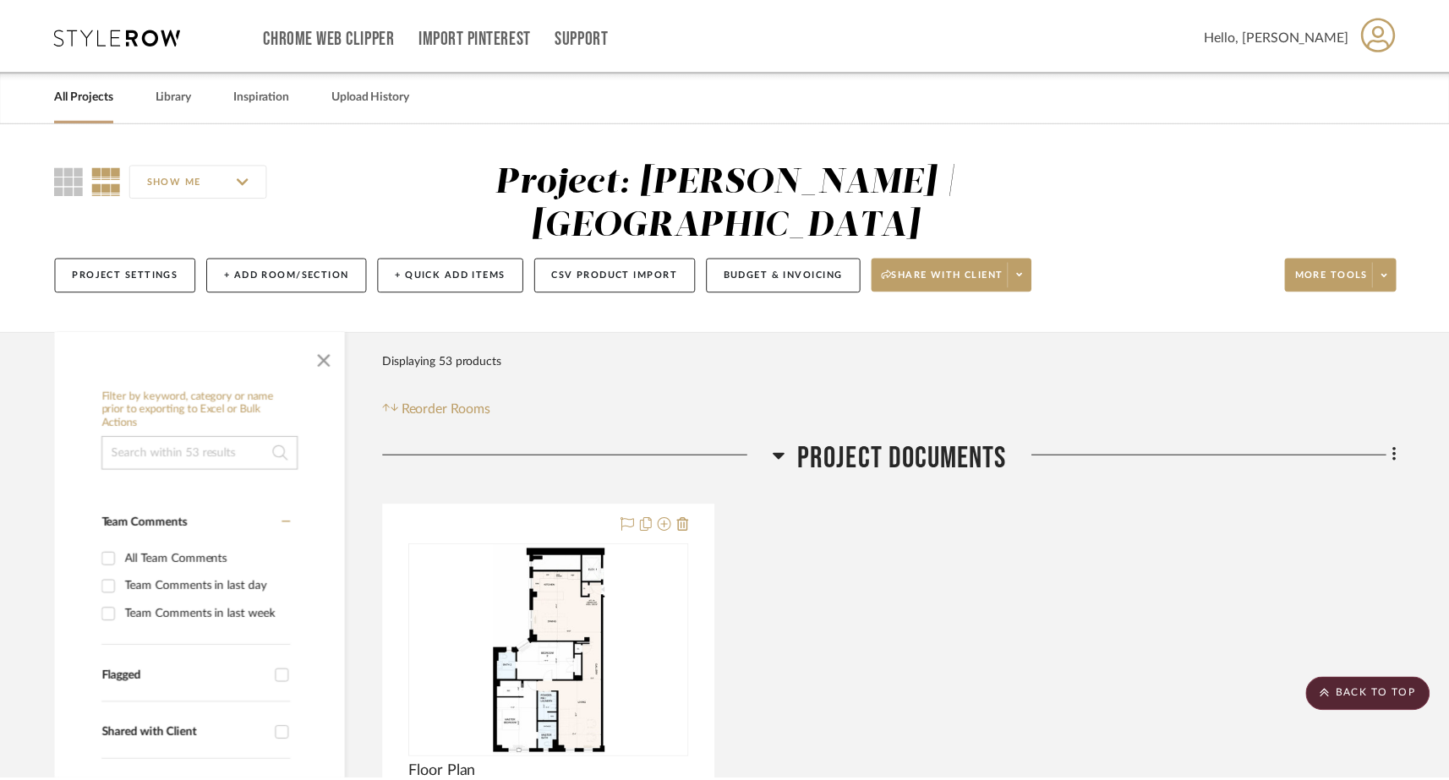
scroll to position [6239, 0]
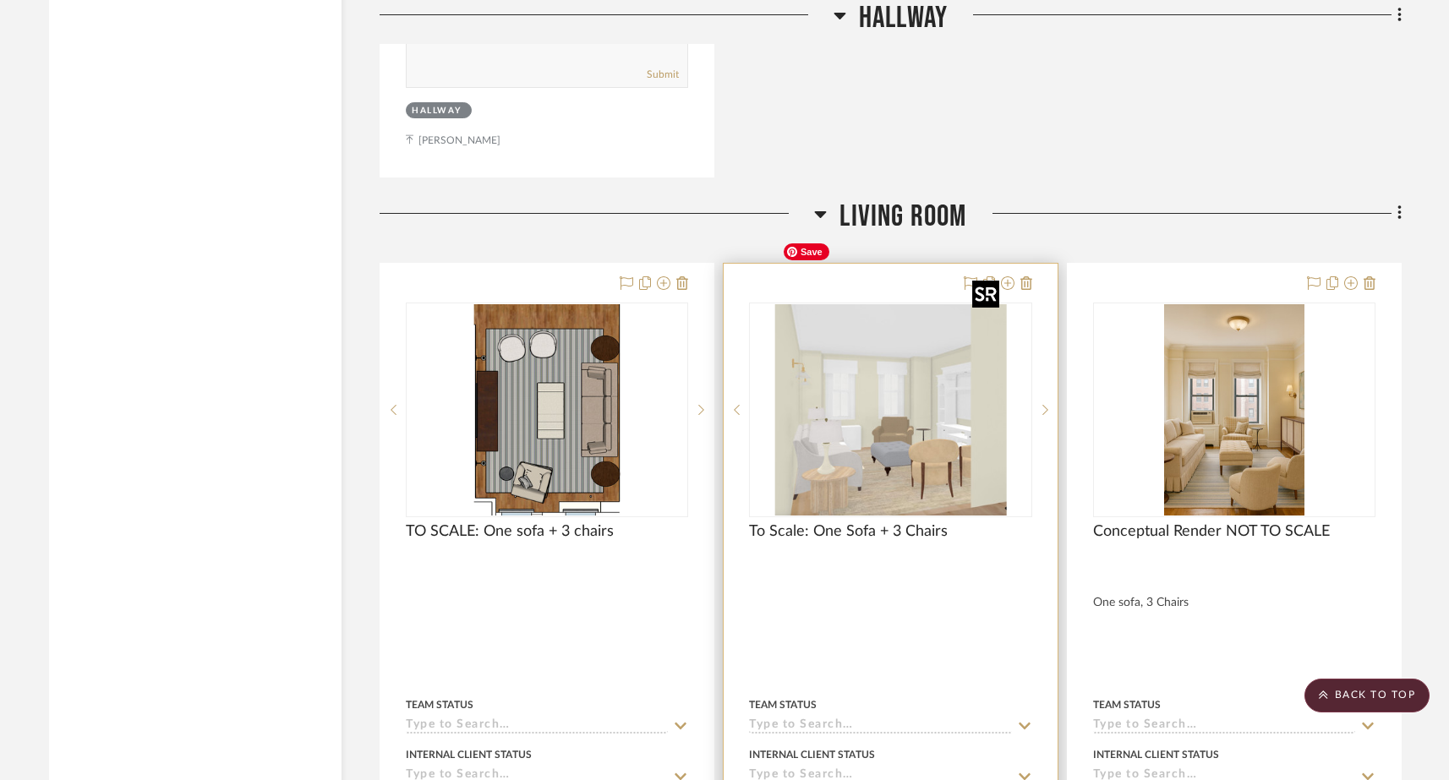
click at [837, 348] on img "0" at bounding box center [890, 409] width 231 height 211
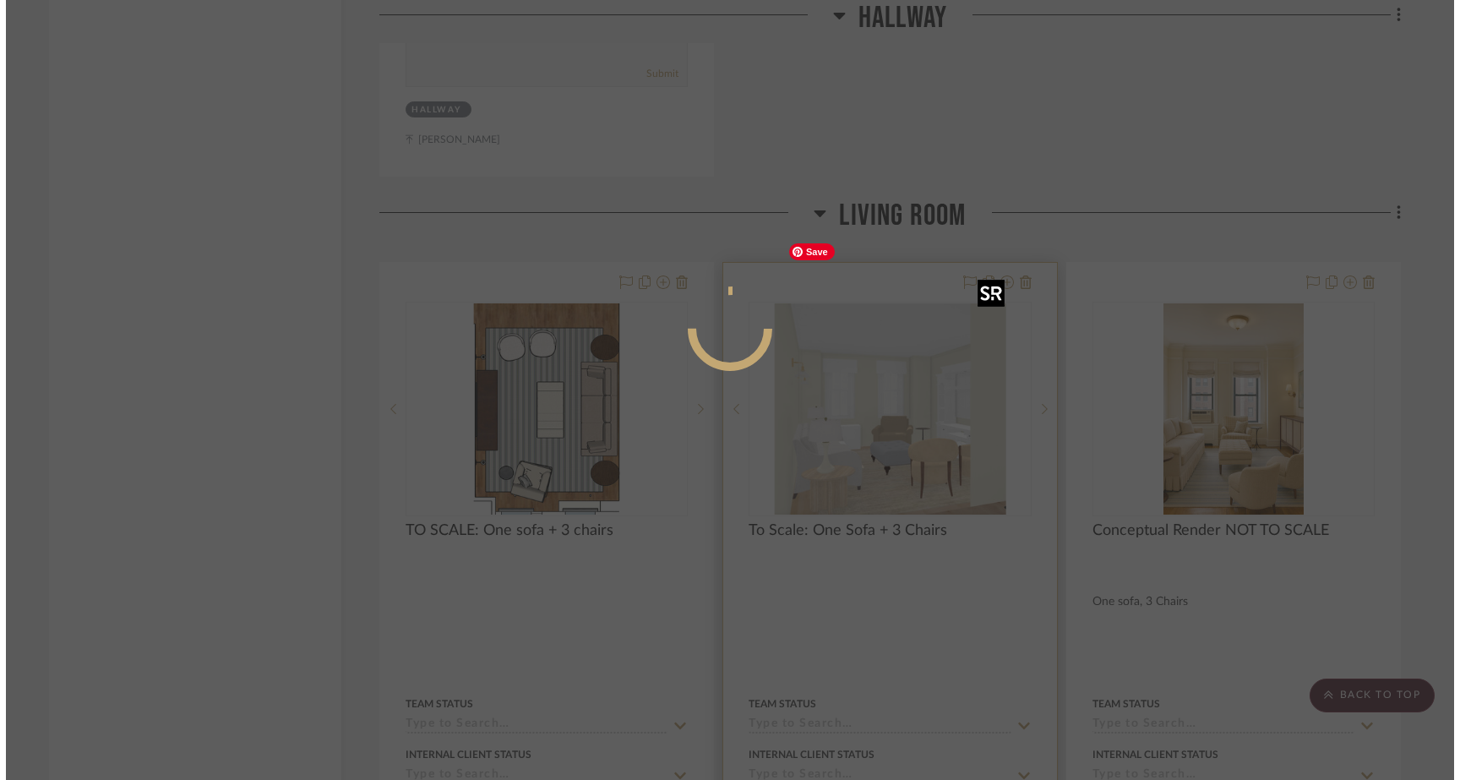
scroll to position [0, 0]
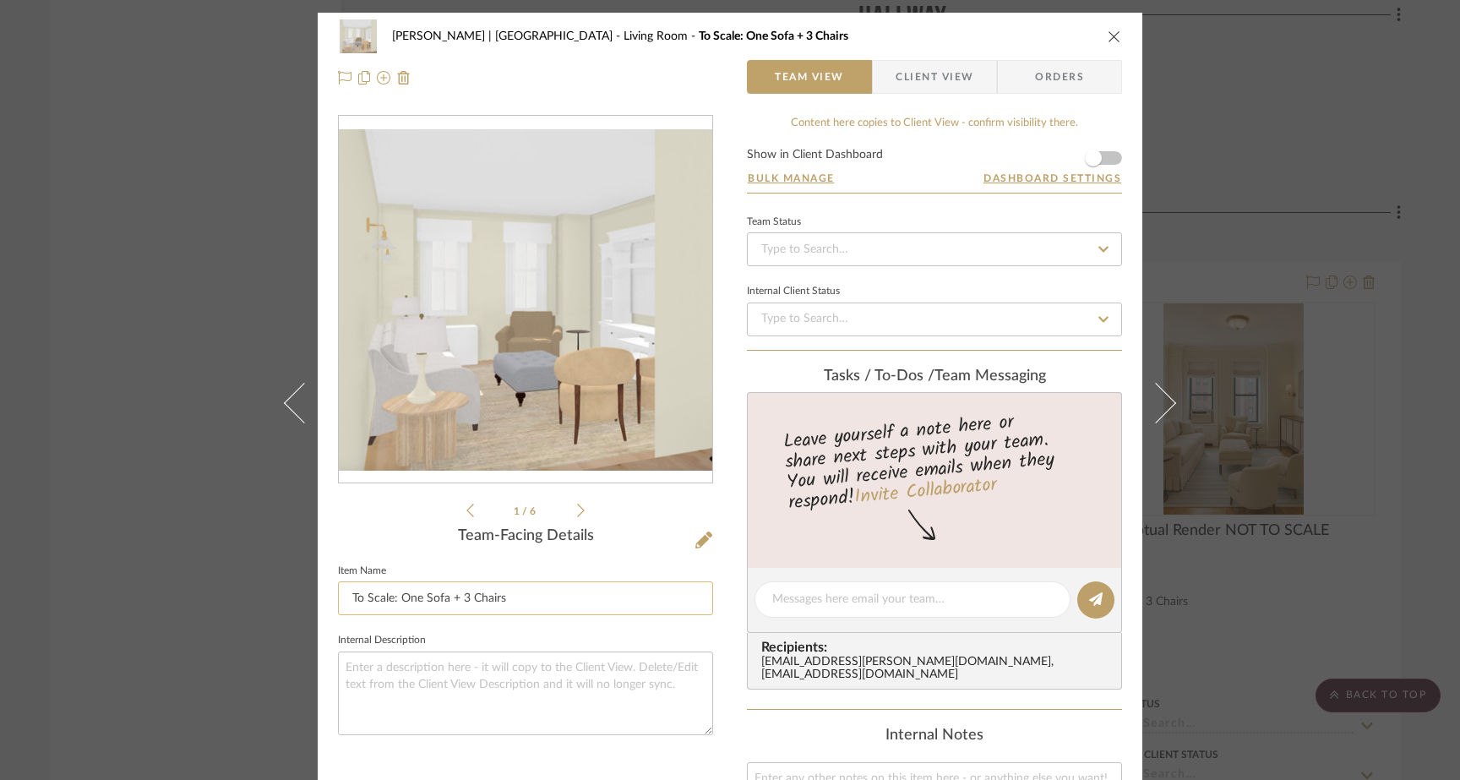
drag, startPoint x: 389, startPoint y: 602, endPoint x: 341, endPoint y: 602, distance: 48.2
click at [341, 602] on input "To Scale: One Sofa + 3 Chairs" at bounding box center [525, 598] width 375 height 34
type input "TO SCALE: One Sofa + 3 Chairs"
click at [406, 627] on sr-form-field "Item Name TO SCALE: One Sofa + 3 Chairs" at bounding box center [525, 595] width 375 height 70
click at [577, 513] on icon at bounding box center [581, 511] width 8 height 14
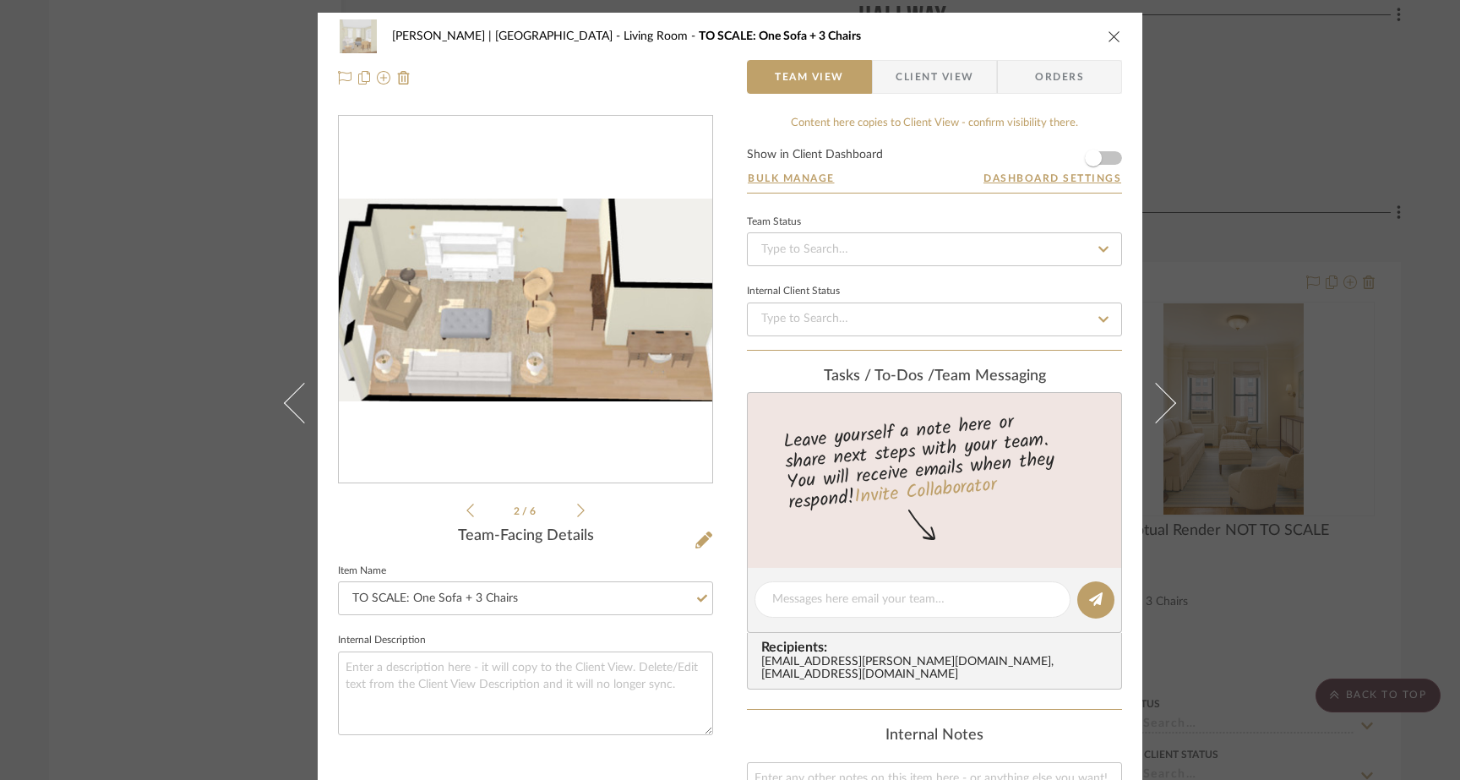
click at [577, 513] on icon at bounding box center [581, 511] width 8 height 14
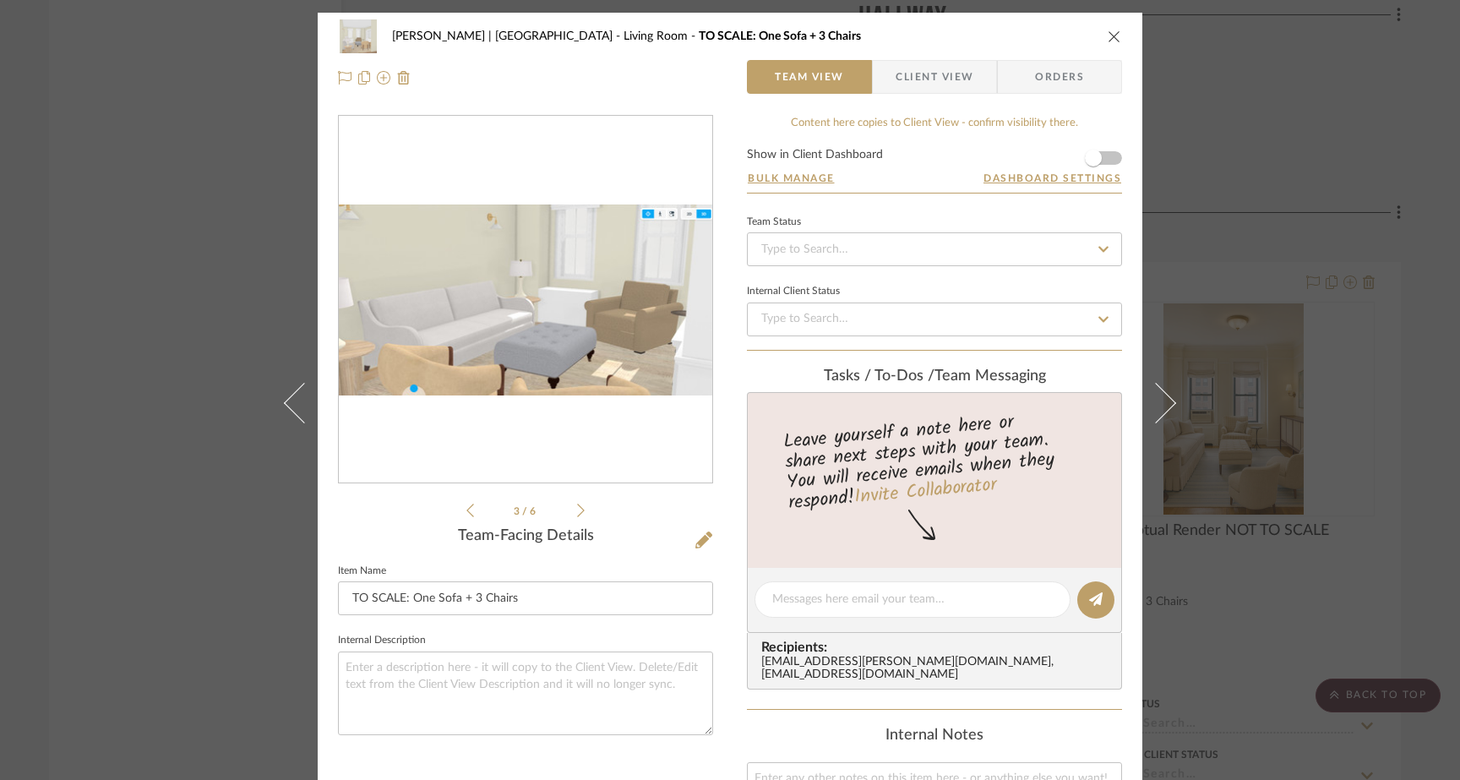
click at [577, 513] on icon at bounding box center [581, 511] width 8 height 14
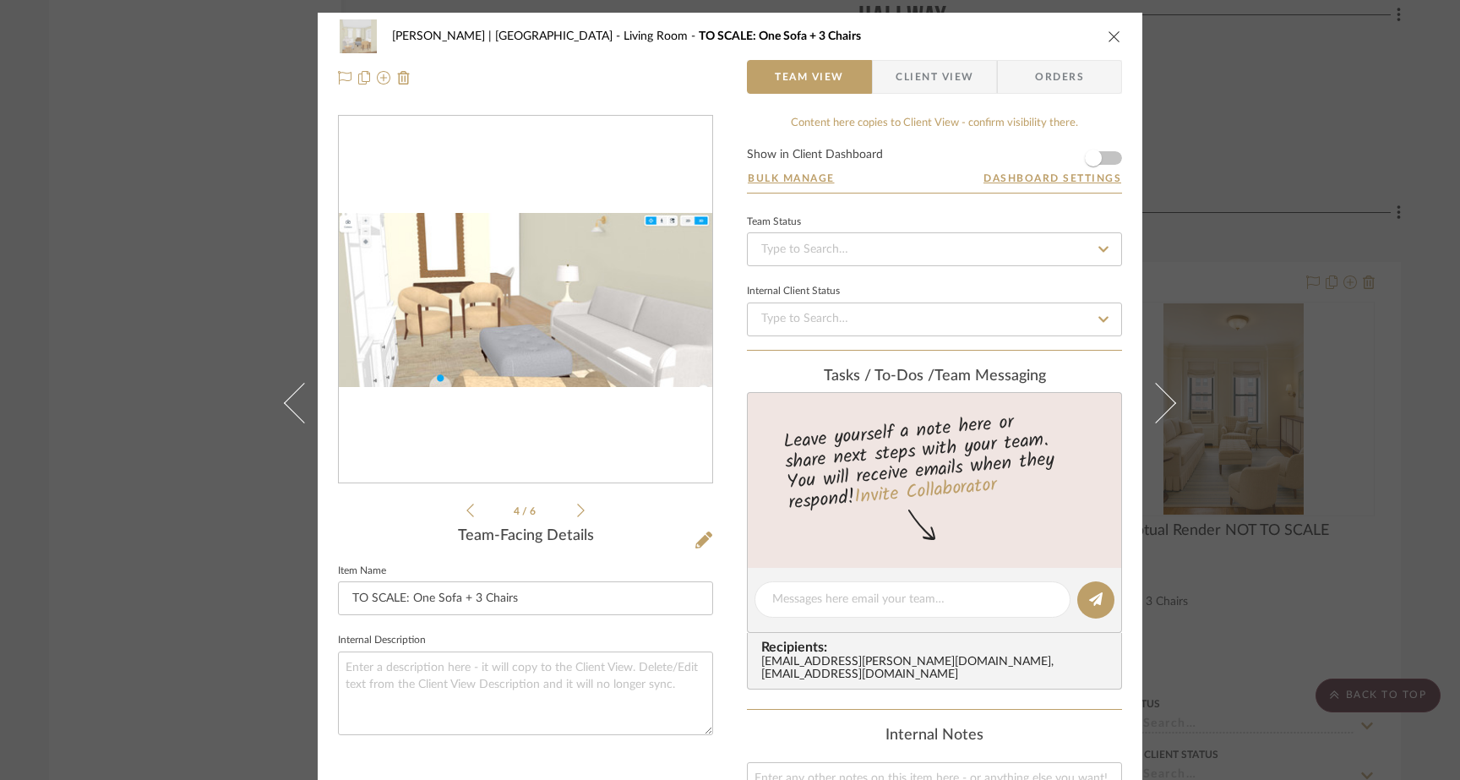
click at [577, 512] on icon at bounding box center [581, 511] width 8 height 14
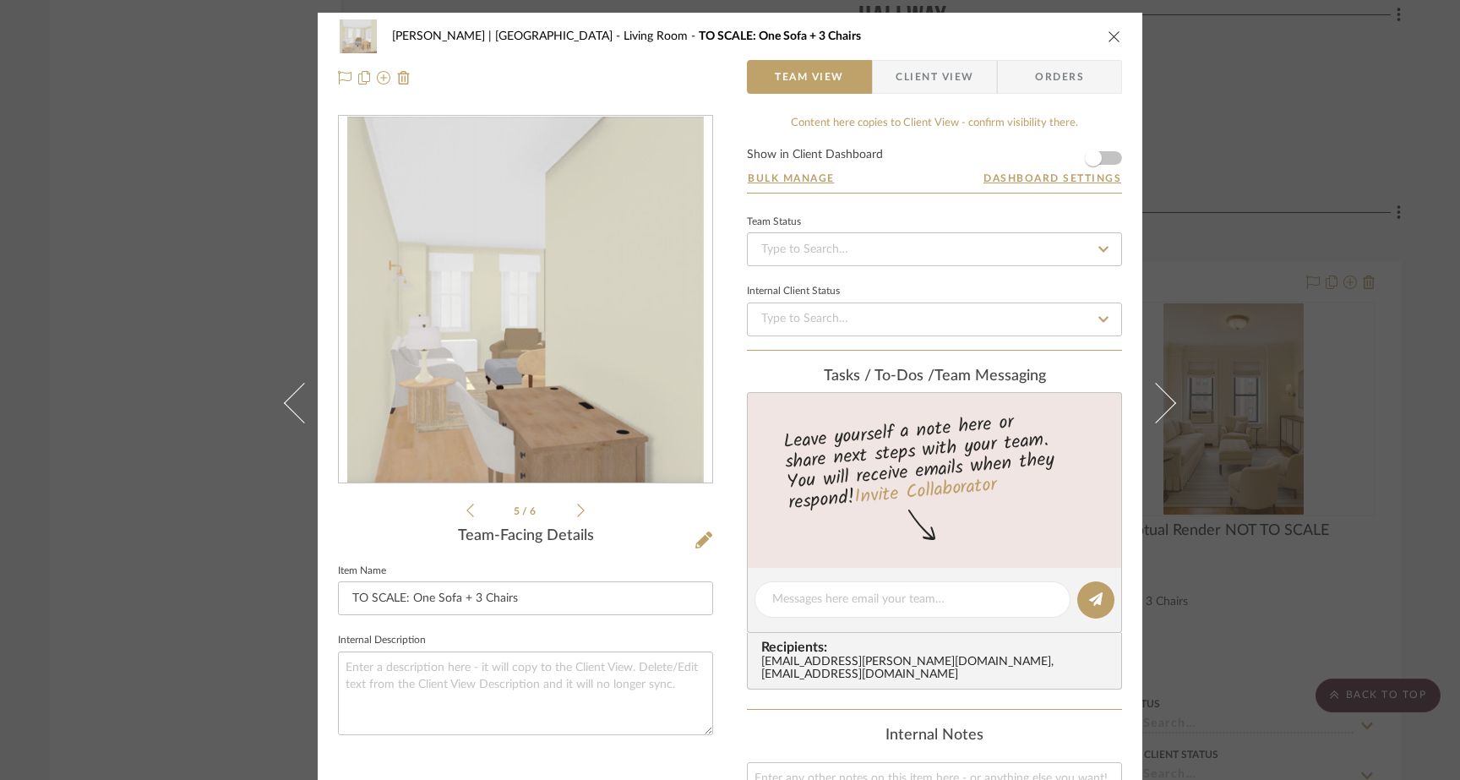
click at [577, 512] on icon at bounding box center [581, 511] width 8 height 14
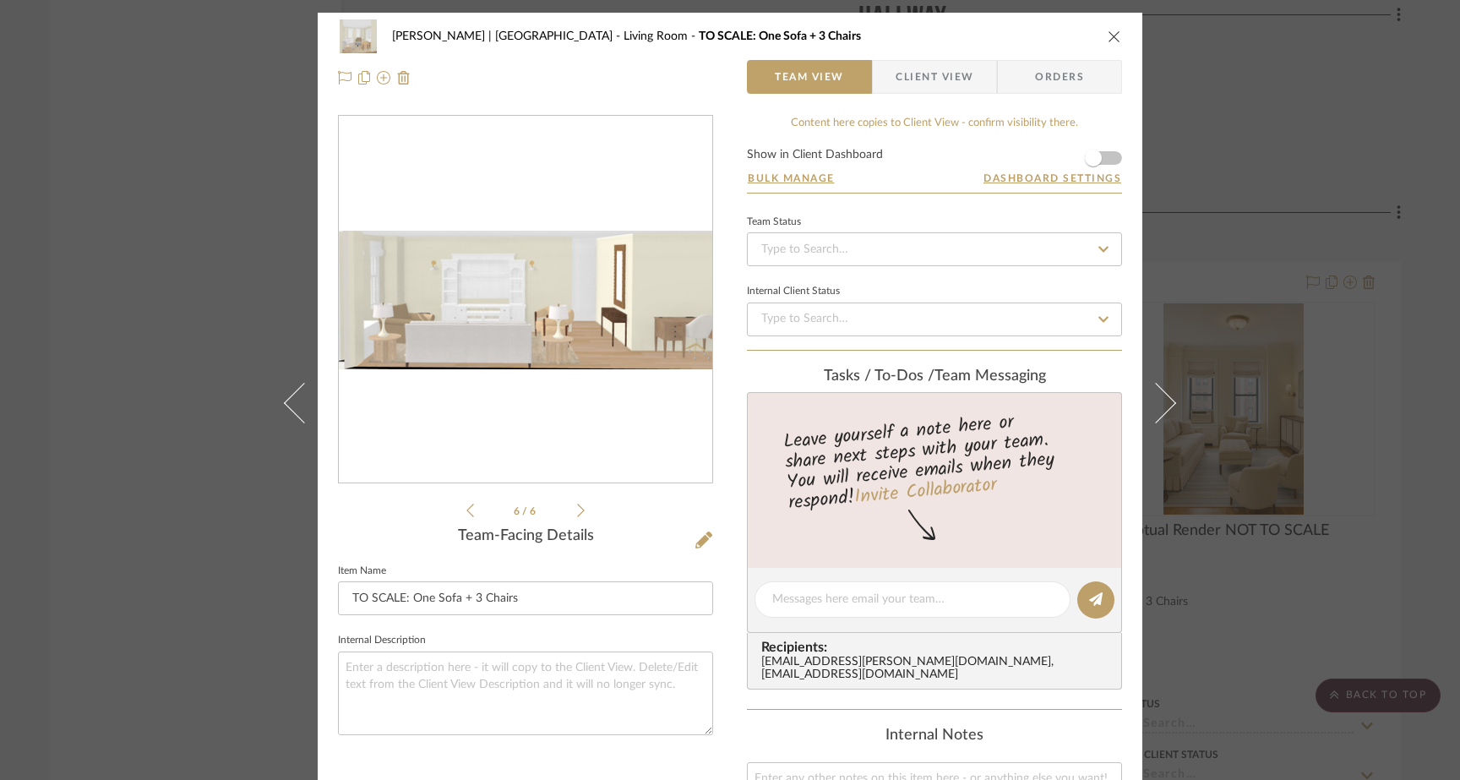
click at [577, 512] on icon at bounding box center [581, 511] width 8 height 14
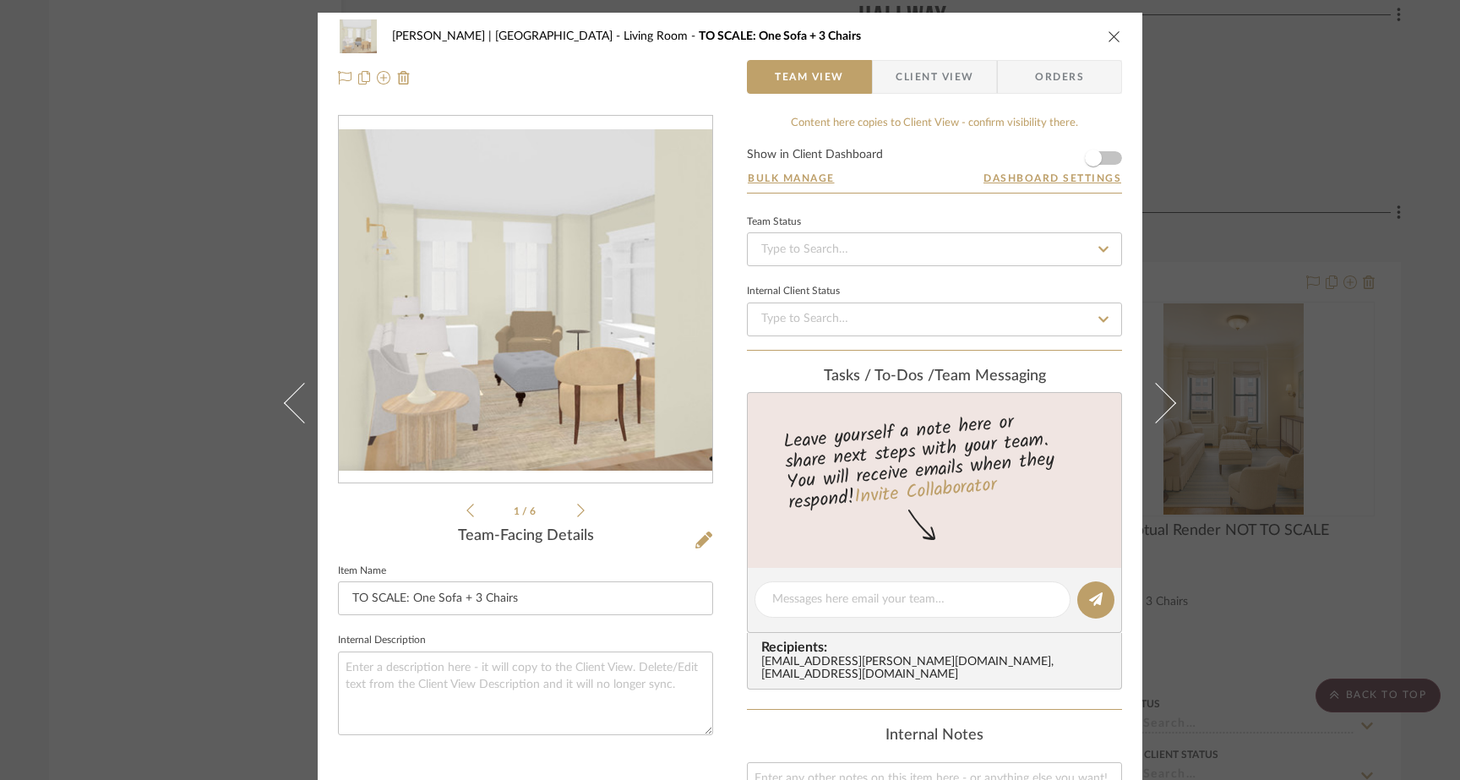
click at [205, 259] on div "Gutstein-Dyja | Upper West Side Living Room TO SCALE: One Sofa + 3 Chairs Team …" at bounding box center [730, 390] width 1460 height 780
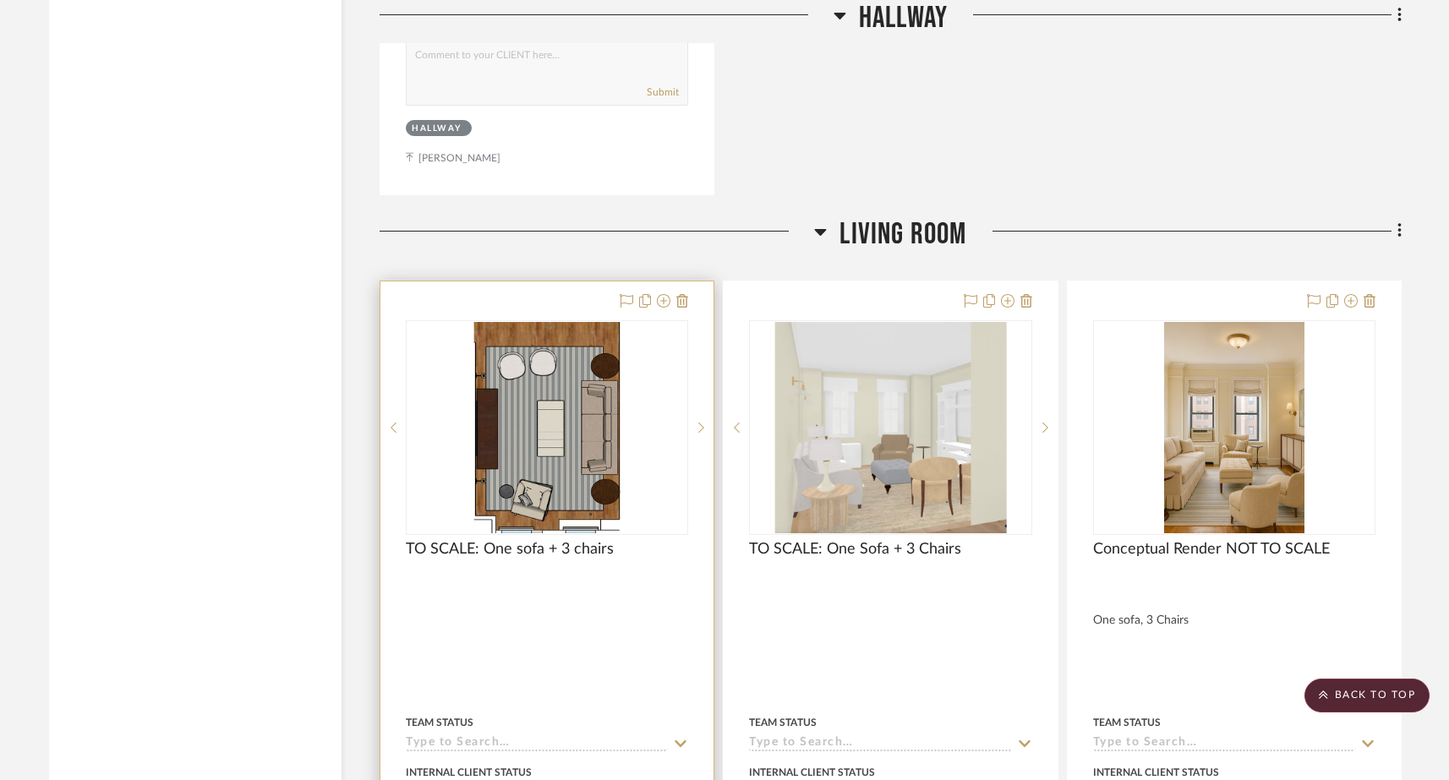
scroll to position [6220, 0]
click at [699, 423] on icon at bounding box center [701, 429] width 6 height 12
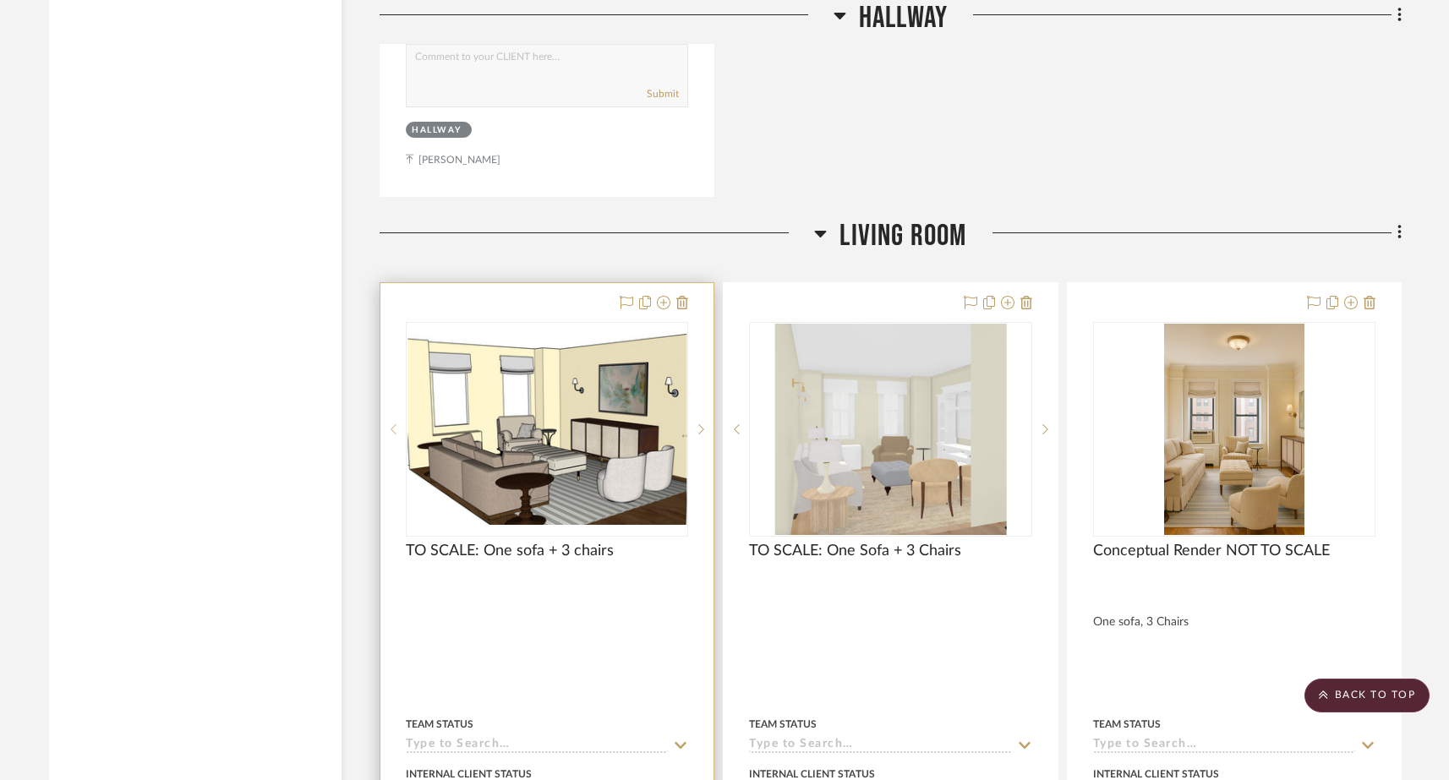
click at [396, 423] on icon at bounding box center [393, 429] width 6 height 12
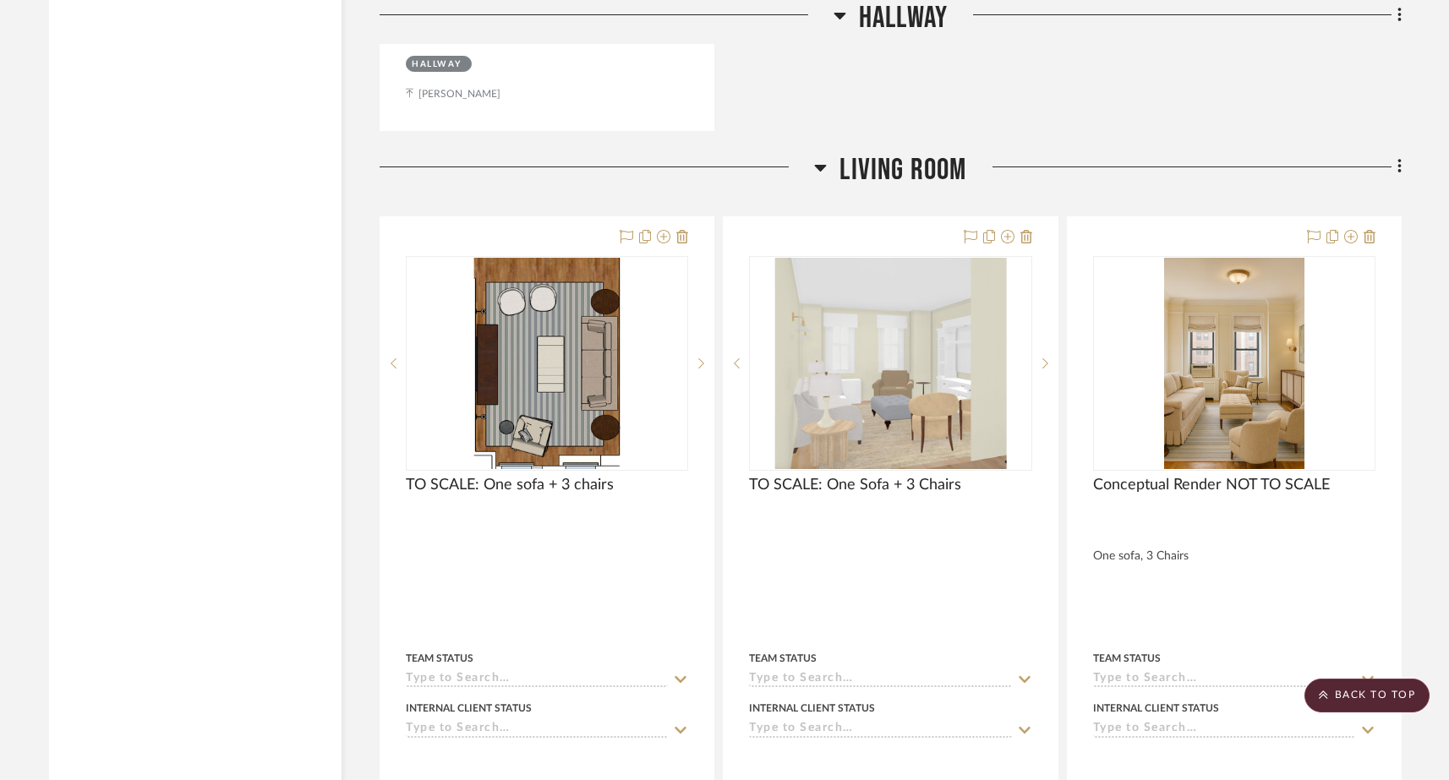
scroll to position [6238, 0]
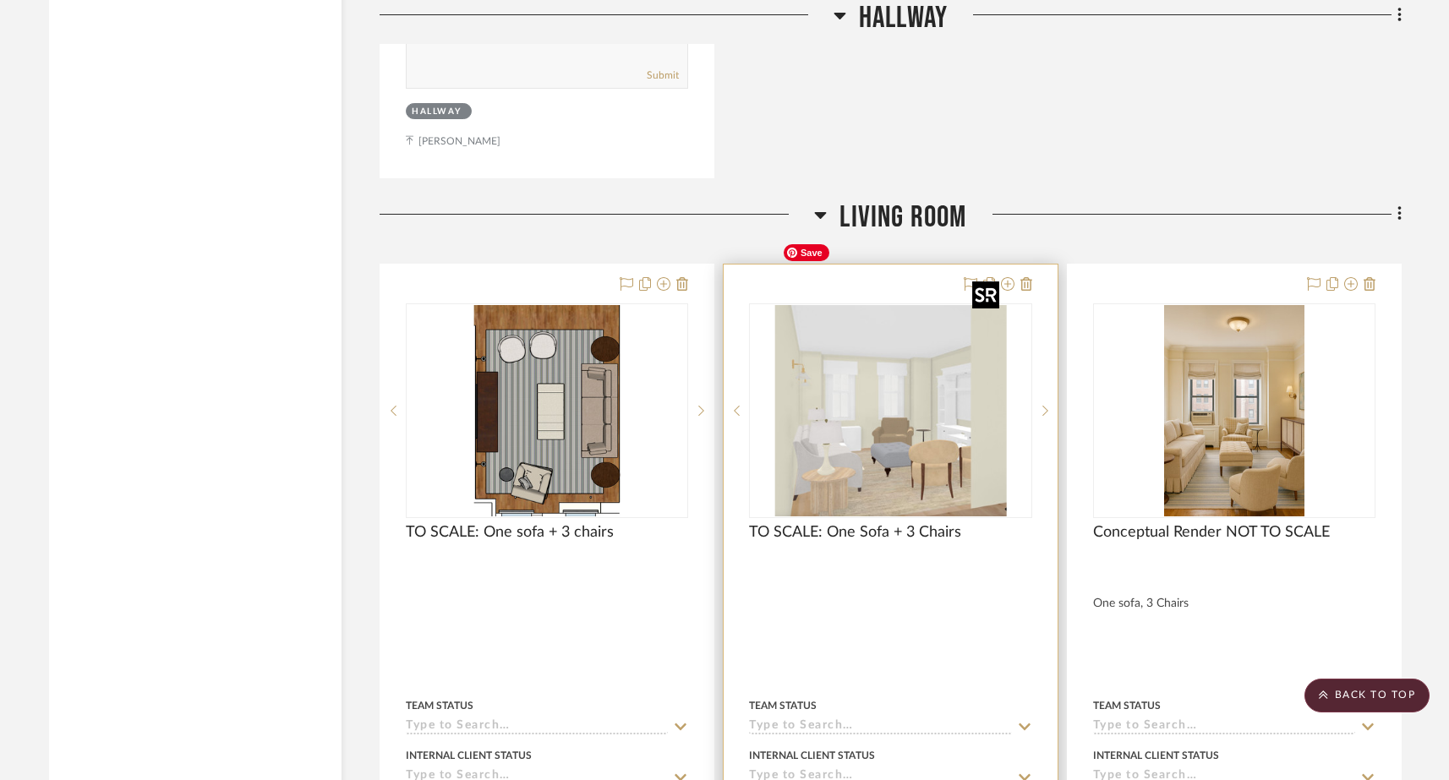
click at [975, 365] on img "0" at bounding box center [890, 410] width 231 height 211
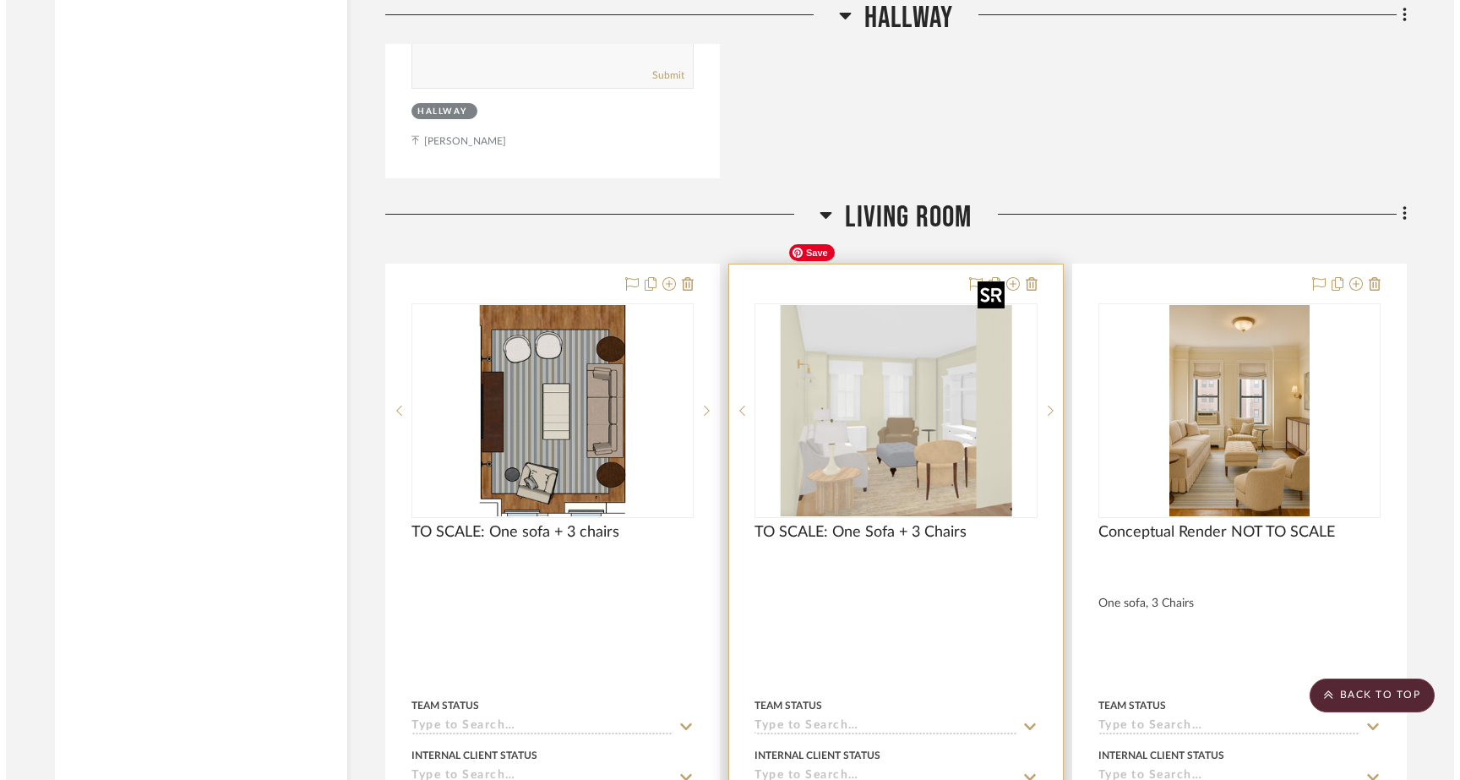
scroll to position [0, 0]
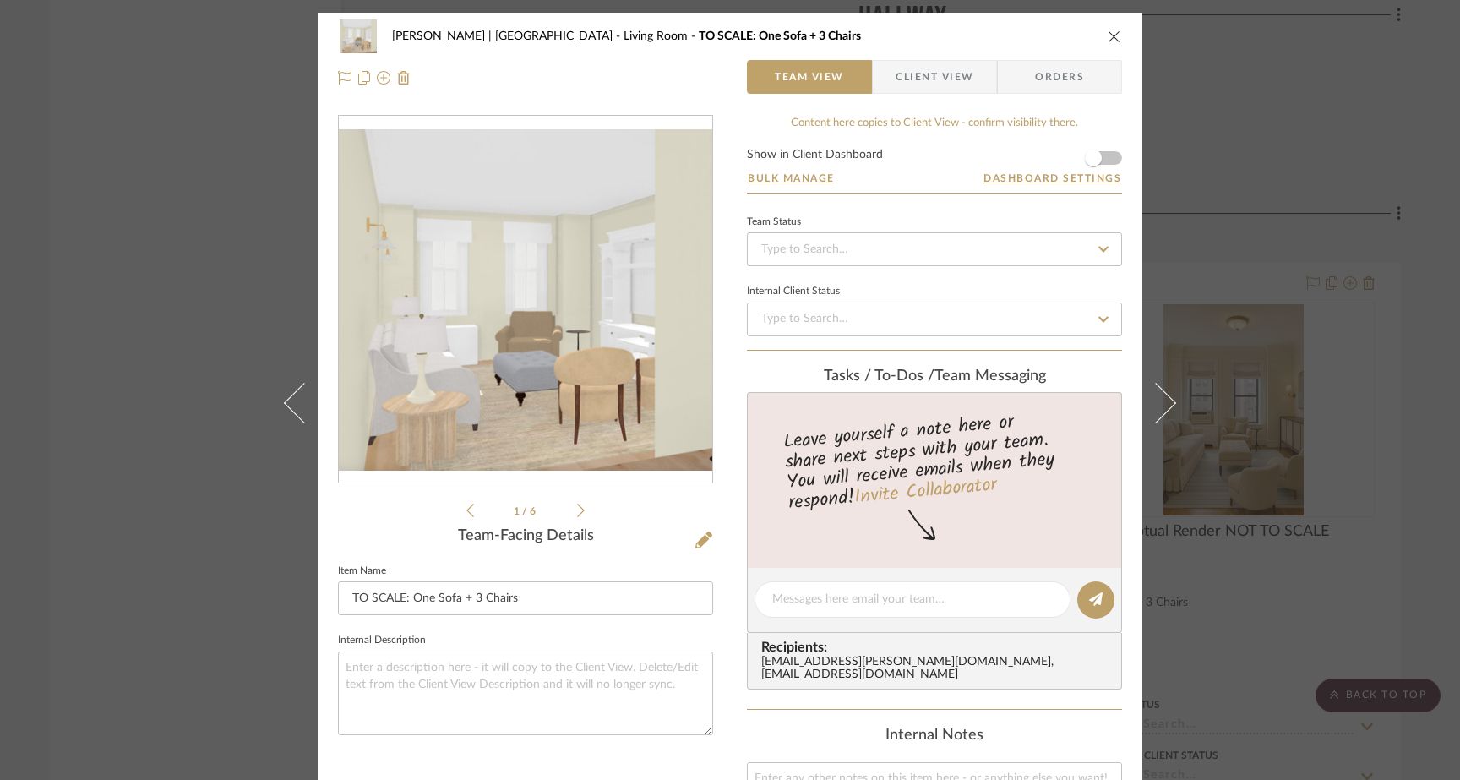
click at [577, 510] on icon at bounding box center [581, 510] width 8 height 15
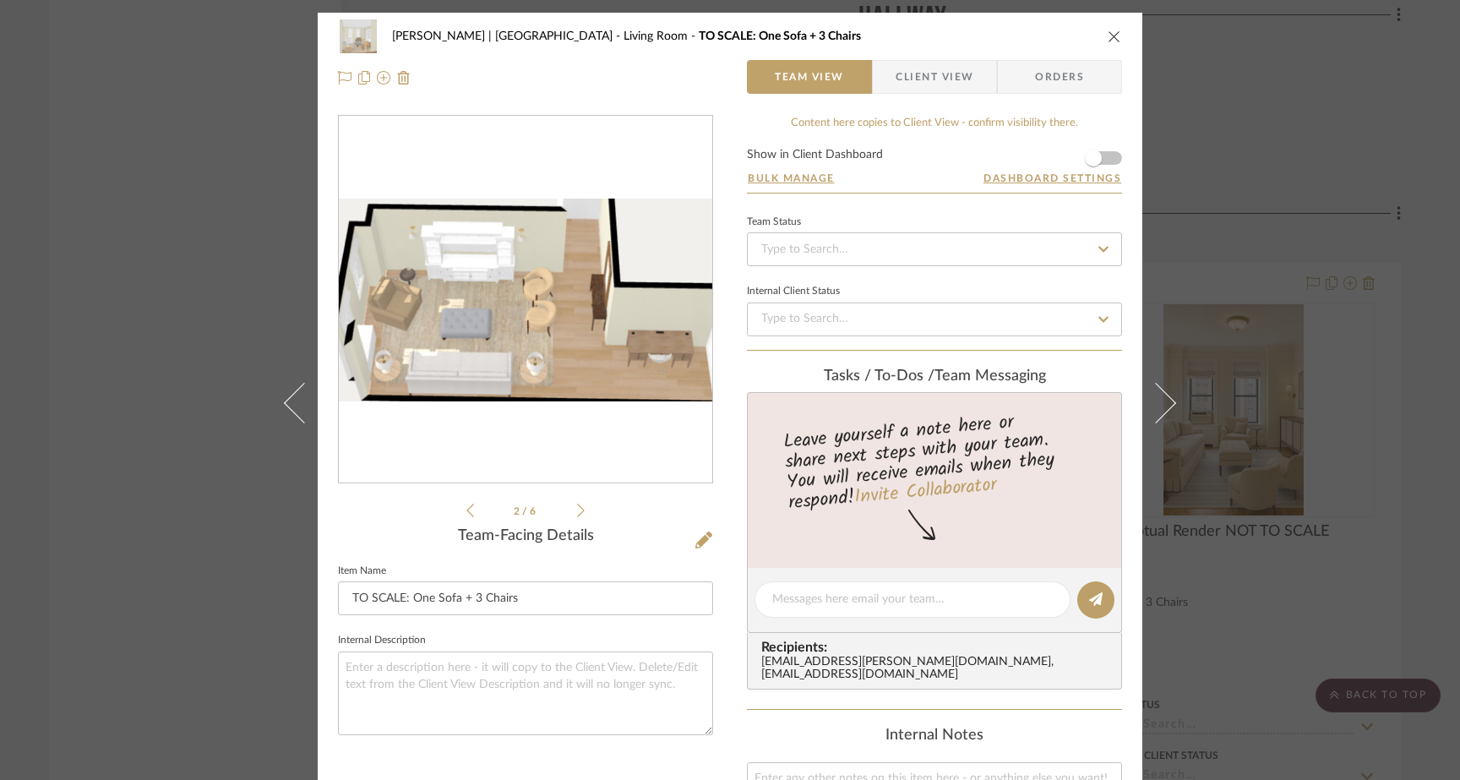
click at [577, 510] on icon at bounding box center [581, 510] width 8 height 15
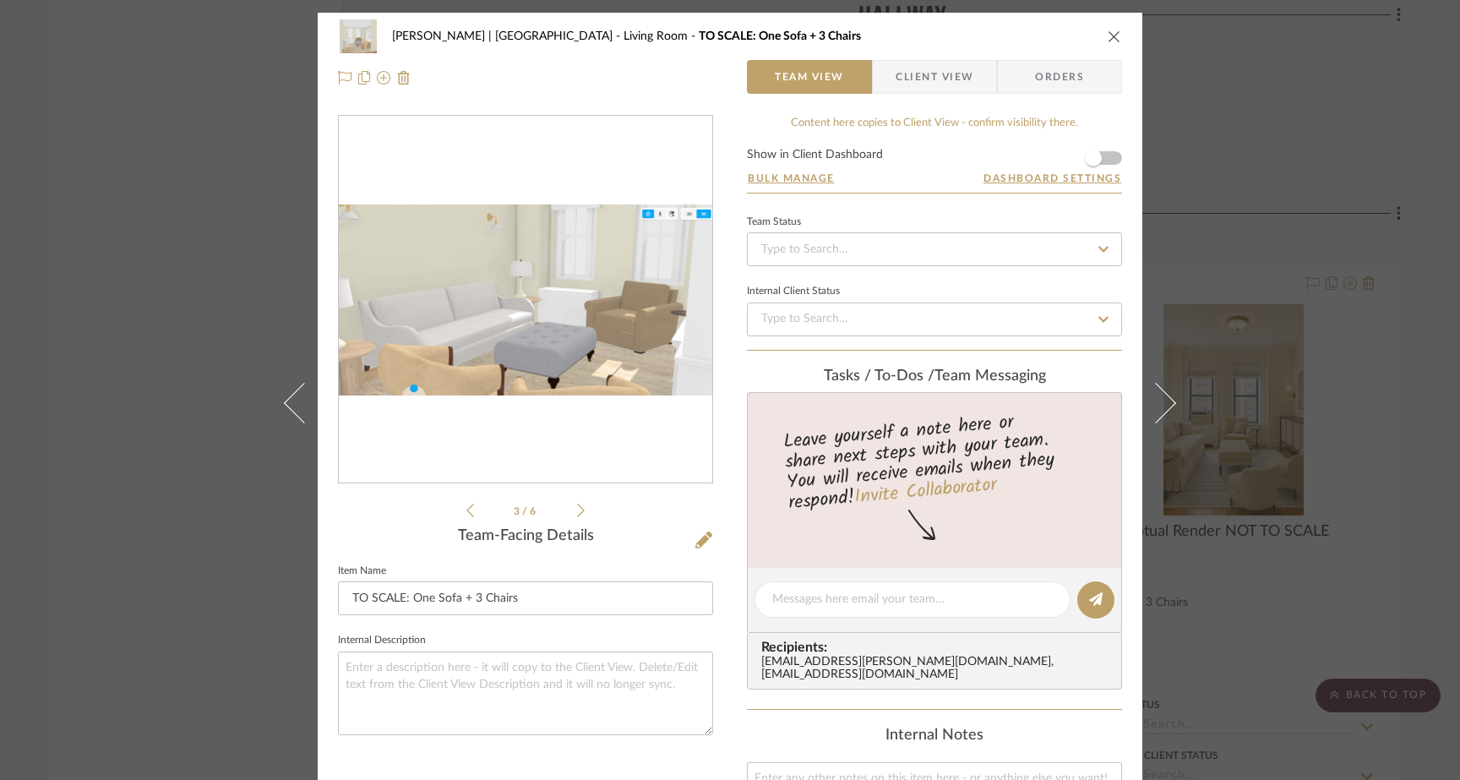
click at [577, 510] on icon at bounding box center [581, 510] width 8 height 15
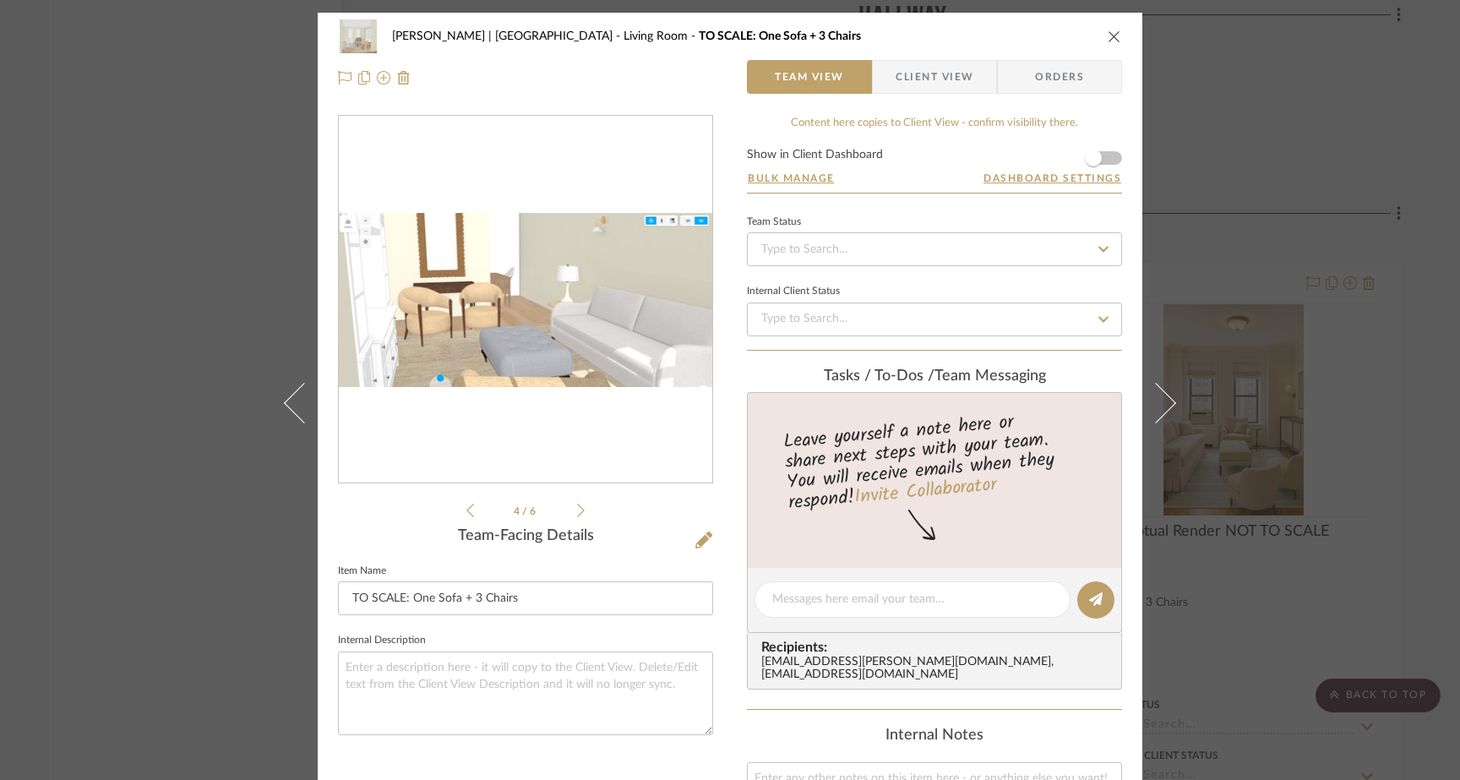
click at [577, 510] on icon at bounding box center [581, 510] width 8 height 15
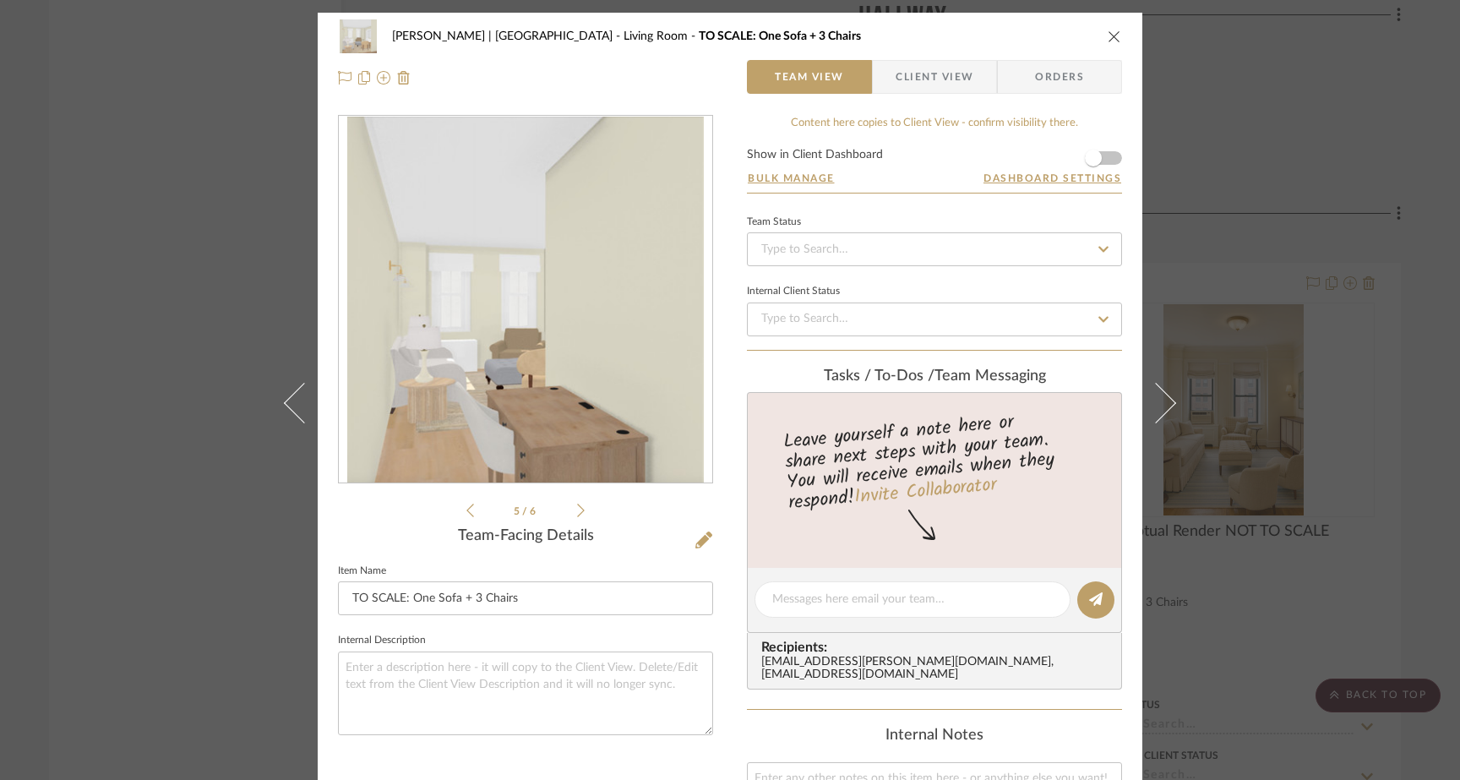
click at [577, 510] on icon at bounding box center [581, 510] width 8 height 15
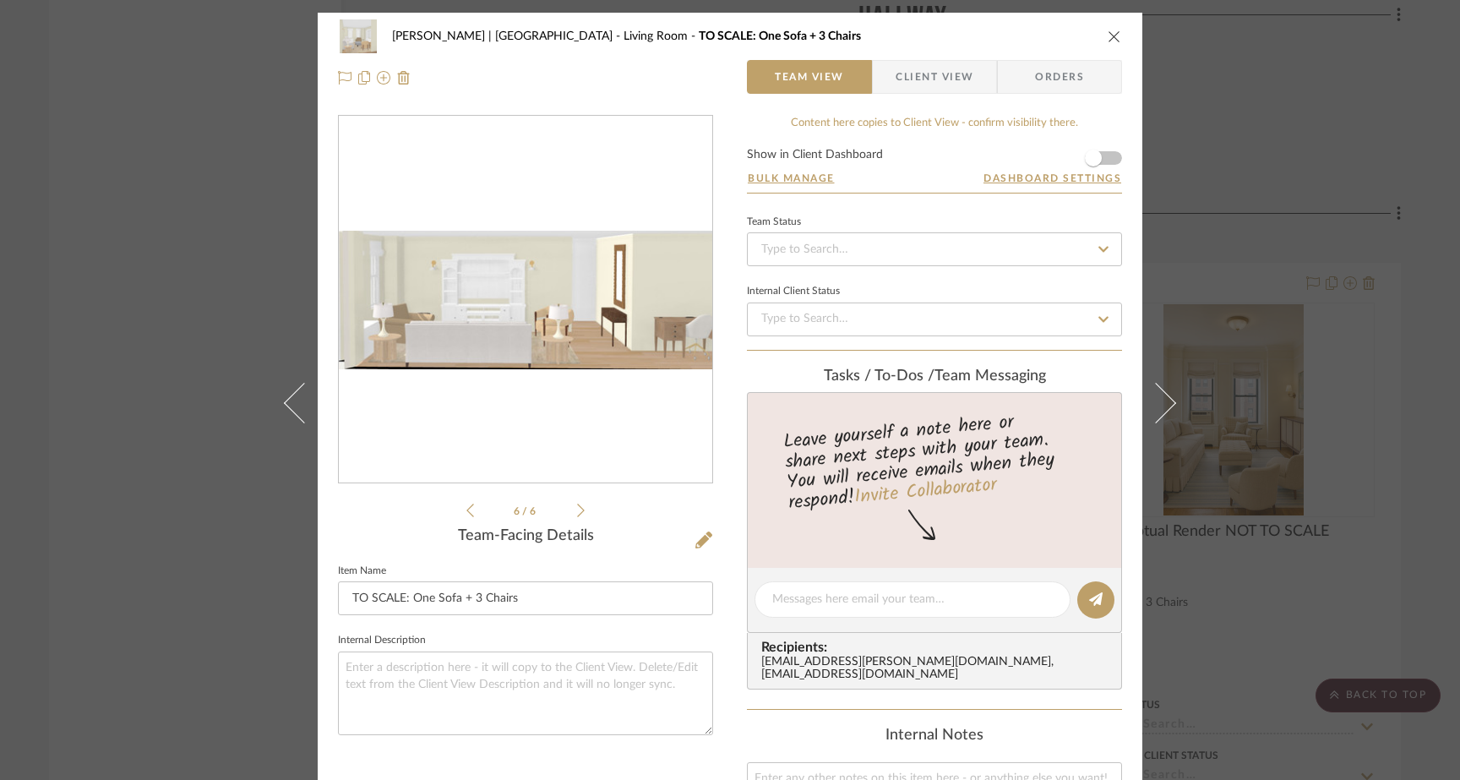
click at [246, 291] on div "Gutstein-Dyja | Upper West Side Living Room TO SCALE: One Sofa + 3 Chairs Team …" at bounding box center [730, 390] width 1460 height 780
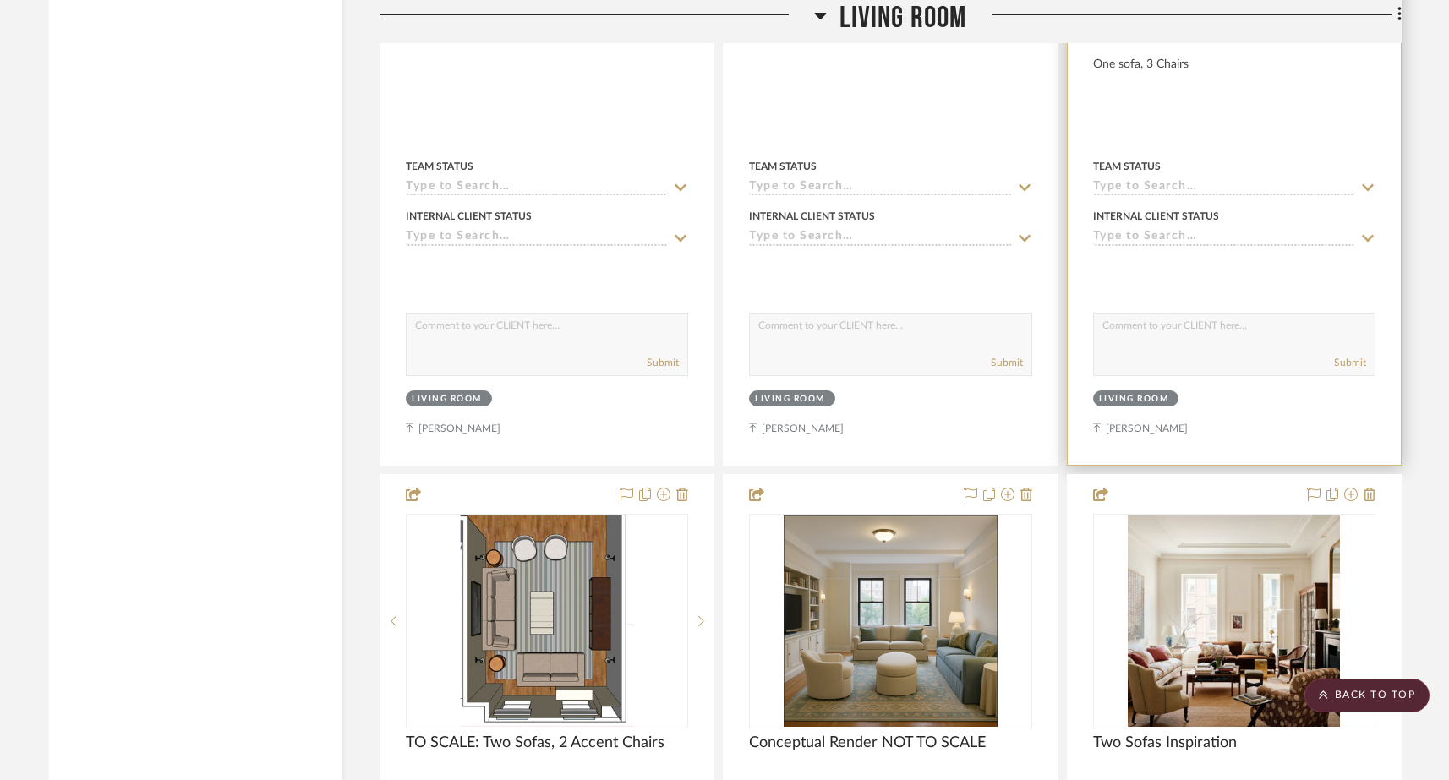
scroll to position [6839, 0]
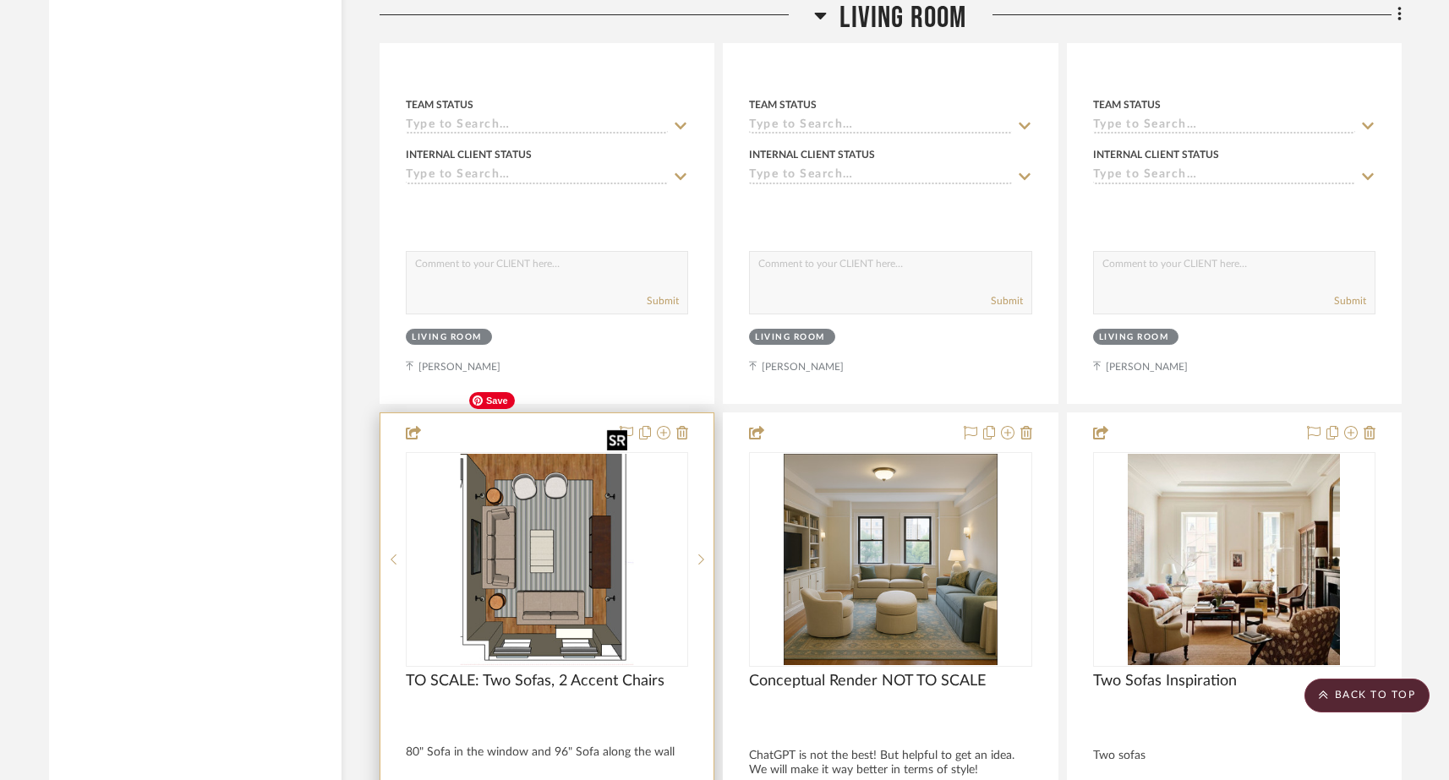
click at [565, 454] on img "0" at bounding box center [547, 559] width 173 height 211
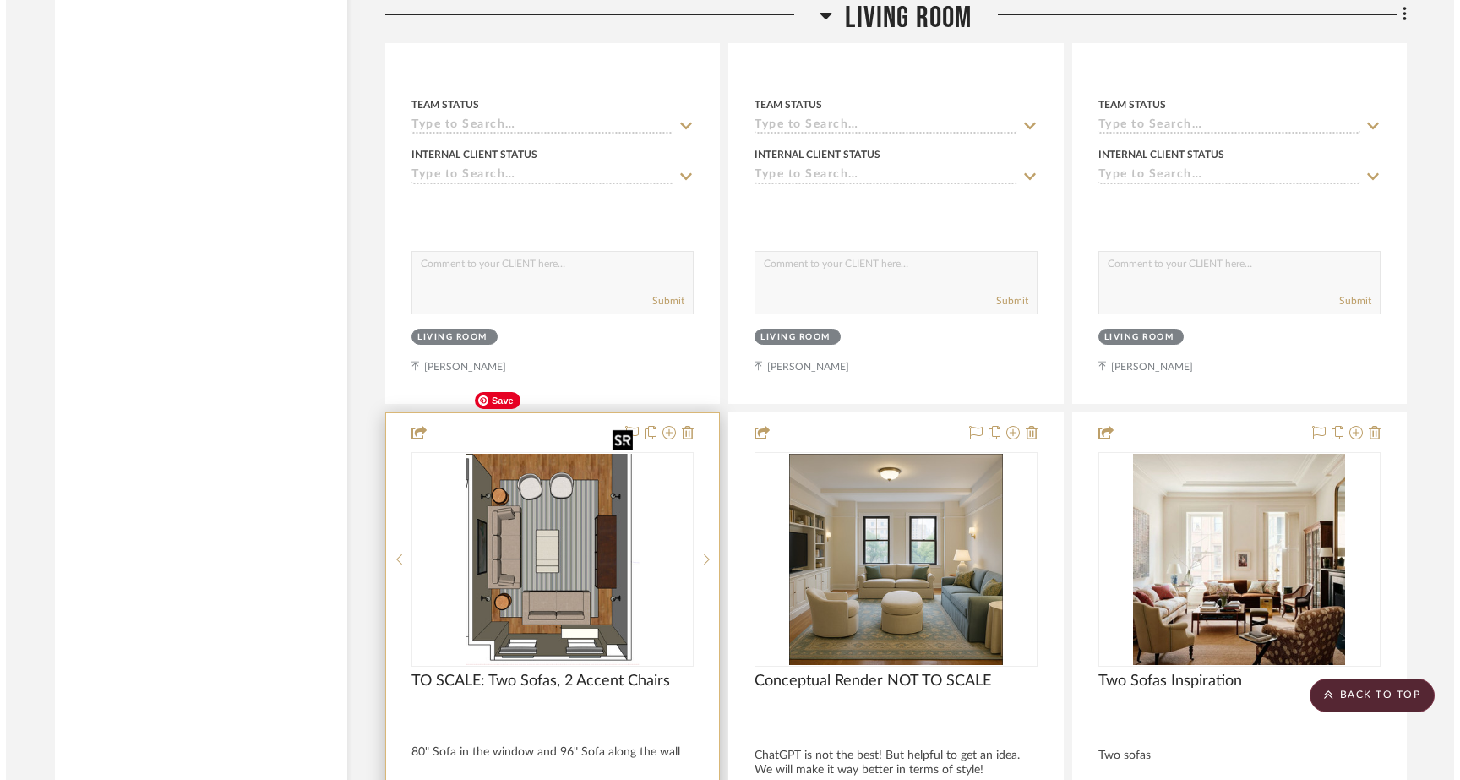
scroll to position [0, 0]
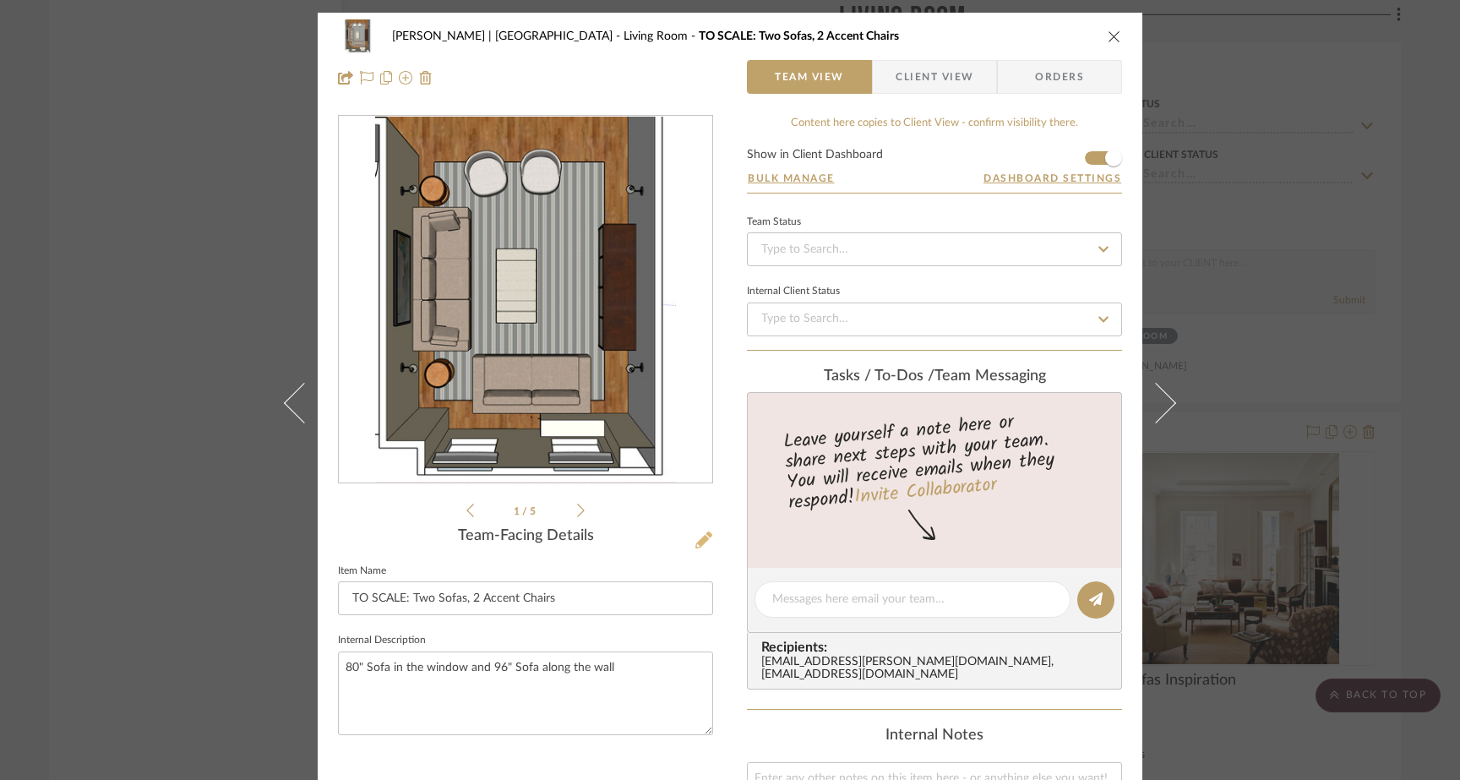
click at [701, 544] on icon at bounding box center [704, 540] width 17 height 17
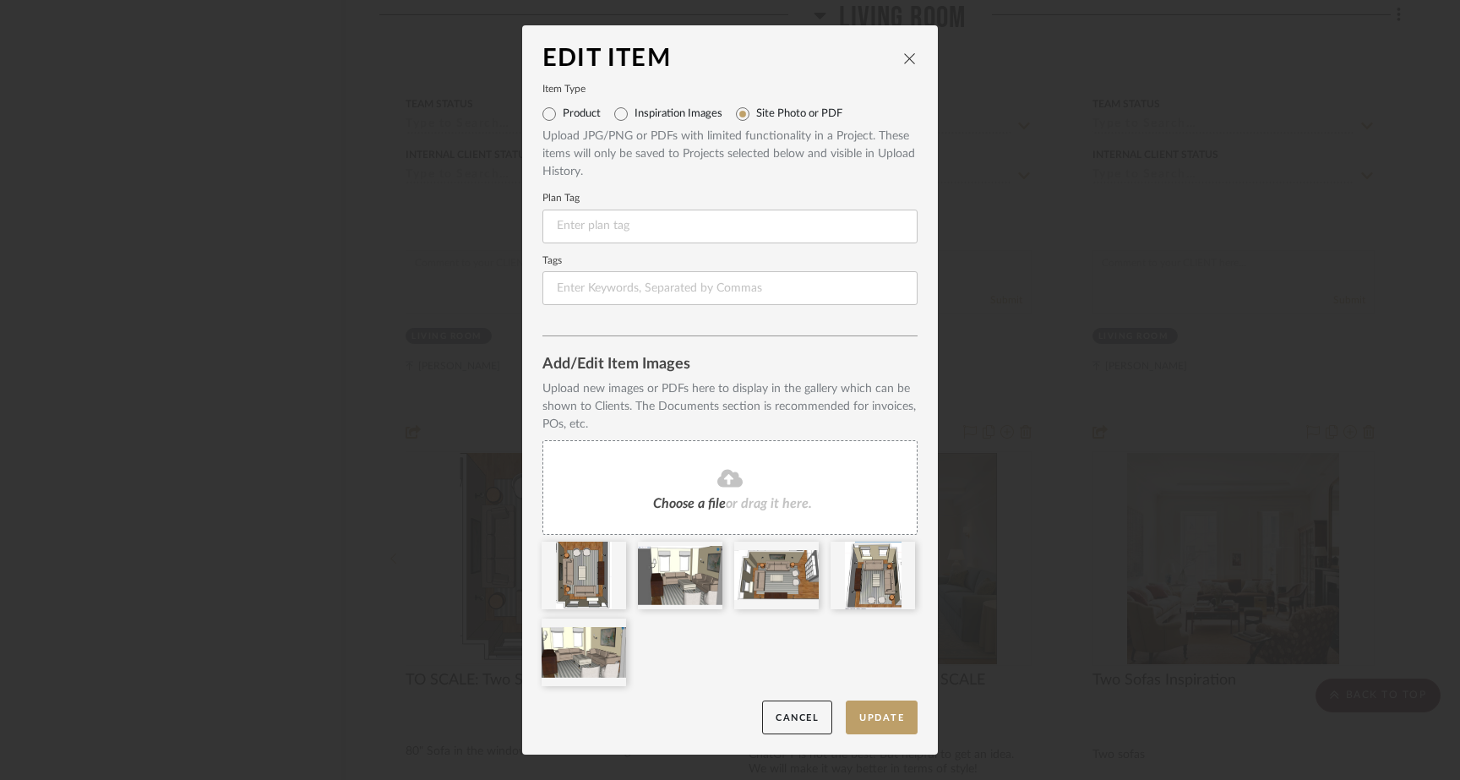
click at [727, 503] on span "or drag it here." at bounding box center [769, 504] width 86 height 14
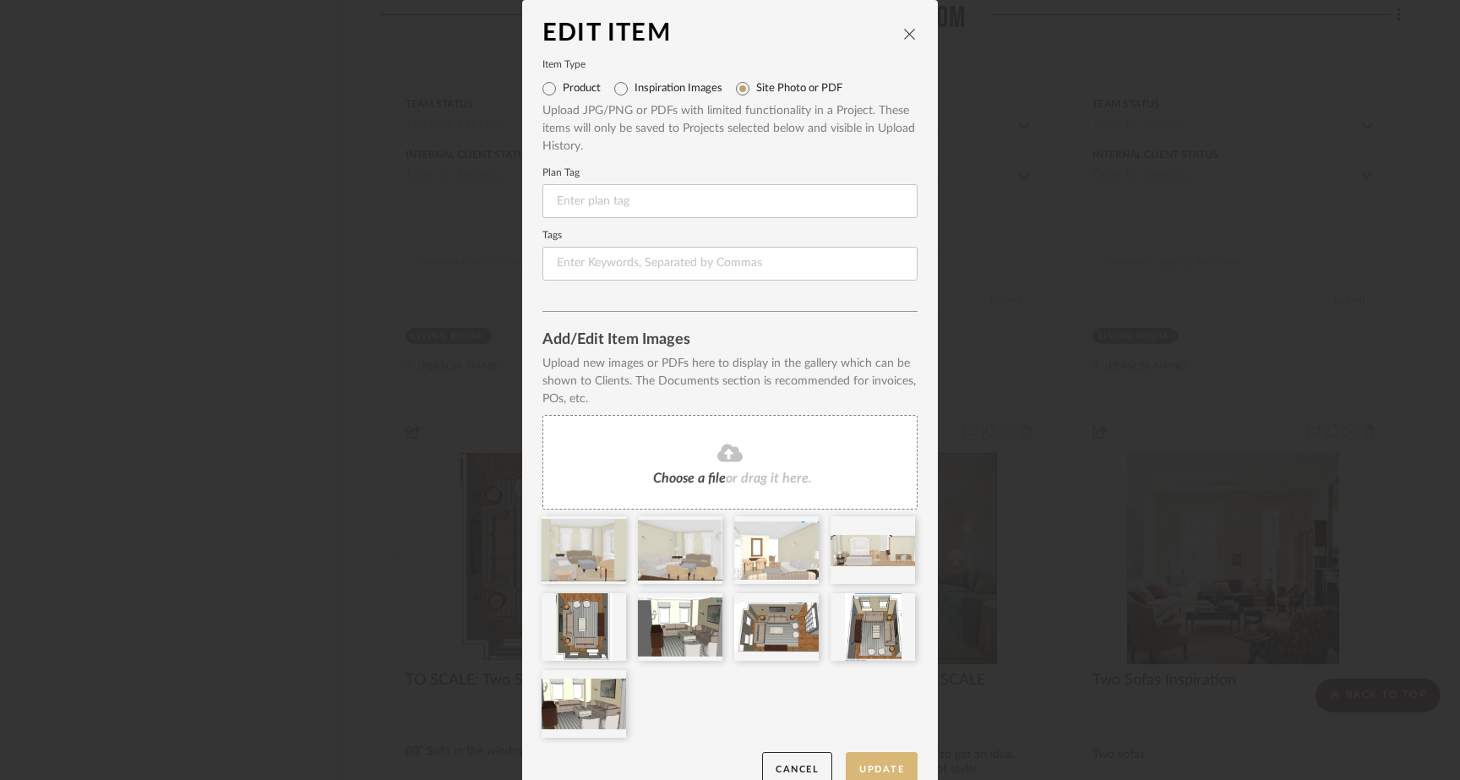
click at [858, 762] on button "Update" at bounding box center [882, 769] width 72 height 35
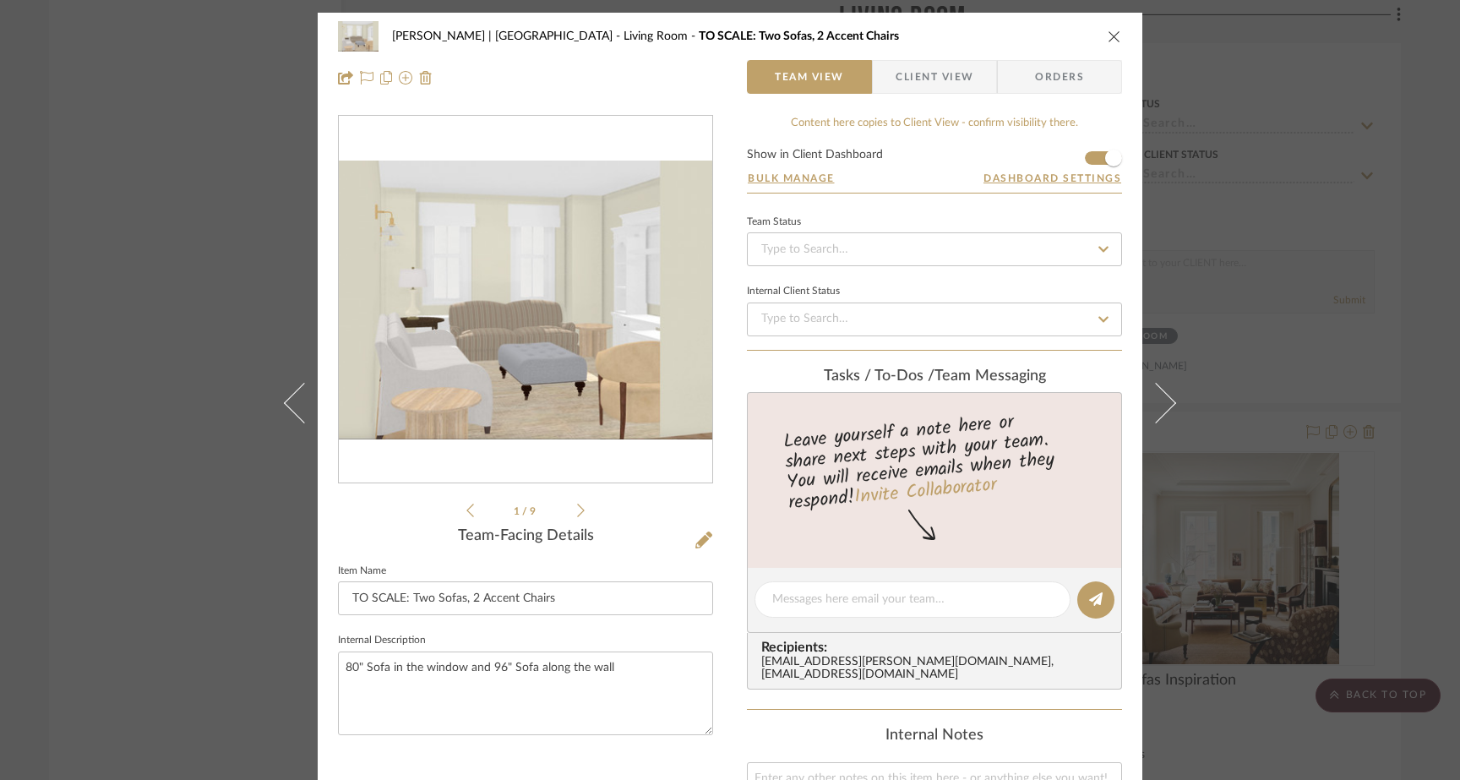
click at [577, 509] on icon at bounding box center [581, 510] width 8 height 15
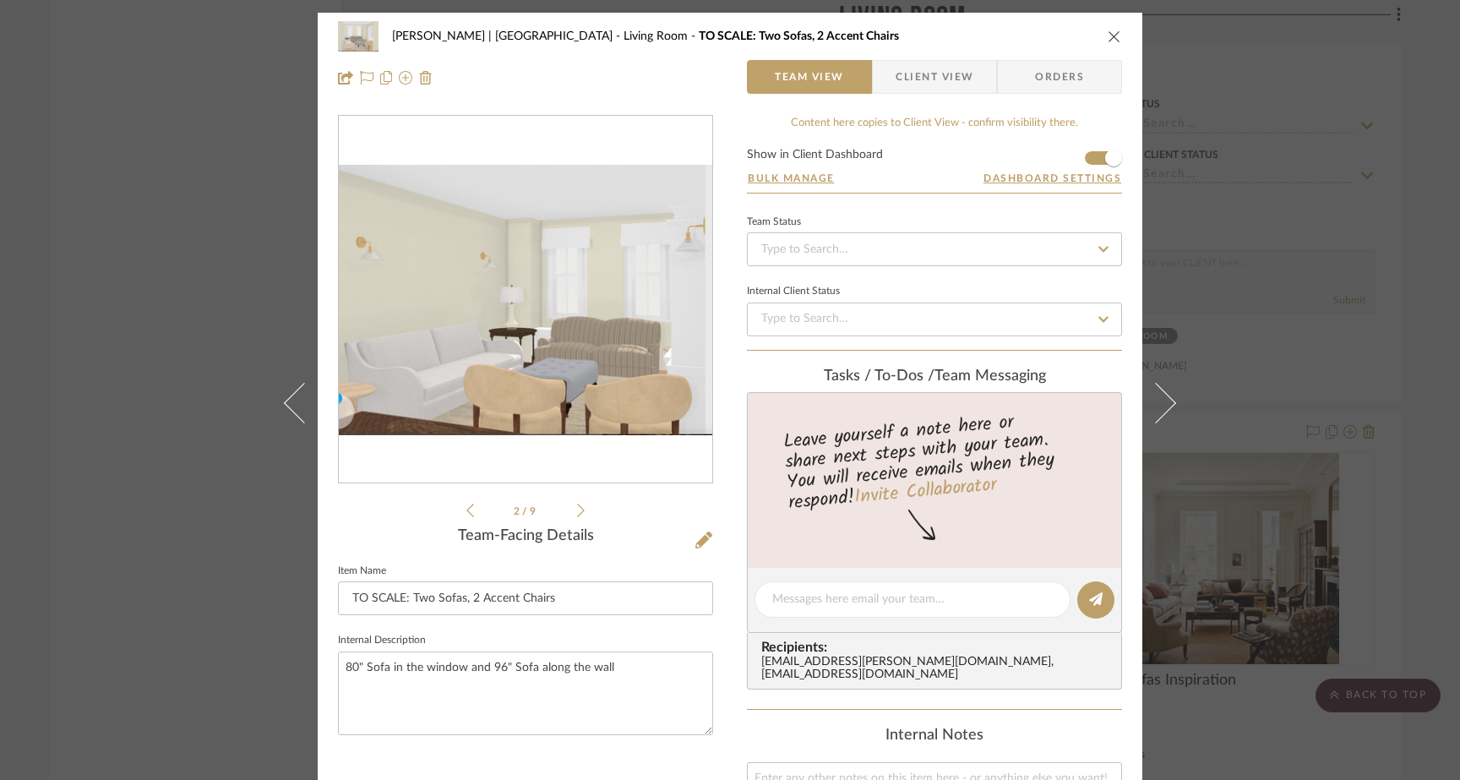
click at [577, 509] on icon at bounding box center [581, 510] width 8 height 15
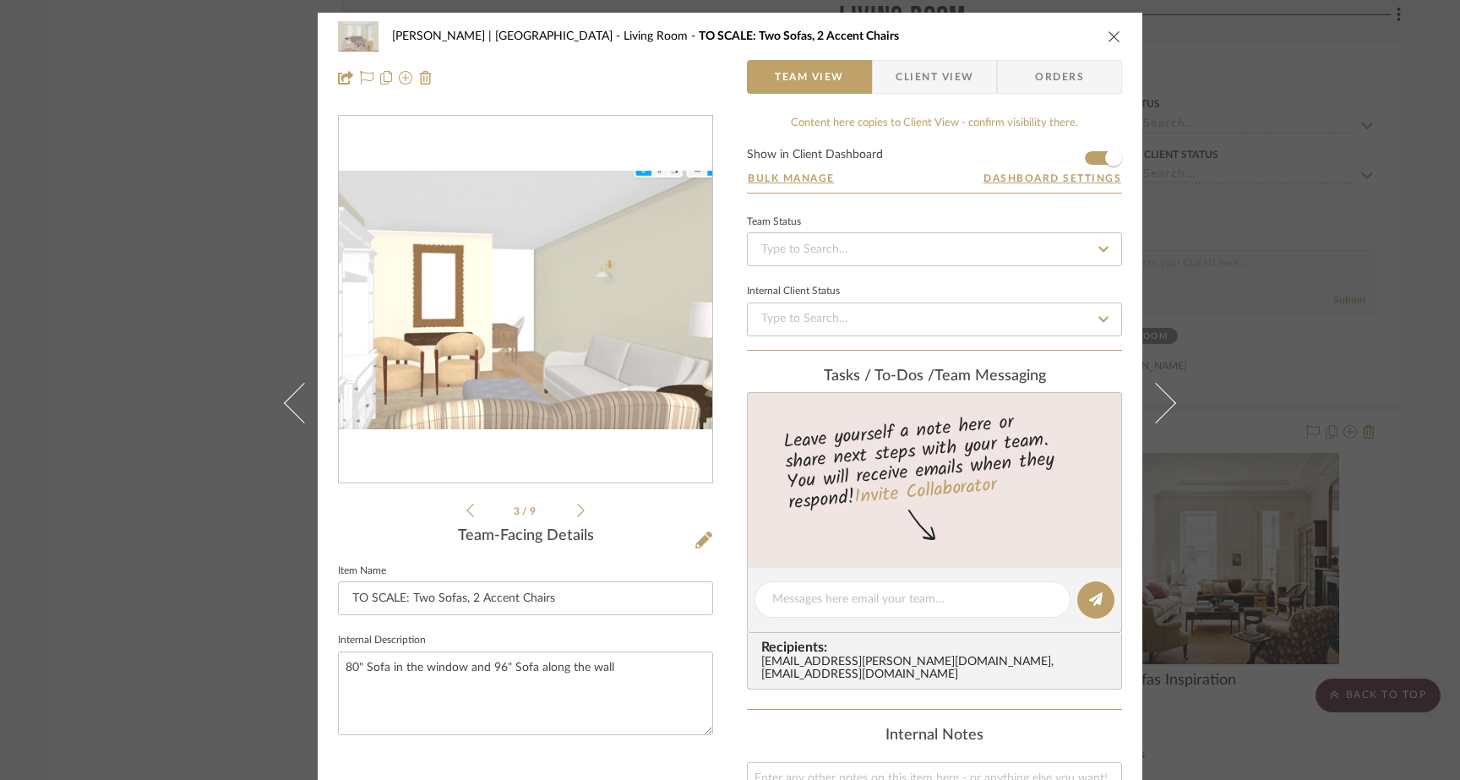
click at [577, 509] on icon at bounding box center [581, 510] width 8 height 15
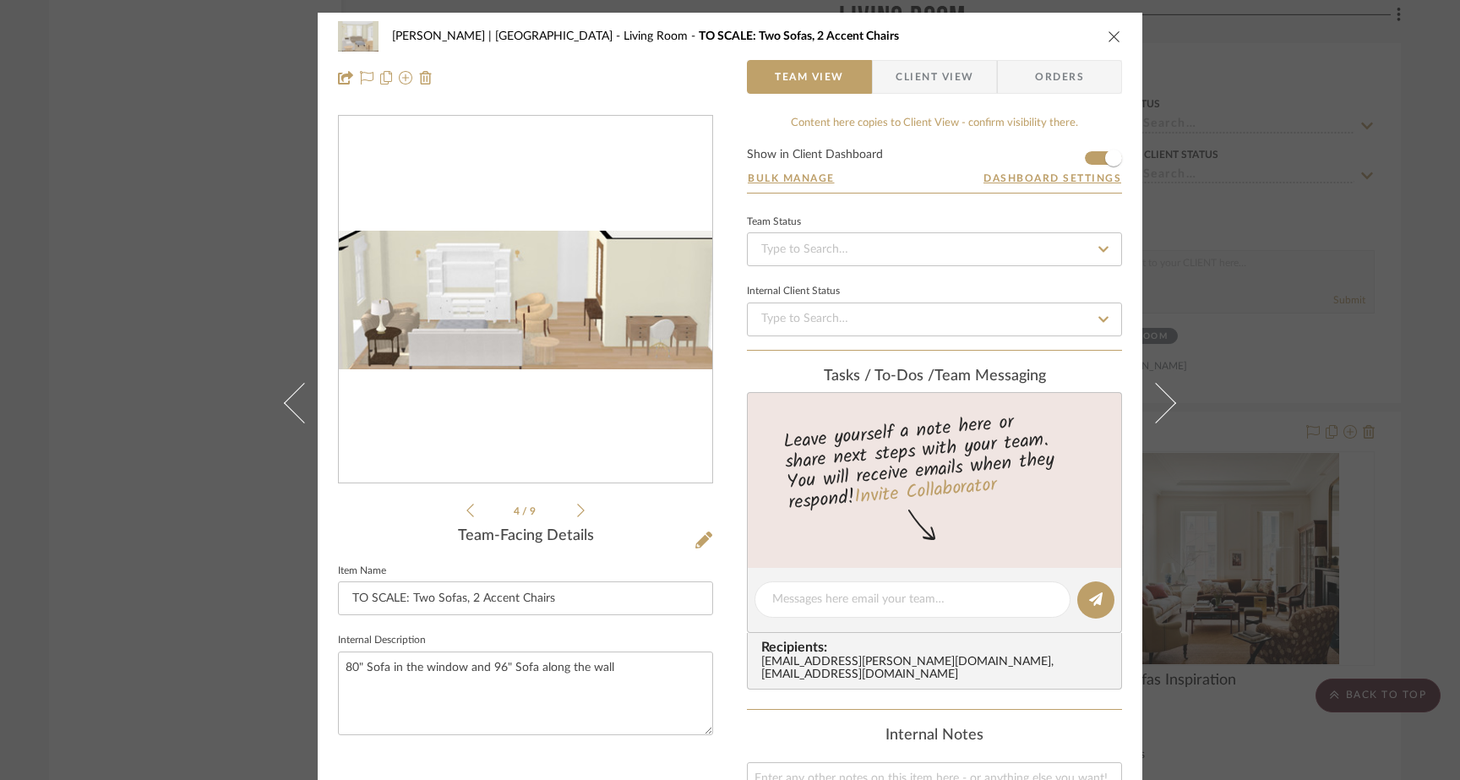
click at [577, 509] on icon at bounding box center [581, 510] width 8 height 15
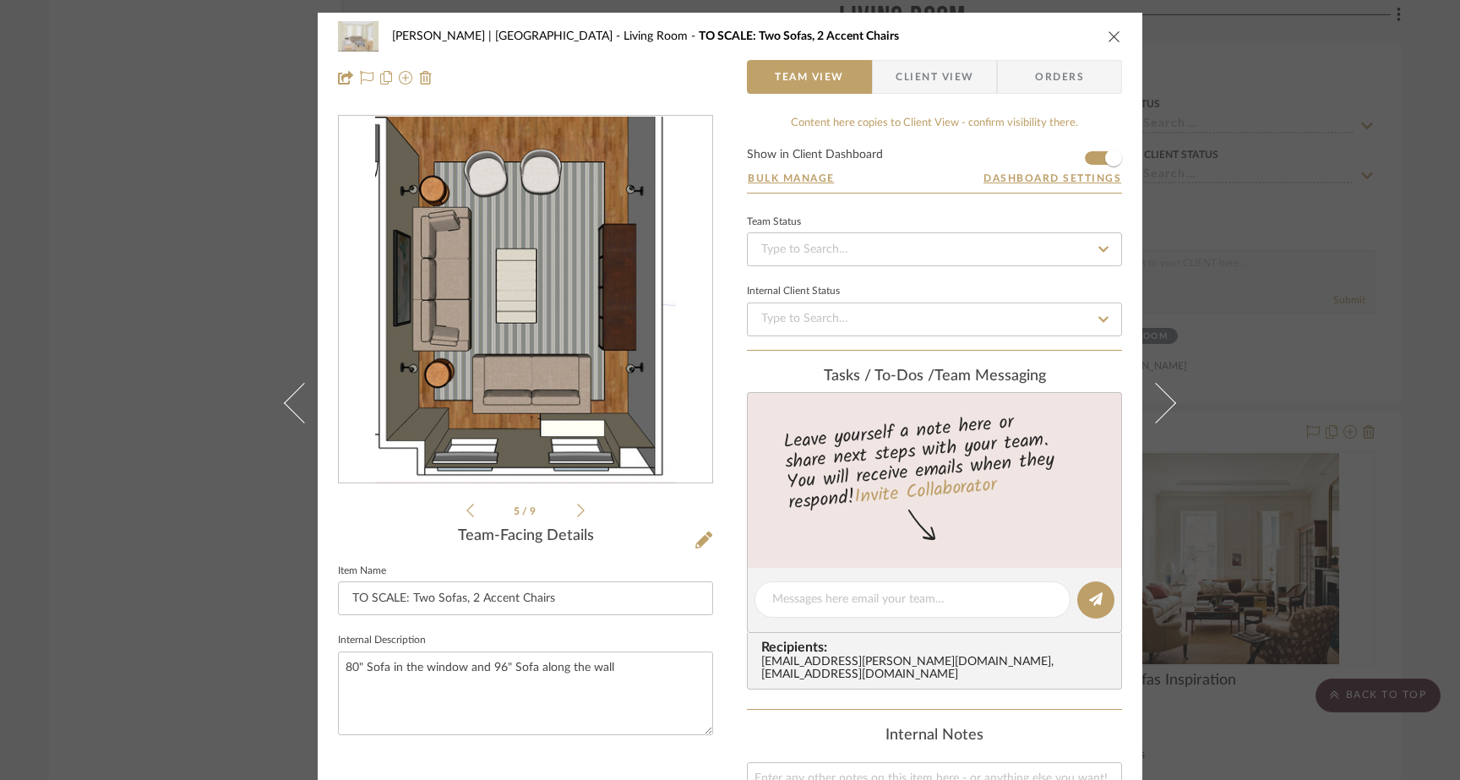
click at [467, 503] on icon at bounding box center [471, 510] width 8 height 15
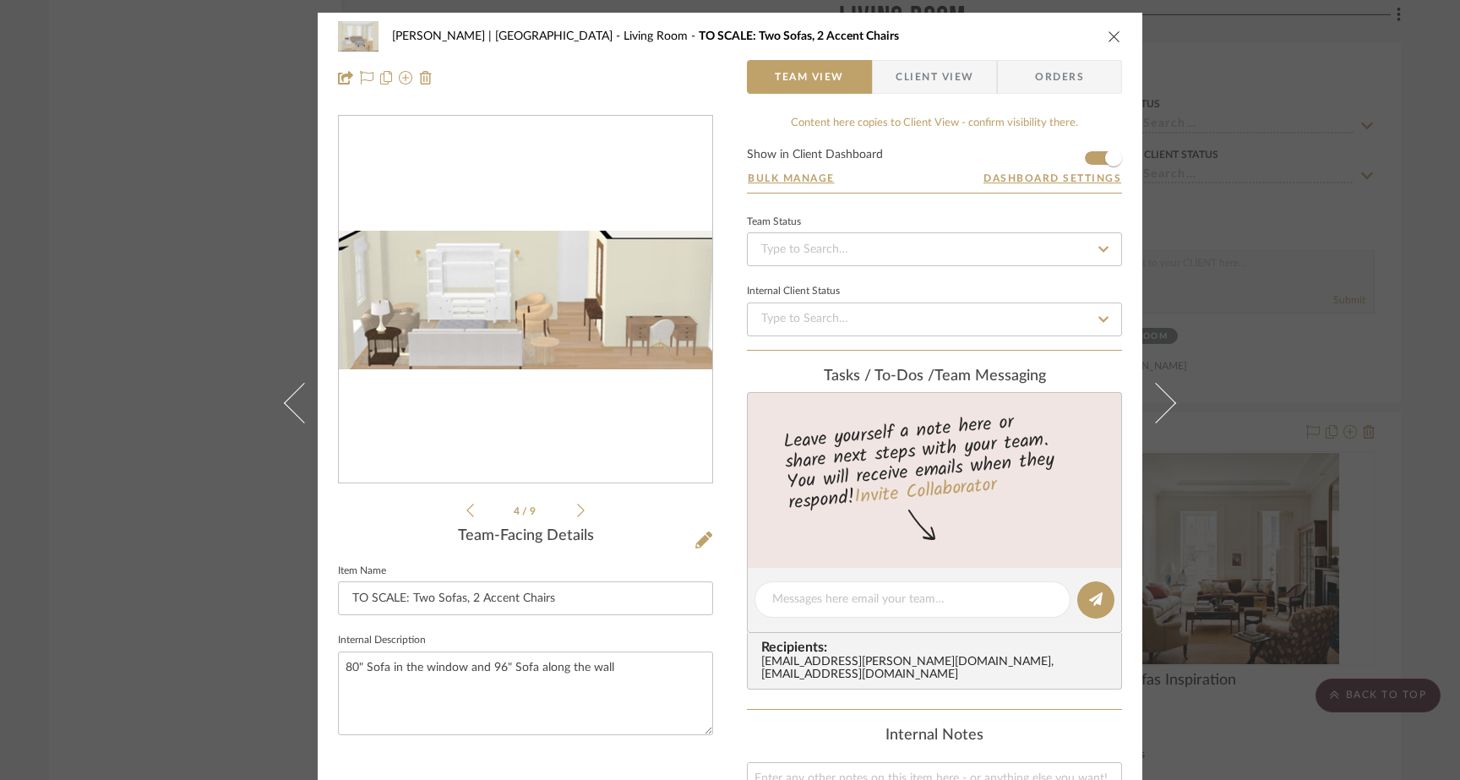
click at [467, 503] on icon at bounding box center [471, 510] width 8 height 15
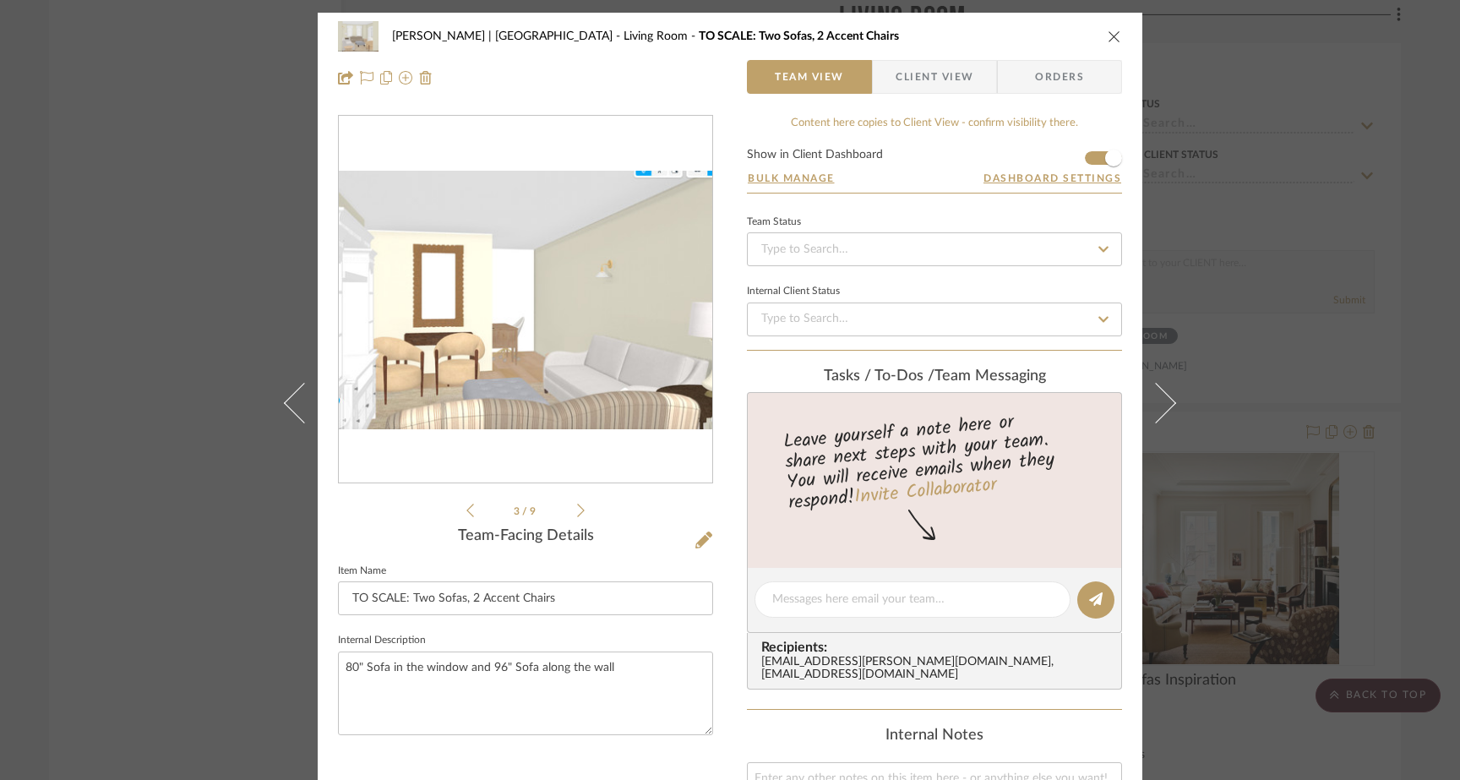
click at [467, 503] on icon at bounding box center [471, 510] width 8 height 15
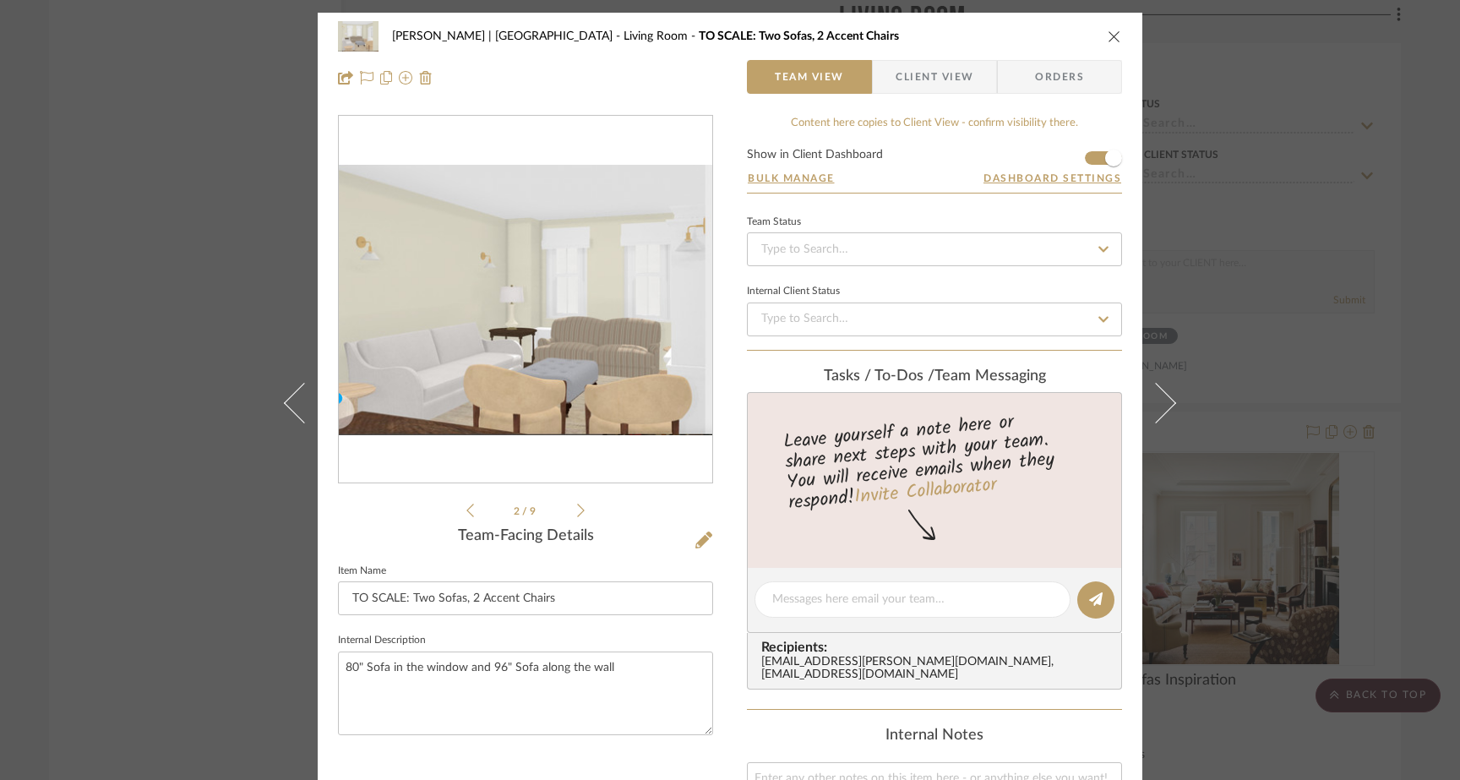
click at [467, 503] on icon at bounding box center [471, 510] width 8 height 15
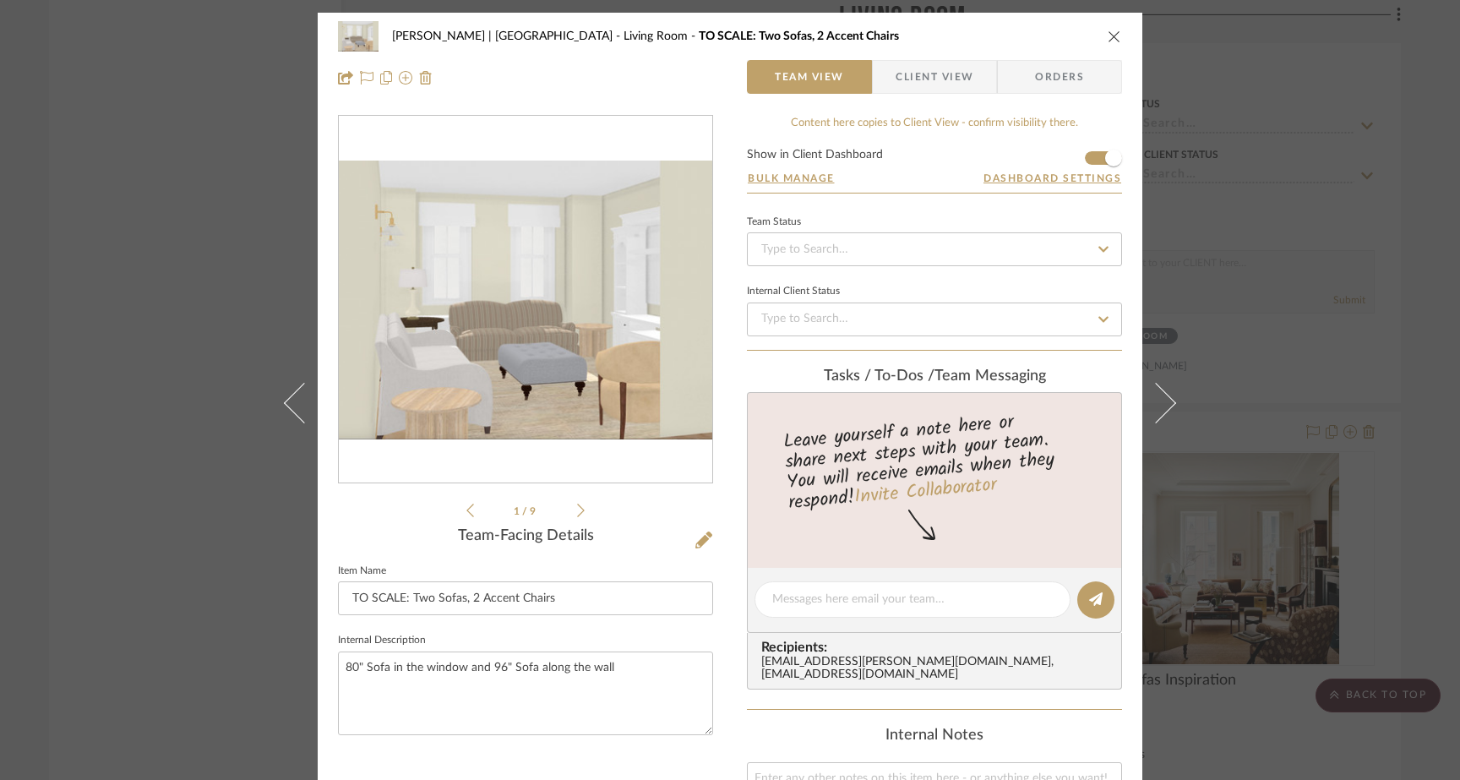
click at [467, 503] on icon at bounding box center [471, 510] width 8 height 15
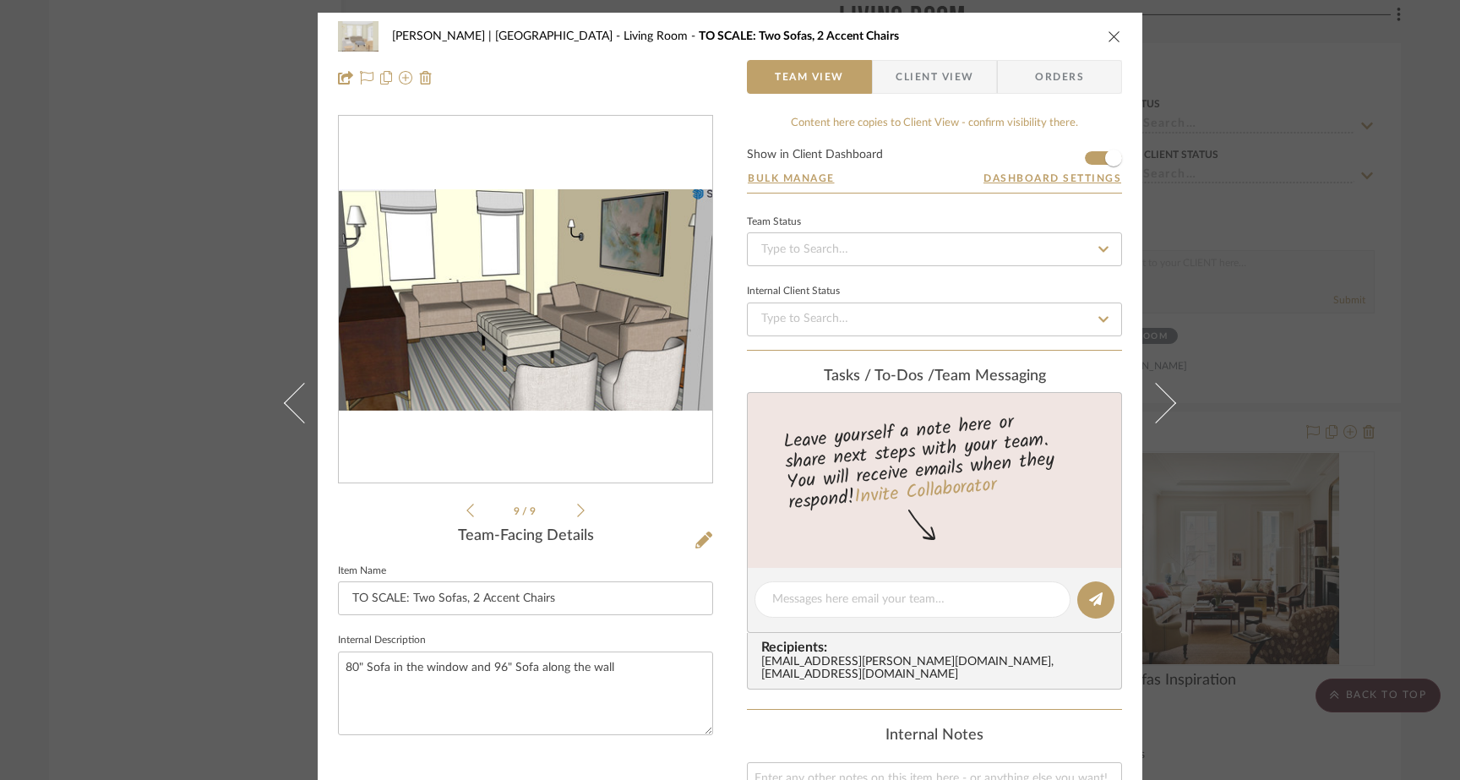
click at [200, 283] on div "Gutstein-Dyja | Upper West Side Living Room TO SCALE: Two Sofas, 2 Accent Chair…" at bounding box center [730, 390] width 1460 height 780
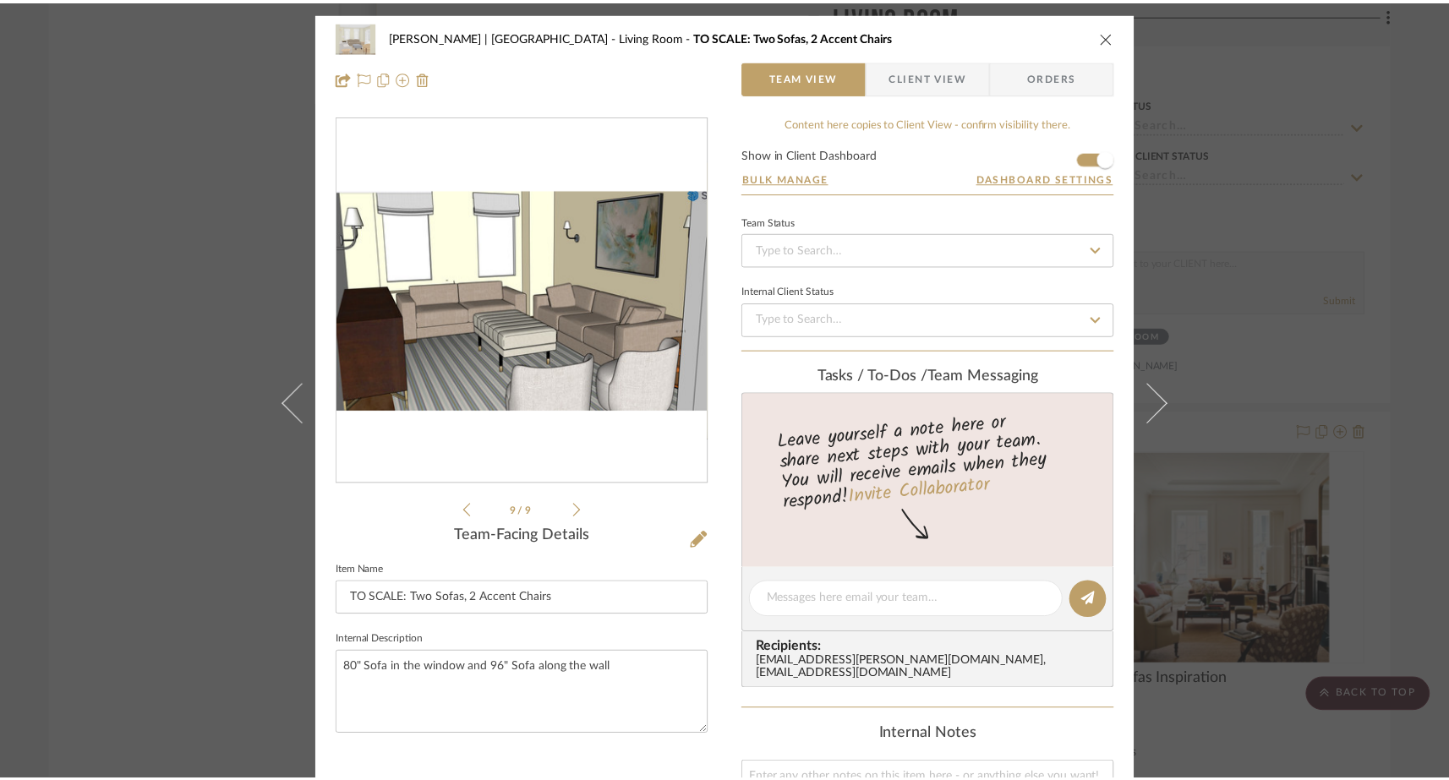
scroll to position [6839, 0]
